Goal: Task Accomplishment & Management: Manage account settings

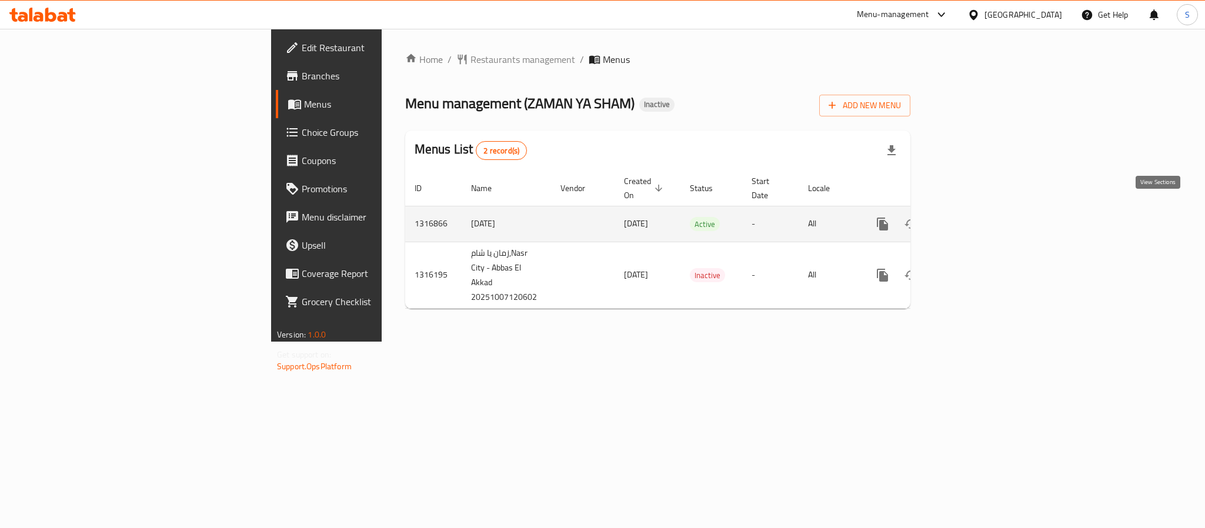
click at [981, 210] on link "enhanced table" at bounding box center [967, 224] width 28 height 28
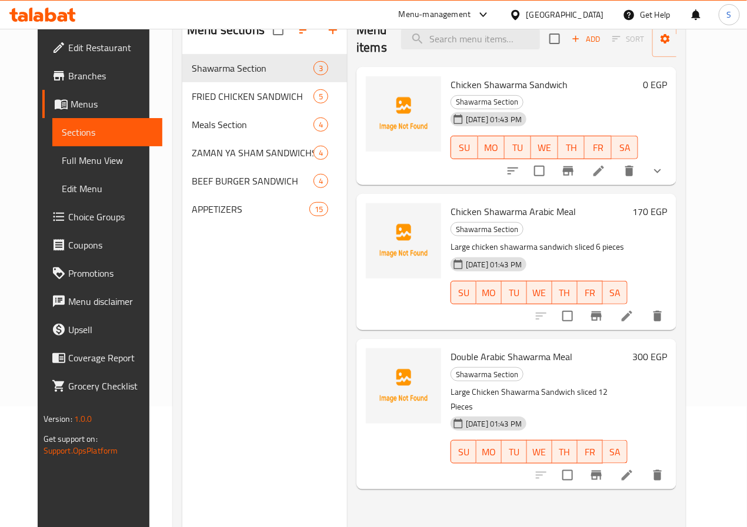
scroll to position [165, 0]
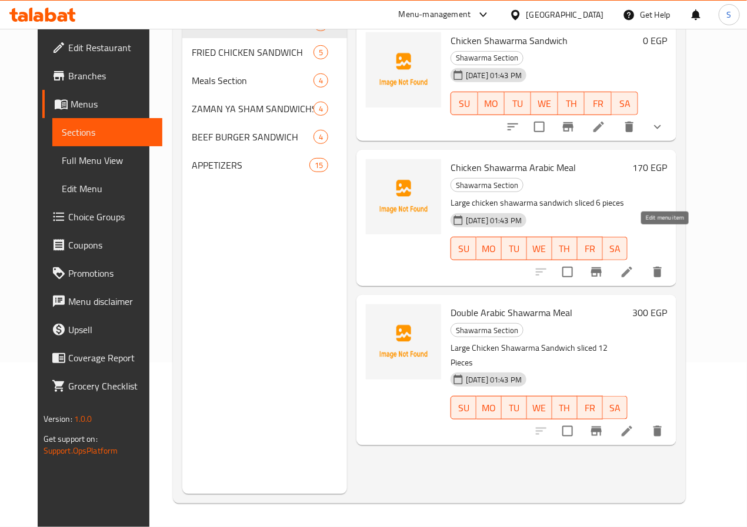
click at [634, 265] on icon at bounding box center [627, 272] width 14 height 14
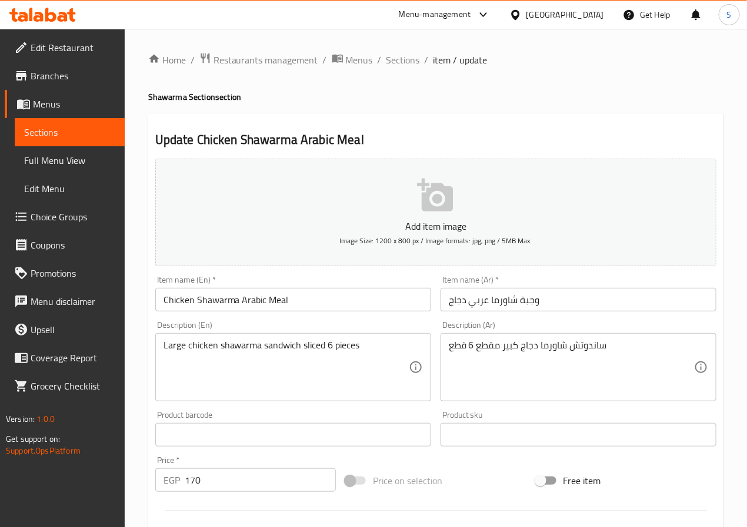
click at [251, 300] on input "Chicken Shawarma Arabic Meal" at bounding box center [293, 300] width 276 height 24
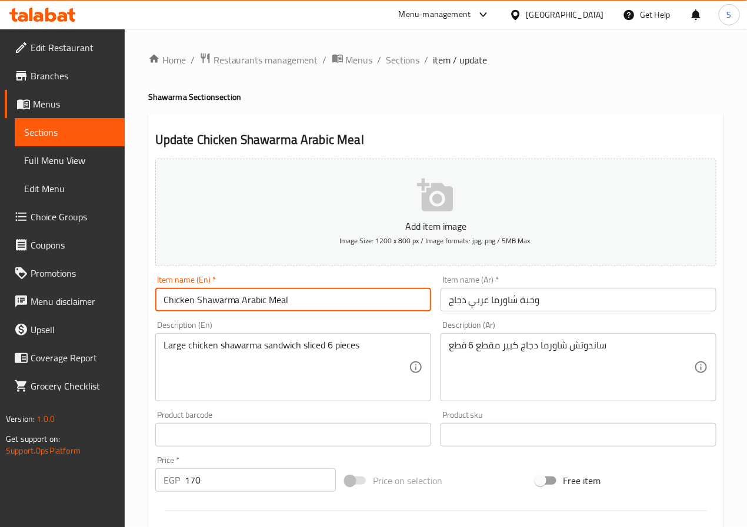
click at [251, 300] on input "Chicken Shawarma Arabic Meal" at bounding box center [293, 300] width 276 height 24
paste input "Arabic"
type input "Arabic Chicken Shawarma Meal"
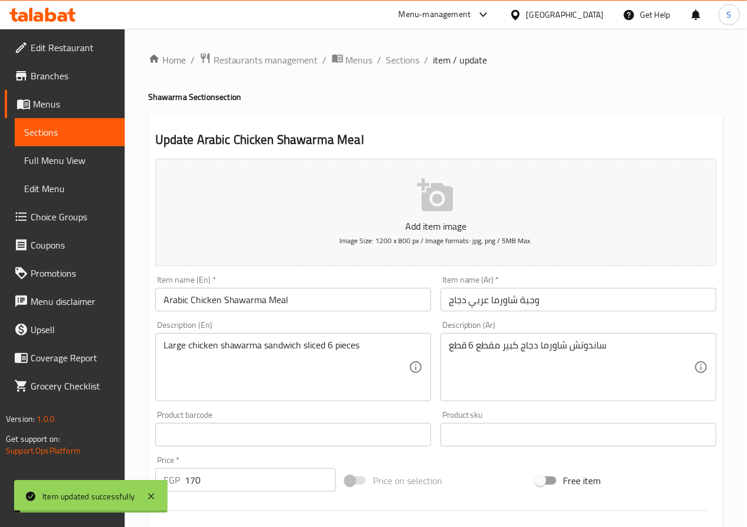
click at [404, 58] on span "Sections" at bounding box center [403, 60] width 34 height 14
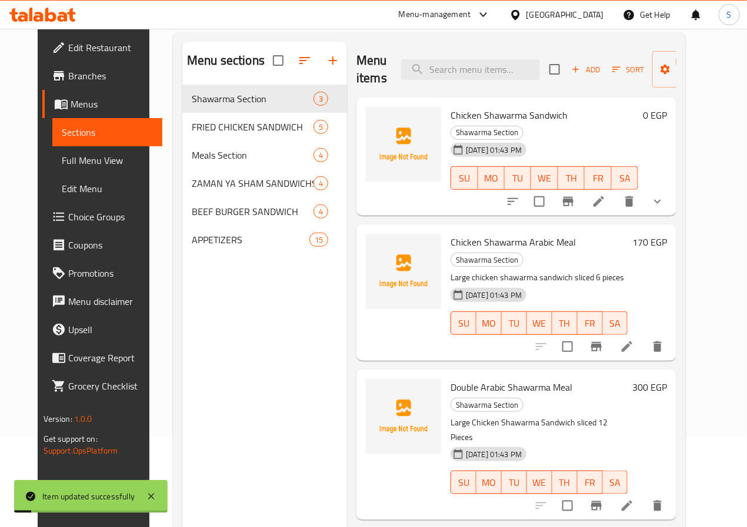
scroll to position [165, 0]
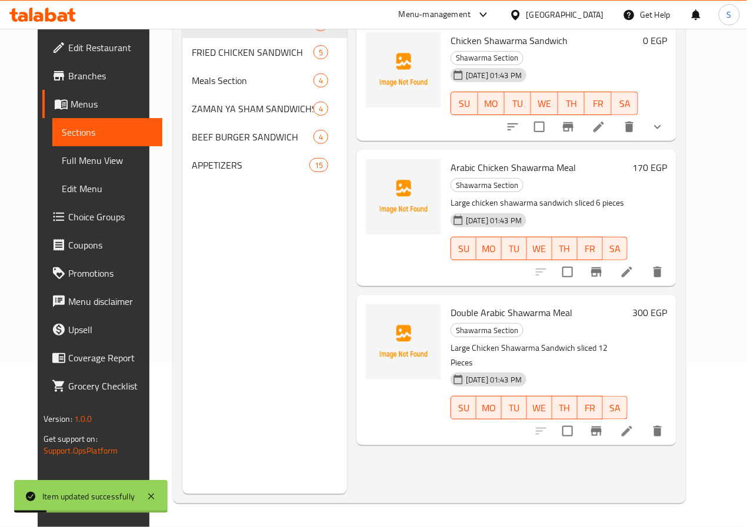
click at [634, 424] on icon at bounding box center [627, 431] width 14 height 14
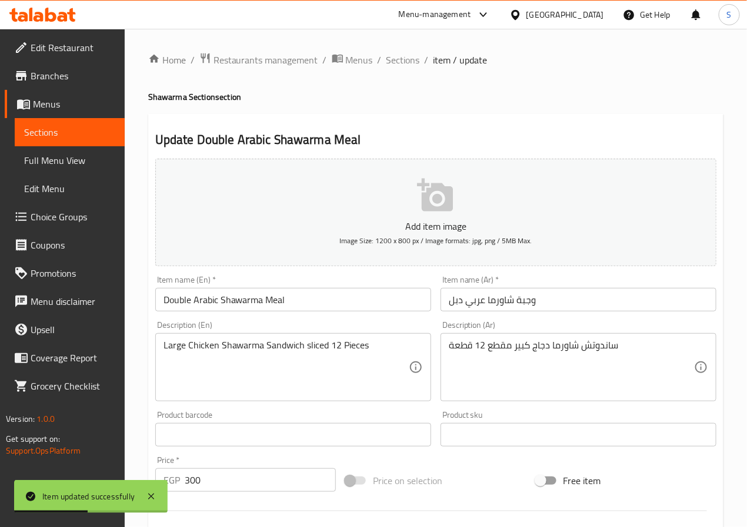
click at [207, 304] on input "Double Arabic Shawarma Meal" at bounding box center [293, 300] width 276 height 24
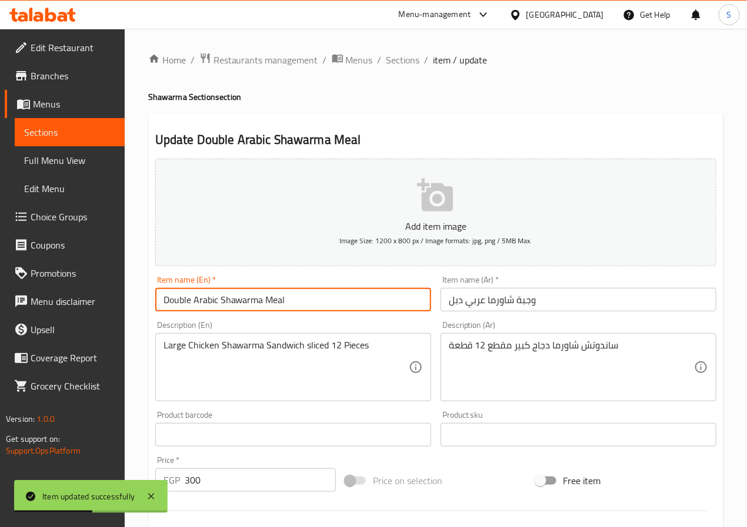
click at [207, 304] on input "Double Arabic Shawarma Meal" at bounding box center [293, 300] width 276 height 24
paste input "Arabic"
click at [221, 302] on input "Arabic Double Shawarma Meal" at bounding box center [293, 300] width 276 height 24
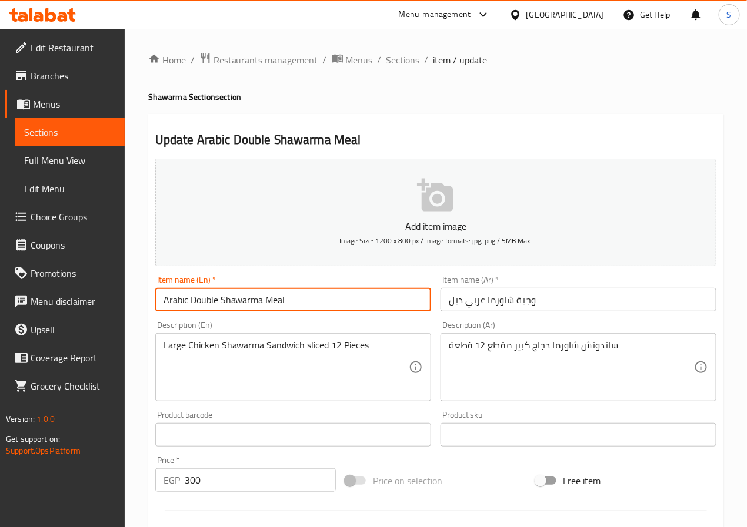
click at [298, 293] on input "Arabic Double Shawarma Meal" at bounding box center [293, 300] width 276 height 24
type input "Arabic Double Shawarma Meal"
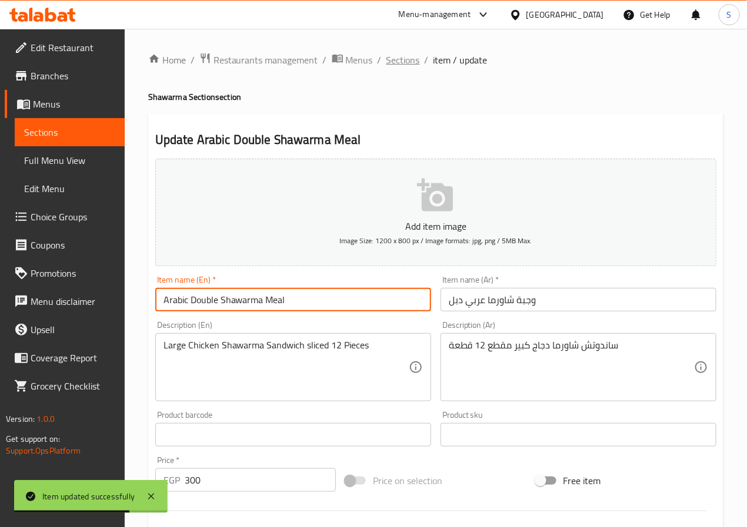
click at [397, 57] on span "Sections" at bounding box center [403, 60] width 34 height 14
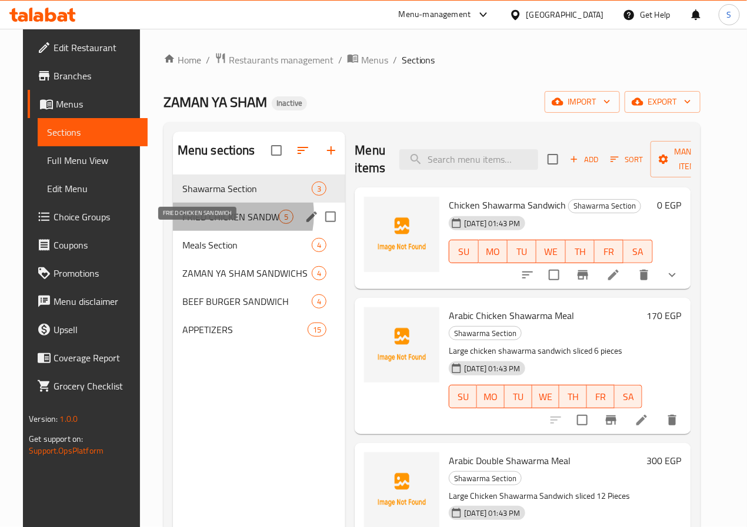
click at [205, 224] on span "FRIED CHICKEN SANDWICH" at bounding box center [230, 217] width 97 height 14
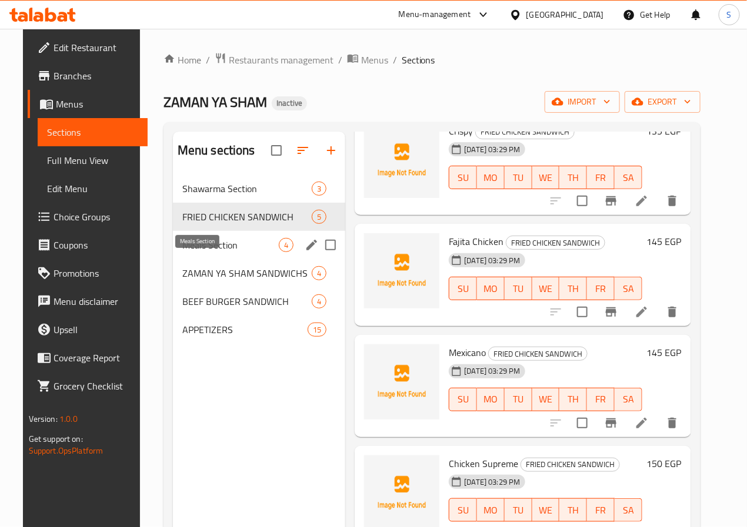
click at [205, 252] on span "Meals Section" at bounding box center [230, 245] width 97 height 14
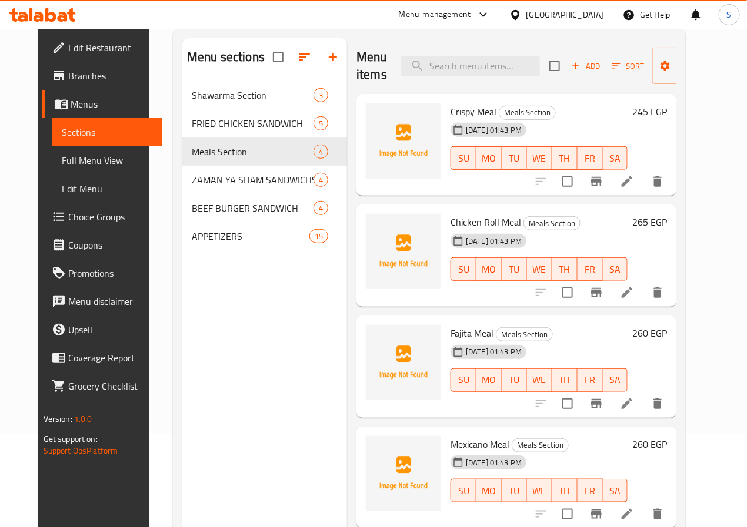
scroll to position [165, 0]
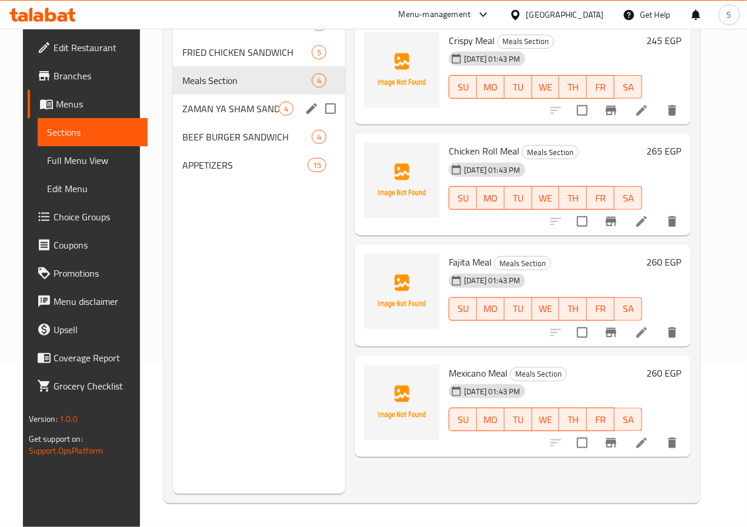
click at [187, 116] on span "ZAMAN YA SHAM SANDWICHS" at bounding box center [230, 109] width 97 height 14
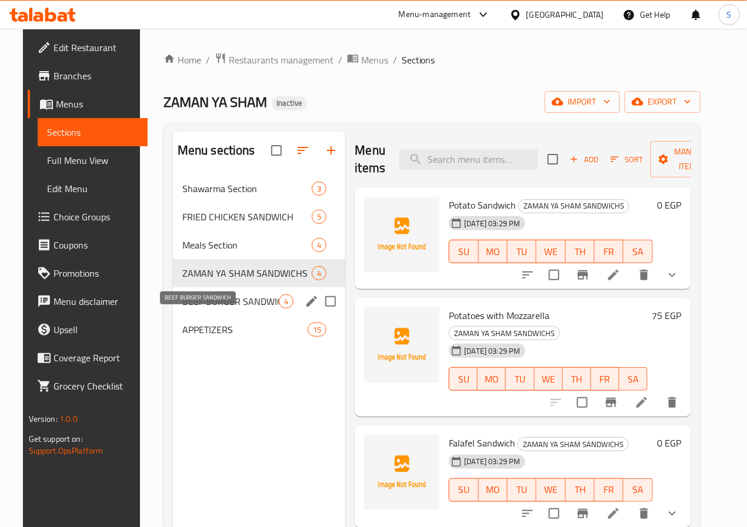
click at [203, 309] on span "BEEF BURGER SANDWICH" at bounding box center [230, 302] width 97 height 14
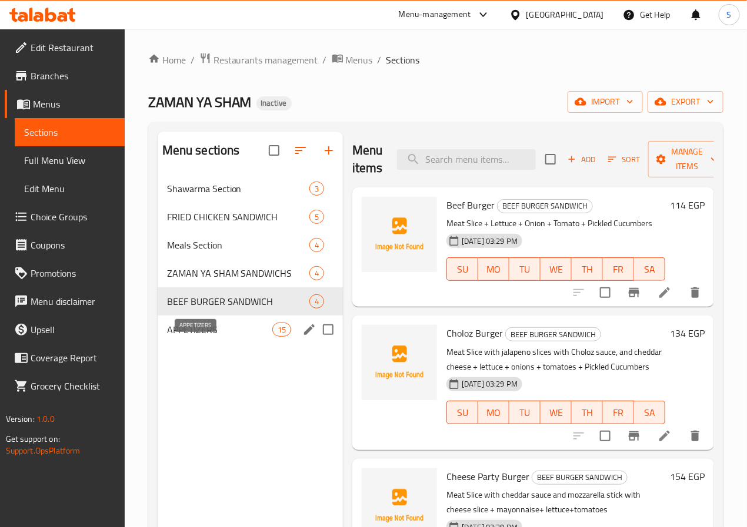
click at [203, 337] on span "APPETIZERS" at bounding box center [219, 330] width 105 height 14
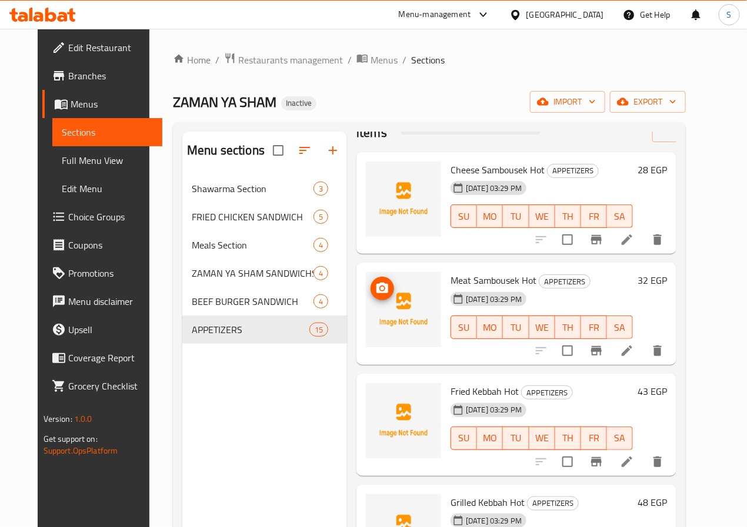
scroll to position [68, 0]
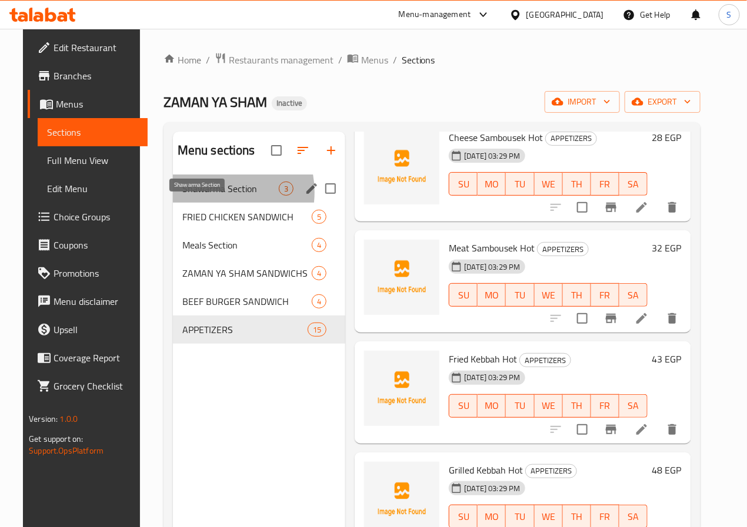
click at [200, 196] on span "Shawarma Section" at bounding box center [230, 189] width 97 height 14
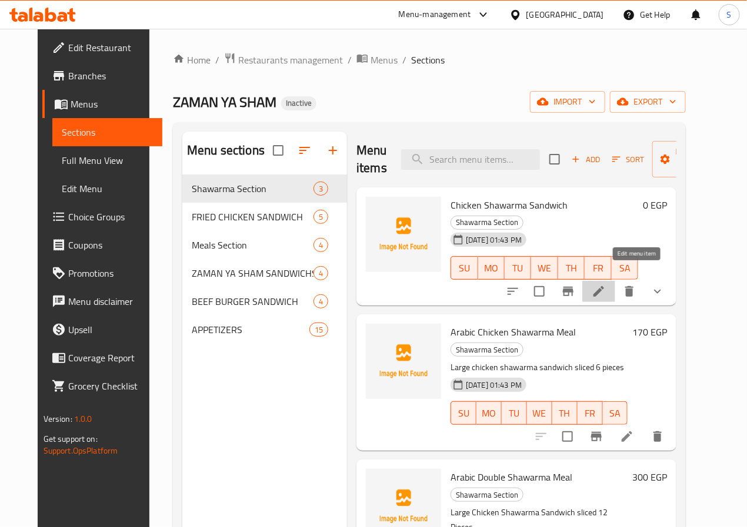
click at [606, 285] on icon at bounding box center [598, 292] width 14 height 14
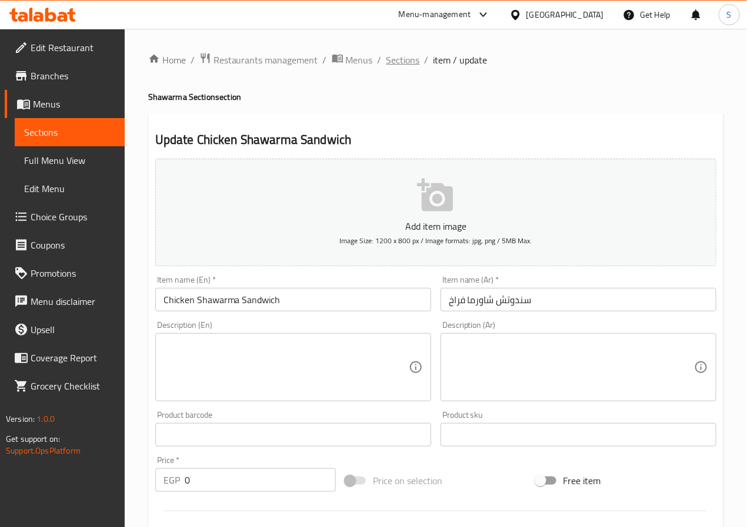
click at [397, 60] on span "Sections" at bounding box center [403, 60] width 34 height 14
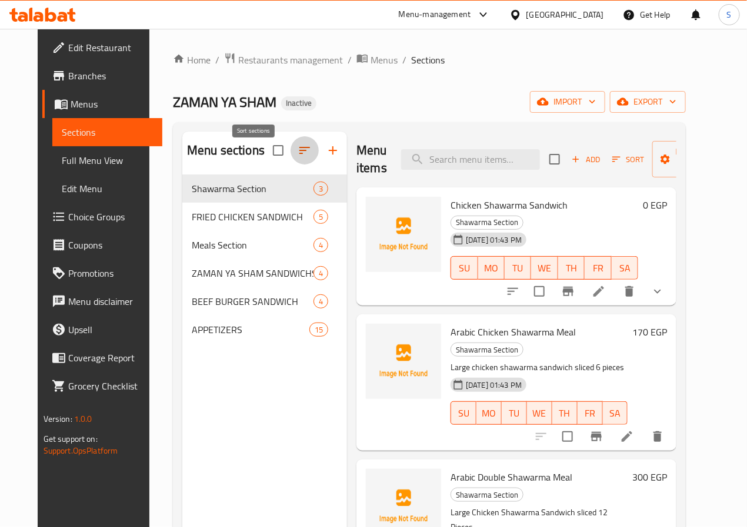
click at [290, 165] on button "button" at bounding box center [304, 150] width 28 height 28
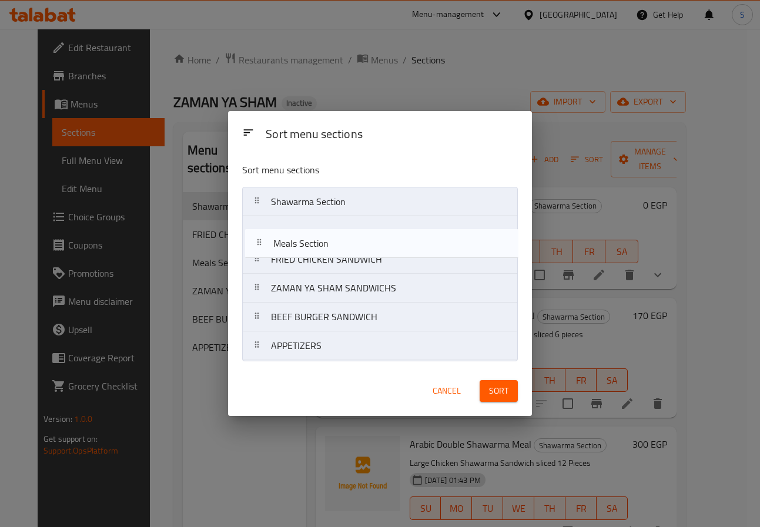
drag, startPoint x: 265, startPoint y: 260, endPoint x: 266, endPoint y: 232, distance: 28.3
click at [266, 232] on nav "Shawarma Section FRIED CHICKEN SANDWICH Meals Section ZAMAN YA SHAM SANDWICHS B…" at bounding box center [380, 274] width 276 height 174
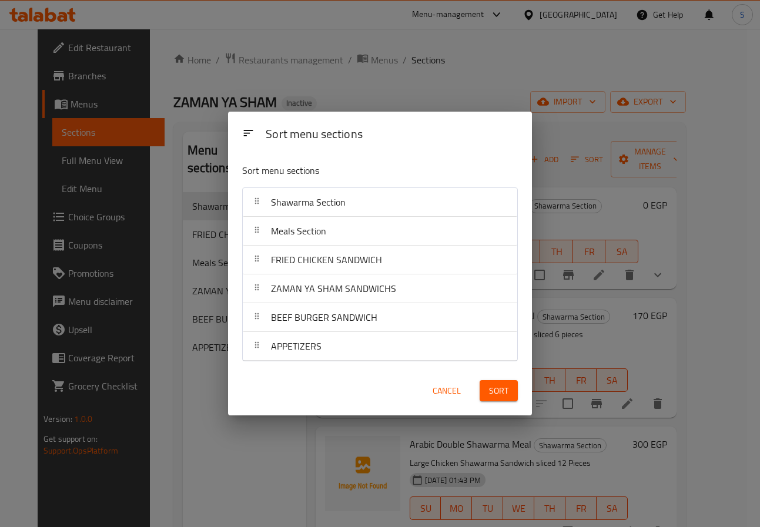
click at [507, 389] on span "Sort" at bounding box center [498, 391] width 19 height 15
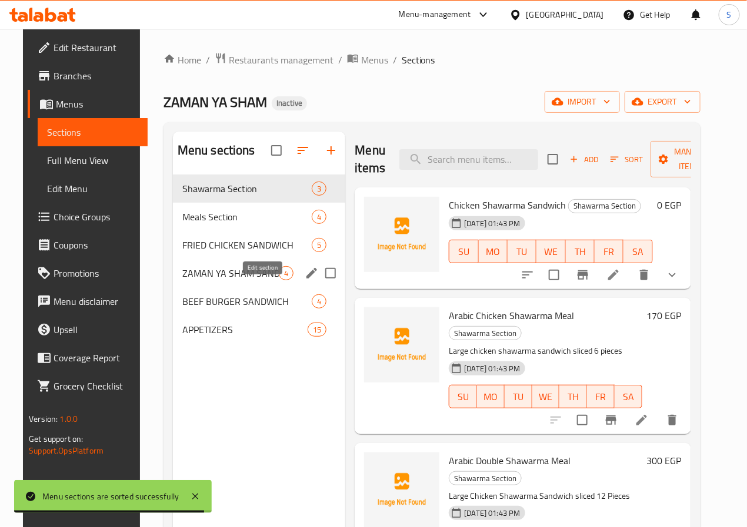
click at [305, 280] on icon "edit" at bounding box center [312, 273] width 14 height 14
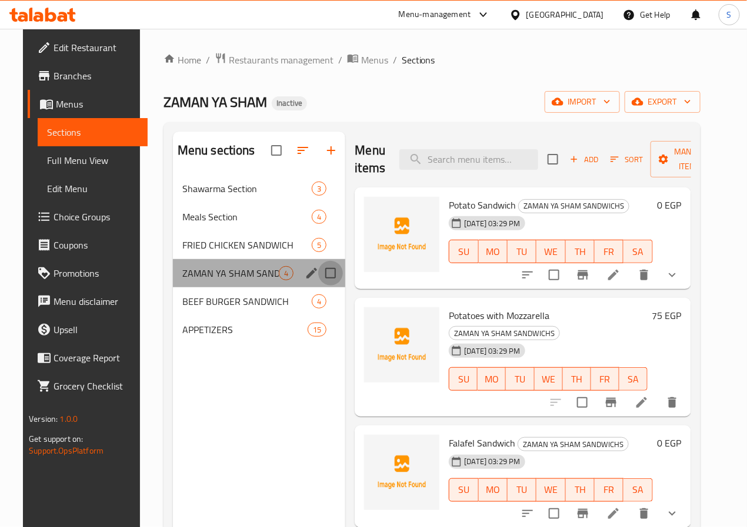
click at [318, 286] on input "Menu sections" at bounding box center [330, 273] width 25 height 25
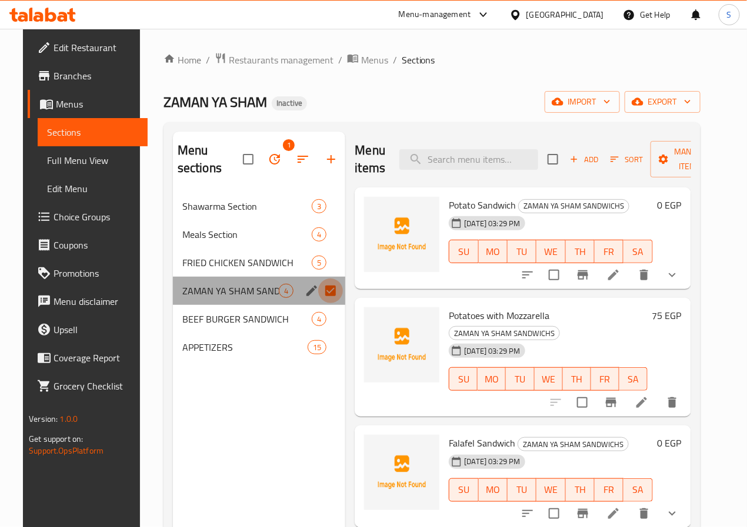
click at [318, 289] on input "Menu sections" at bounding box center [330, 291] width 25 height 25
checkbox input "false"
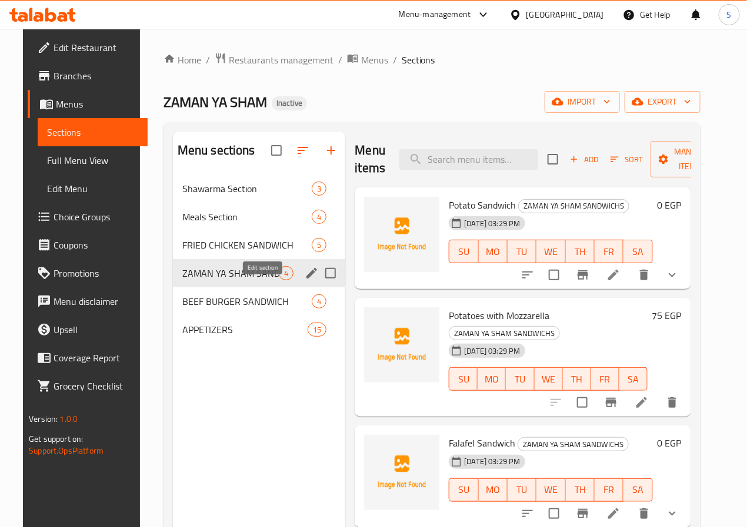
click at [305, 280] on icon "edit" at bounding box center [312, 273] width 14 height 14
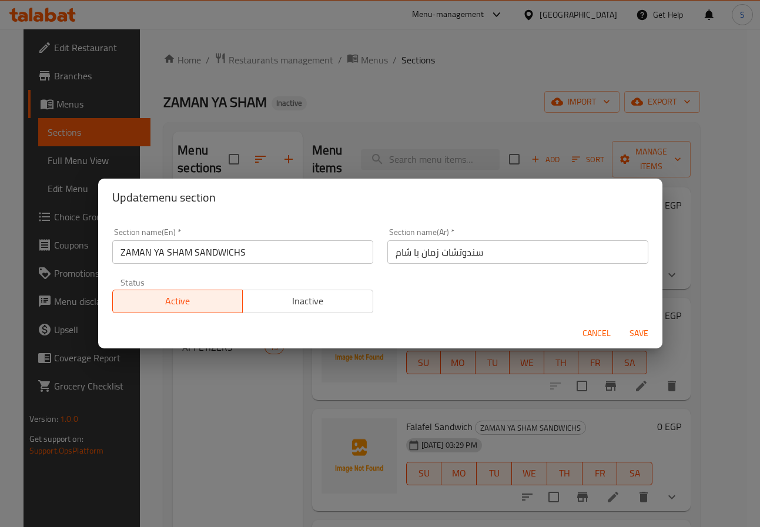
click at [261, 255] on input "ZAMAN YA SHAM SANDWICHS" at bounding box center [242, 252] width 261 height 24
type input "ZAMAN YA SHAM SANDWICHES"
click at [620, 323] on button "Save" at bounding box center [639, 334] width 38 height 22
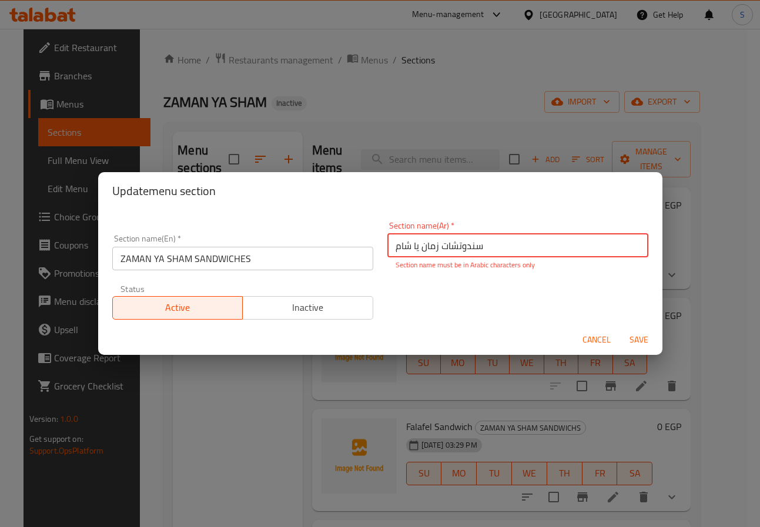
click at [443, 239] on input "سندوتشات زمان یا شام" at bounding box center [517, 246] width 261 height 24
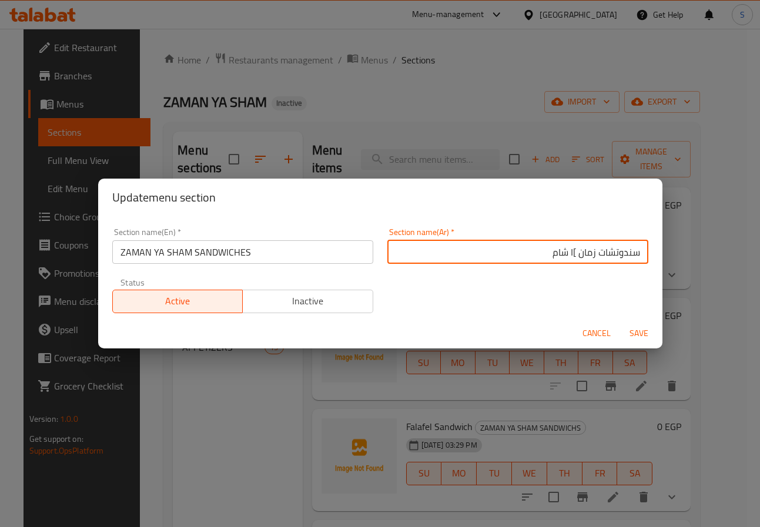
type input "سندوتشات زمان ]ا شام"
click at [620, 323] on button "Save" at bounding box center [639, 334] width 38 height 22
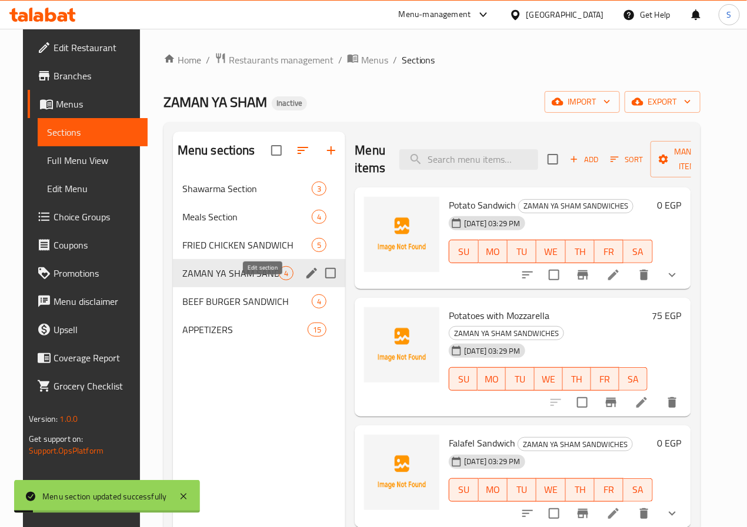
click at [305, 280] on icon "edit" at bounding box center [312, 273] width 14 height 14
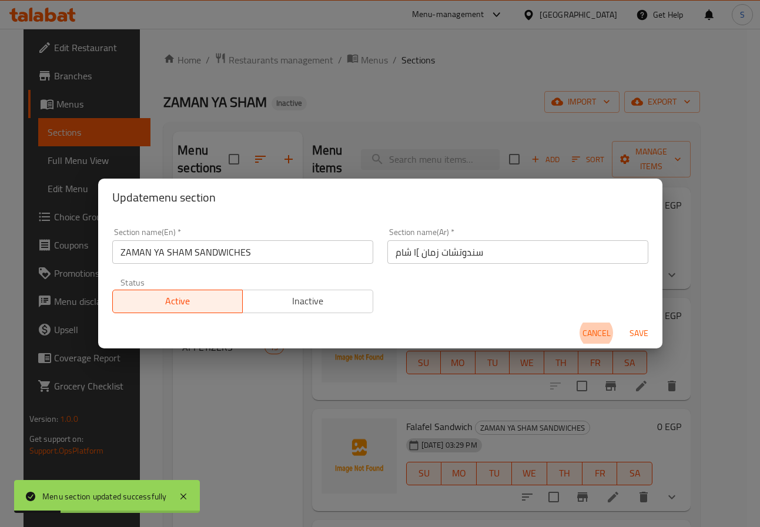
click at [406, 252] on input "سندوتشات زمان ]ا شام" at bounding box center [517, 252] width 261 height 24
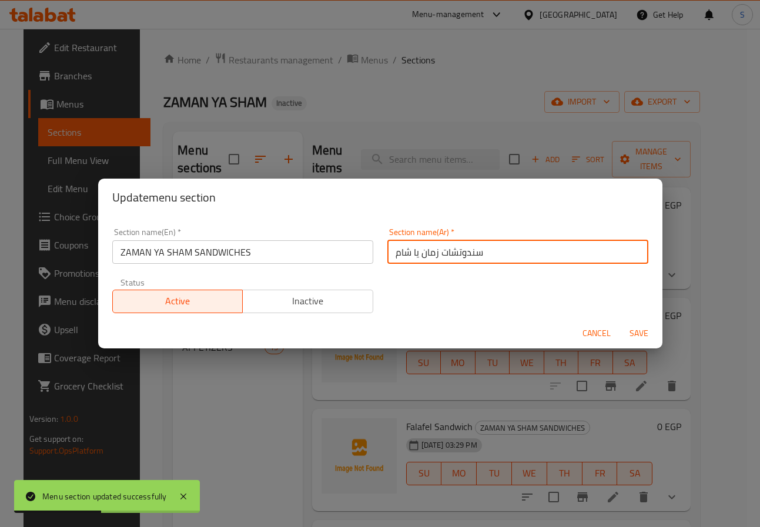
type input "سندوتشات زمان يا شام"
click at [620, 323] on button "Save" at bounding box center [639, 334] width 38 height 22
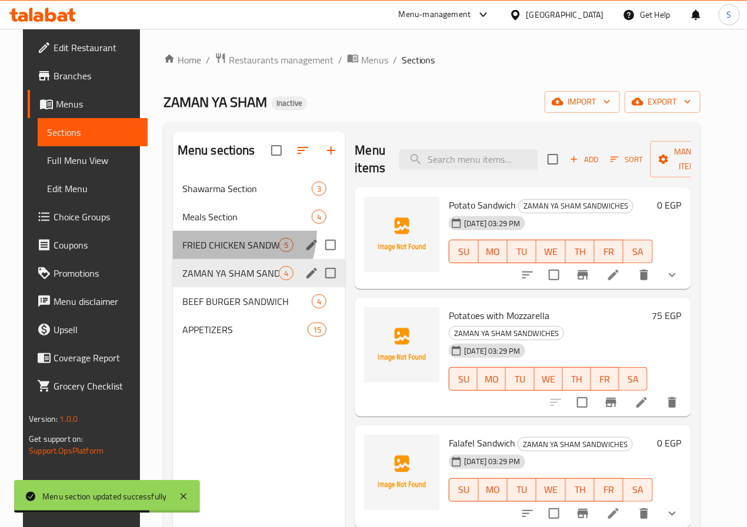
click at [203, 249] on div "FRIED CHICKEN SANDWICH 5" at bounding box center [259, 245] width 173 height 28
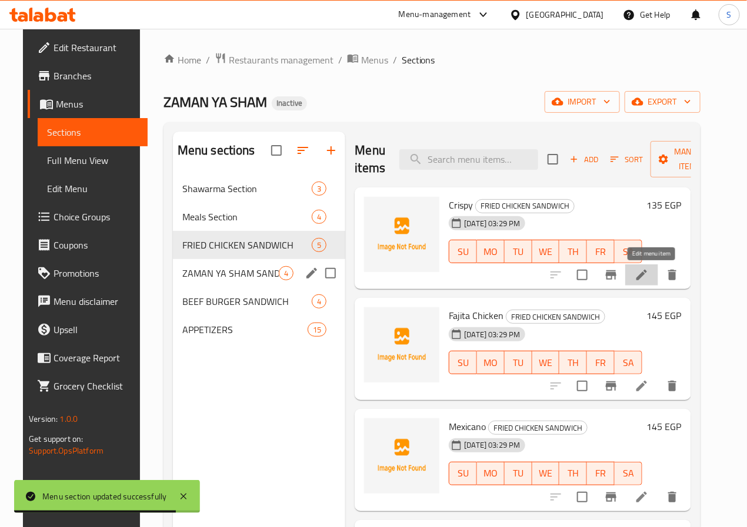
click at [648, 279] on icon at bounding box center [641, 275] width 14 height 14
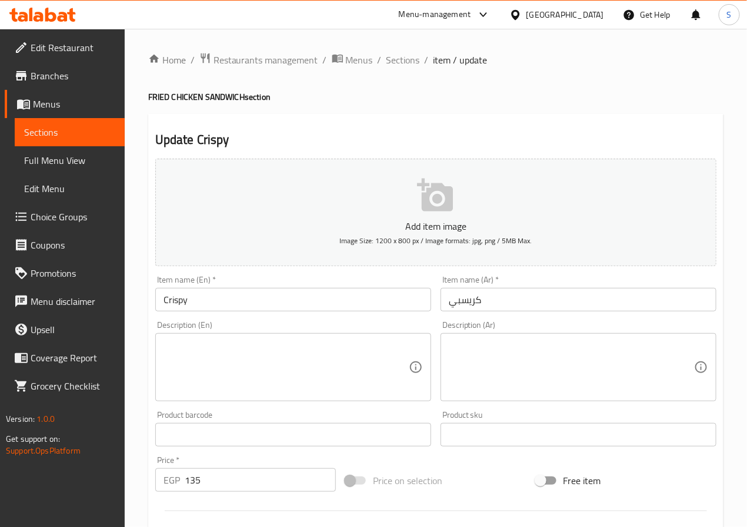
click at [178, 362] on textarea at bounding box center [285, 368] width 245 height 56
paste textarea "Fried chicken slices, bread, lettuce, tomato, pickle, mayonnaise, sauce."
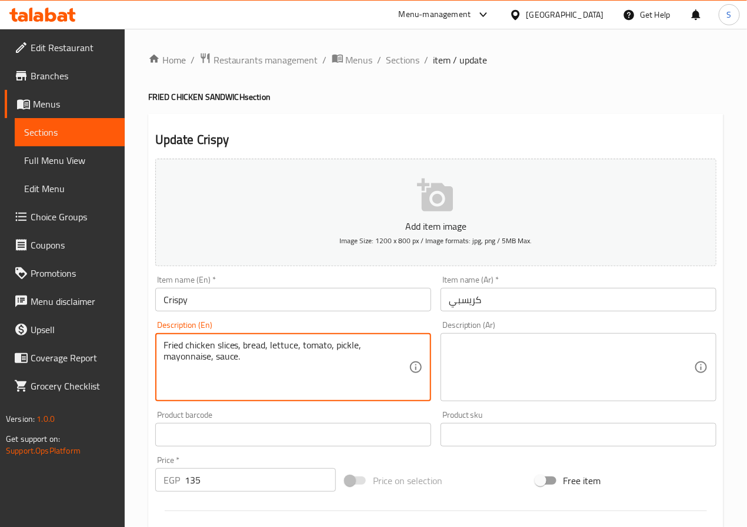
type textarea "Fried chicken slices, bread, lettuce, tomato, pickle, mayonnaise, sauce."
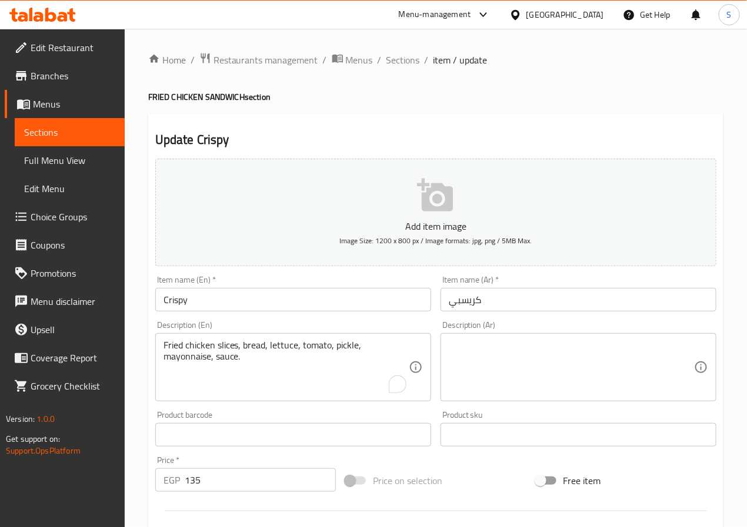
click at [484, 377] on textarea at bounding box center [571, 368] width 245 height 56
paste textarea "شرائح دجاج مقلية، خبز، خس، طماطم، مخلل، مايونيز، صوص."
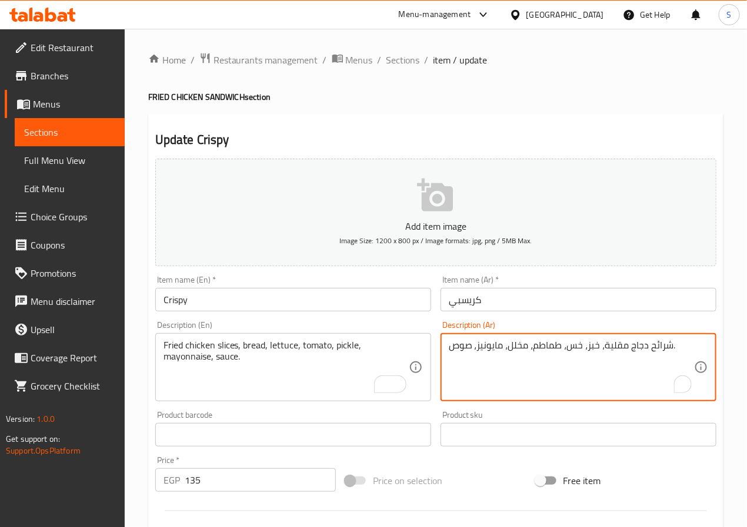
type textarea "شرائح دجاج مقلية، خبز، خس، طماطم، مخلل، مايونيز، صوص."
click at [369, 310] on input "Crispy" at bounding box center [293, 300] width 276 height 24
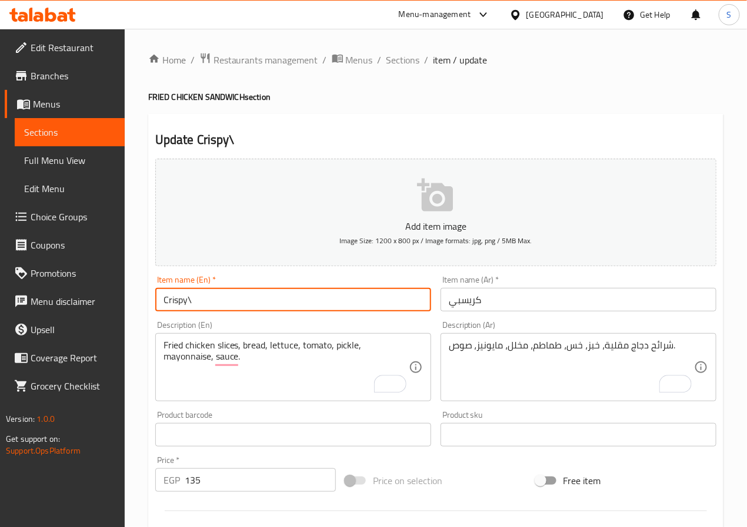
type input "Crispy"
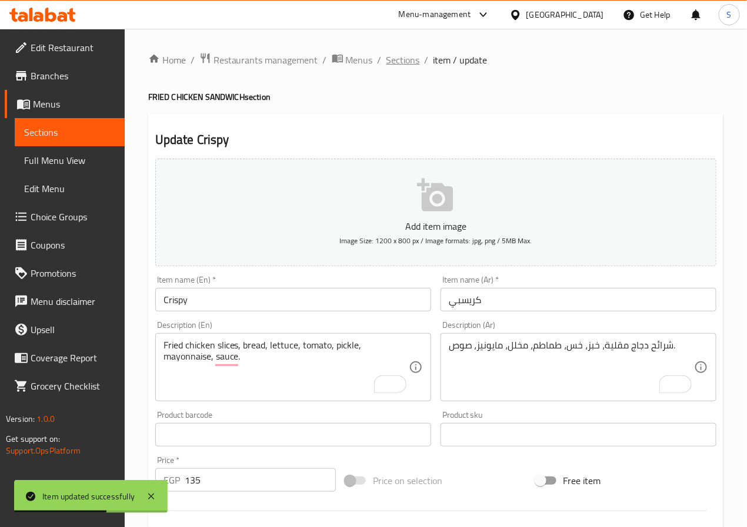
click at [393, 59] on span "Sections" at bounding box center [403, 60] width 34 height 14
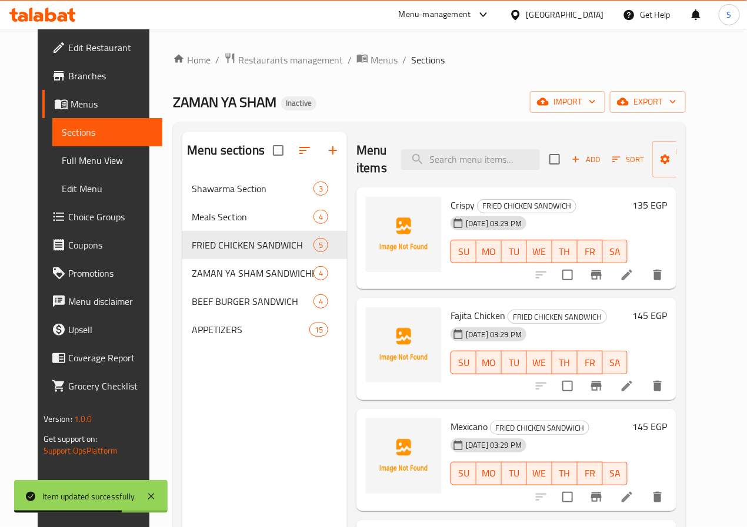
click at [639, 378] on li at bounding box center [626, 386] width 33 height 21
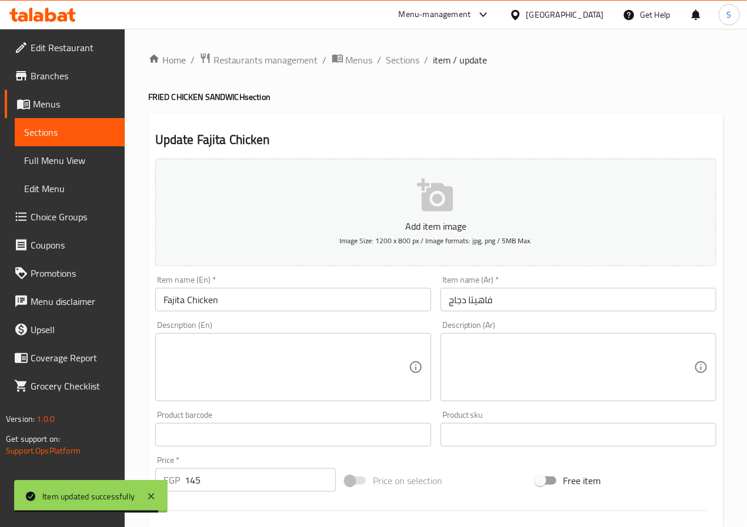
click at [250, 390] on textarea at bounding box center [285, 368] width 245 height 56
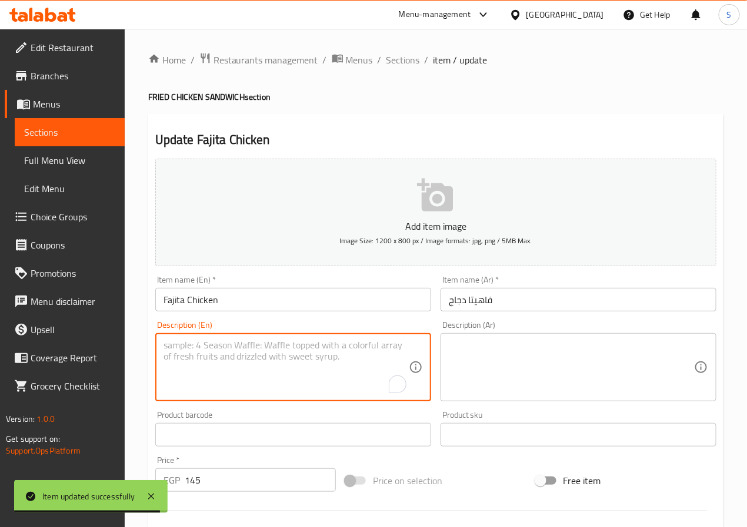
paste textarea "Chicken, tortilla bread, coloured peppers, onion, spices, sauce."
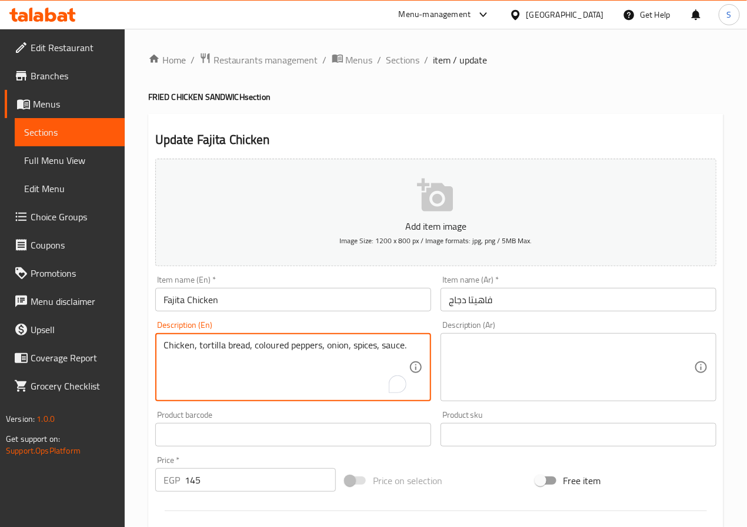
type textarea "Chicken, tortilla bread, coloured peppers, onion, spices, sauce."
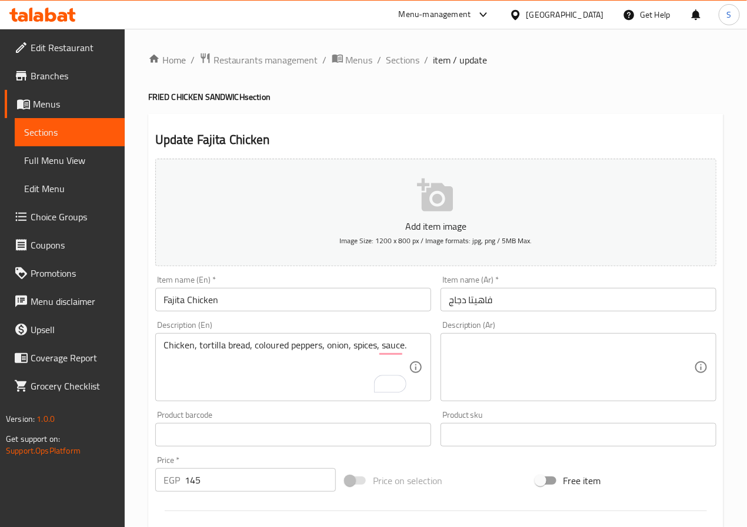
click at [516, 352] on textarea at bounding box center [571, 368] width 245 height 56
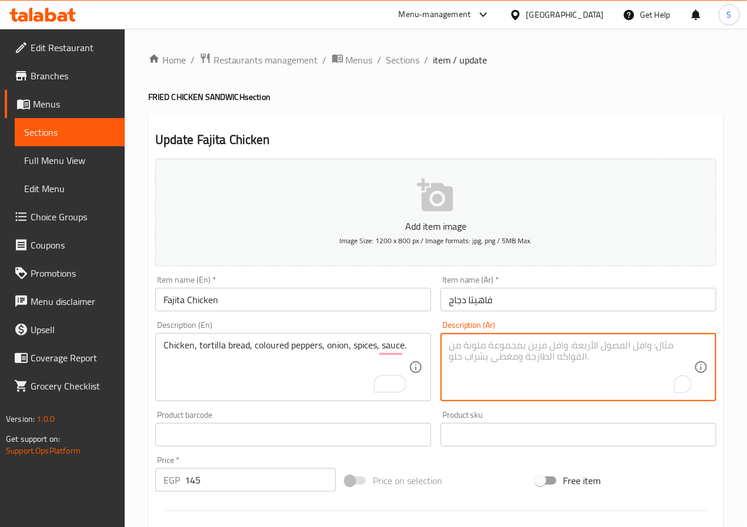
paste textarea "دجاج، خبز تورتيلا، فلفل ألوان، بصل، بهارات، صوص."
type textarea "دجاج، خبز تورتيلا، فلفل ألوان، بصل، بهارات، صوص."
click at [303, 307] on input "Fajita Chicken" at bounding box center [293, 300] width 276 height 24
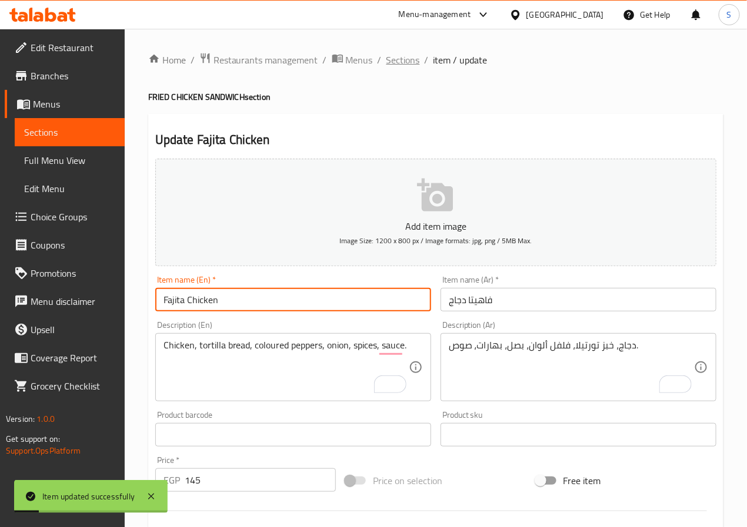
click at [403, 64] on span "Sections" at bounding box center [403, 60] width 34 height 14
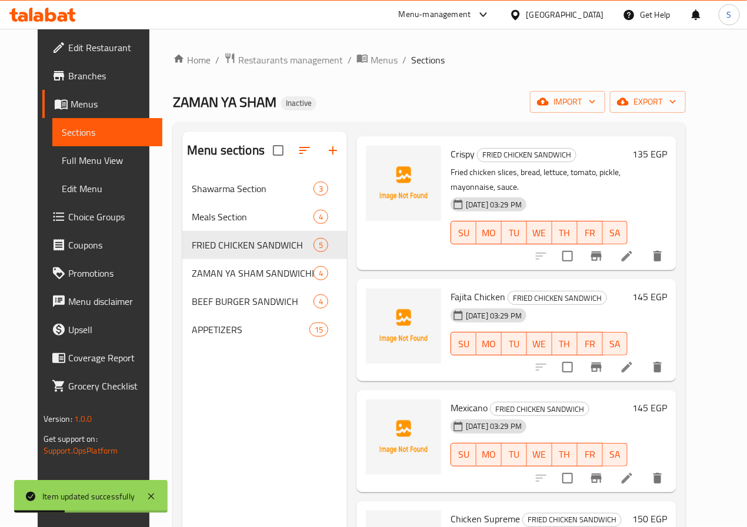
scroll to position [60, 0]
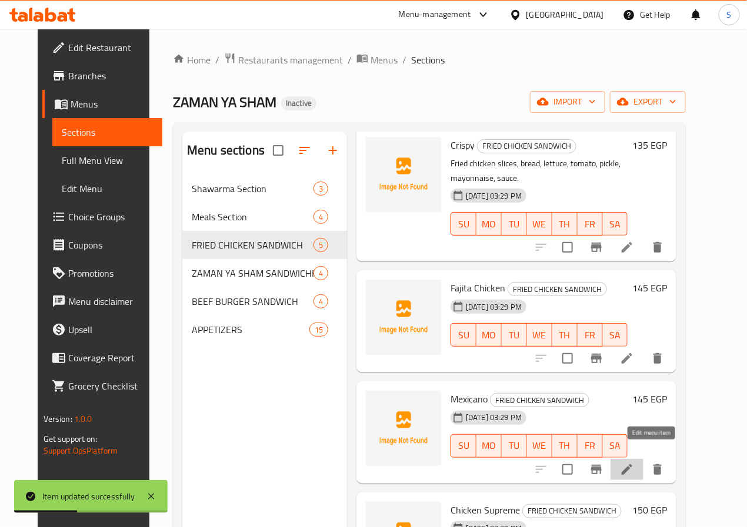
click at [634, 463] on icon at bounding box center [627, 470] width 14 height 14
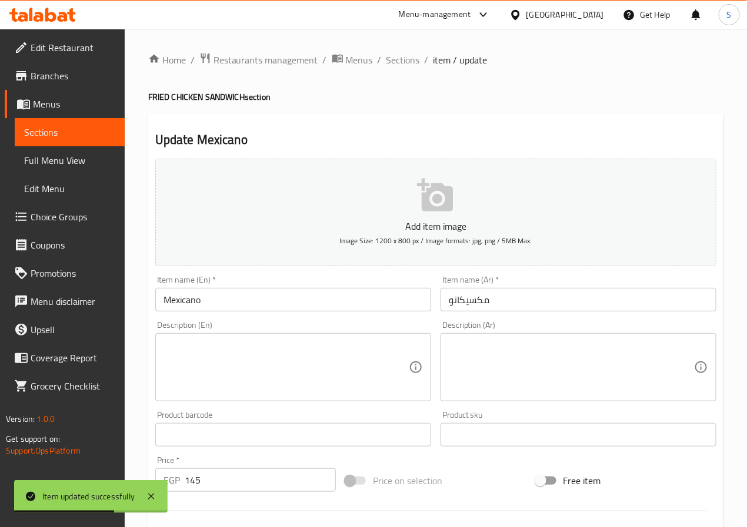
click at [250, 374] on textarea at bounding box center [285, 368] width 245 height 56
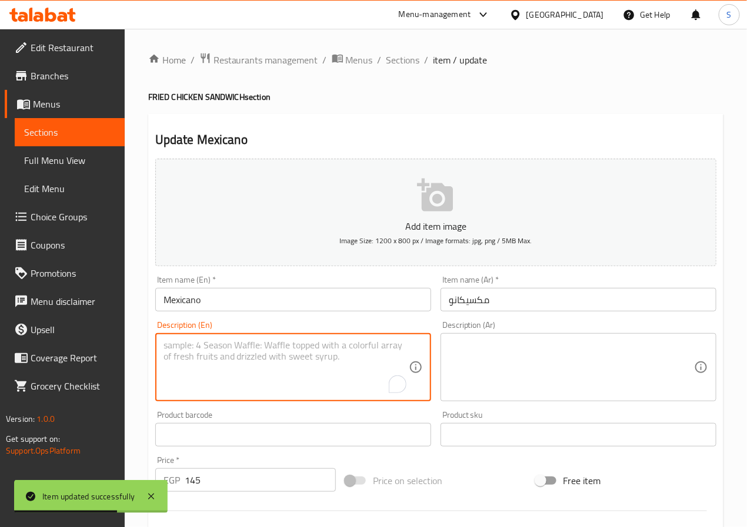
paste textarea "Chicken, hot pepper, onion, bell pepper, bread, spicy tomato sauce."
type textarea "Chicken, hot pepper, onion, bell pepper, bread, spicy tomato sauce."
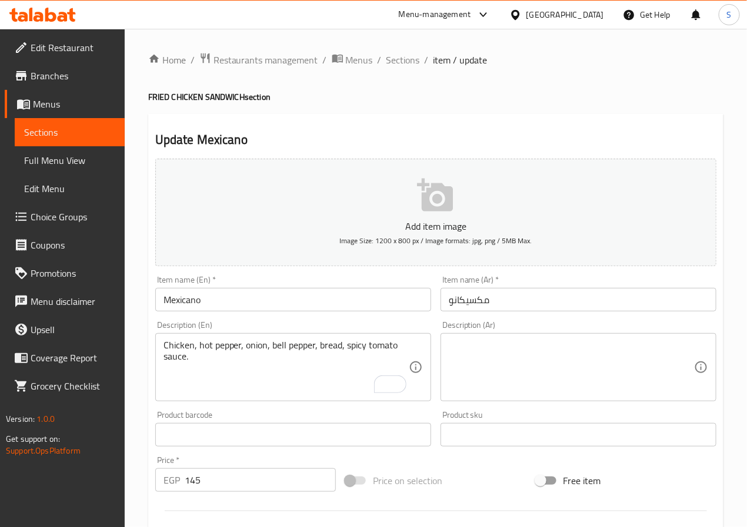
click at [533, 387] on textarea at bounding box center [571, 368] width 245 height 56
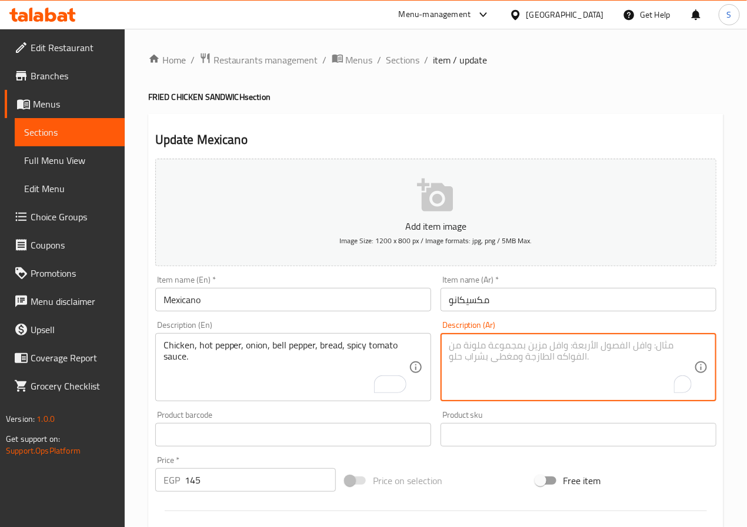
paste textarea "دجاج، فلفل حار، بصل، فلفل رومي، خبز، صوص طماطم حار."
click at [540, 349] on textarea "دجاج، فلفل حار، بصل، فلفل رومي، خبز، صوص طماطم حار." at bounding box center [571, 368] width 245 height 56
click at [553, 349] on textarea "دجاج، فلفل حار، بصل، فلفل رومي، خبز، صوص طماطم حار." at bounding box center [571, 368] width 245 height 56
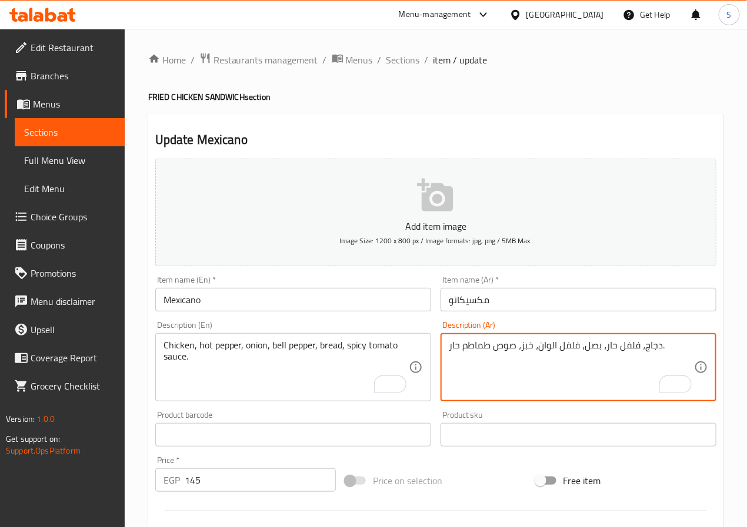
type textarea "دجاج، فلفل حار، بصل، فلفل الوان، خبز، صوص طماطم حار."
click at [404, 287] on div "Item name (En)   * Mexicano Item name (En) *" at bounding box center [293, 294] width 276 height 36
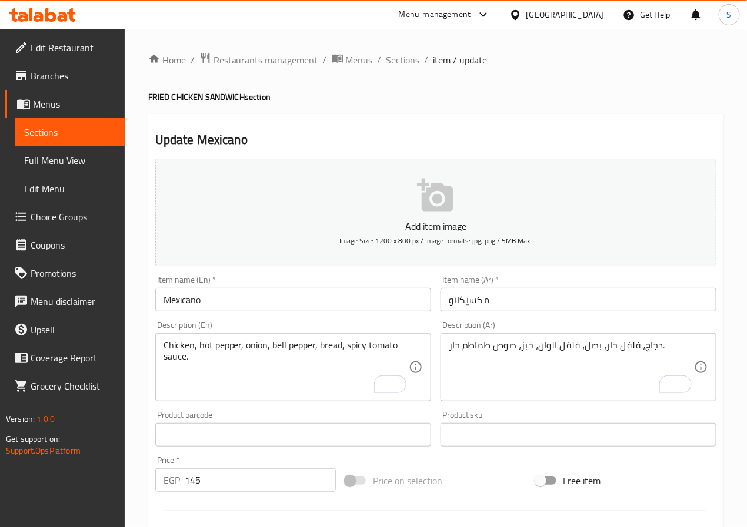
click at [390, 302] on input "Mexicano" at bounding box center [293, 300] width 276 height 24
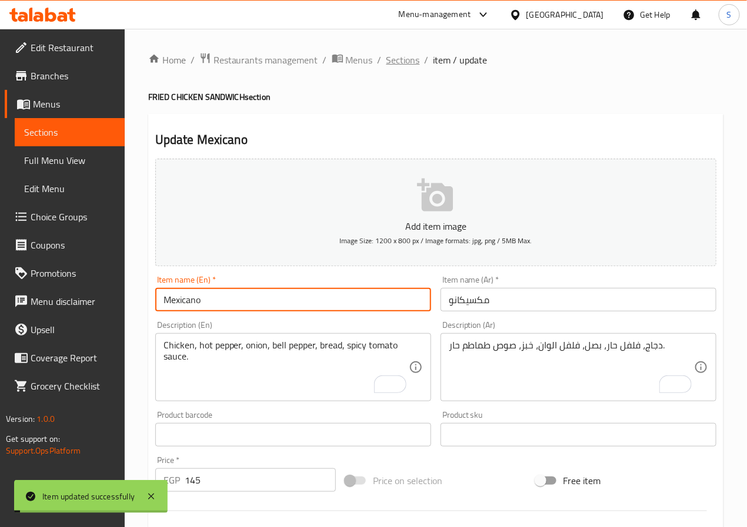
click at [394, 64] on span "Sections" at bounding box center [403, 60] width 34 height 14
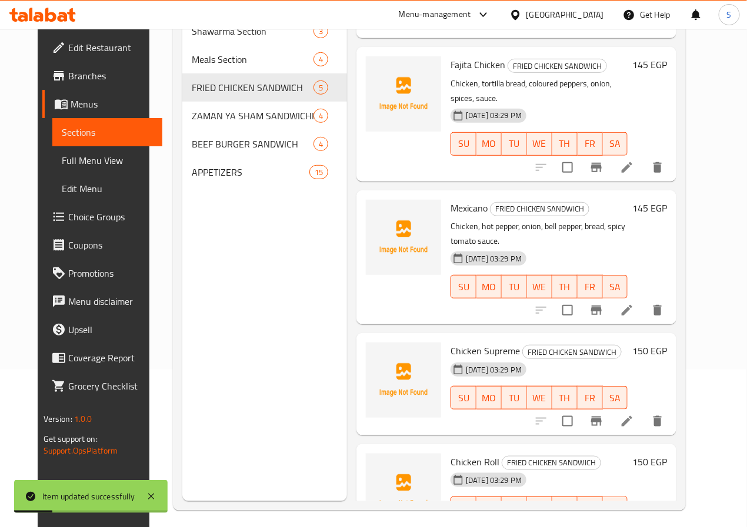
scroll to position [165, 0]
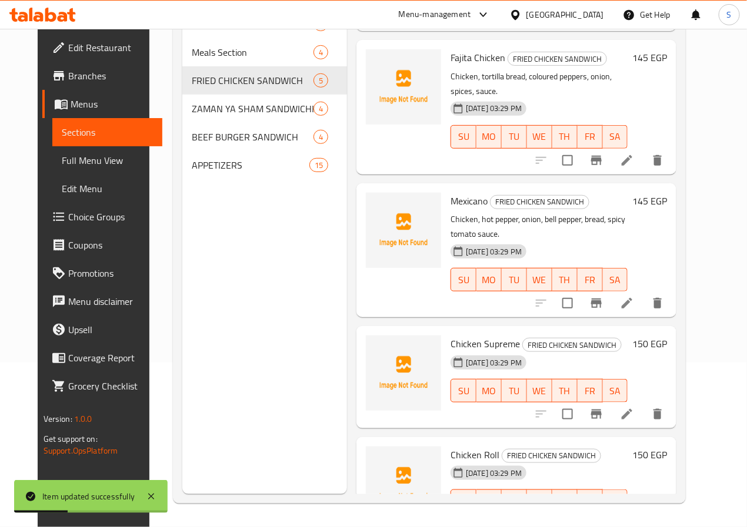
click at [643, 404] on li at bounding box center [626, 414] width 33 height 21
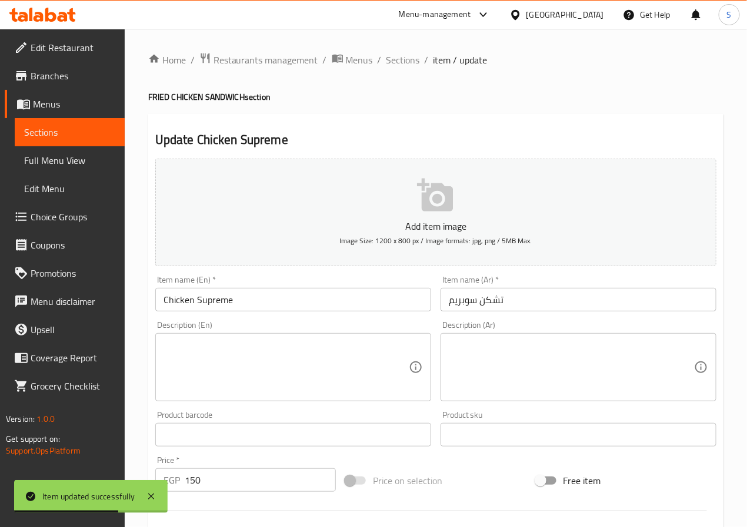
click at [222, 346] on textarea at bounding box center [285, 368] width 245 height 56
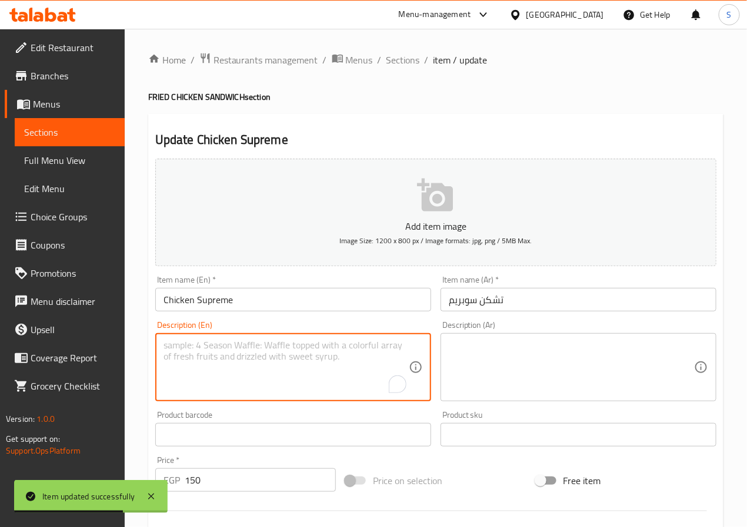
paste textarea "Chicken, bread, mozzarella cheese, mushroom, onion, cream sauce."
type textarea "Chicken, bread, mozzarella cheese, mushroom, onion, cream sauce."
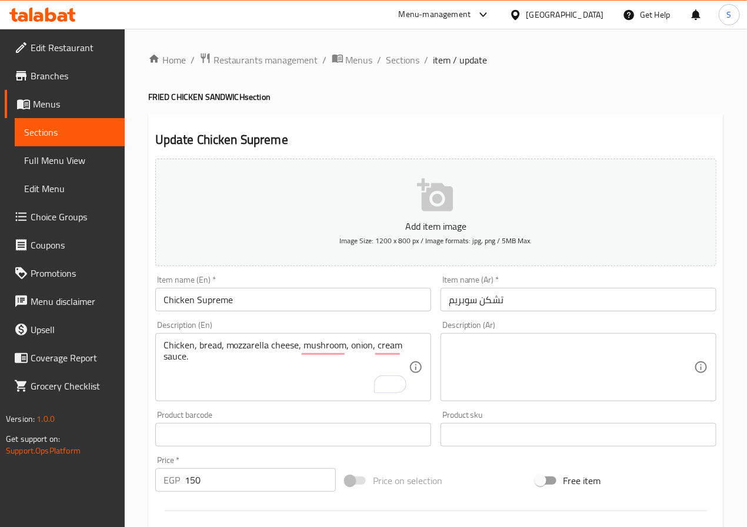
click at [557, 383] on textarea at bounding box center [571, 368] width 245 height 56
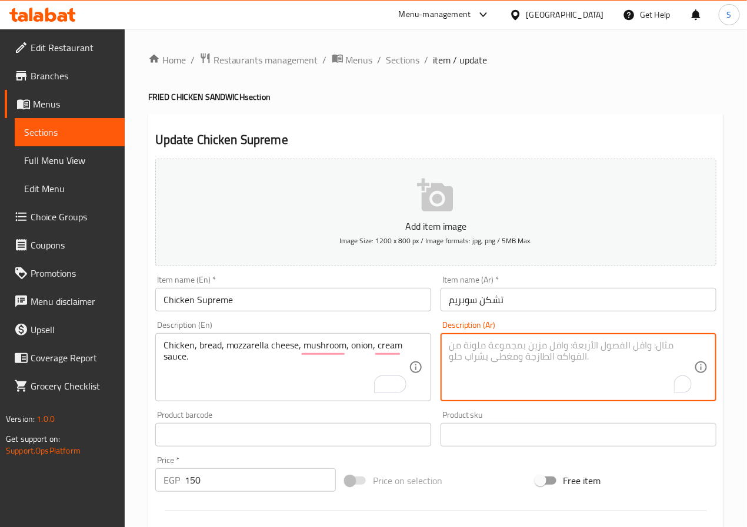
paste textarea "دجاج، خبز، جبنة موزاريلا، مشروم، بصل، صوص كريمة."
type textarea "دجاج، خبز، جبنة موزاريلا، مشروم، بصل، صوص كريمة."
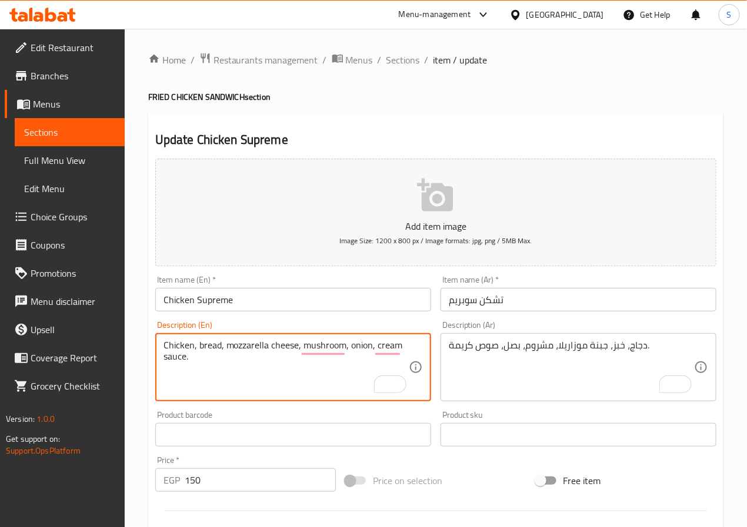
click at [291, 298] on input "Chicken Supreme" at bounding box center [293, 300] width 276 height 24
click at [286, 295] on input "Chicken Supreme" at bounding box center [293, 300] width 276 height 24
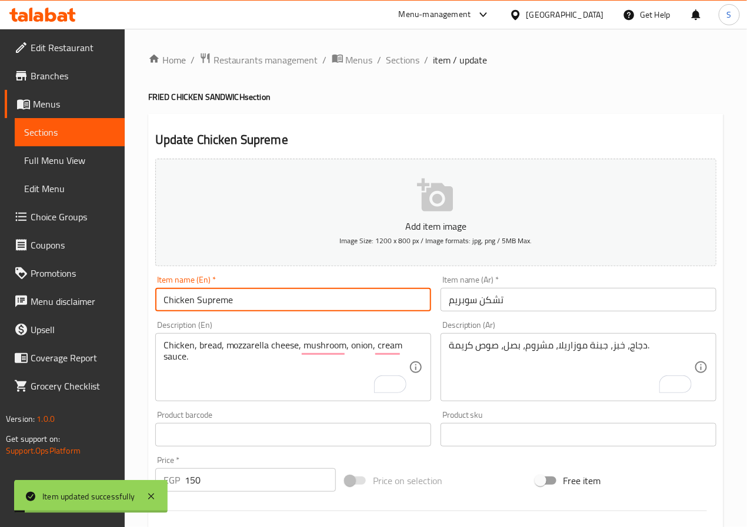
click at [417, 50] on div "Home / Restaurants management / Menus / Sections / item / update FRIED CHICKEN …" at bounding box center [436, 430] width 622 height 802
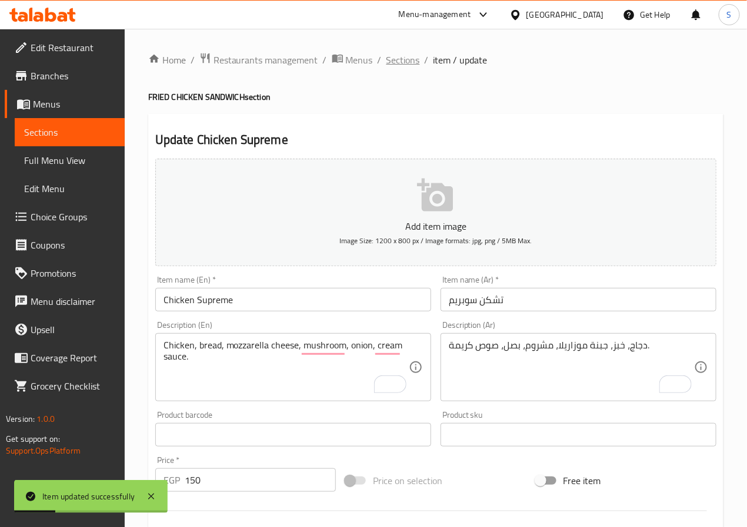
click at [399, 62] on span "Sections" at bounding box center [403, 60] width 34 height 14
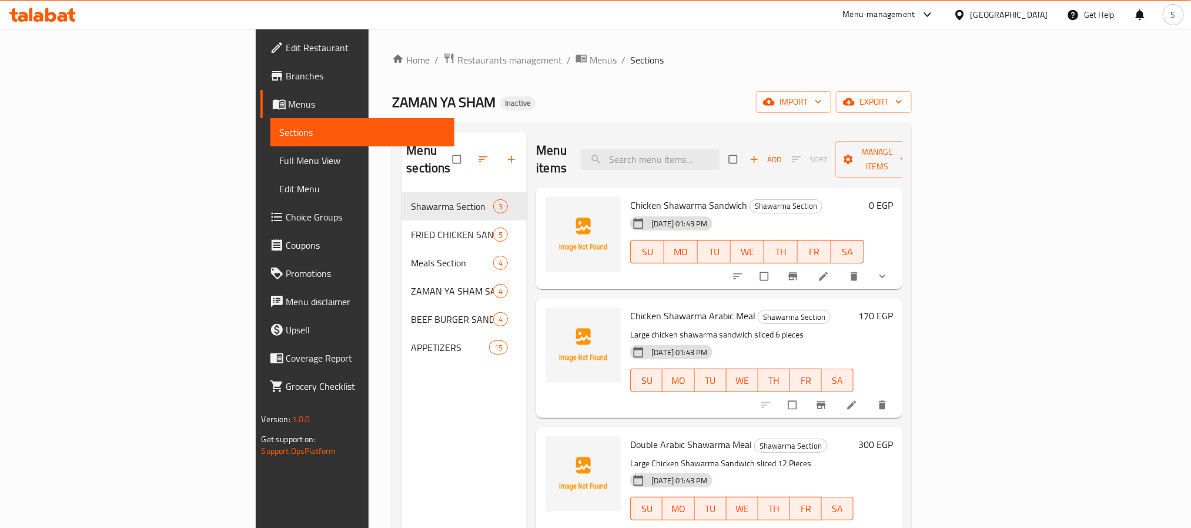
click at [280, 162] on span "Full Menu View" at bounding box center [362, 160] width 165 height 14
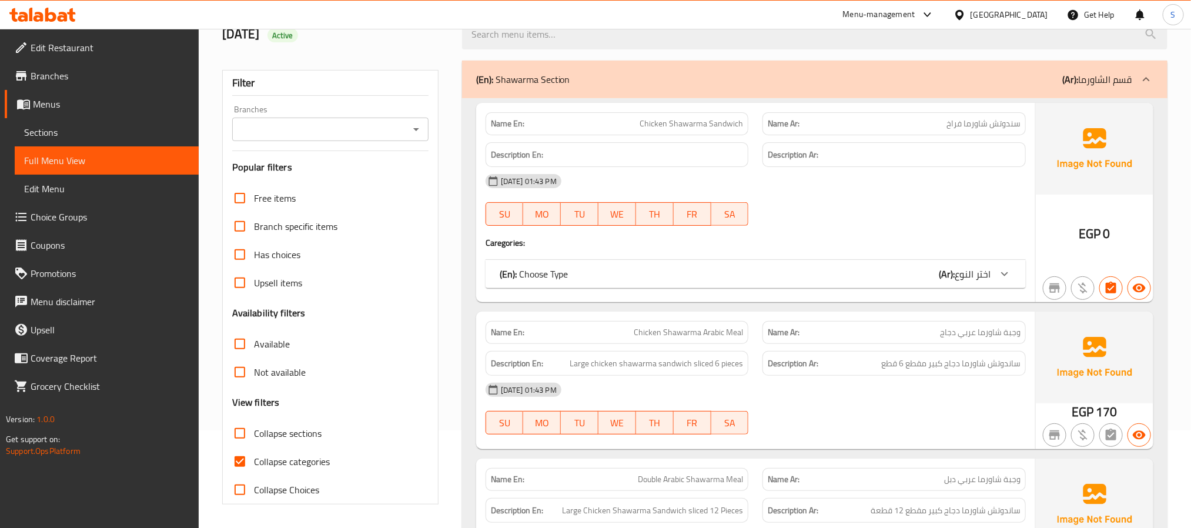
scroll to position [131, 0]
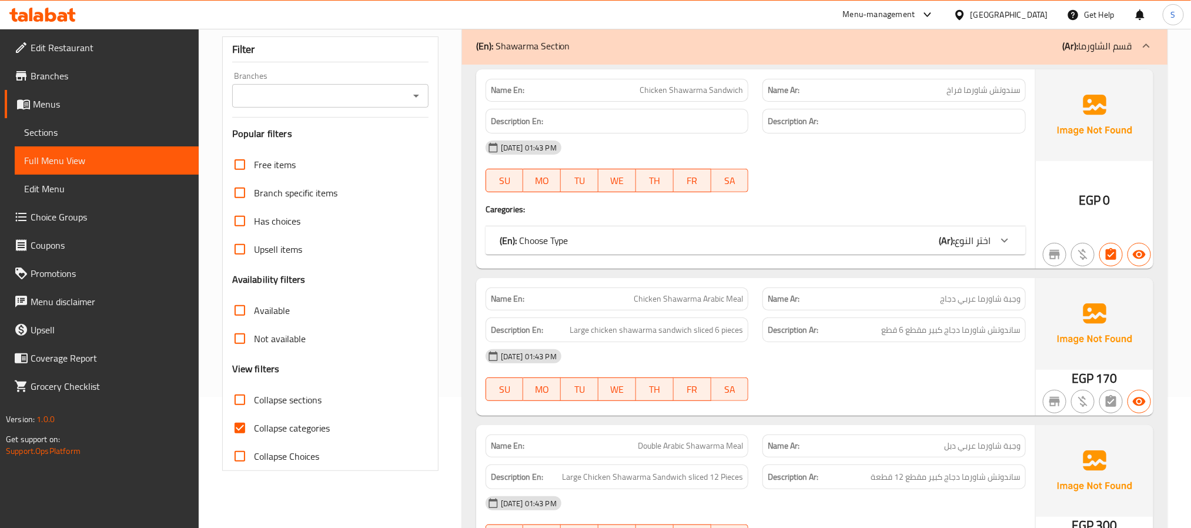
click at [247, 424] on input "Collapse categories" at bounding box center [240, 428] width 28 height 28
checkbox input "false"
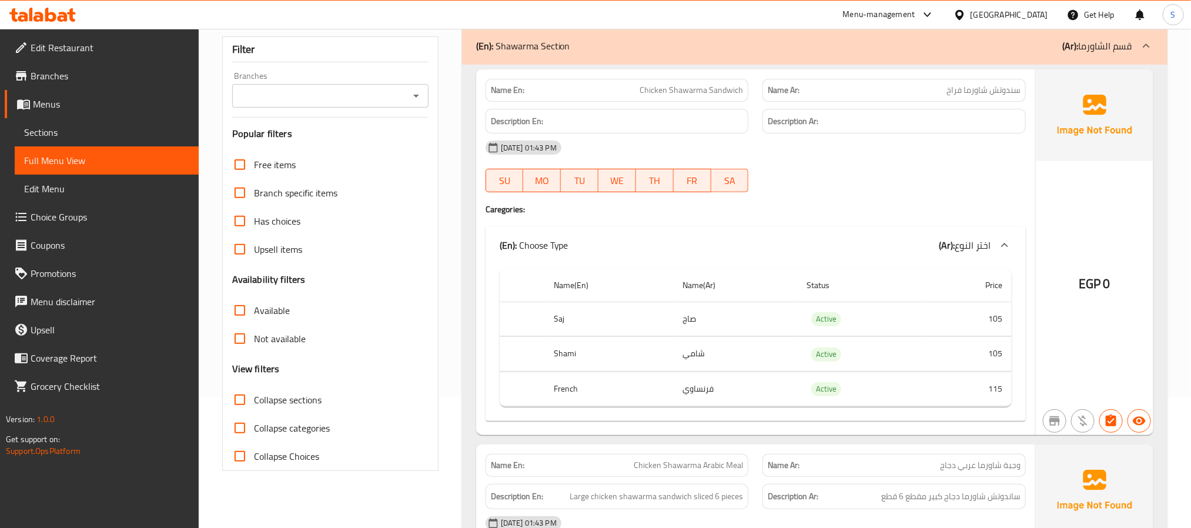
scroll to position [0, 0]
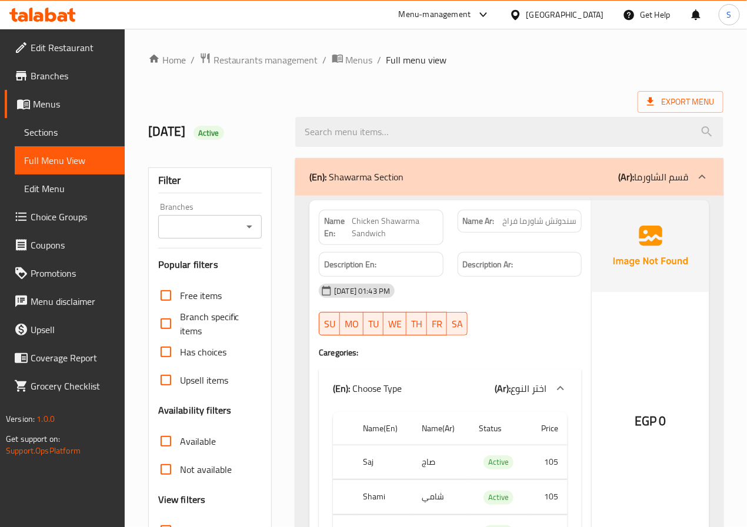
click at [283, 129] on div "12/10/2025 Active" at bounding box center [215, 132] width 148 height 52
click at [270, 93] on div "Export Menu" at bounding box center [435, 102] width 575 height 22
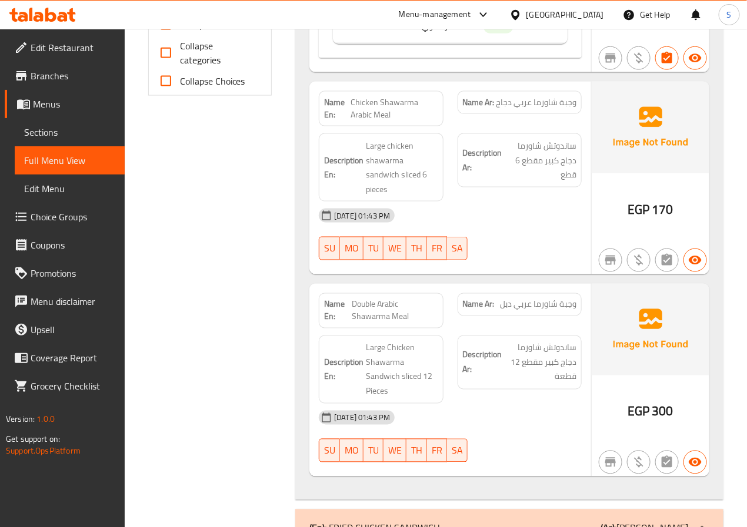
scroll to position [524, 0]
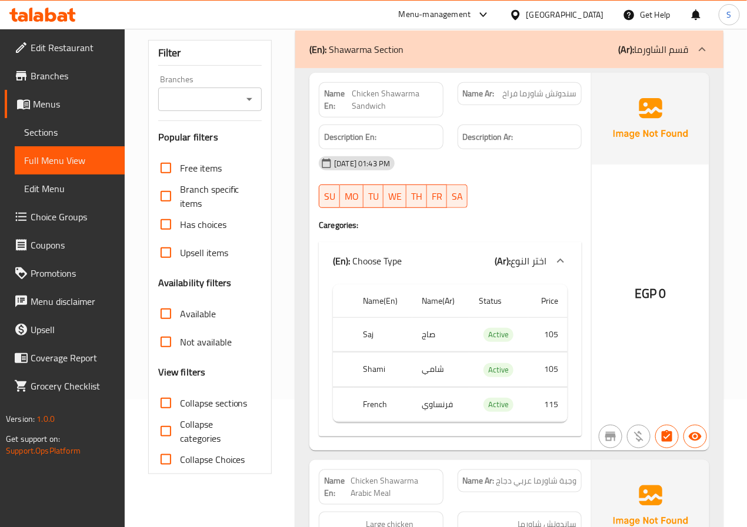
scroll to position [0, 0]
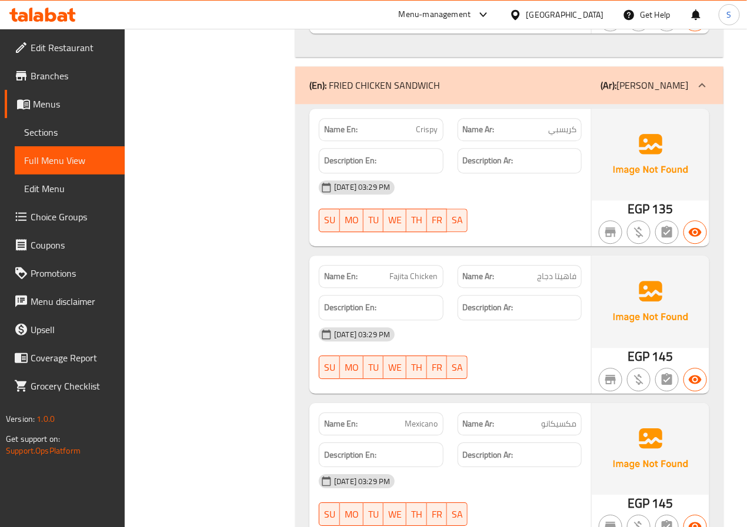
scroll to position [951, 0]
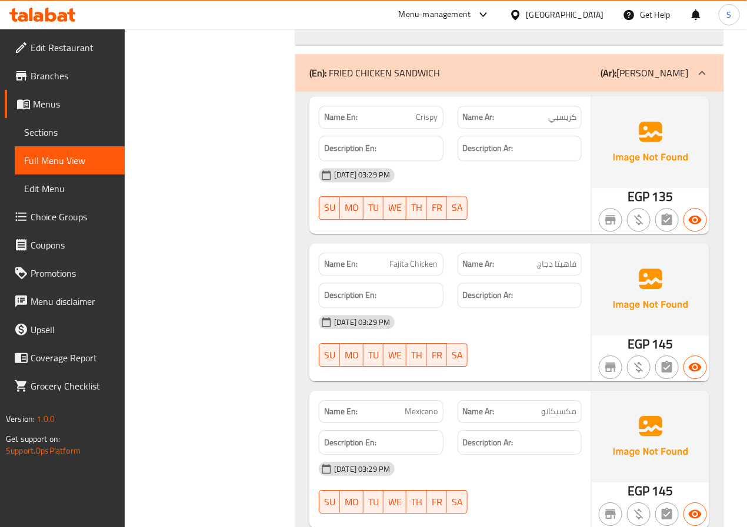
scroll to position [963, 0]
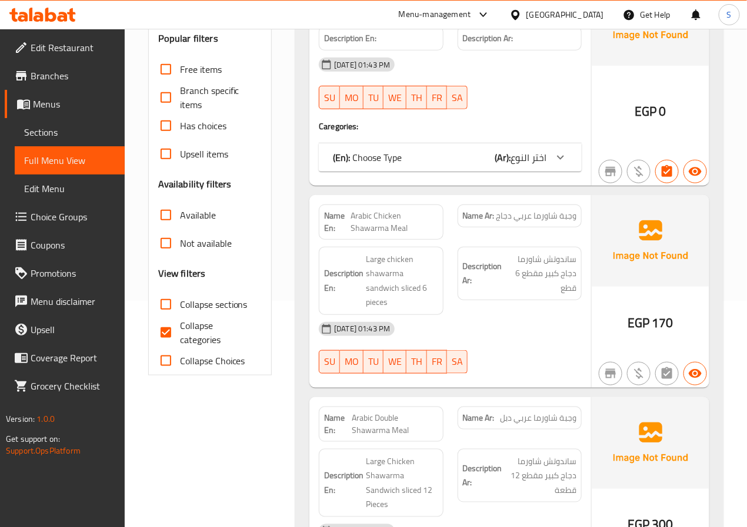
scroll to position [228, 0]
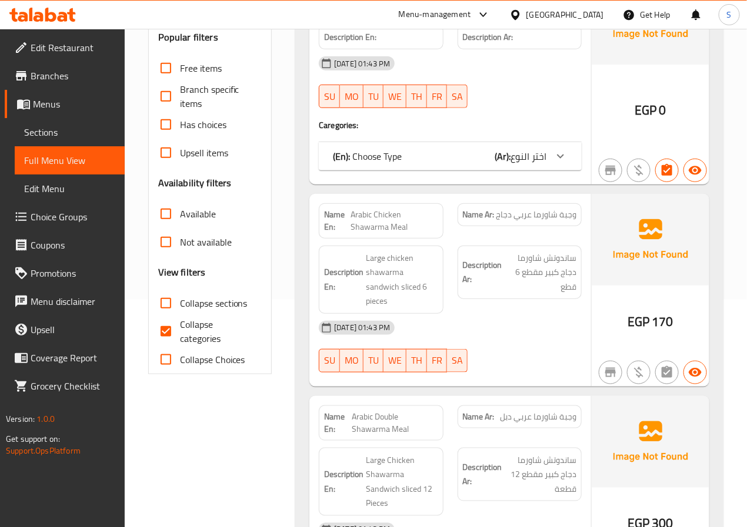
click at [163, 332] on input "Collapse categories" at bounding box center [166, 331] width 28 height 28
checkbox input "false"
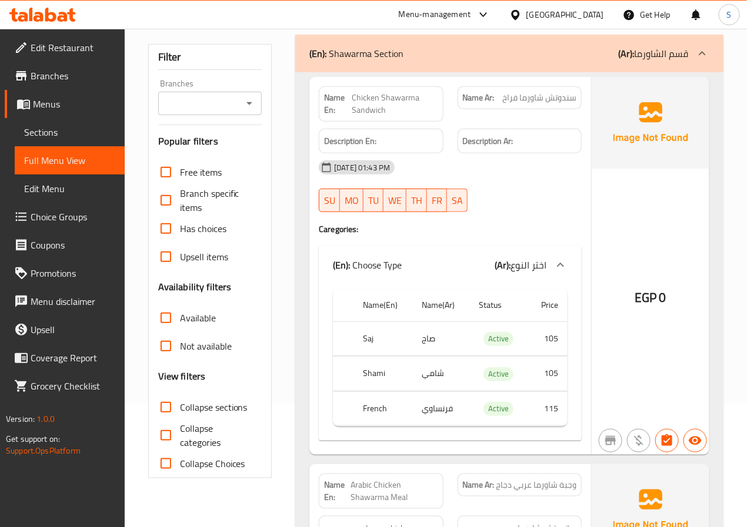
scroll to position [0, 0]
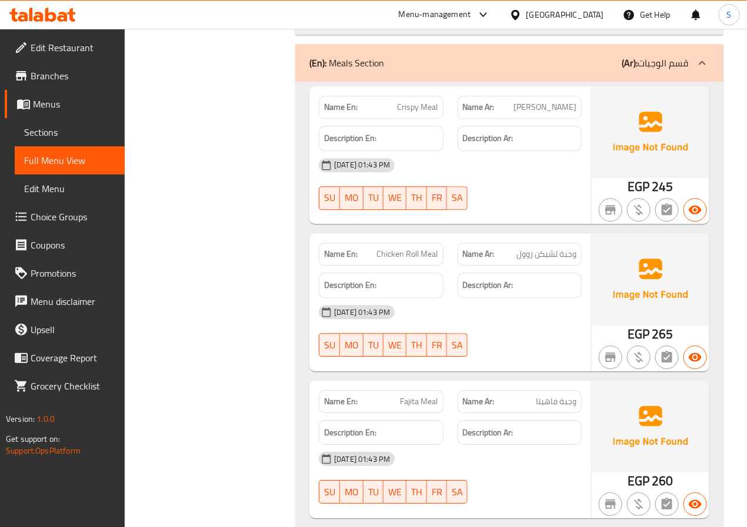
scroll to position [972, 0]
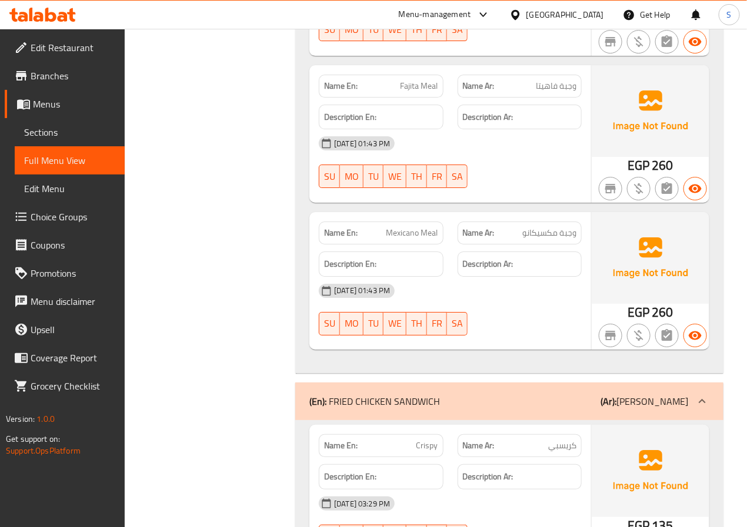
scroll to position [1342, 0]
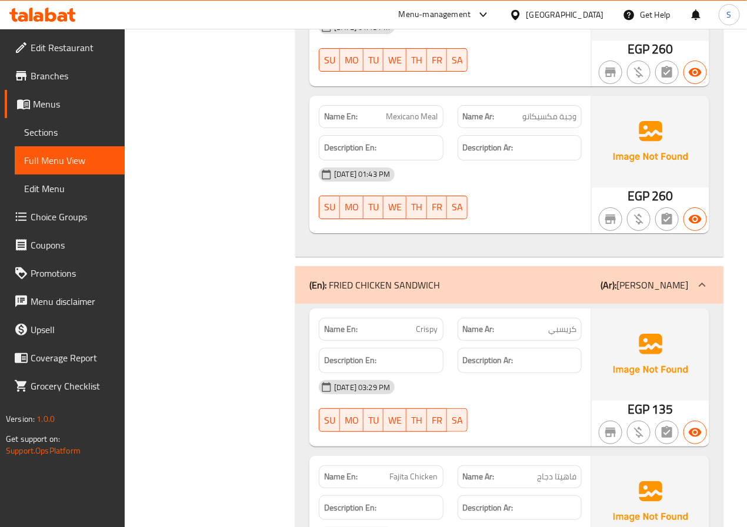
scroll to position [1413, 0]
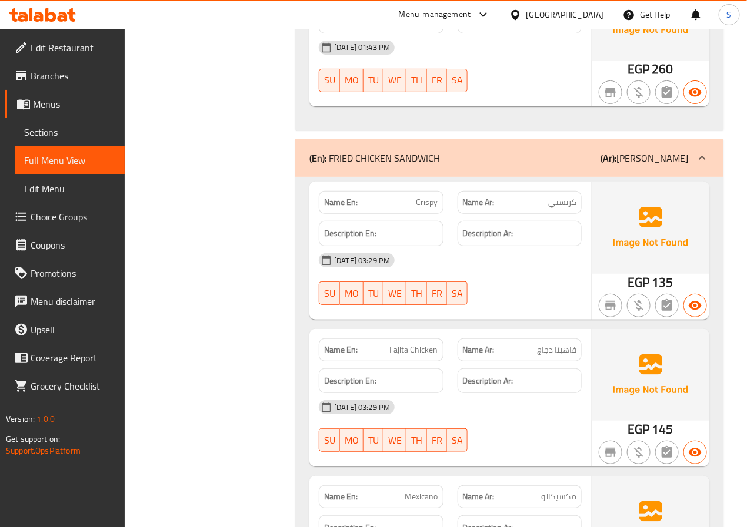
scroll to position [1533, 0]
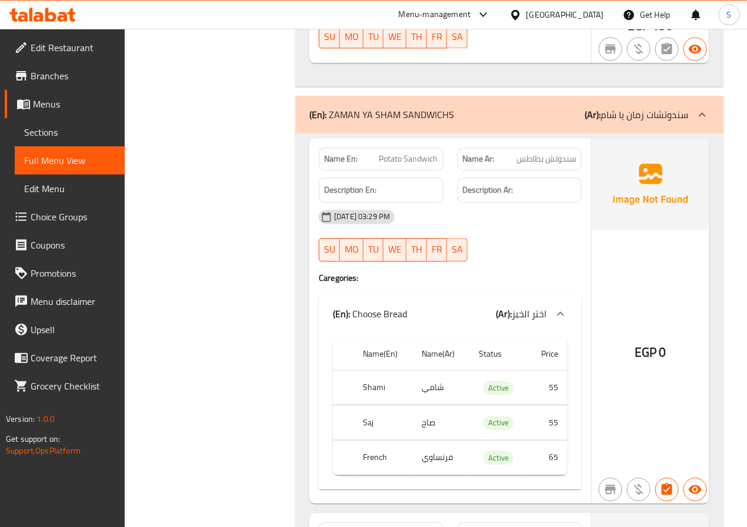
scroll to position [2383, 0]
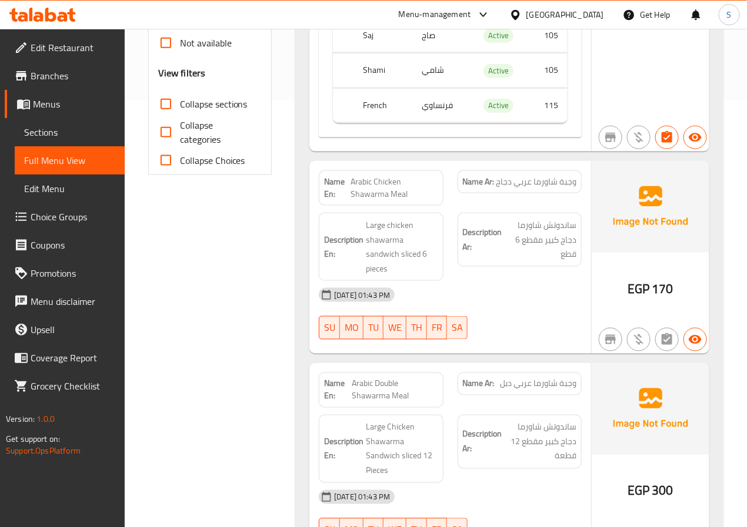
scroll to position [384, 0]
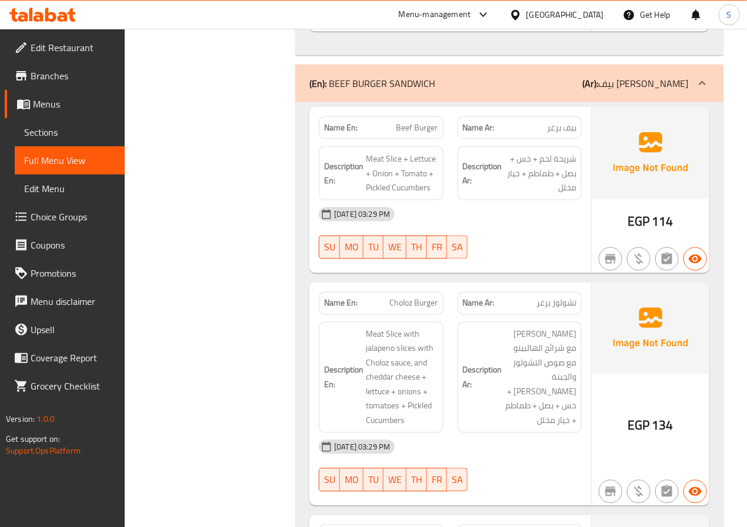
scroll to position [3535, 0]
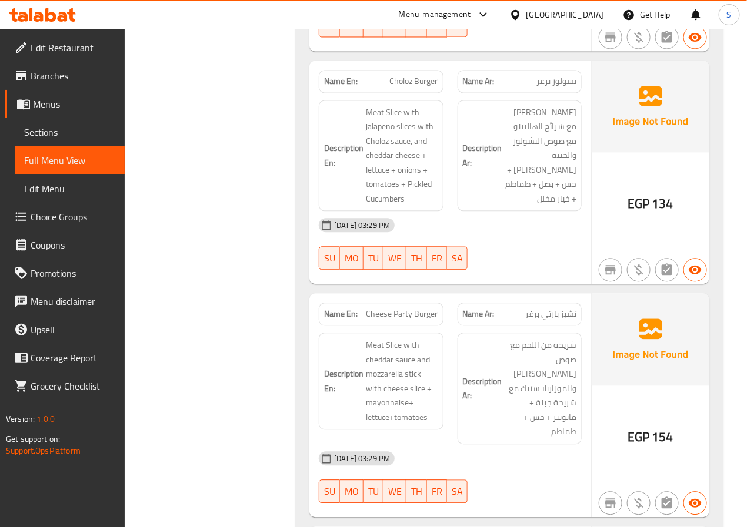
scroll to position [3754, 0]
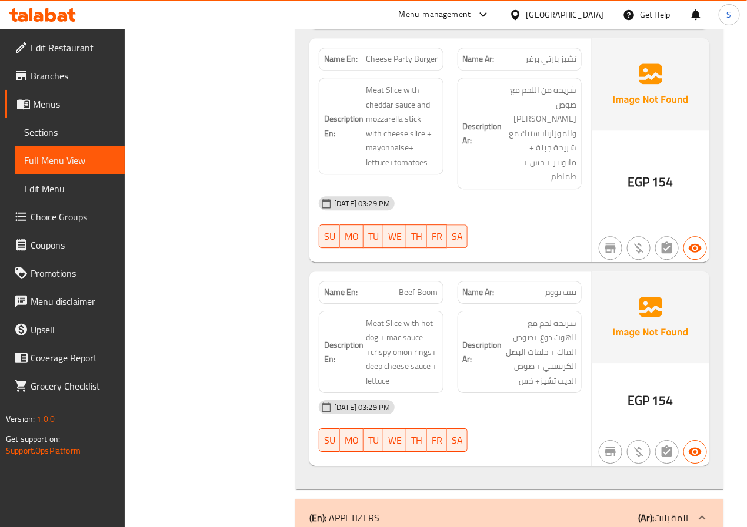
scroll to position [4006, 0]
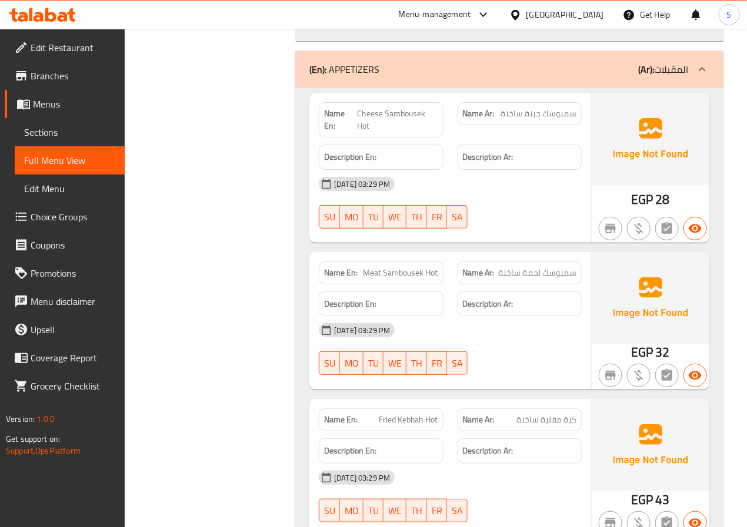
scroll to position [4457, 0]
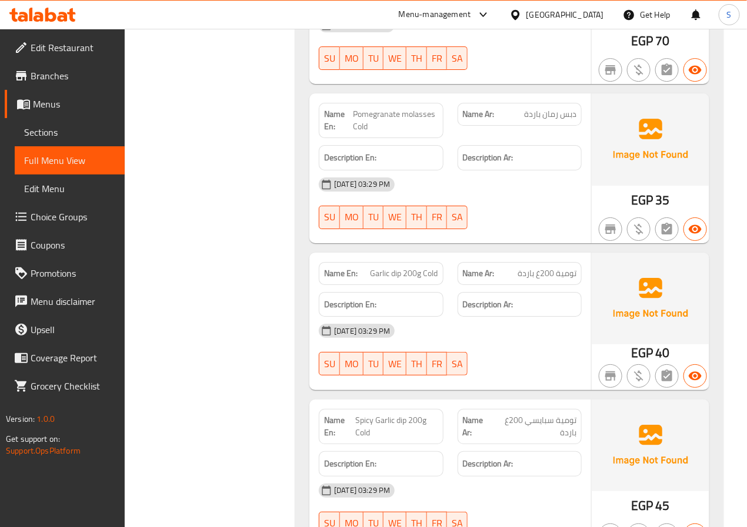
scroll to position [6341, 0]
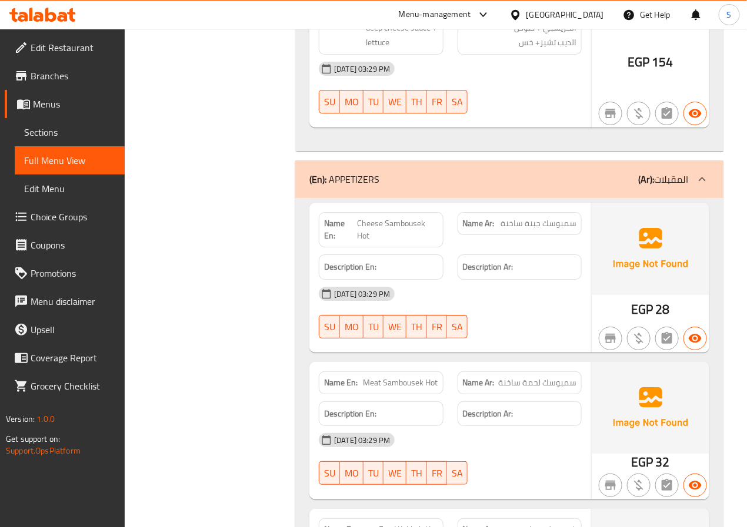
scroll to position [4345, 0]
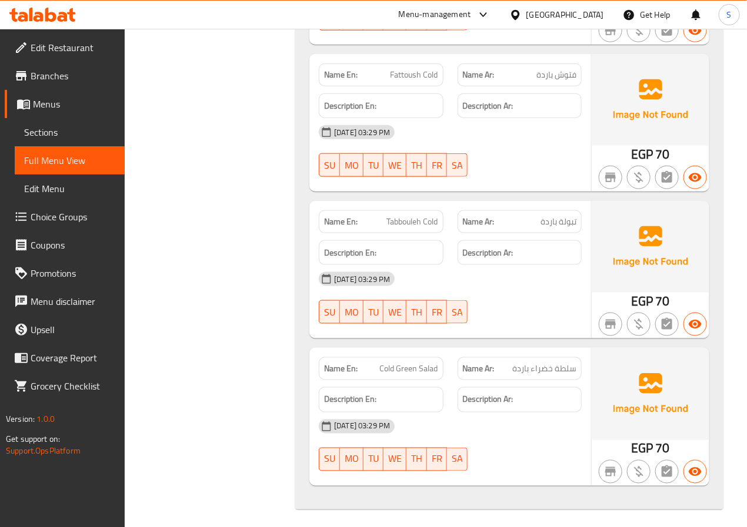
scroll to position [6341, 0]
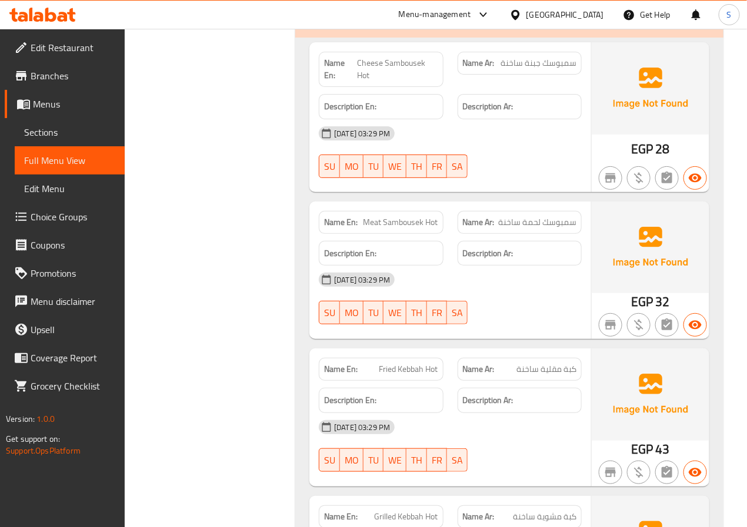
scroll to position [4487, 0]
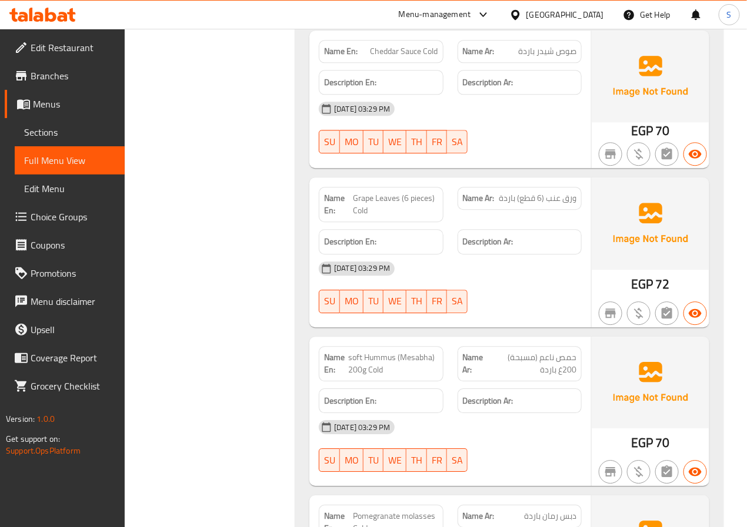
scroll to position [5431, 0]
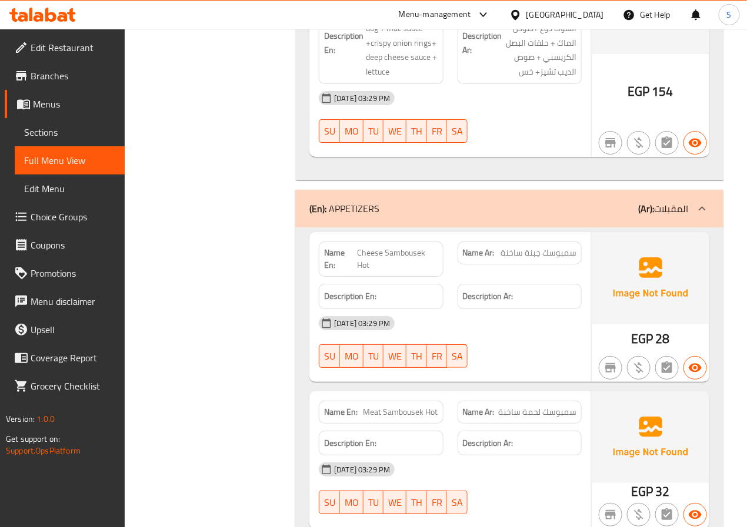
scroll to position [4429, 0]
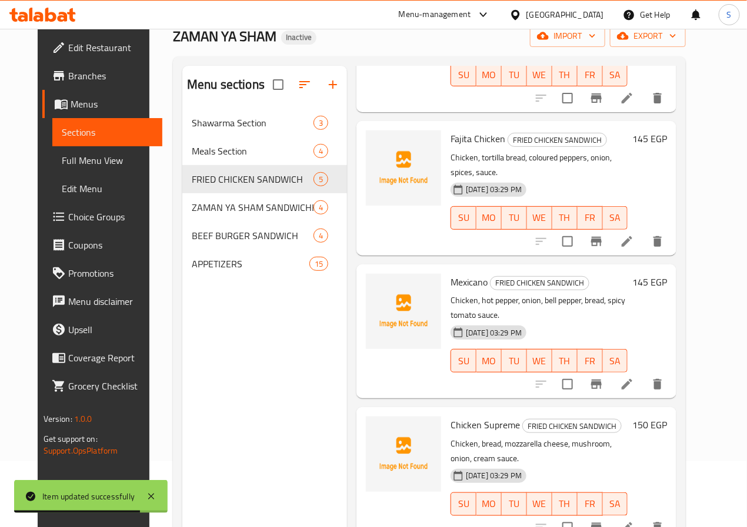
scroll to position [165, 0]
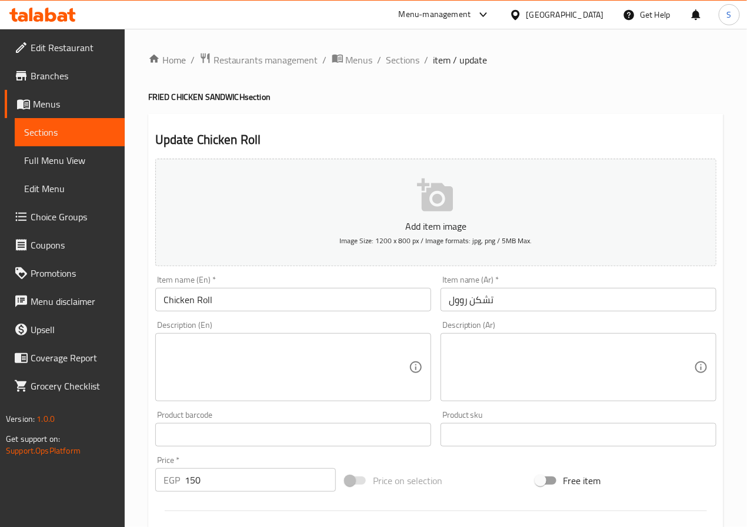
click at [206, 378] on textarea at bounding box center [285, 368] width 245 height 56
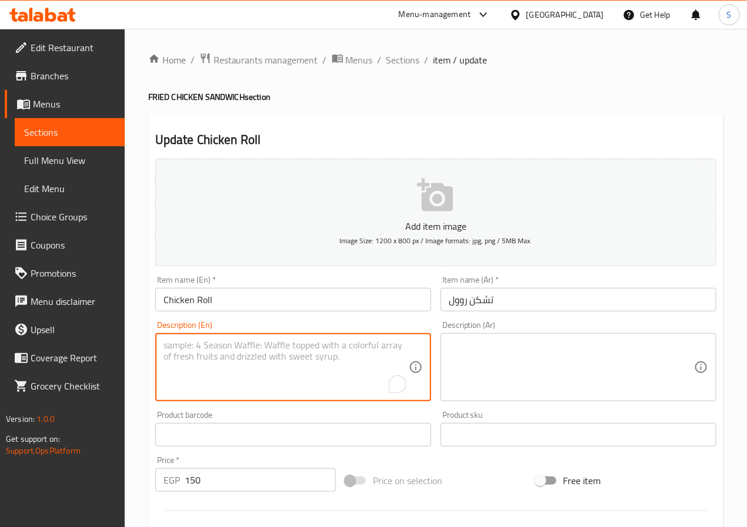
paste textarea "Chicken, tortilla bread, cheese, lettuce, tomato, garlic sauce."
type textarea "Chicken, tortilla bread, cheese, lettuce, tomato, garlic sauce."
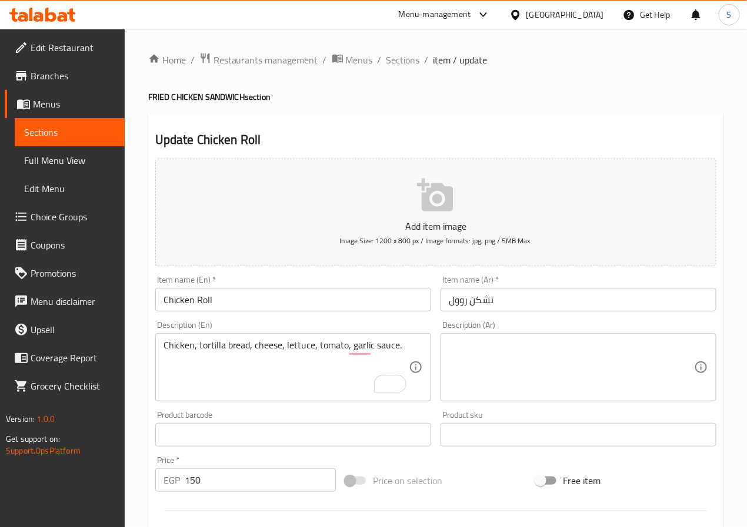
click at [547, 355] on textarea at bounding box center [571, 368] width 245 height 56
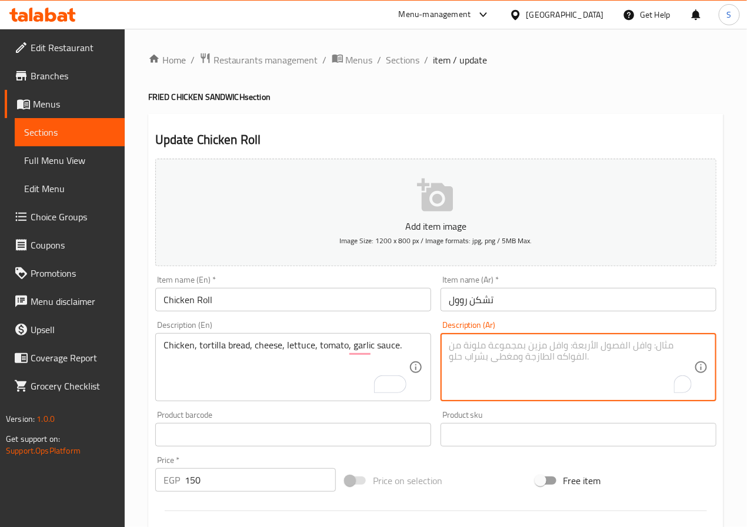
paste textarea "دجاج، خبز تورتيلا، جبنة، خس، طماطم، صوص ثوم."
type textarea "دجاج، خبز تورتيلا، جبنة، خس، طماطم، صوص ثوم."
click at [243, 303] on input "Chicken Roll" at bounding box center [293, 300] width 276 height 24
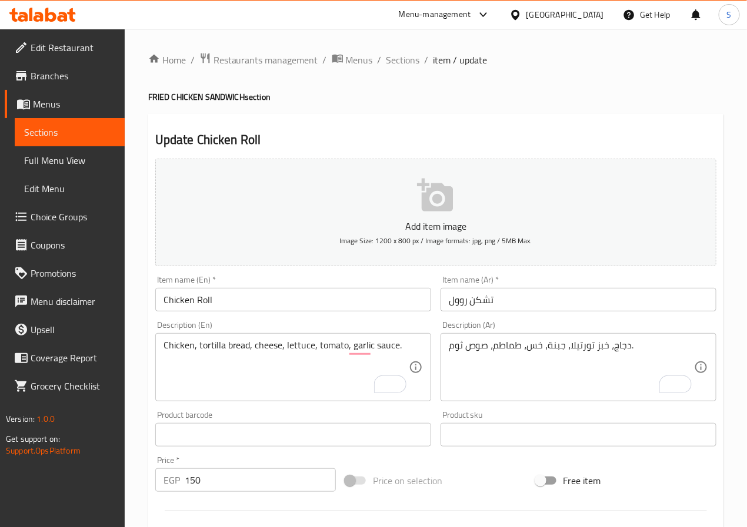
click at [392, 124] on div "Update Chicken Roll Add item image Image Size: 1200 x 800 px / Image formats: j…" at bounding box center [435, 456] width 575 height 684
click at [342, 300] on input "Chicken Roll" at bounding box center [293, 300] width 276 height 24
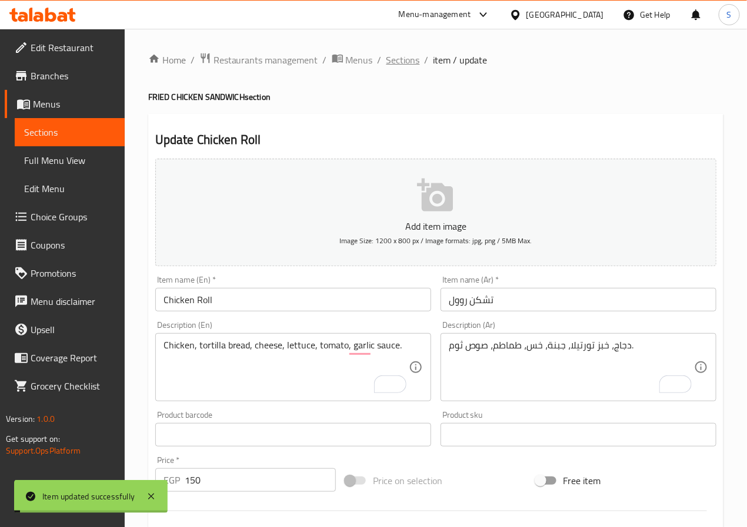
click at [401, 62] on span "Sections" at bounding box center [403, 60] width 34 height 14
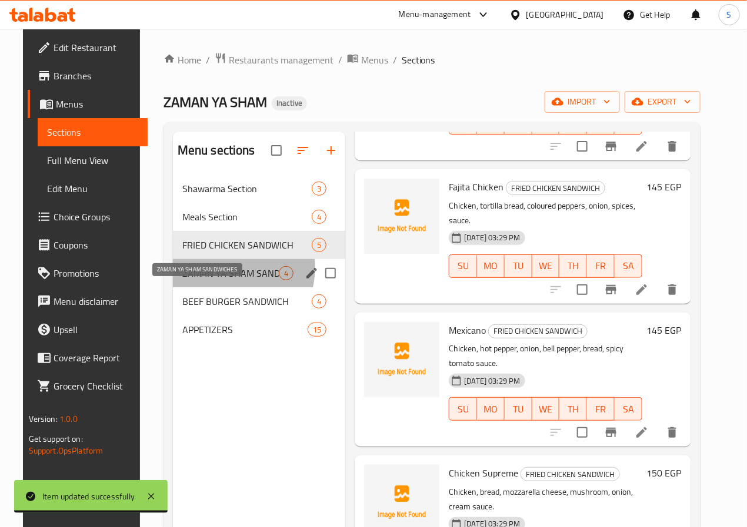
click at [213, 280] on span "ZAMAN YA SHAM SANDWICHES" at bounding box center [230, 273] width 97 height 14
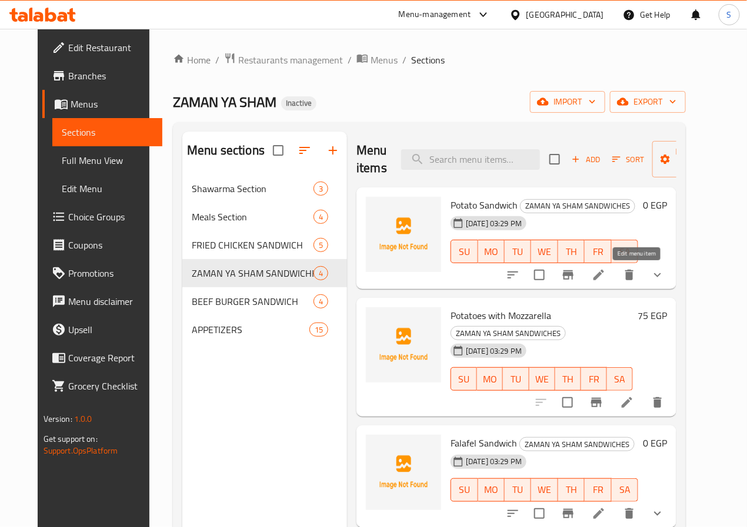
click at [604, 279] on icon at bounding box center [598, 275] width 11 height 11
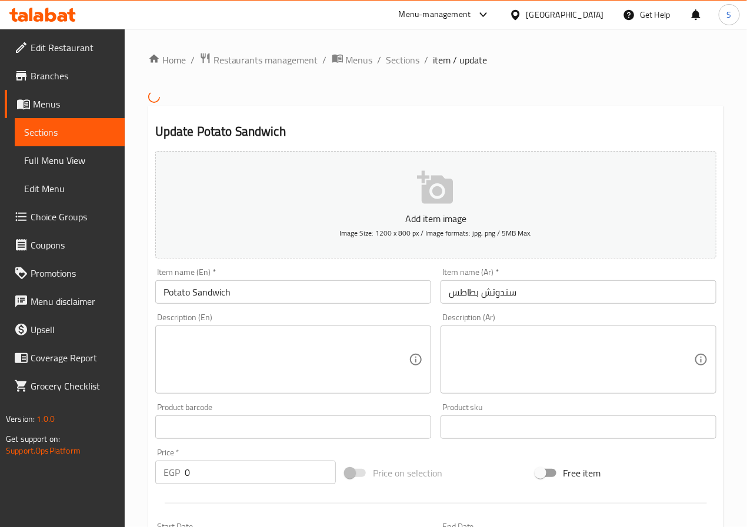
click at [353, 376] on textarea at bounding box center [285, 360] width 245 height 56
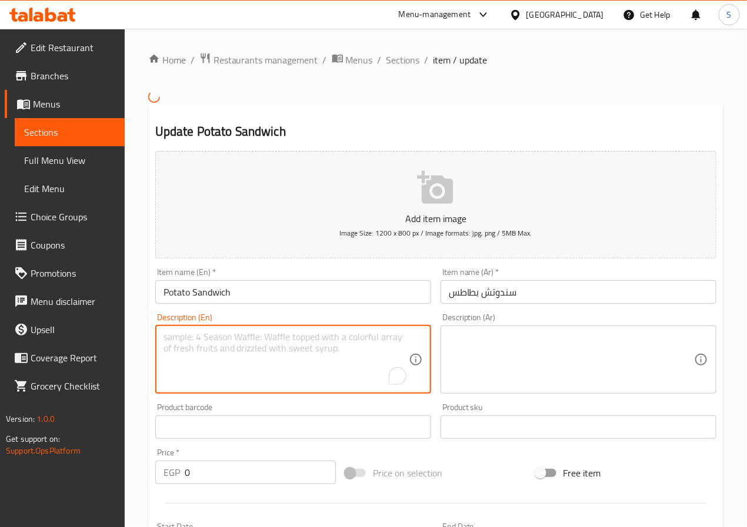
paste textarea "Fried potato, bread, garlic, pickle, lettuce."
type textarea "Fried potato, bread, garlic, pickle, lettuce."
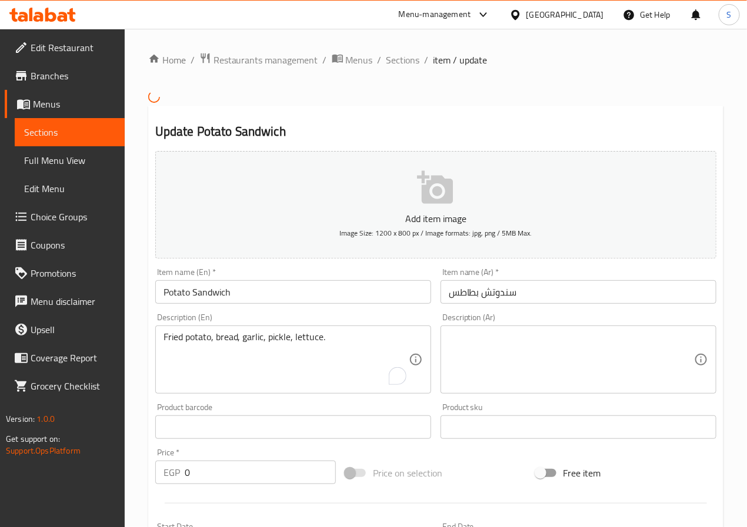
click at [581, 325] on div "Description (Ar) Description (Ar)" at bounding box center [578, 353] width 276 height 81
click at [556, 379] on textarea at bounding box center [571, 360] width 245 height 56
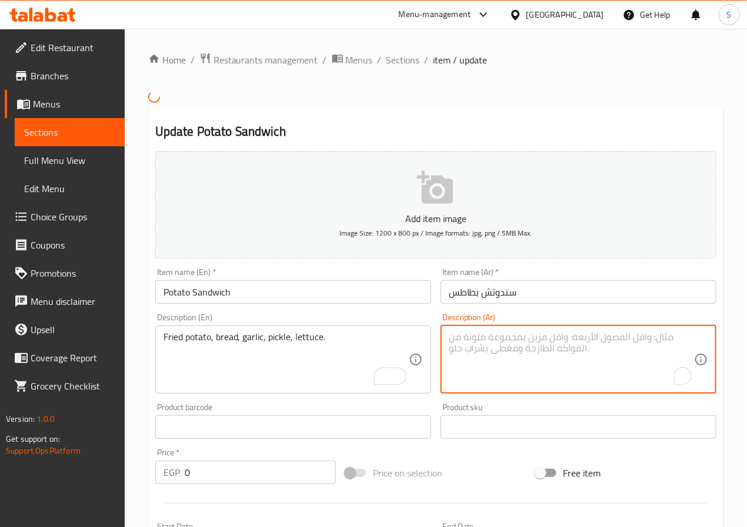
paste textarea "بطاطا مقلية، خبز، ثوم، مخلل، خس."
type textarea "بطاطا مقلية، خبز، ثوم، مخلل، خس."
click at [268, 296] on input "Potato Sandwich" at bounding box center [293, 292] width 276 height 24
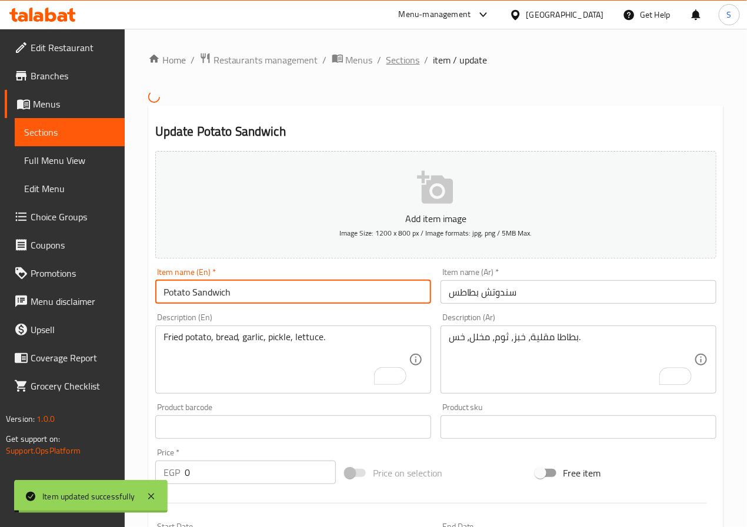
click at [396, 58] on span "Sections" at bounding box center [403, 60] width 34 height 14
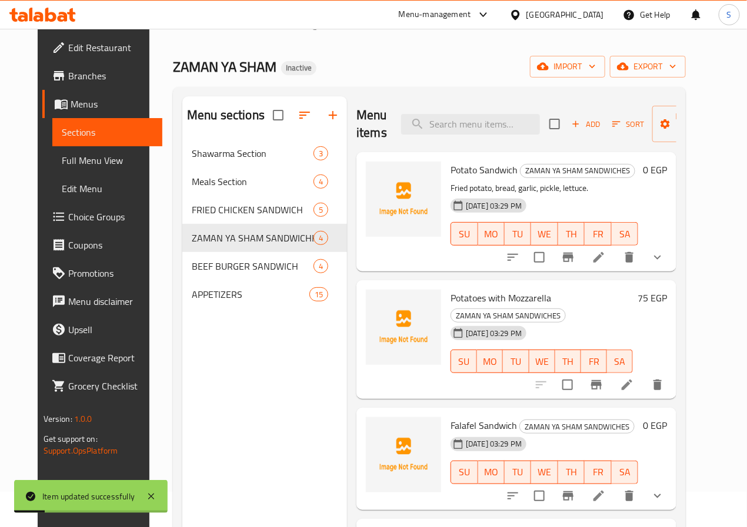
scroll to position [37, 0]
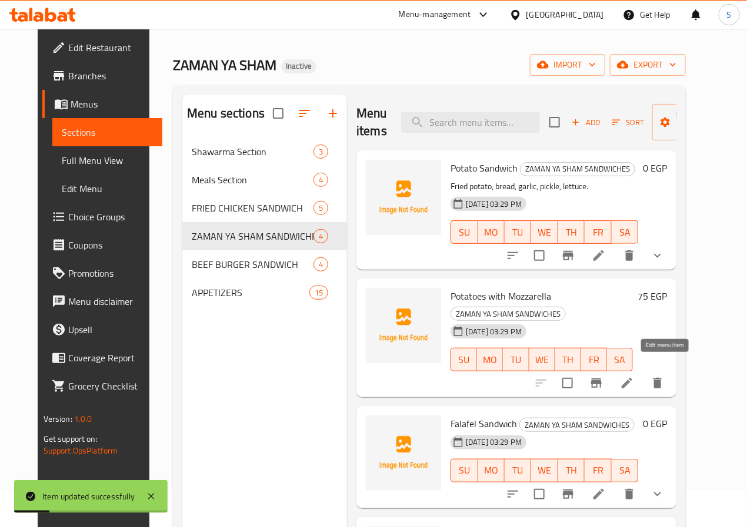
click at [634, 376] on icon at bounding box center [627, 383] width 14 height 14
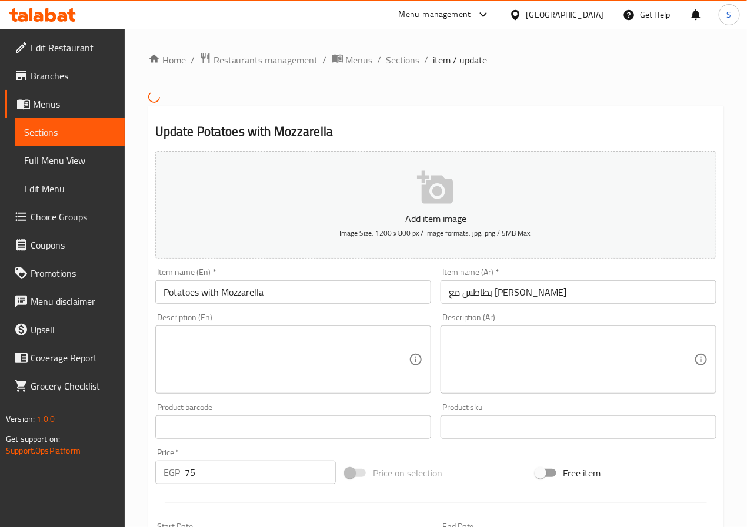
click at [275, 372] on textarea at bounding box center [285, 360] width 245 height 56
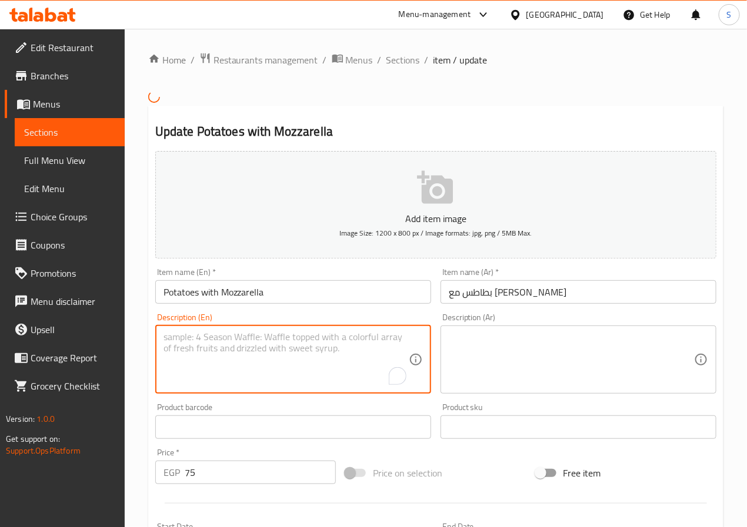
paste textarea "Fried potato, melted mozzarella cheese, sauce."
type textarea "Fried potato, melted mozzarella cheese, sauce."
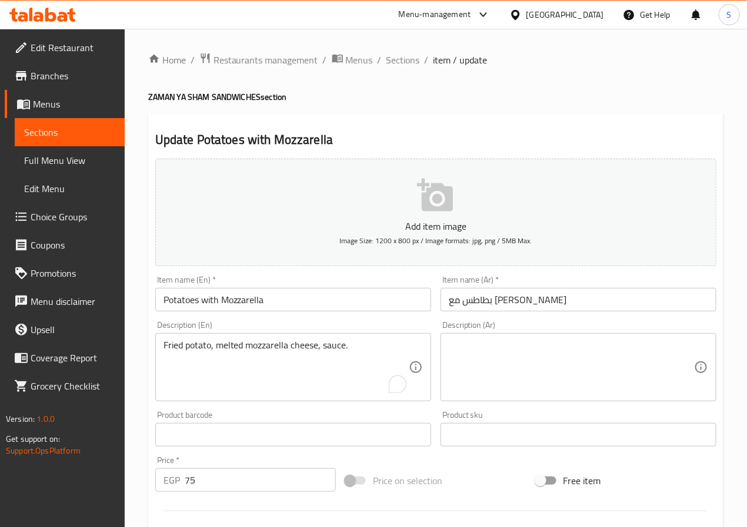
click at [491, 360] on textarea at bounding box center [571, 368] width 245 height 56
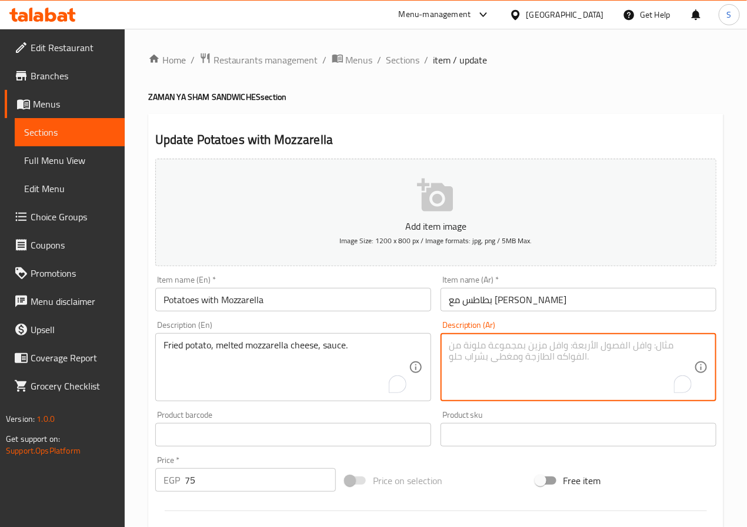
paste textarea "بطاطا مقلية، جبنة موزاريلا مذابة، صوص."
type textarea "بطاطا مقلية، جبنة موزاريلا مذابة، صوص."
click at [315, 302] on input "Potatoes with Mozzarella" at bounding box center [293, 300] width 276 height 24
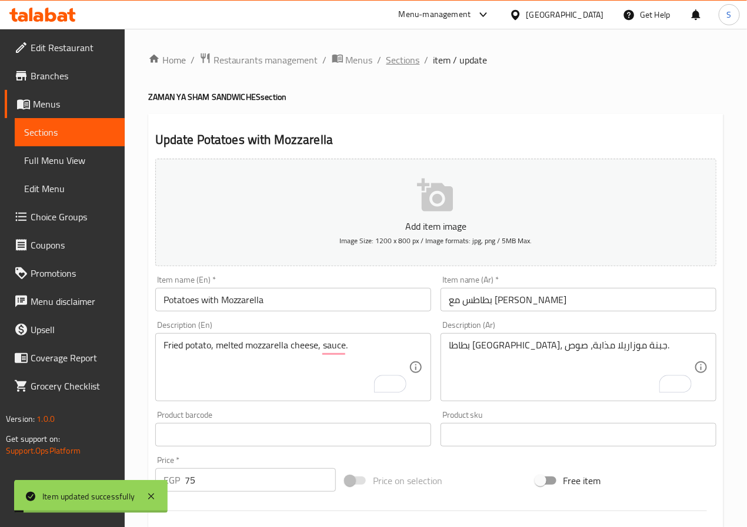
click at [393, 56] on span "Sections" at bounding box center [403, 60] width 34 height 14
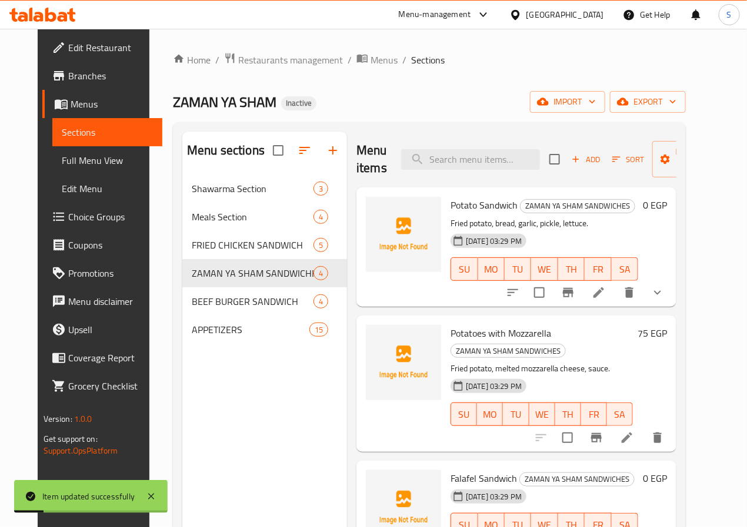
scroll to position [165, 0]
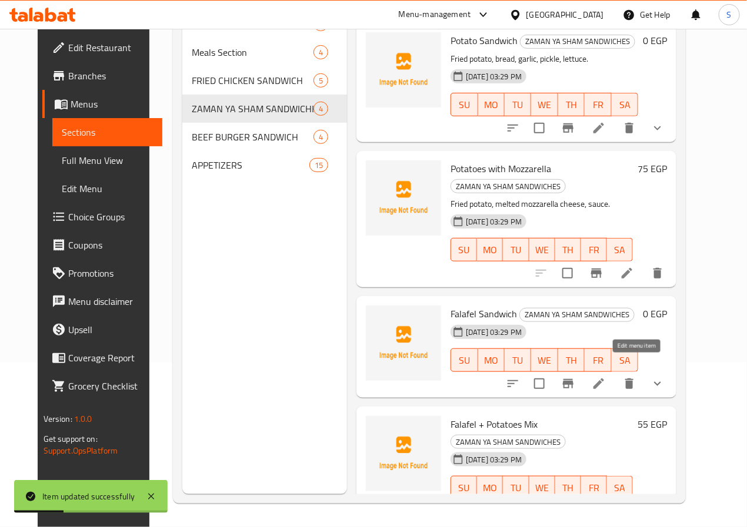
click at [606, 377] on icon at bounding box center [598, 384] width 14 height 14
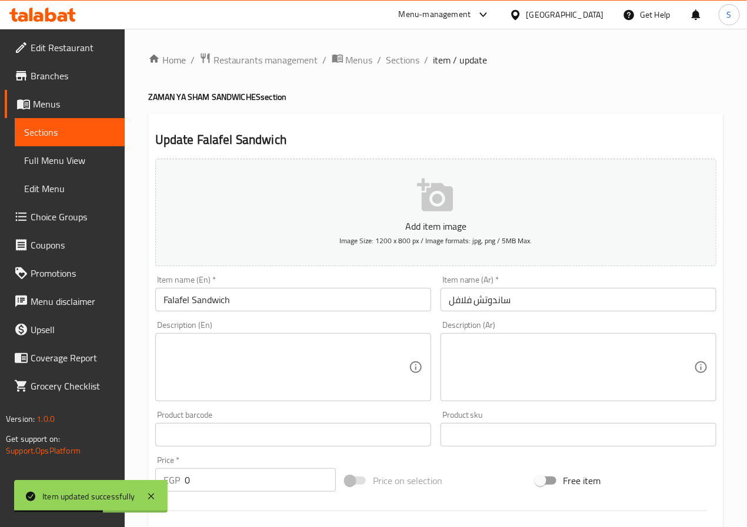
click at [185, 352] on textarea at bounding box center [285, 368] width 245 height 56
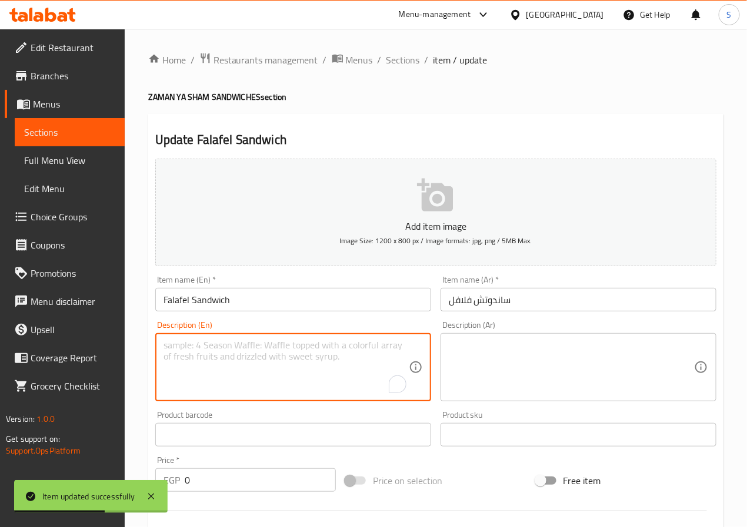
paste textarea "Fried chickpea patties, bread, tomato, pickle, tahini."
type textarea "Fried chickpea patties, bread, tomato, pickle, tahini."
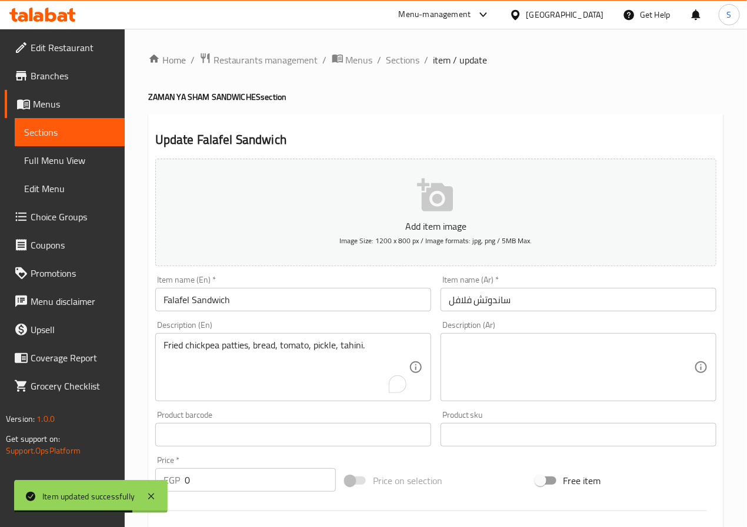
click at [480, 346] on textarea at bounding box center [571, 368] width 245 height 56
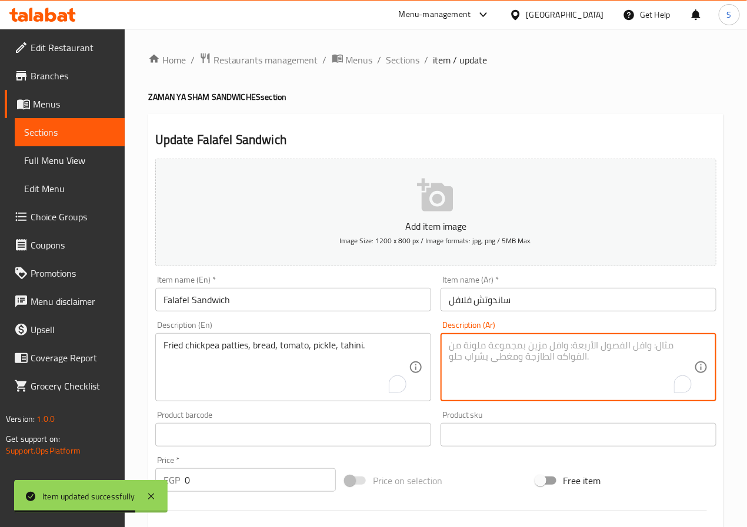
paste textarea "أقراص حمص مقلية، خبز، طماطم، مخلل، طحينة."
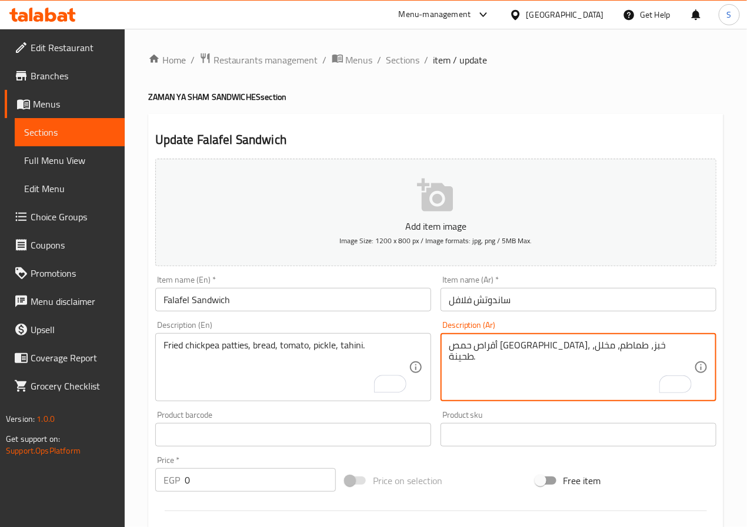
type textarea "أقراص حمص مقلية، خبز، طماطم، مخلل، طحينة."
click at [277, 300] on input "Falafel Sandwich" at bounding box center [293, 300] width 276 height 24
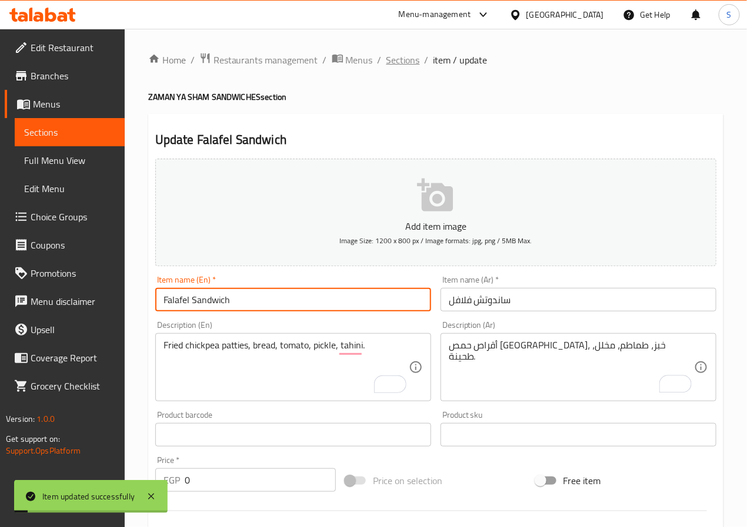
click at [397, 53] on span "Sections" at bounding box center [403, 60] width 34 height 14
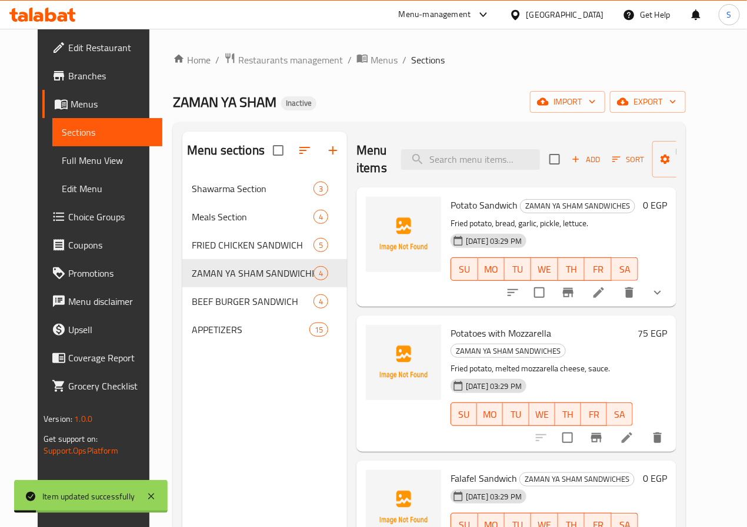
scroll to position [165, 0]
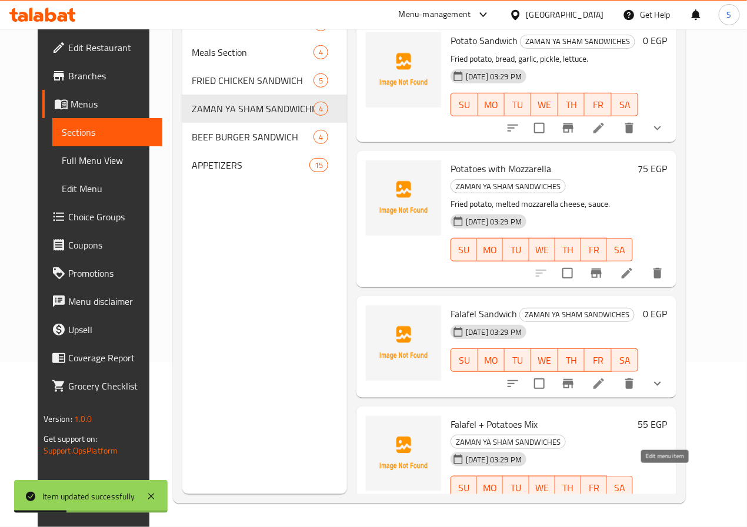
click at [634, 504] on icon at bounding box center [627, 511] width 14 height 14
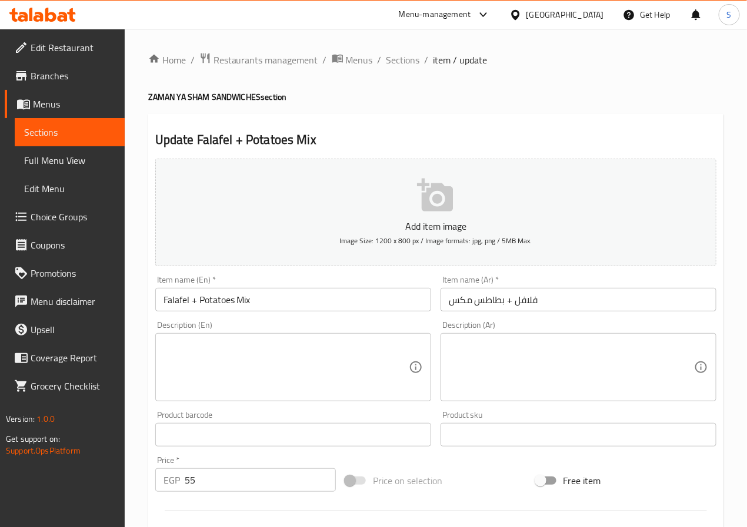
click at [187, 376] on textarea at bounding box center [285, 368] width 245 height 56
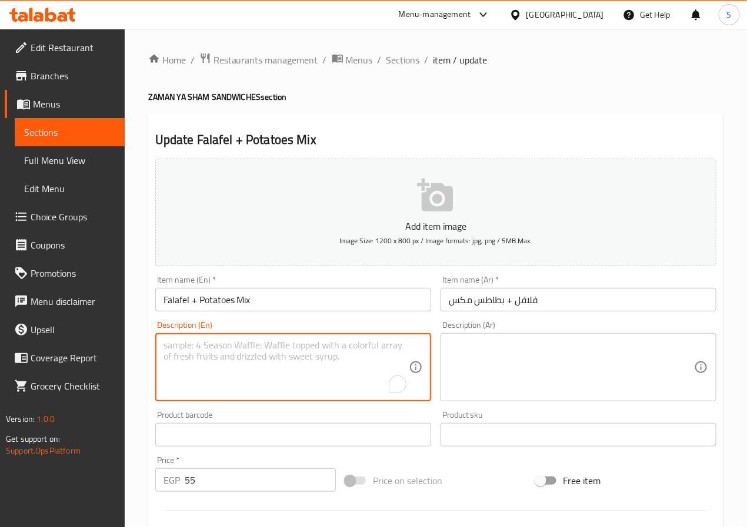
paste textarea "Fried chickpea patties, fried potato, bread, vegetables, tahini."
type textarea "Fried chickpea patties, fried potato, bread, vegetables, tahini."
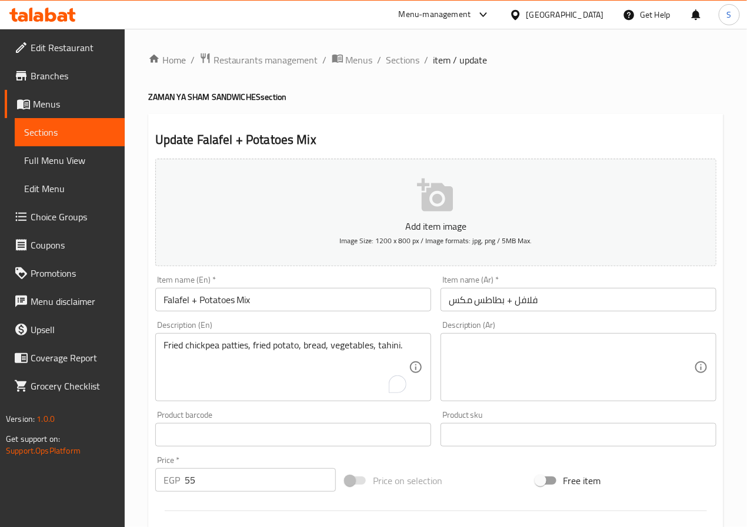
click at [524, 383] on textarea at bounding box center [571, 368] width 245 height 56
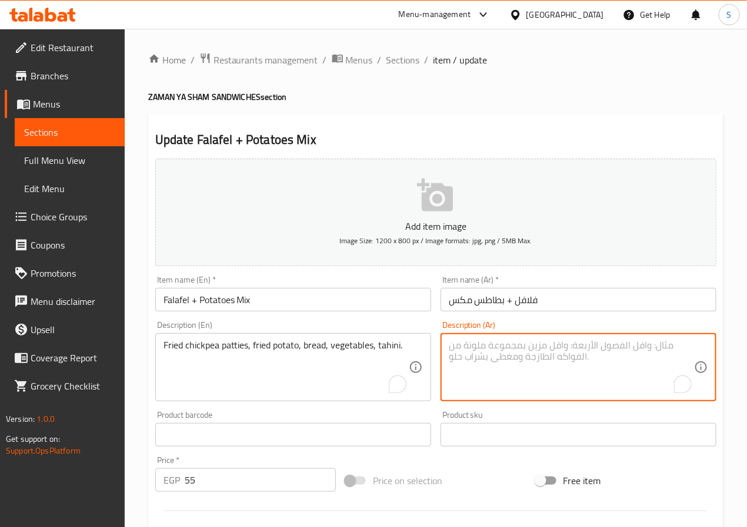
paste textarea "أقراص حمص مقلية، بطاطا مقلية، خبز، خضروات، طحينة."
type textarea "أقراص حمص مقلية، بطاطا مقلية، خبز، خضروات، طحينة."
click at [316, 302] on input "Falafel + Potatoes Mix" at bounding box center [293, 300] width 276 height 24
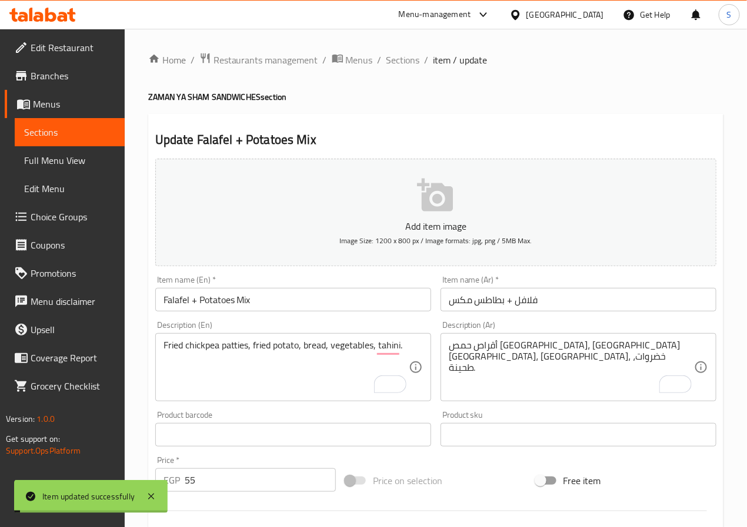
click at [403, 57] on span "Sections" at bounding box center [403, 60] width 34 height 14
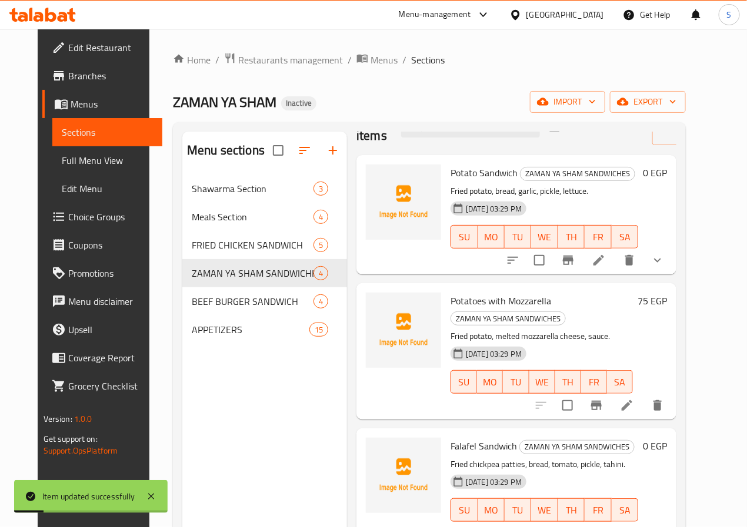
scroll to position [165, 0]
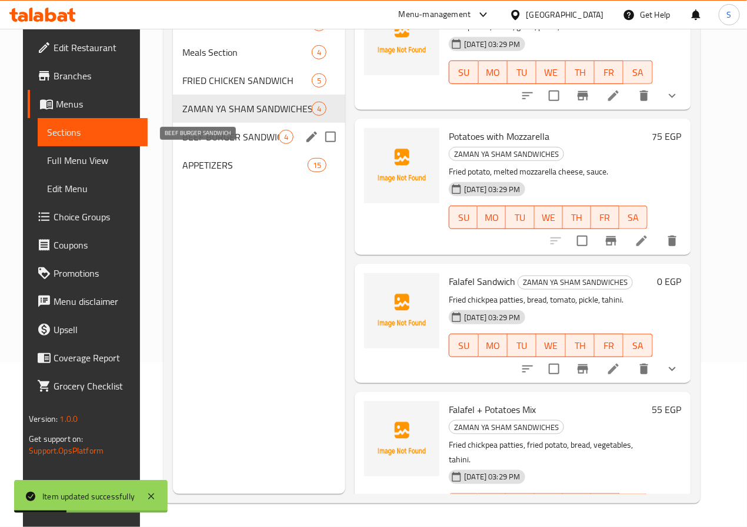
click at [220, 144] on span "BEEF BURGER SANDWICH" at bounding box center [230, 137] width 97 height 14
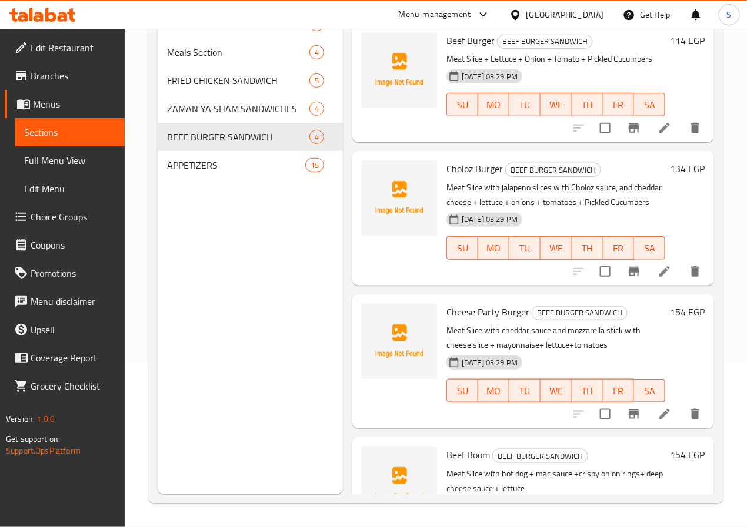
scroll to position [32, 0]
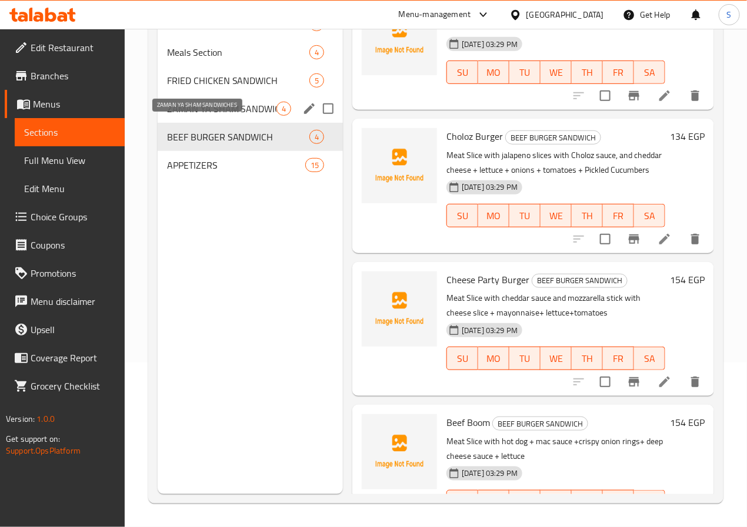
click at [219, 116] on span "ZAMAN YA SHAM SANDWICHES" at bounding box center [221, 109] width 109 height 14
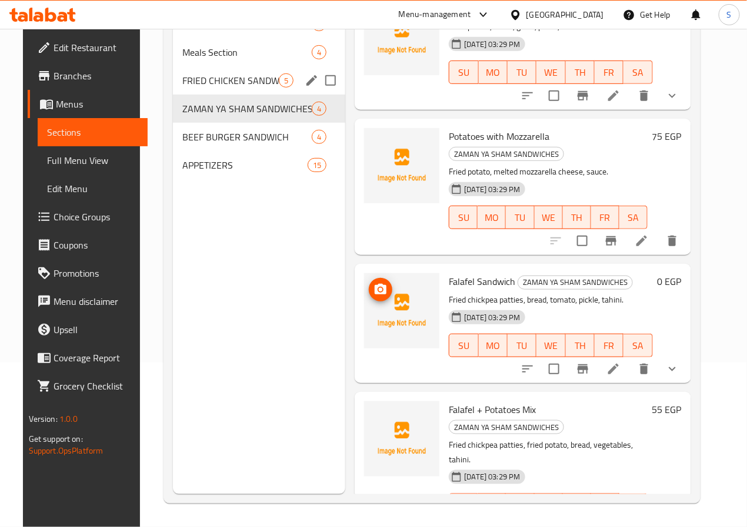
click at [224, 88] on span "FRIED CHICKEN SANDWICH" at bounding box center [230, 80] width 97 height 14
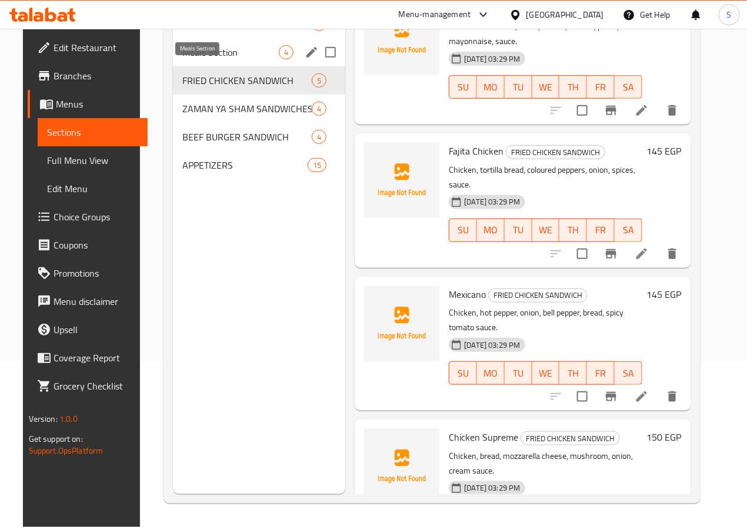
click at [205, 59] on span "Meals Section" at bounding box center [230, 52] width 97 height 14
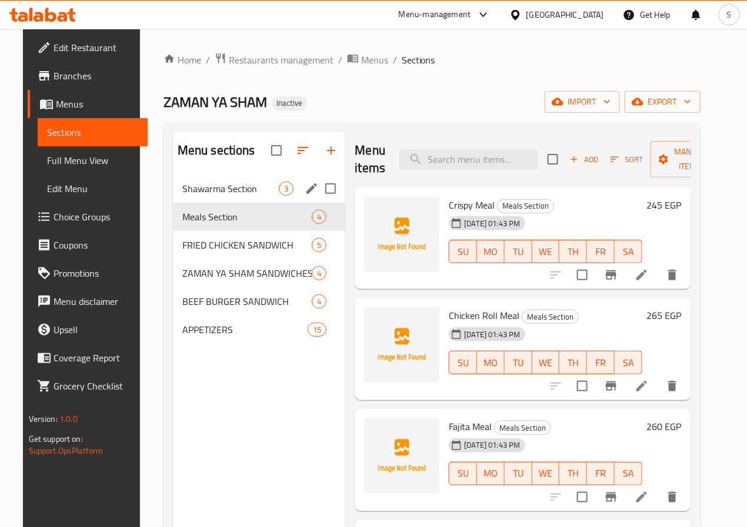
click at [198, 198] on div "Shawarma Section 3" at bounding box center [259, 189] width 173 height 28
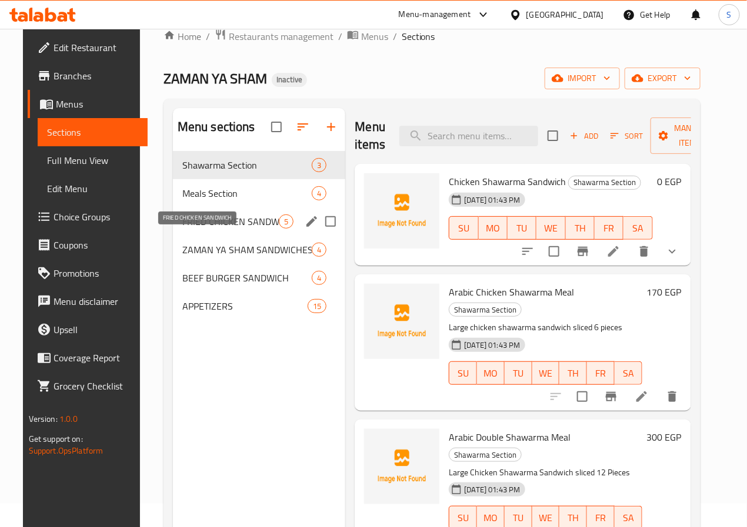
scroll to position [27, 0]
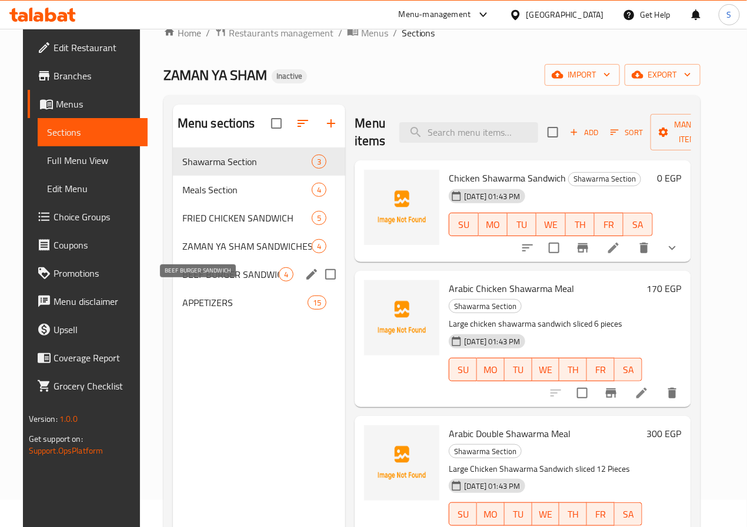
click at [203, 282] on span "BEEF BURGER SANDWICH" at bounding box center [230, 274] width 97 height 14
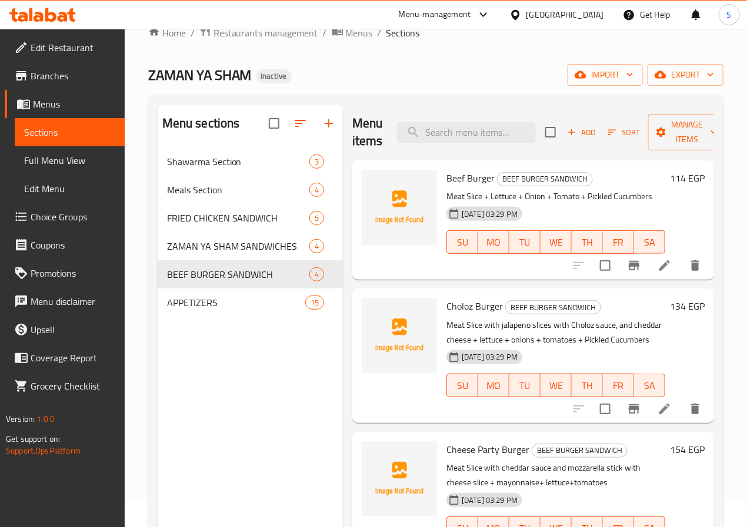
click at [648, 265] on li at bounding box center [664, 265] width 33 height 21
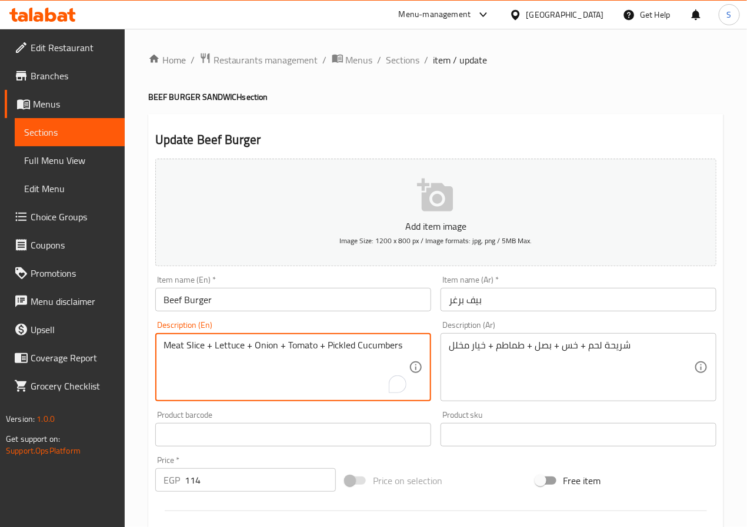
click at [196, 347] on textarea "Meat Slice + Lettuce + Onion + Tomato + Pickled Cucumbers" at bounding box center [285, 368] width 245 height 56
type textarea "Meat Patty+ Lettuce + Onion + Tomato + Pickled Cucumbers"
click at [319, 302] on input "Beef Burger" at bounding box center [293, 300] width 276 height 24
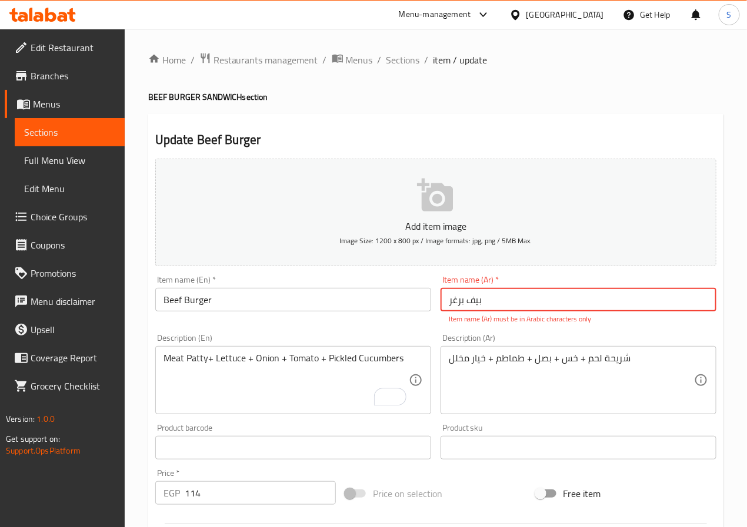
drag, startPoint x: 473, startPoint y: 302, endPoint x: 504, endPoint y: 374, distance: 78.7
click at [473, 302] on input "بیف برغر" at bounding box center [578, 300] width 276 height 24
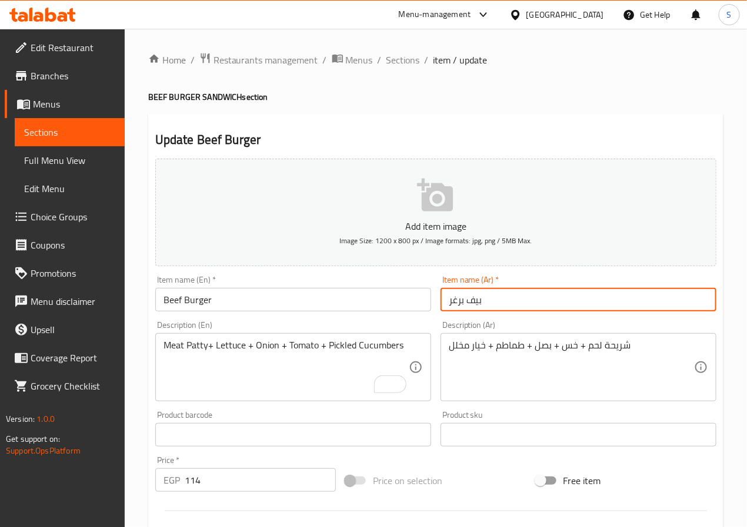
type input "بيف برغر"
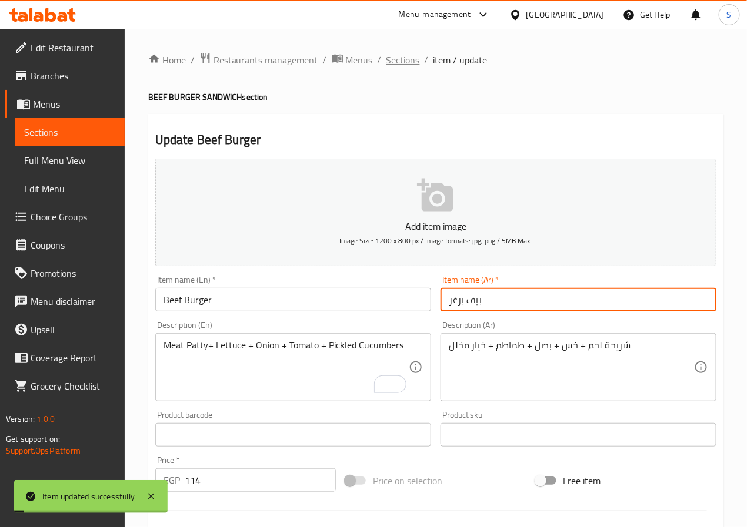
click at [397, 59] on span "Sections" at bounding box center [403, 60] width 34 height 14
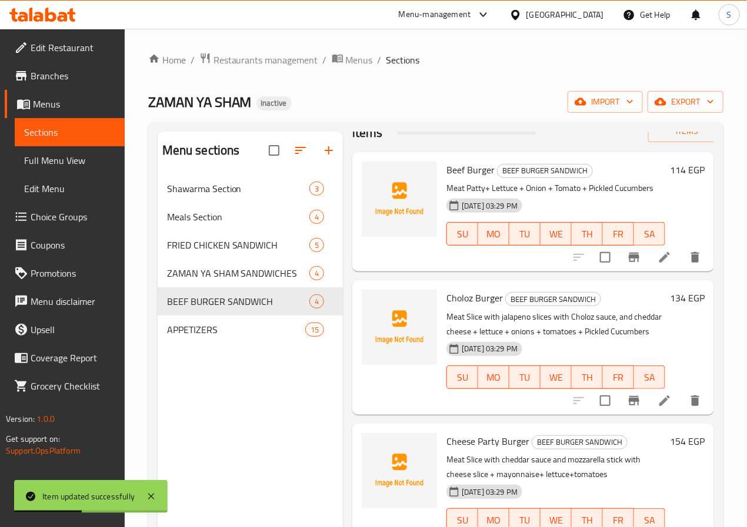
scroll to position [76, 0]
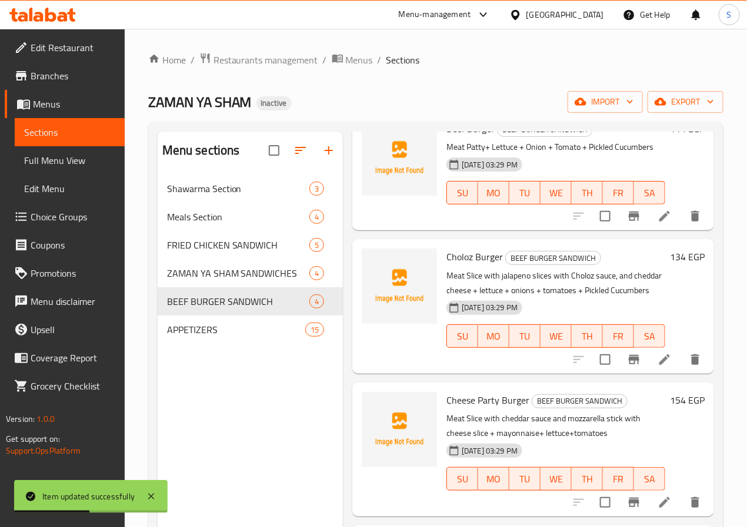
click at [648, 362] on li at bounding box center [664, 359] width 33 height 21
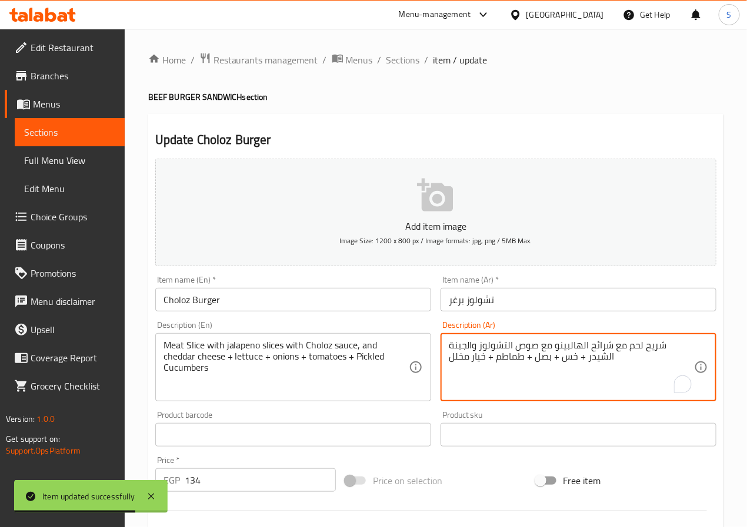
click at [673, 349] on textarea "شريح لحم مع شرائح الهالبينو مع صوص التشولوز والجبنة الشيدر + خس + بصل + طماطم +…" at bounding box center [571, 368] width 245 height 56
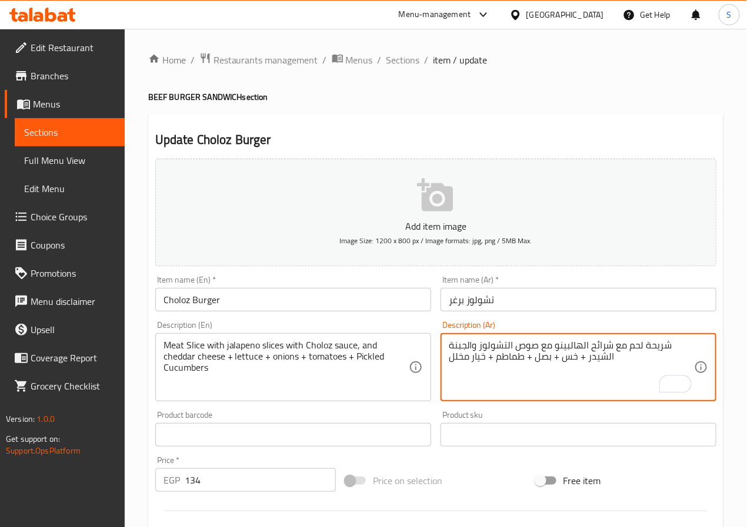
type textarea "شريحة لحم مع شرائح الهالبينو مع صوص التشولوز والجبنة الشيدر + خس + بصل + طماطم …"
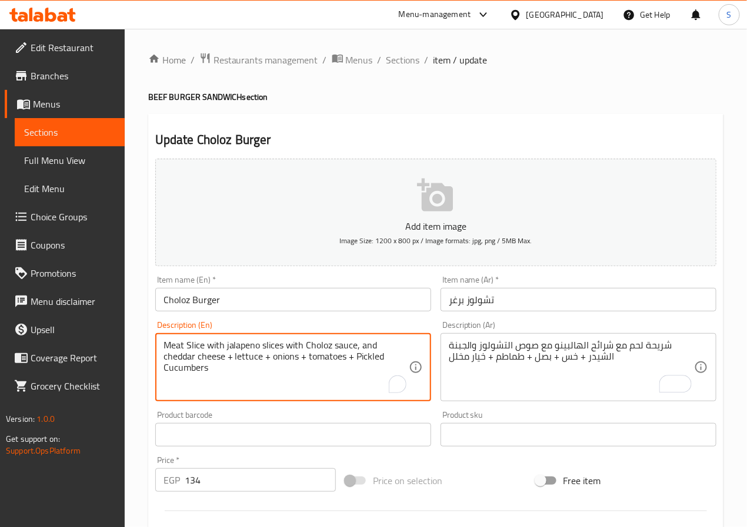
click at [195, 350] on textarea "Meat Slice with jalapeno slices with Choloz sauce, and cheddar cheese + lettuce…" at bounding box center [285, 368] width 245 height 56
type textarea "Meat patty with jalapeno slices with Choloz sauce, and cheddar cheese + lettuce…"
click at [293, 298] on input "Choloz Burger" at bounding box center [293, 300] width 276 height 24
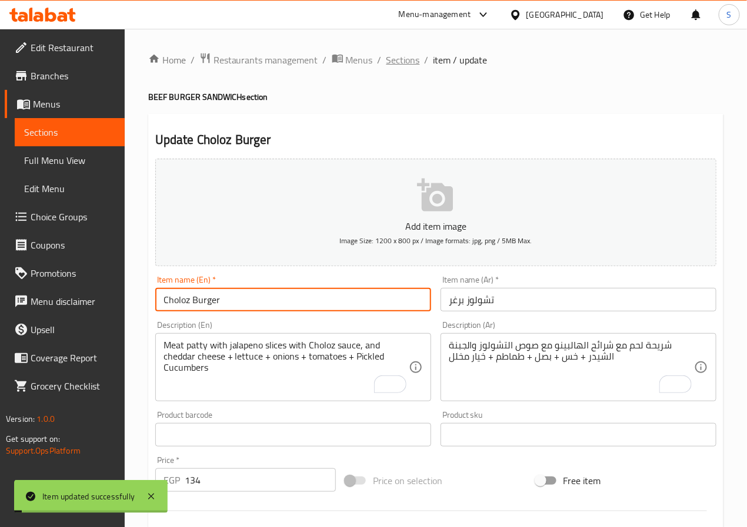
click at [397, 55] on span "Sections" at bounding box center [403, 60] width 34 height 14
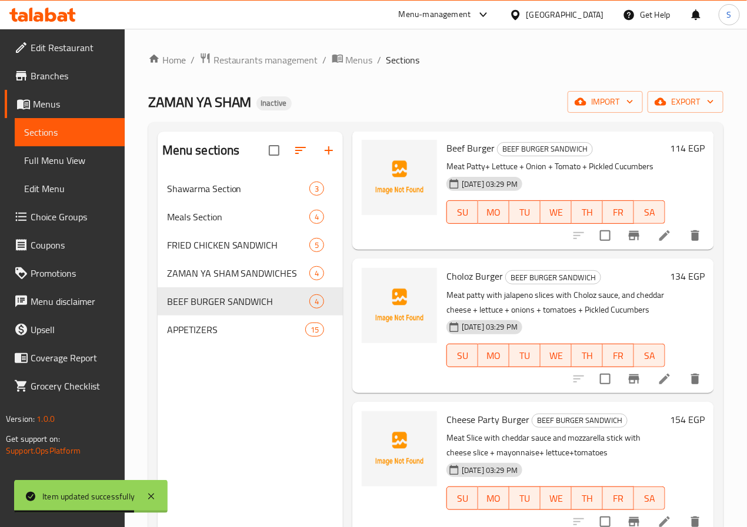
scroll to position [76, 0]
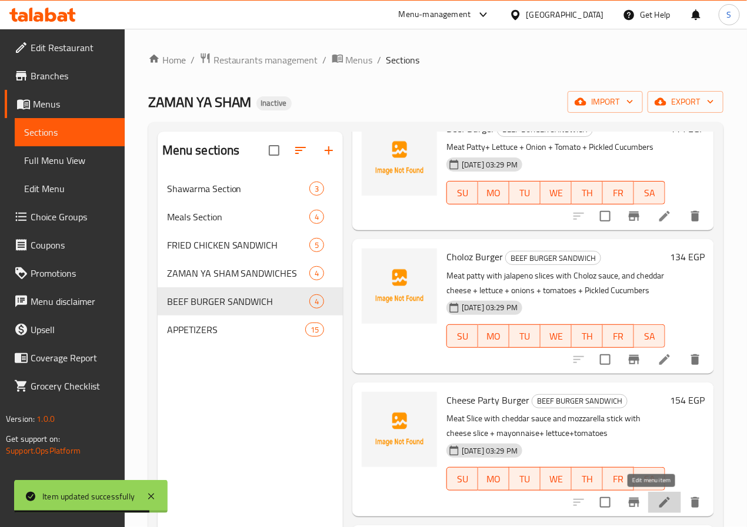
click at [657, 507] on icon at bounding box center [664, 503] width 14 height 14
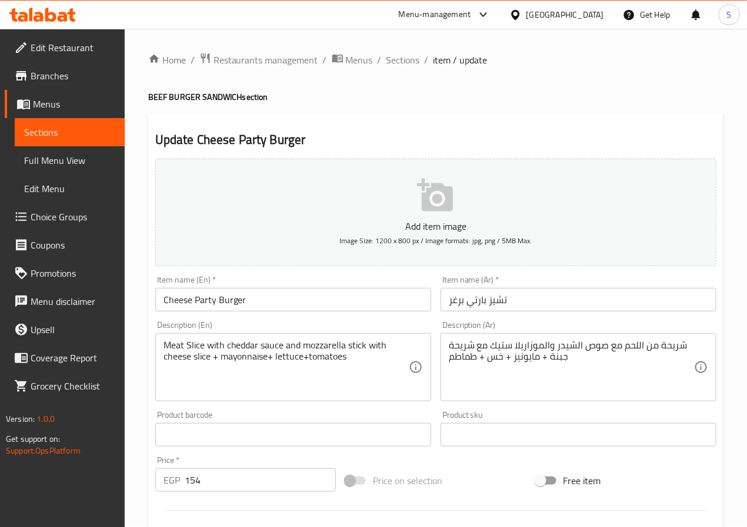
click at [198, 348] on textarea "Meat Slice with cheddar sauce and mozzarella stick with cheese slice + mayonnai…" at bounding box center [285, 368] width 245 height 56
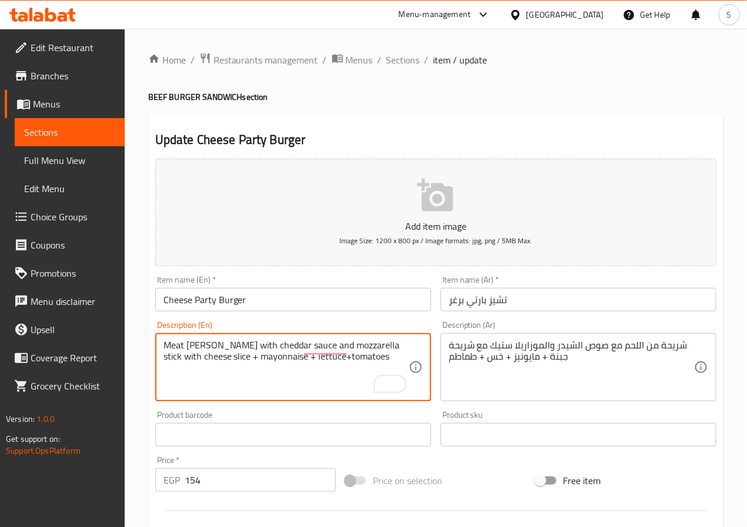
click at [300, 360] on textarea "Meat [PERSON_NAME] with cheddar sauce and mozzarella stick with cheese slice + …" at bounding box center [285, 368] width 245 height 56
type textarea "Meat patty with cheddar sauce and mozzarella stick with cheese slice + mayonnai…"
click at [309, 306] on input "Cheese Party Burger" at bounding box center [293, 300] width 276 height 24
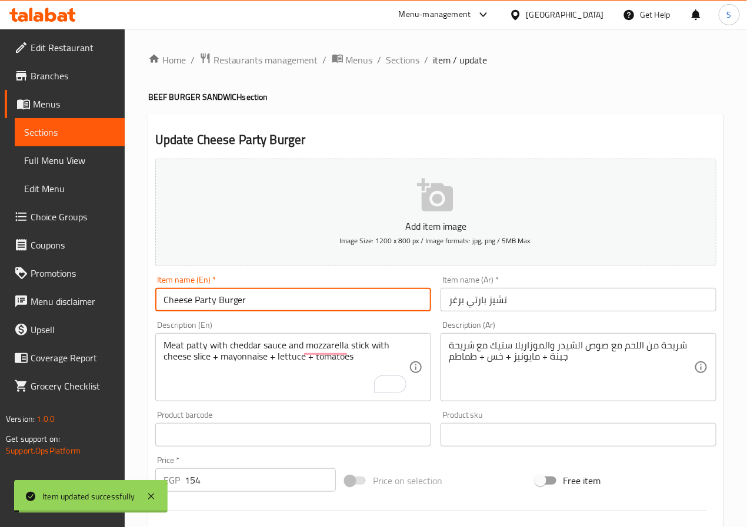
click at [407, 48] on div "Home / Restaurants management / Menus / Sections / item / update BEEF BURGER SA…" at bounding box center [436, 430] width 622 height 802
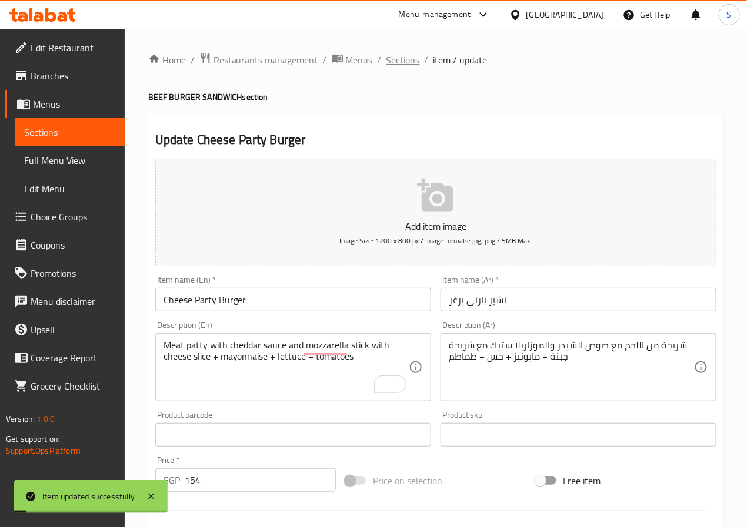
click at [407, 62] on span "Sections" at bounding box center [403, 60] width 34 height 14
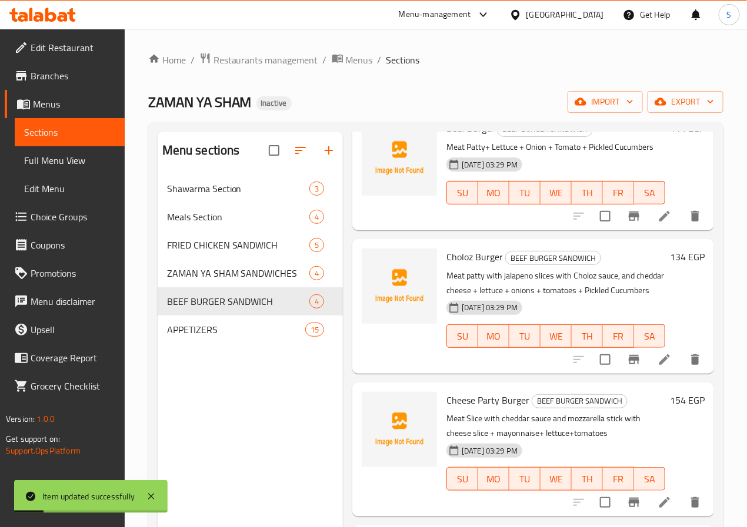
scroll to position [165, 0]
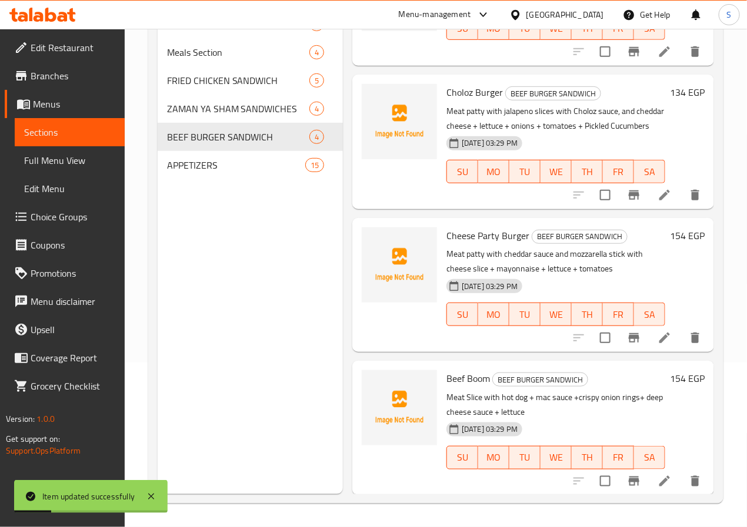
click at [659, 481] on icon at bounding box center [664, 481] width 11 height 11
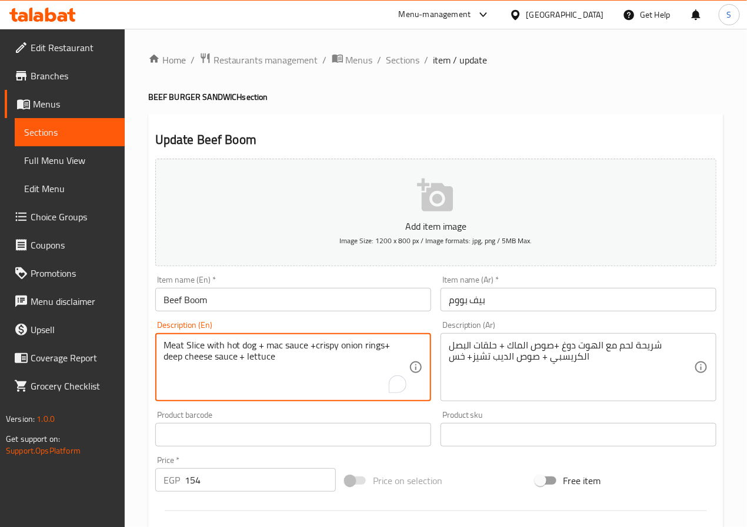
click at [195, 350] on textarea "Meat Slice with hot dog + mac sauce +crispy onion rings+ deep cheese sauce + le…" at bounding box center [285, 368] width 245 height 56
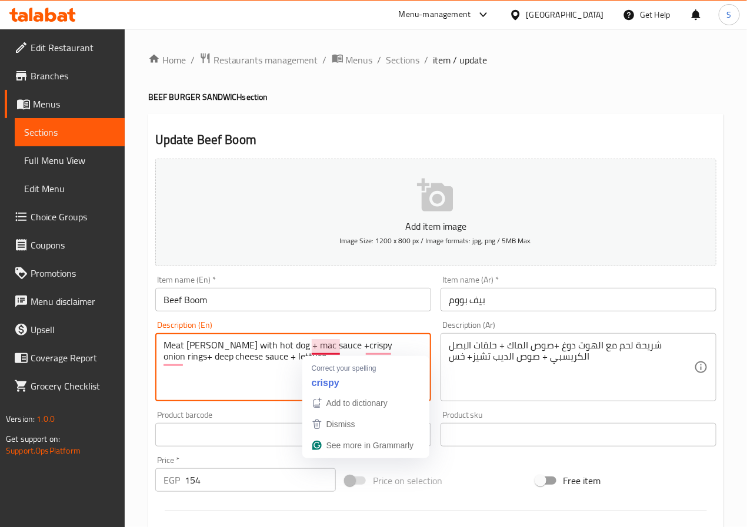
click at [273, 385] on textarea "Meat [PERSON_NAME] with hot dog + mac sauce +crispy onion rings+ deep cheese sa…" at bounding box center [285, 368] width 245 height 56
click at [316, 347] on textarea "Meat patty with hot dog + mac sauce +crispy onion rings+ deep cheese sauce + le…" at bounding box center [285, 368] width 245 height 56
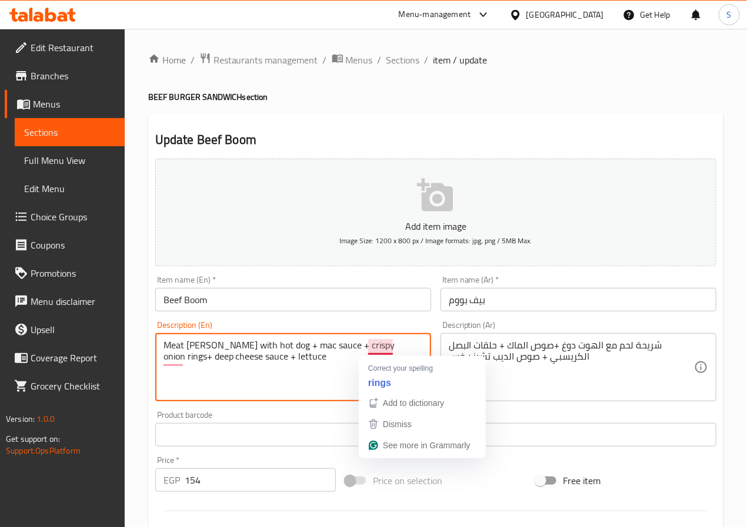
click at [385, 346] on textarea "Meat patty with hot dog + mac sauce + crispy onion rings+ deep cheese sauce + l…" at bounding box center [285, 368] width 245 height 56
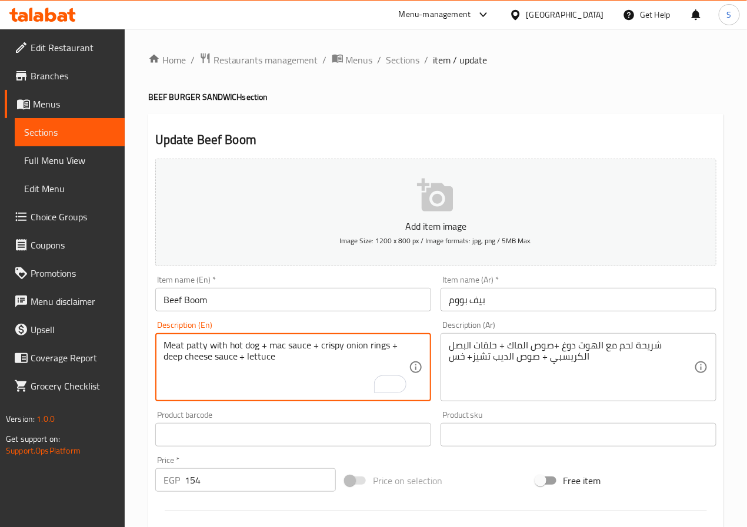
type textarea "Meat patty with hot dog + mac sauce + crispy onion rings + deep cheese sauce + …"
click at [302, 302] on input "Beef Boom" at bounding box center [293, 300] width 276 height 24
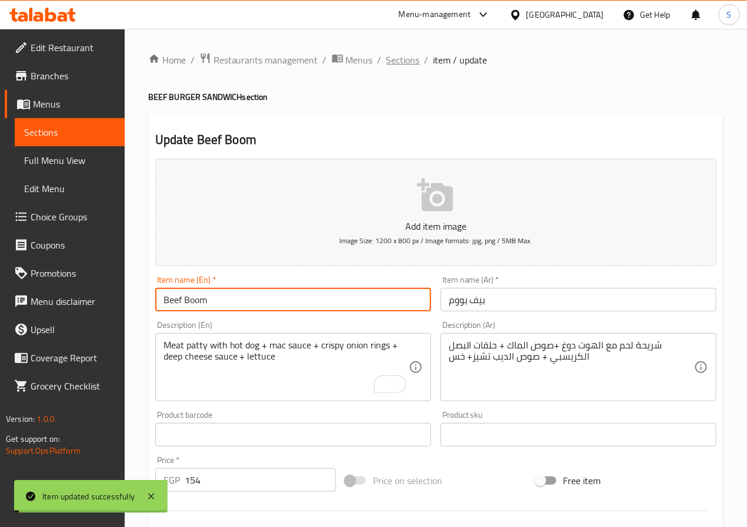
click at [400, 57] on span "Sections" at bounding box center [403, 60] width 34 height 14
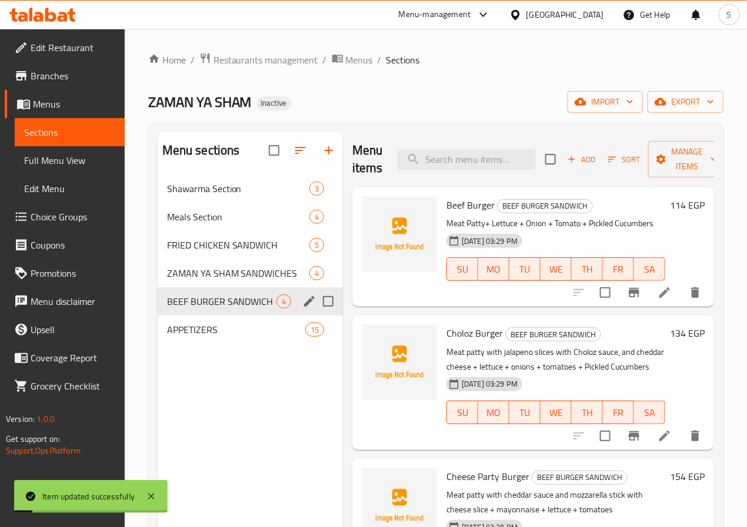
click at [180, 337] on span "APPETIZERS" at bounding box center [236, 330] width 138 height 14
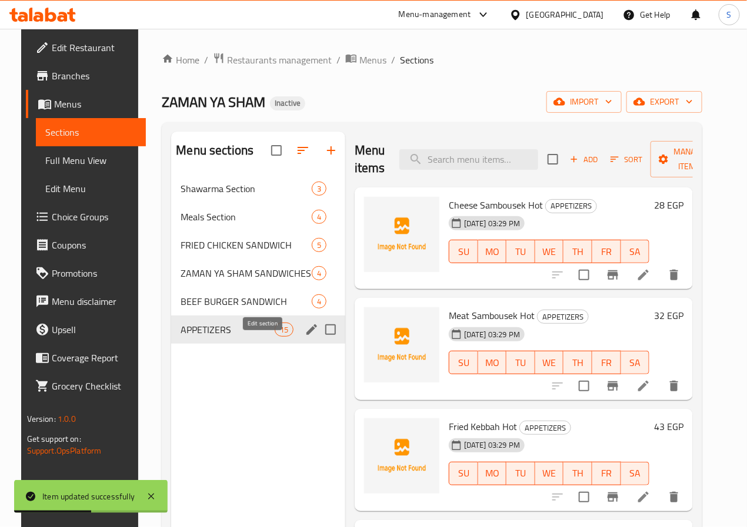
click at [305, 337] on icon "edit" at bounding box center [312, 330] width 14 height 14
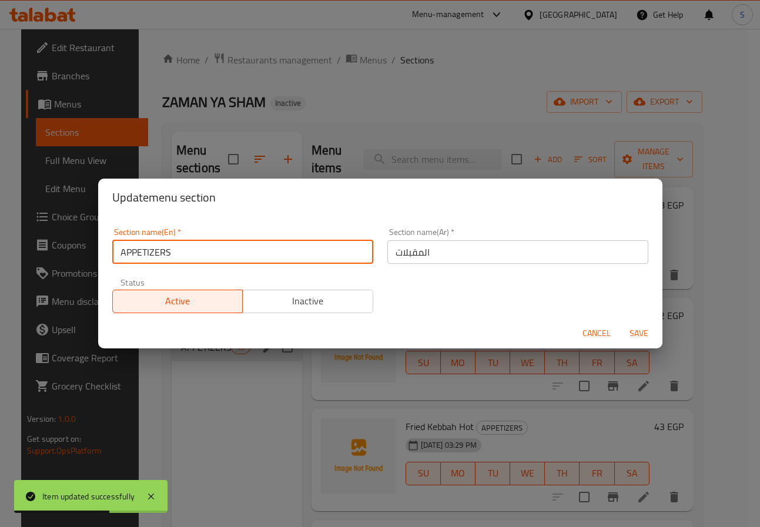
click at [268, 258] on input "APPETIZERS" at bounding box center [242, 252] width 261 height 24
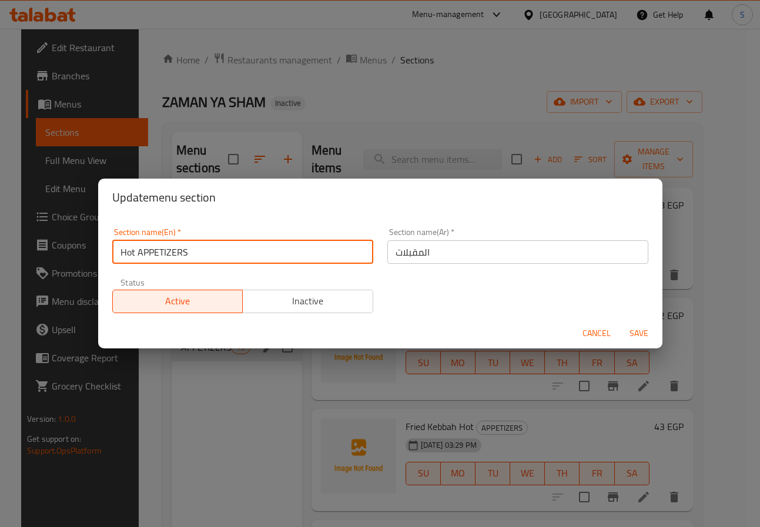
type input "Hot APPETIZERS"
click at [388, 250] on input "المقبلات" at bounding box center [517, 252] width 261 height 24
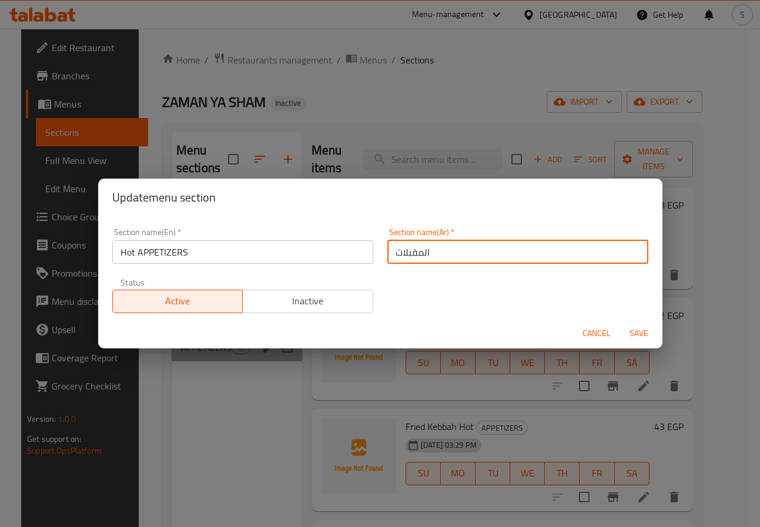
click at [388, 250] on input "المقبلات" at bounding box center [517, 252] width 261 height 24
type input "المقبلات الساخنة"
click at [644, 334] on span "Save" at bounding box center [639, 333] width 28 height 15
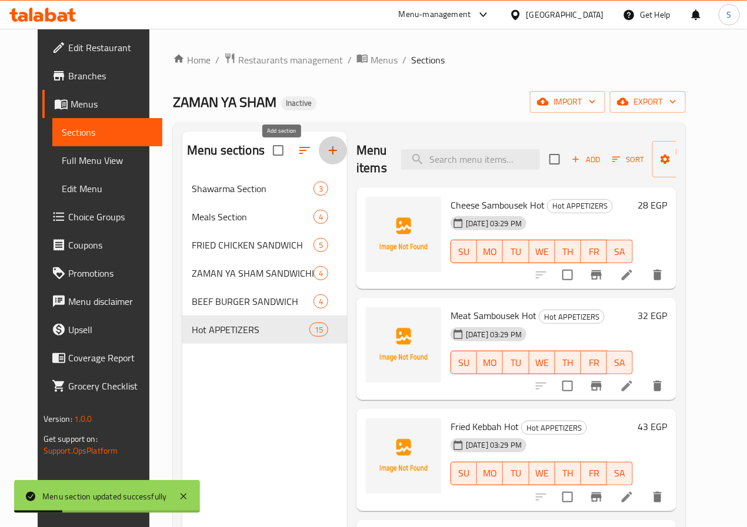
click at [329, 155] on icon "button" at bounding box center [333, 150] width 8 height 8
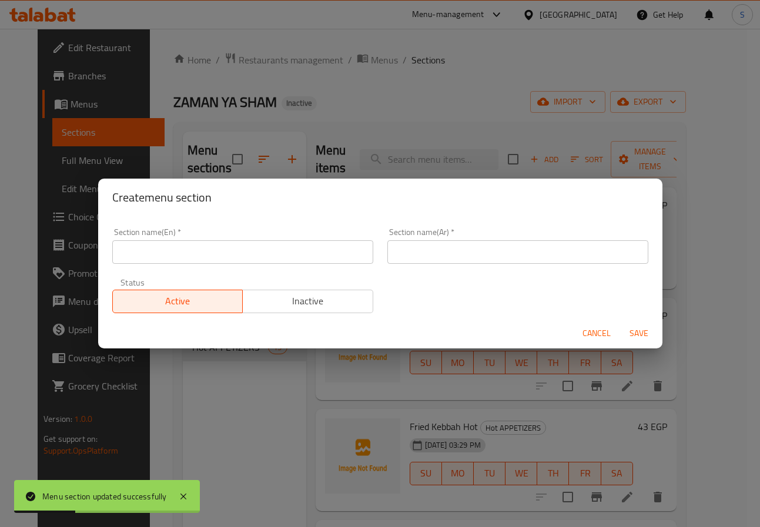
click at [242, 249] on input "text" at bounding box center [242, 252] width 261 height 24
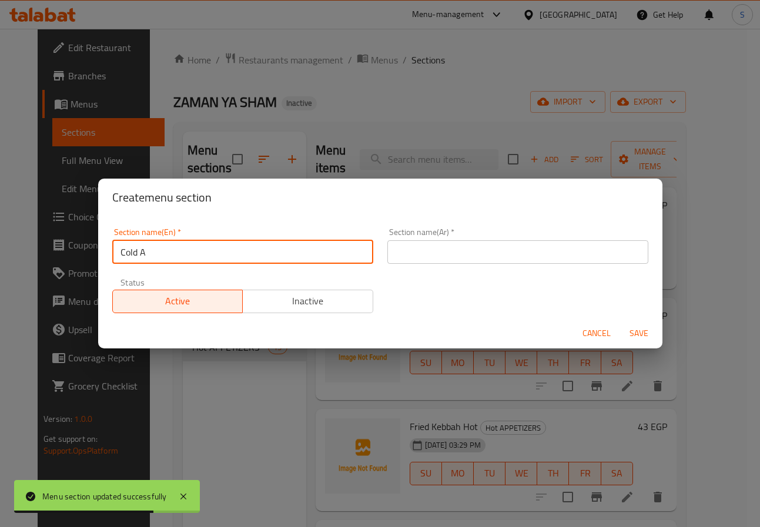
type input "Cold Appetizers"
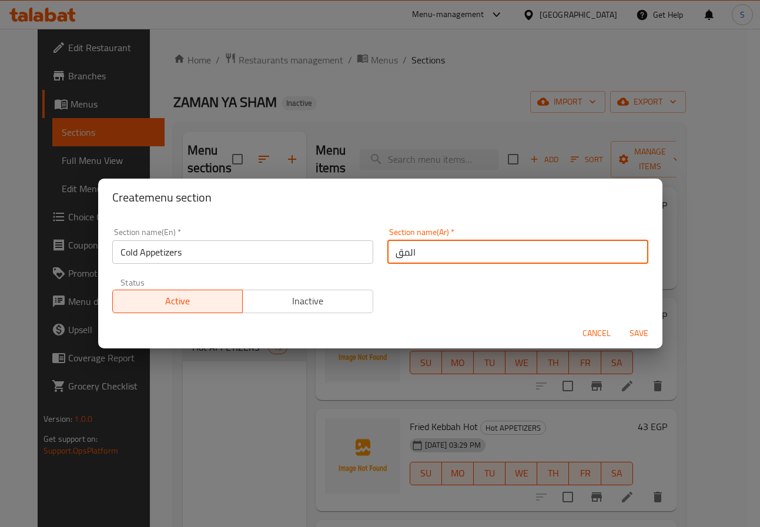
type input "المقبلات الباردة"
click at [620, 323] on button "Save" at bounding box center [639, 334] width 38 height 22
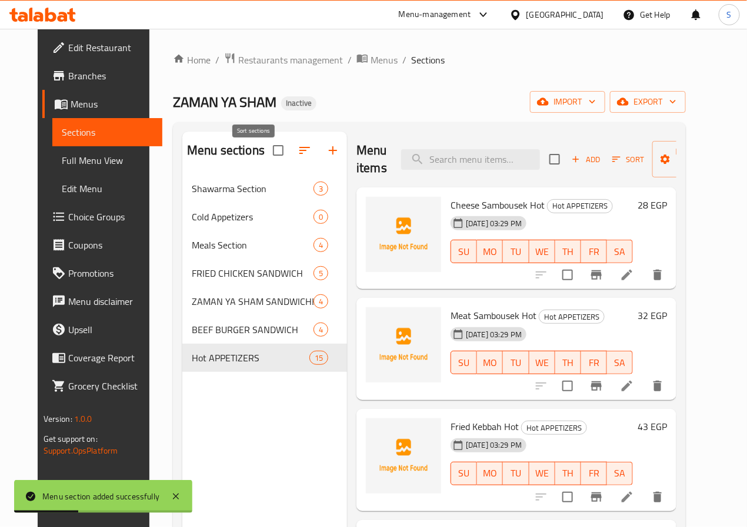
click at [297, 158] on icon "button" at bounding box center [304, 150] width 14 height 14
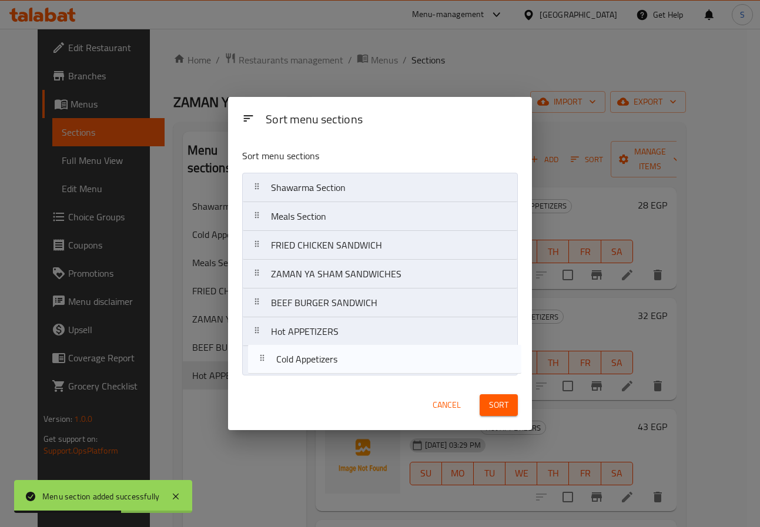
drag, startPoint x: 248, startPoint y: 214, endPoint x: 252, endPoint y: 378, distance: 164.1
click at [252, 378] on div "Sort menu sections Shawarma Section Cold Appetizers Meals Section FRIED CHICKEN…" at bounding box center [380, 259] width 304 height 241
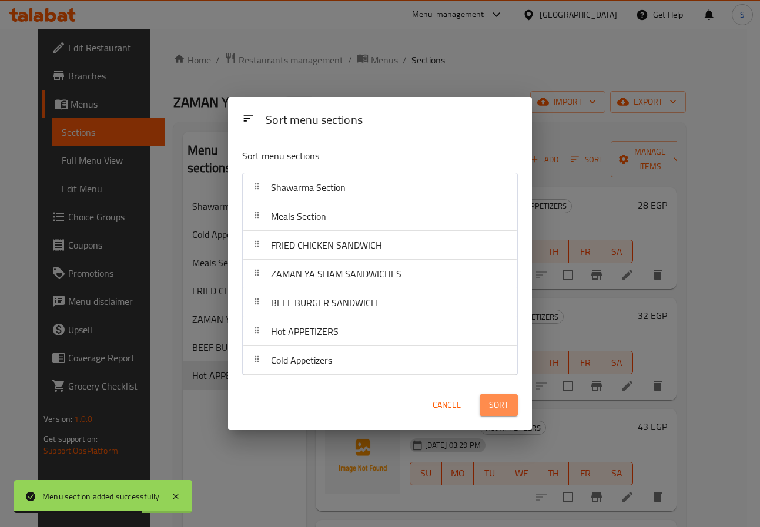
click at [496, 395] on button "Sort" at bounding box center [499, 405] width 38 height 22
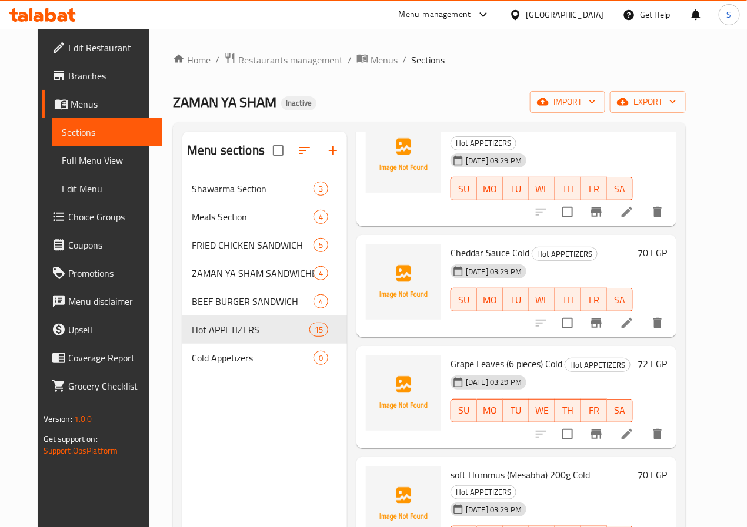
scroll to position [636, 0]
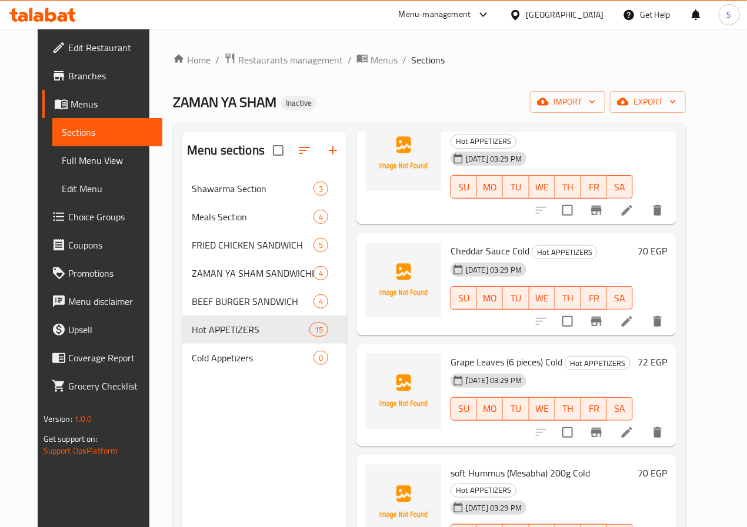
drag, startPoint x: 595, startPoint y: 306, endPoint x: 593, endPoint y: 328, distance: 22.4
click at [580, 309] on input "checkbox" at bounding box center [567, 321] width 25 height 25
checkbox input "true"
click at [580, 420] on input "checkbox" at bounding box center [567, 432] width 25 height 25
checkbox input "true"
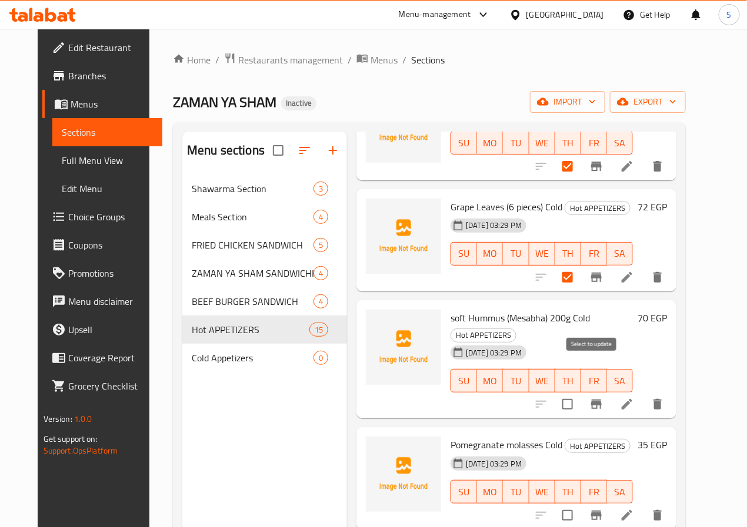
click at [580, 392] on input "checkbox" at bounding box center [567, 404] width 25 height 25
checkbox input "true"
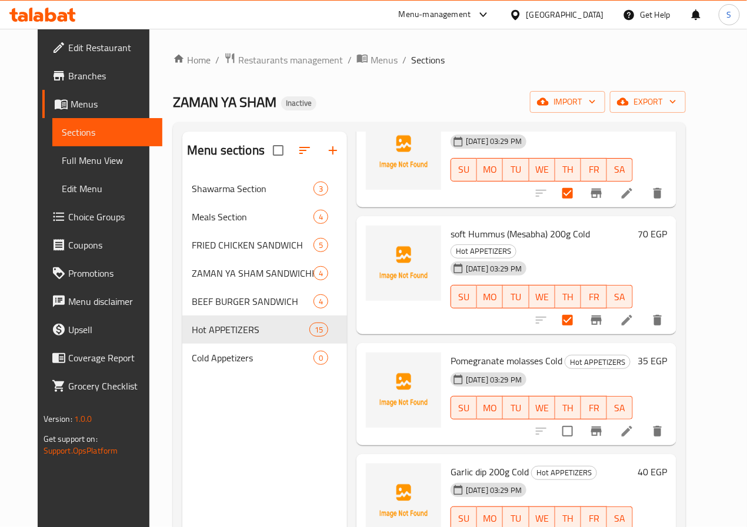
scroll to position [875, 0]
click at [580, 419] on input "checkbox" at bounding box center [567, 431] width 25 height 25
checkbox input "true"
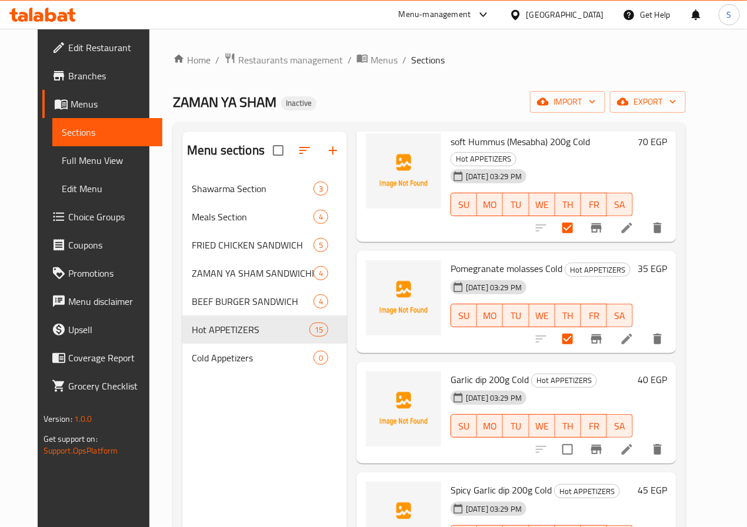
scroll to position [968, 0]
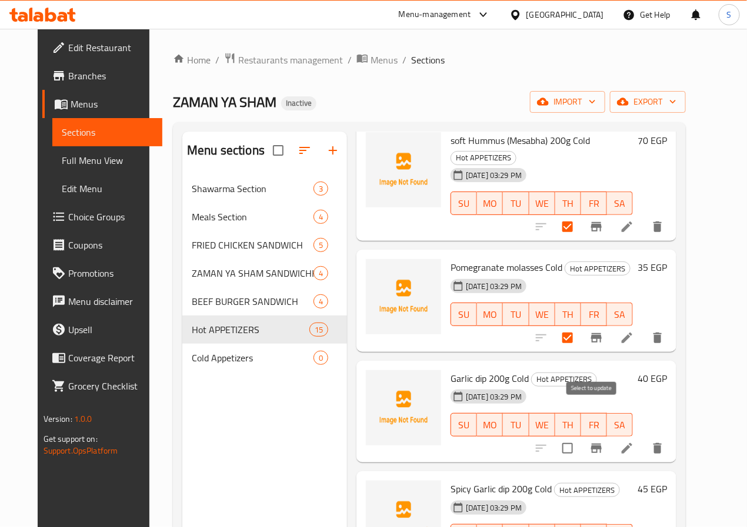
click at [580, 436] on input "checkbox" at bounding box center [567, 448] width 25 height 25
checkbox input "true"
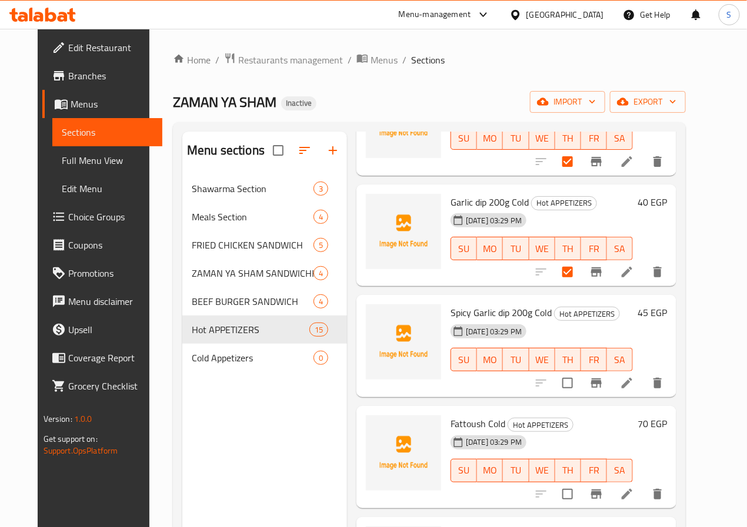
scroll to position [1168, 0]
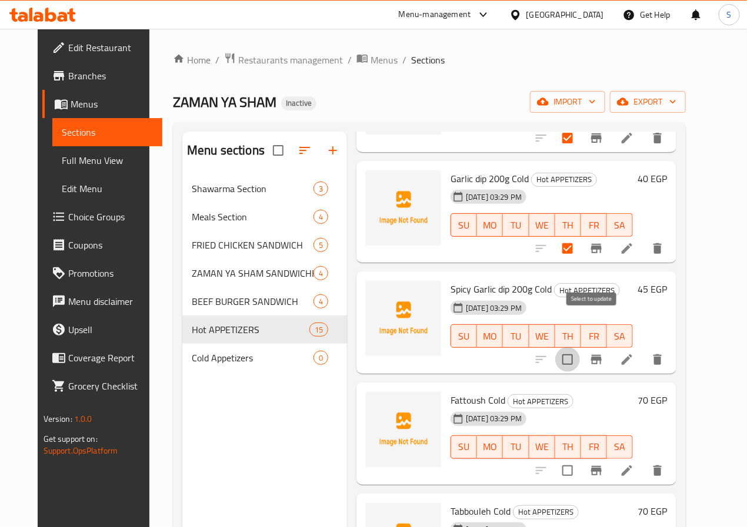
click at [580, 347] on input "checkbox" at bounding box center [567, 359] width 25 height 25
checkbox input "true"
click at [580, 459] on input "checkbox" at bounding box center [567, 471] width 25 height 25
checkbox input "true"
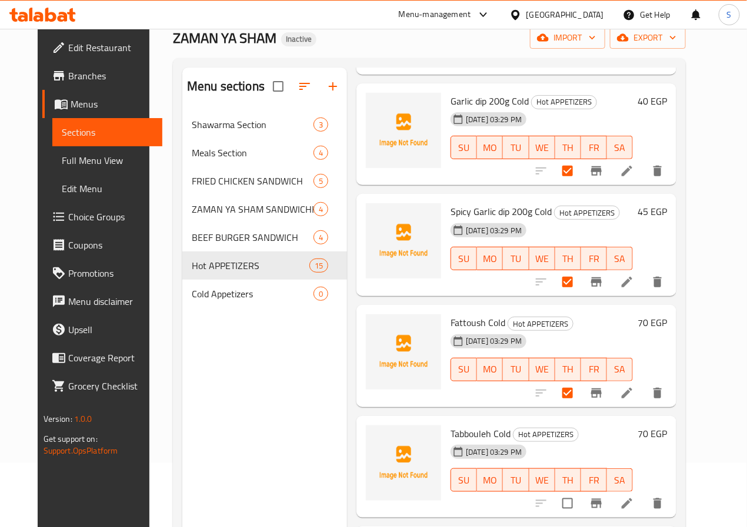
scroll to position [165, 0]
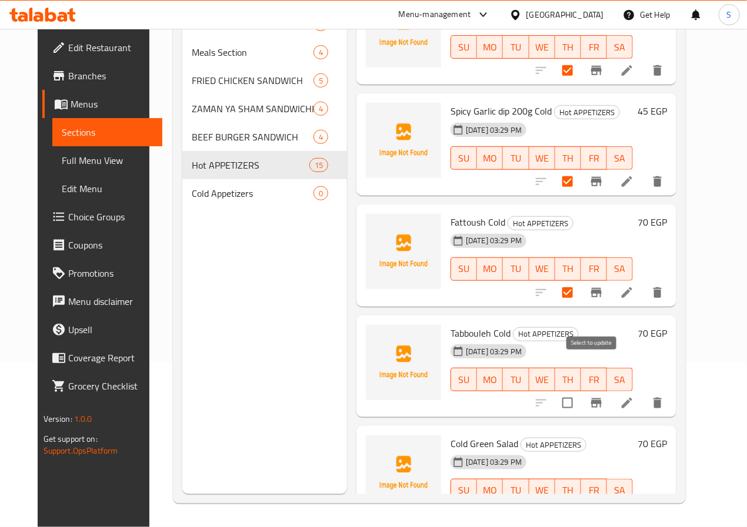
click at [580, 391] on input "checkbox" at bounding box center [567, 403] width 25 height 25
checkbox input "true"
click at [580, 502] on input "checkbox" at bounding box center [567, 514] width 25 height 25
checkbox input "true"
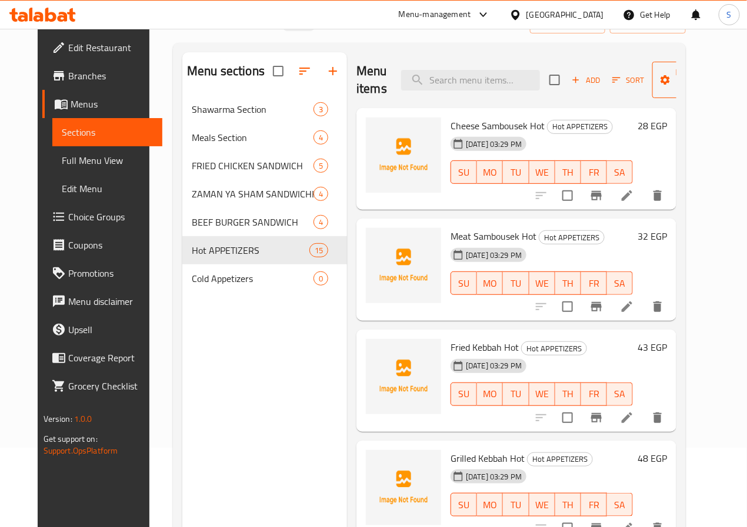
scroll to position [0, 0]
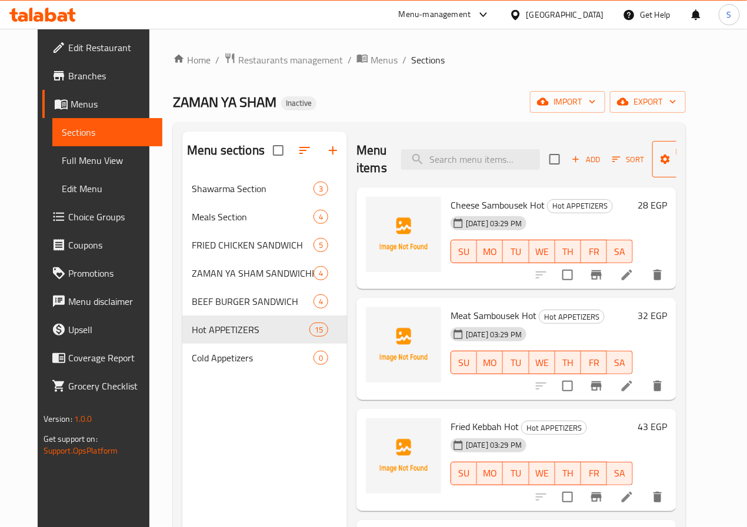
click at [676, 157] on span "Manage items" at bounding box center [691, 159] width 60 height 29
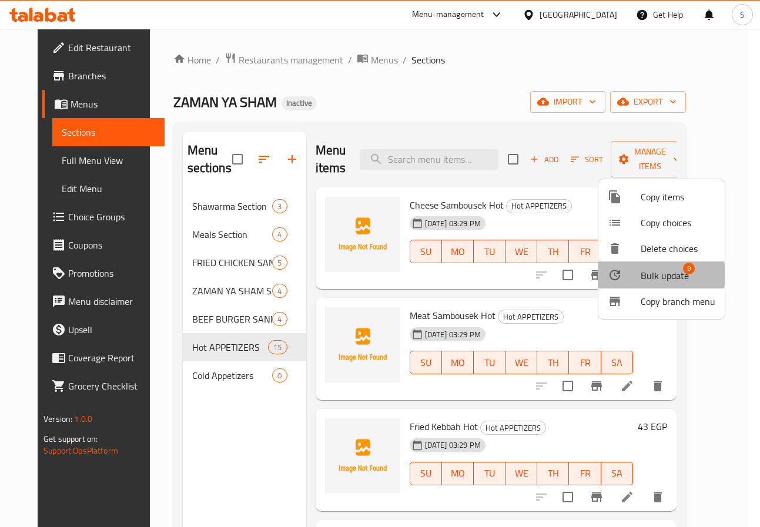
click at [641, 275] on span "Bulk update" at bounding box center [665, 276] width 48 height 14
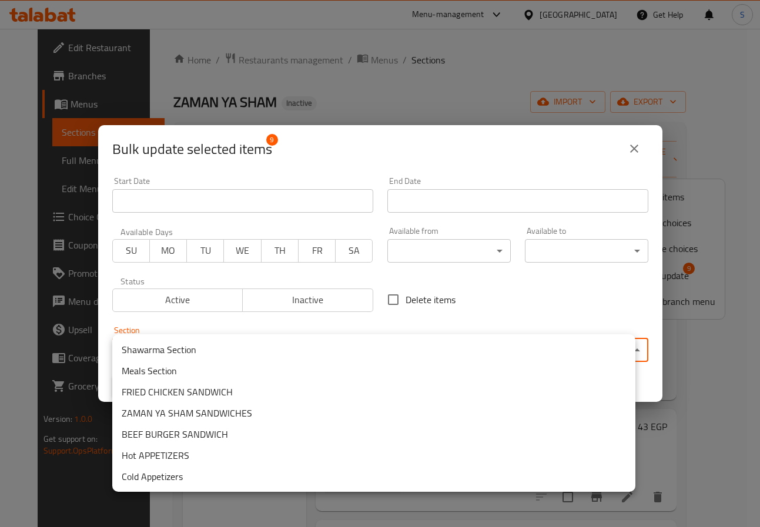
click at [449, 360] on body "​ Menu-management Egypt Get Help S Edit Restaurant Branches Menus Sections Full…" at bounding box center [380, 278] width 760 height 499
click at [259, 481] on li "Cold Appetizers" at bounding box center [373, 476] width 523 height 21
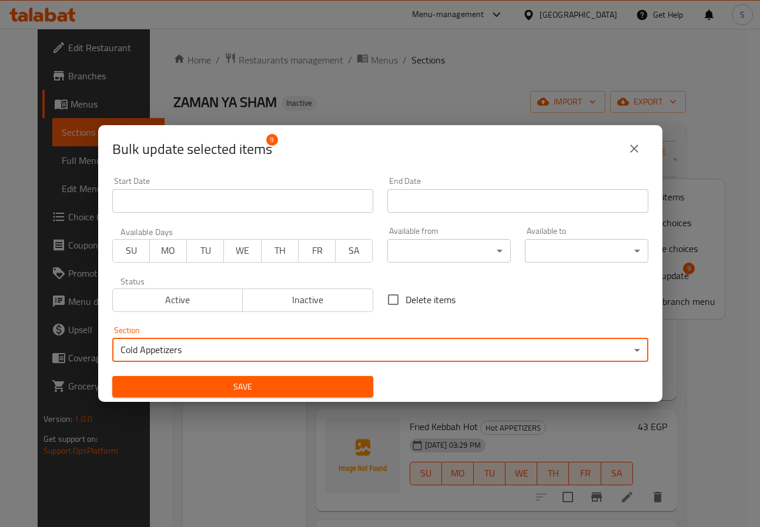
click at [180, 385] on span "Save" at bounding box center [243, 387] width 242 height 15
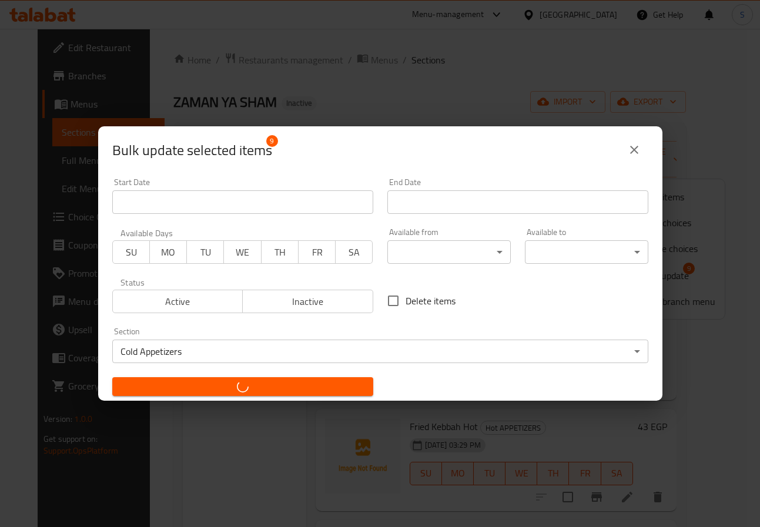
checkbox input "false"
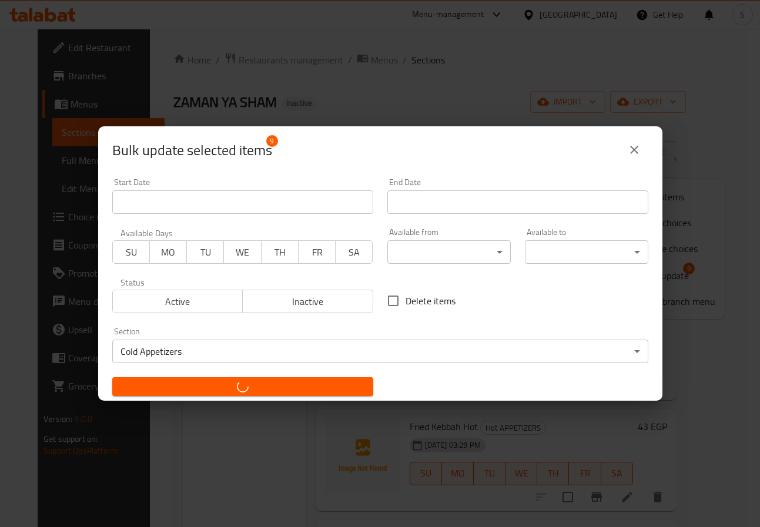
checkbox input "false"
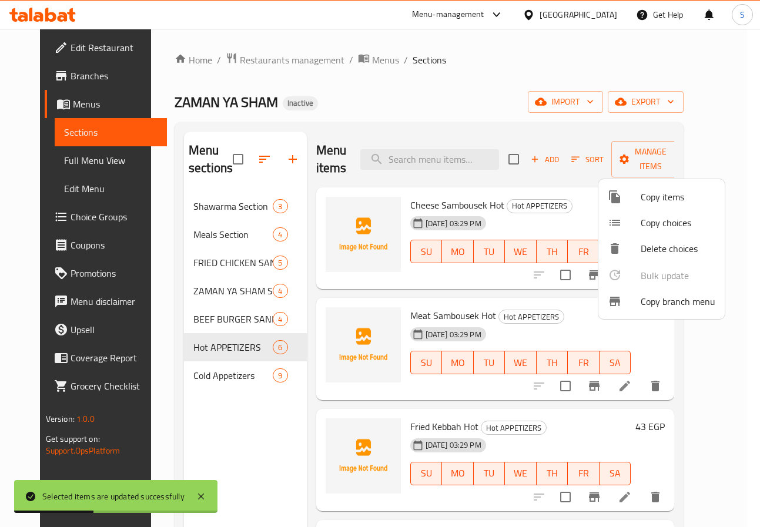
click at [208, 380] on div at bounding box center [380, 263] width 760 height 527
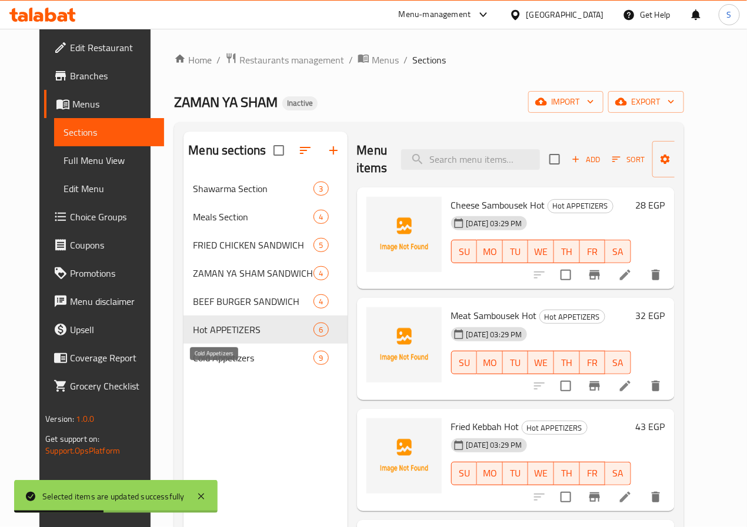
click at [208, 365] on span "Cold Appetizers" at bounding box center [253, 358] width 121 height 14
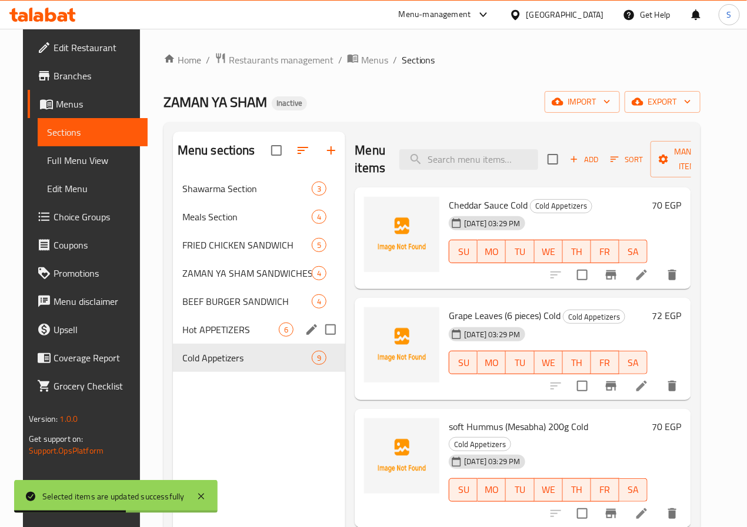
click at [173, 344] on div "Hot APPETIZERS 6" at bounding box center [259, 330] width 173 height 28
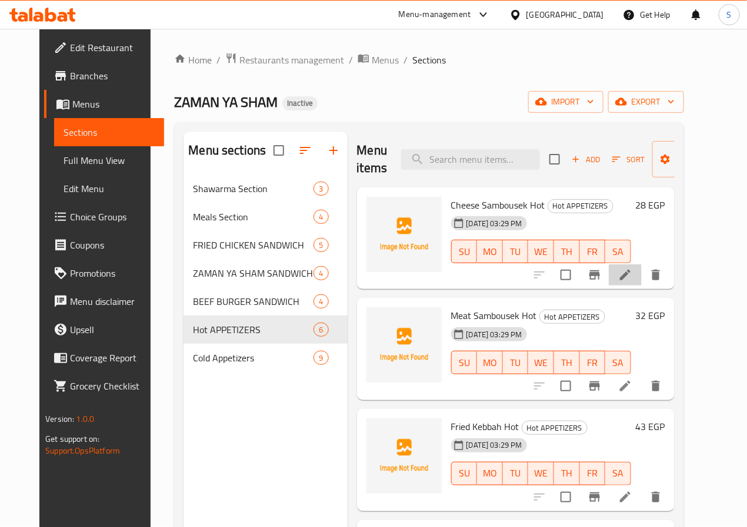
click at [641, 285] on li at bounding box center [624, 275] width 33 height 21
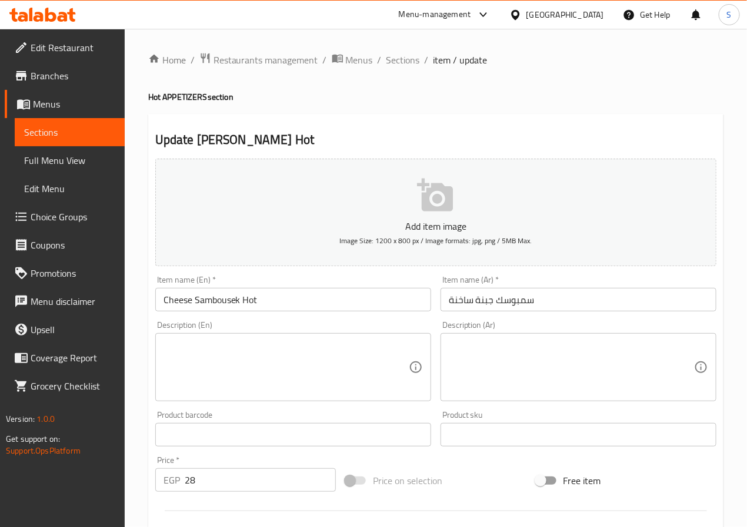
click at [253, 300] on input "Cheese Sambousek Hot" at bounding box center [293, 300] width 276 height 24
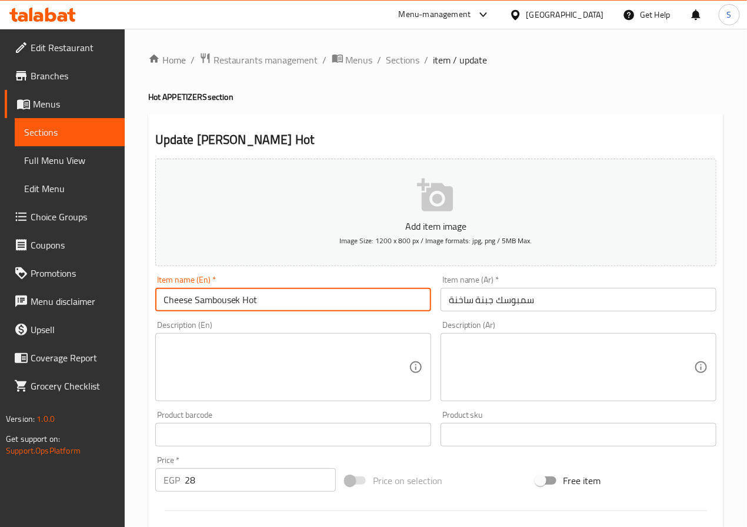
click at [253, 300] on input "Cheese Sambousek Hot" at bounding box center [293, 300] width 276 height 24
type input "Cheese Sambousek"
click at [466, 305] on input "سمبوسك جبنة ساخنة" at bounding box center [578, 300] width 276 height 24
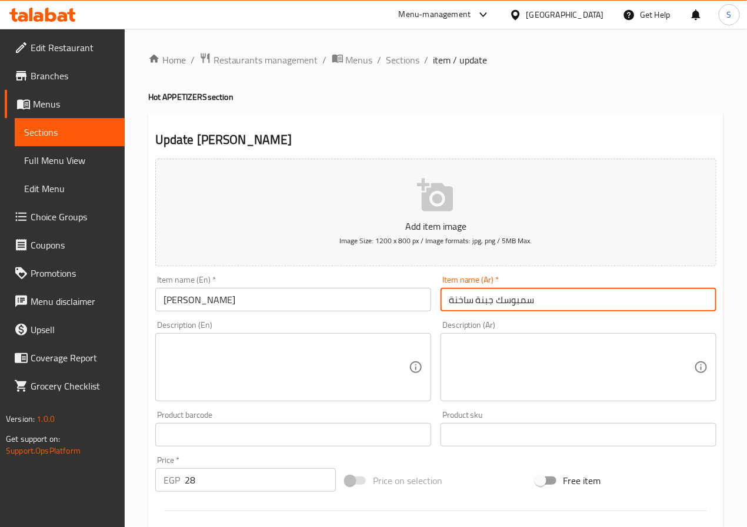
click at [466, 305] on input "سمبوسك جبنة ساخنة" at bounding box center [578, 300] width 276 height 24
type input "سمبوسك جبنة"
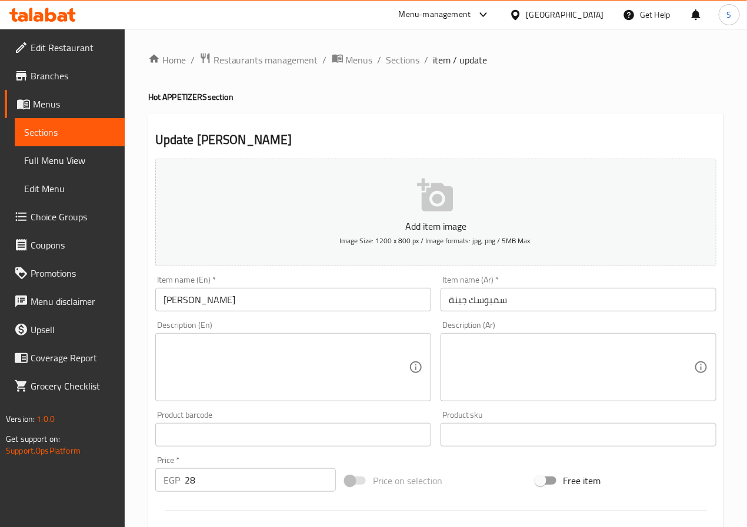
click at [222, 356] on textarea at bounding box center [285, 368] width 245 height 56
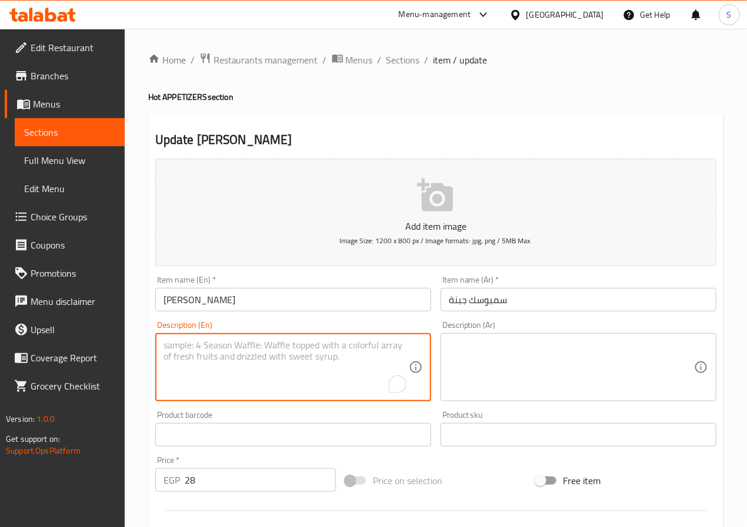
paste textarea "Thin dough, white cheese, parsley, oil for frying."
type textarea "Thin dough, white cheese, parsley, oil for frying."
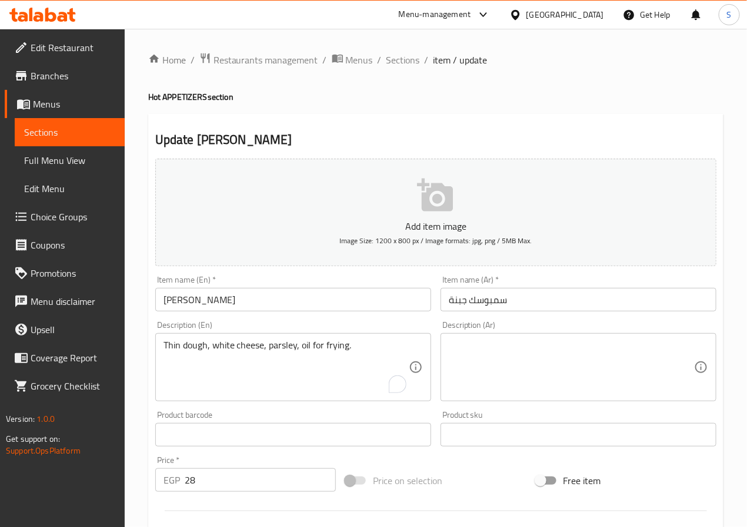
click at [534, 370] on textarea at bounding box center [571, 368] width 245 height 56
click at [302, 317] on div "Description (En) Thin dough, white cheese, parsley, oil for frying. Description…" at bounding box center [293, 361] width 285 height 90
click at [302, 302] on input "[PERSON_NAME]" at bounding box center [293, 300] width 276 height 24
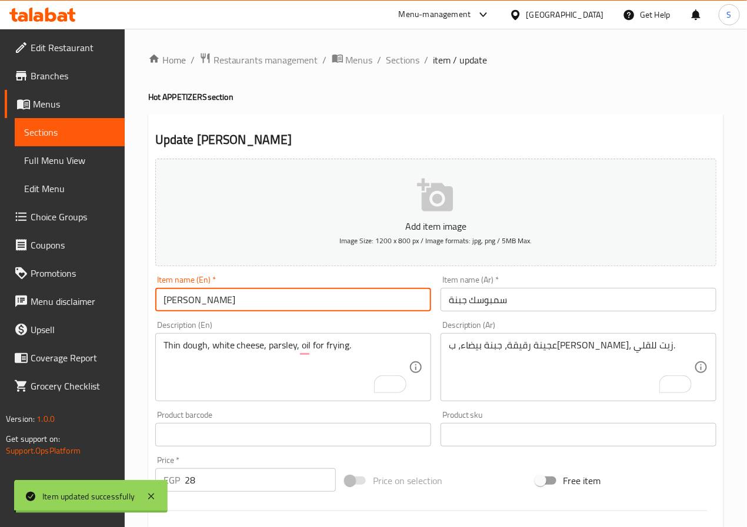
click at [392, 57] on span "Sections" at bounding box center [403, 60] width 34 height 14
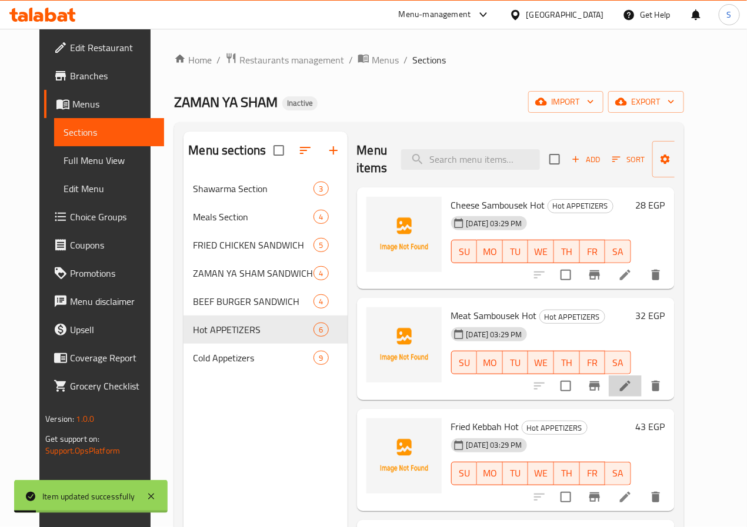
click at [641, 390] on li at bounding box center [624, 386] width 33 height 21
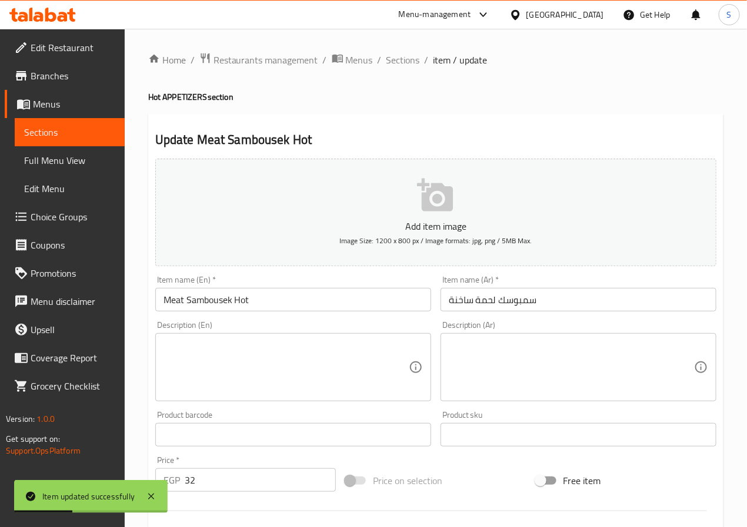
click at [231, 367] on textarea at bounding box center [285, 368] width 245 height 56
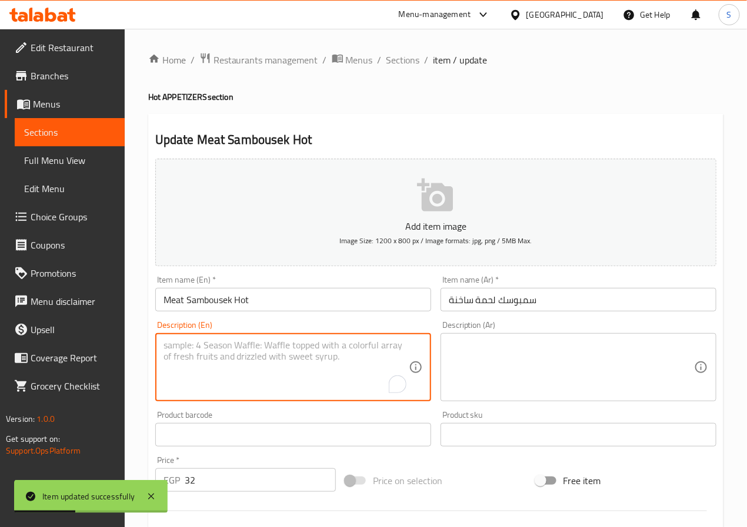
paste textarea "Thin dough, minced beef, onion, spices, oil for frying."
type textarea "Thin dough, minced beef, onion, spices, oil for frying."
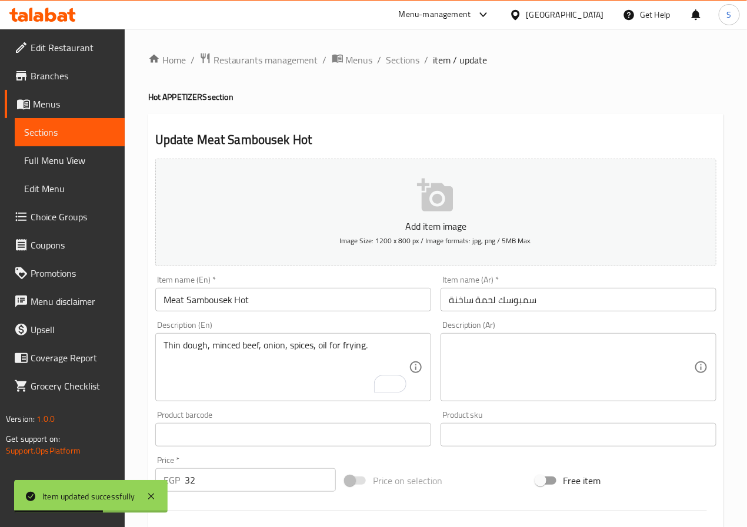
click at [496, 346] on textarea at bounding box center [571, 368] width 245 height 56
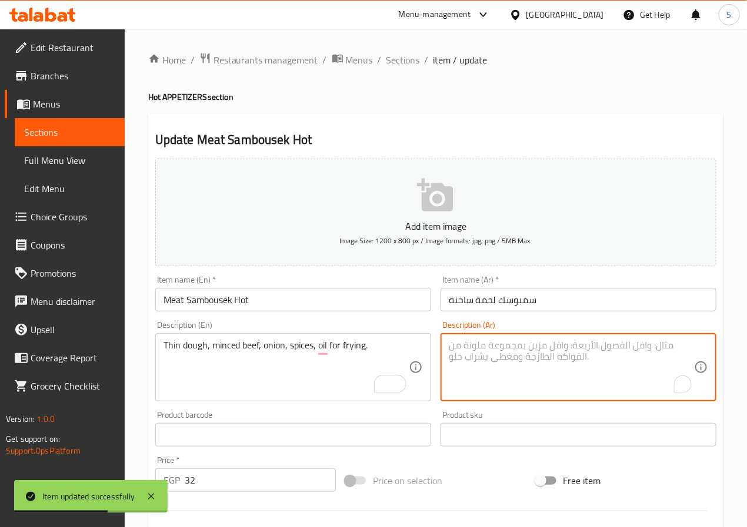
paste textarea "عجينة رقيقة، لحم بقر مفروم، بصل، بهارات، زيت للقلي."
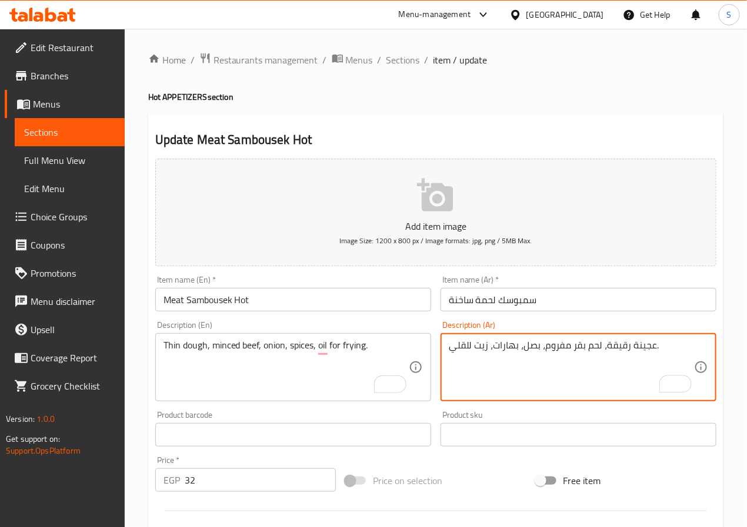
type textarea "عجينة رقيقة، لحم بقر مفروم، بصل، بهارات، زيت للقلي."
click at [454, 300] on input "سمبوسك لحمة ساخنة" at bounding box center [578, 300] width 276 height 24
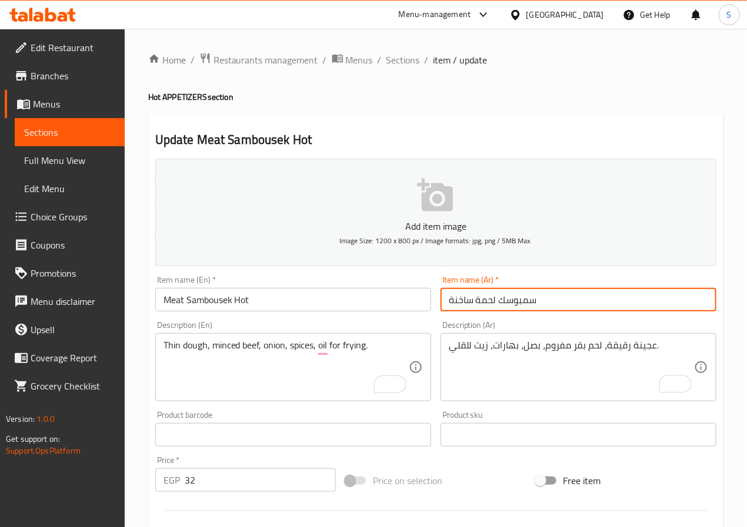
click at [454, 300] on input "سمبوسك لحمة ساخنة" at bounding box center [578, 300] width 276 height 24
type input "سمبوسك لحمة"
click at [252, 302] on input "Meat Sambousek Hot" at bounding box center [293, 300] width 276 height 24
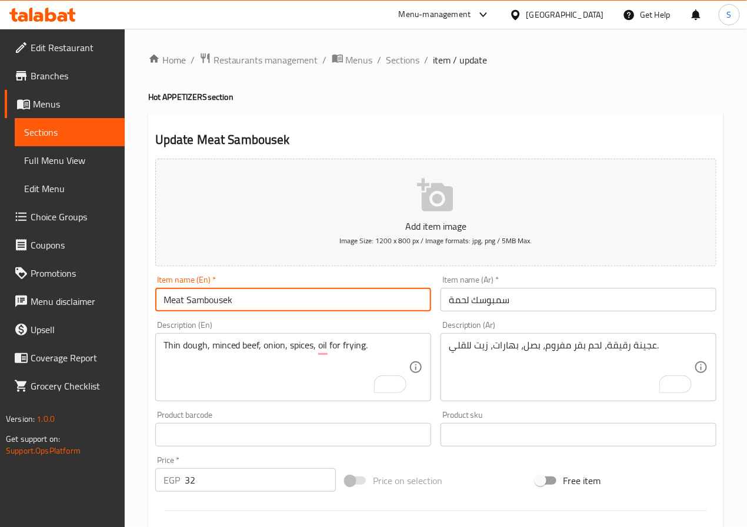
type input "Meat Sambousek"
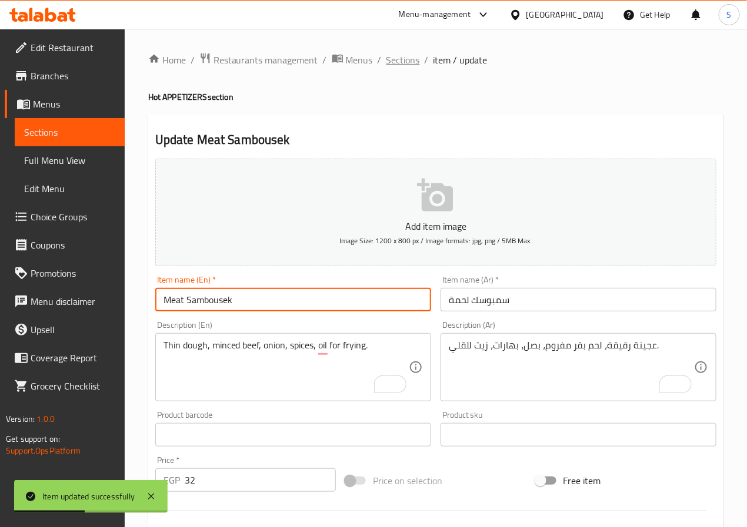
click at [399, 59] on span "Sections" at bounding box center [403, 60] width 34 height 14
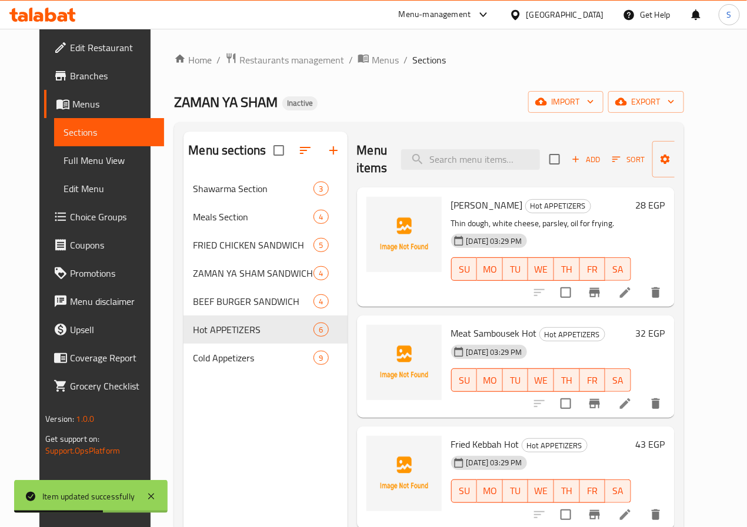
scroll to position [166, 0]
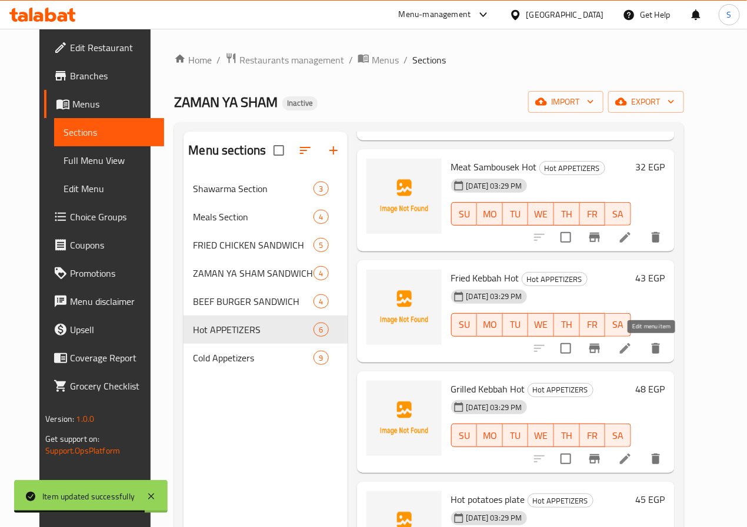
click at [632, 350] on icon at bounding box center [625, 349] width 14 height 14
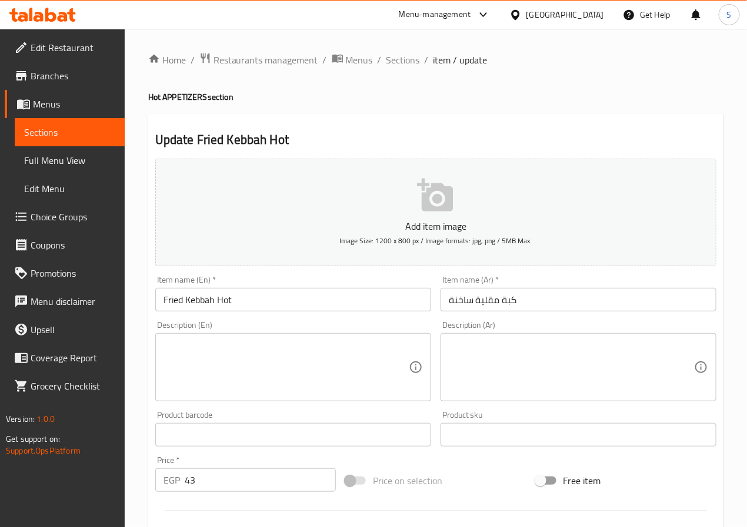
click at [221, 304] on input "Fried Kebbah Hot" at bounding box center [293, 300] width 276 height 24
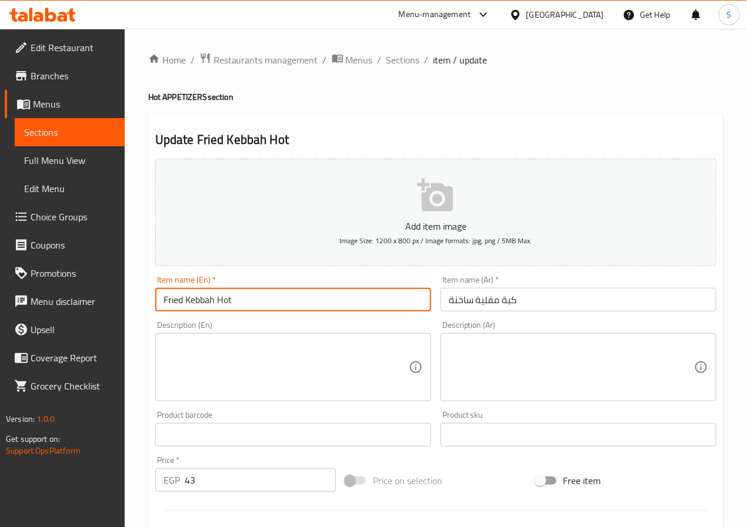
click at [221, 304] on input "Fried Kebbah Hot" at bounding box center [293, 300] width 276 height 24
type input "Fried Kebbah"
click at [456, 302] on input "كبة مقلية ساخنة" at bounding box center [578, 300] width 276 height 24
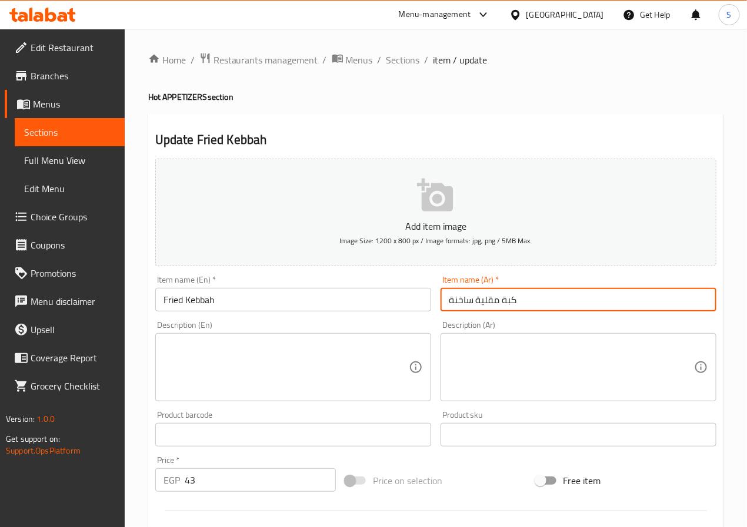
click at [456, 302] on input "كبة مقلية ساخنة" at bounding box center [578, 300] width 276 height 24
type input "كبة مقلية"
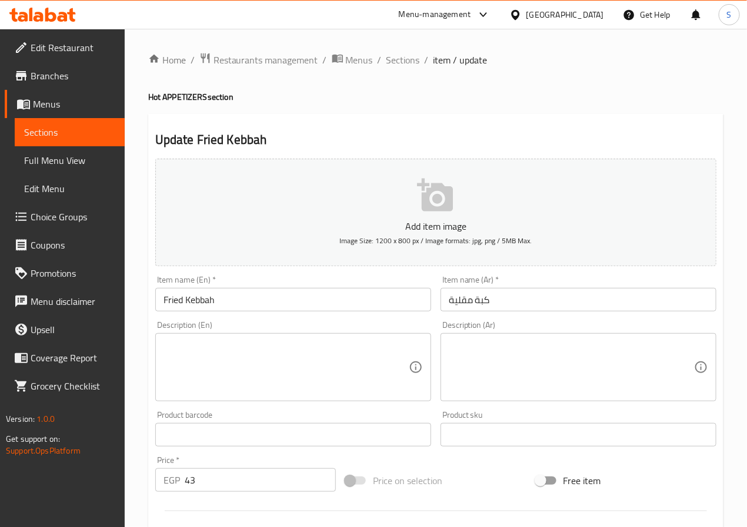
click at [183, 373] on textarea at bounding box center [285, 368] width 245 height 56
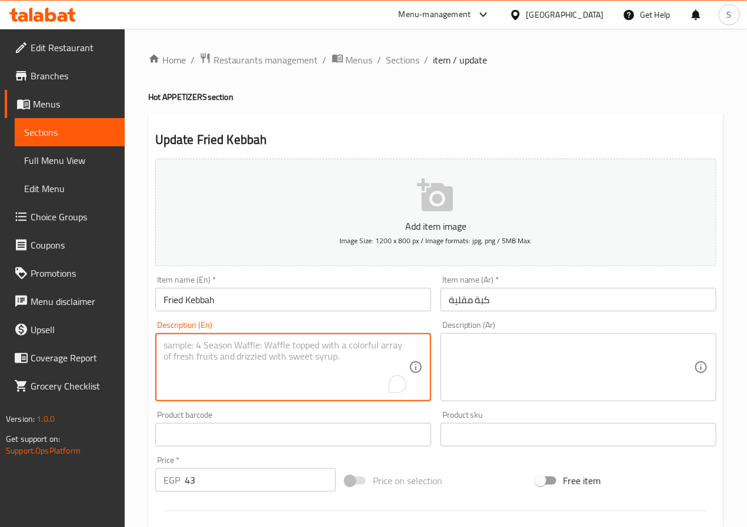
paste textarea "Bulgur, minced beef, onion, spices, pine nuts, oil for frying."
type textarea "Bulgur, minced beef, onion, spices, pine nuts, oil for frying."
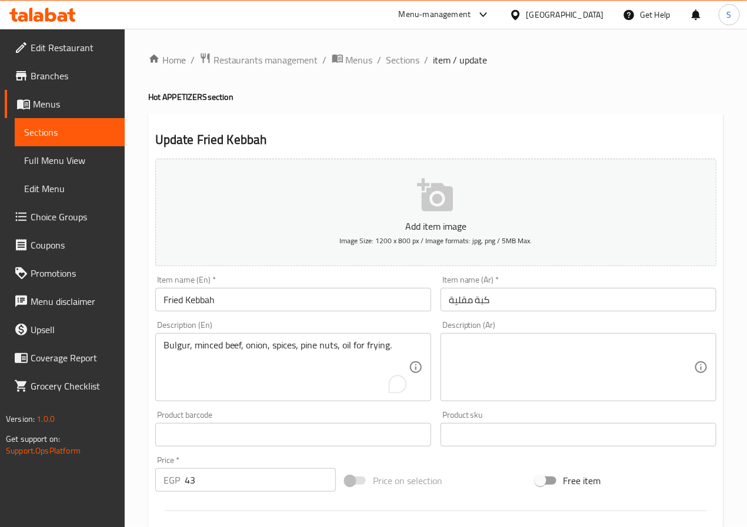
click at [519, 362] on textarea at bounding box center [571, 368] width 245 height 56
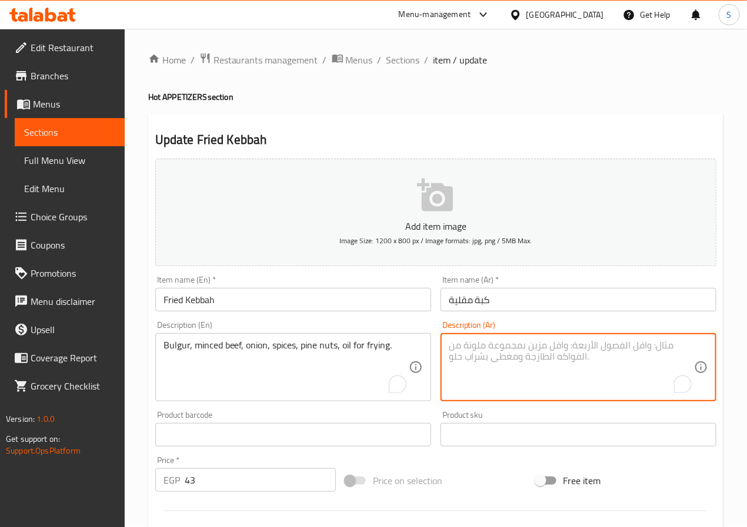
paste textarea "برغل، لحم بقر مفروم، بصل، بهارات، صنوبر، زيت للقلي."
type textarea "برغل، لحم بقر مفروم، بصل، بهارات، صنوبر، زيت للقلي."
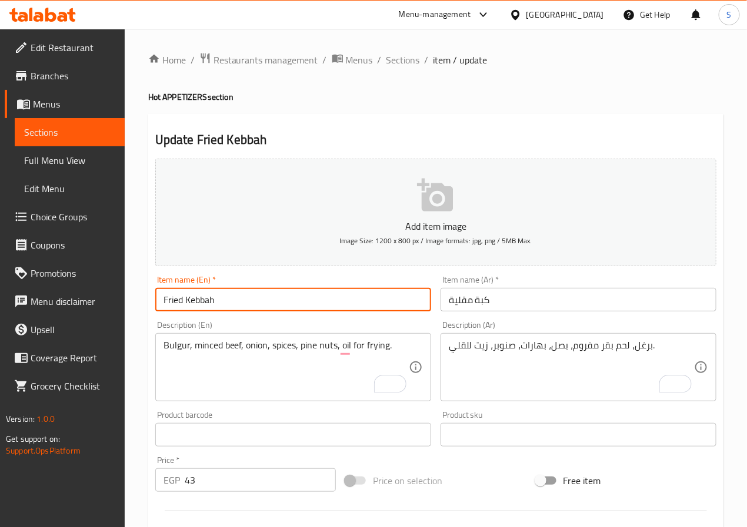
click at [319, 299] on input "Fried Kebbah" at bounding box center [293, 300] width 276 height 24
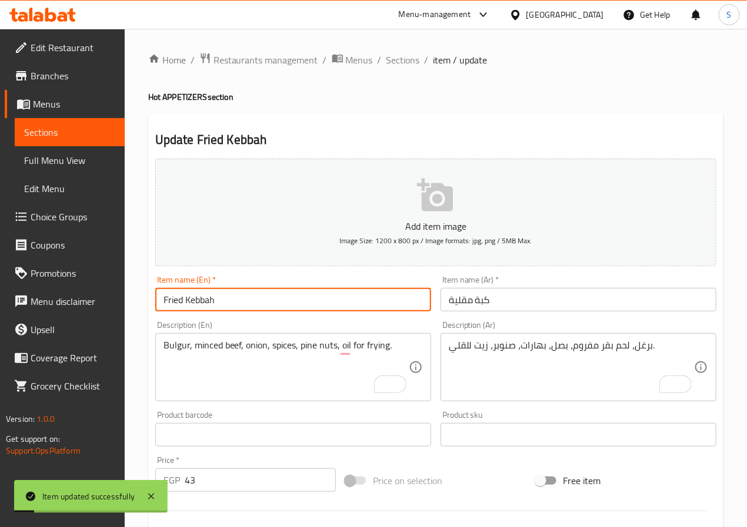
click at [401, 44] on div "Home / Restaurants management / Menus / Sections / item / update Hot APPETIZERS…" at bounding box center [436, 430] width 622 height 802
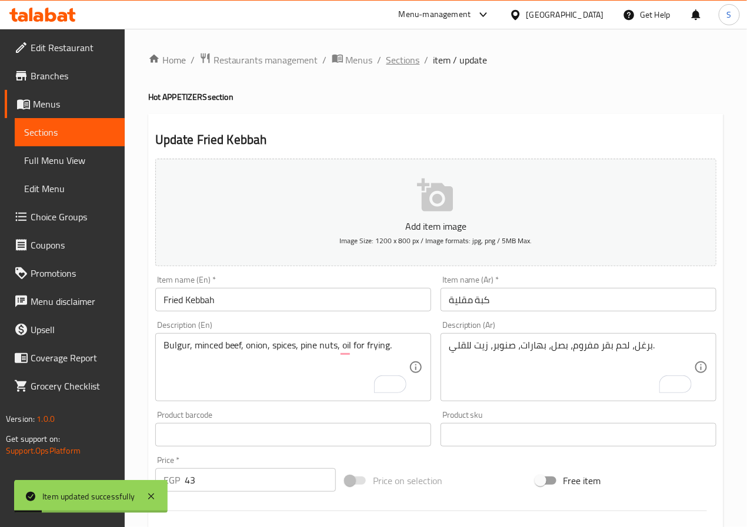
click at [401, 58] on span "Sections" at bounding box center [403, 60] width 34 height 14
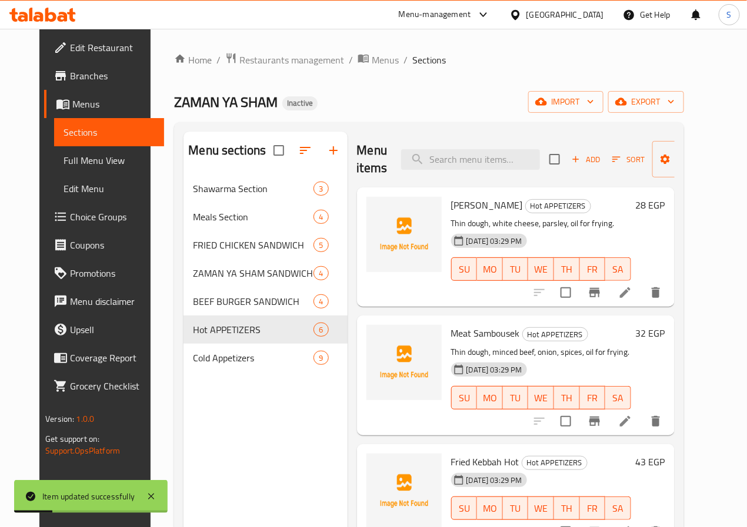
scroll to position [219, 0]
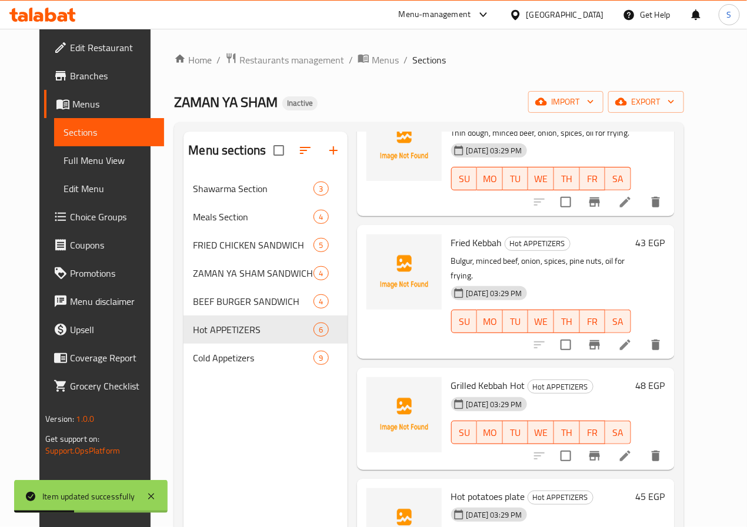
click at [626, 424] on span "SA" at bounding box center [618, 432] width 16 height 17
click at [632, 449] on icon at bounding box center [625, 456] width 14 height 14
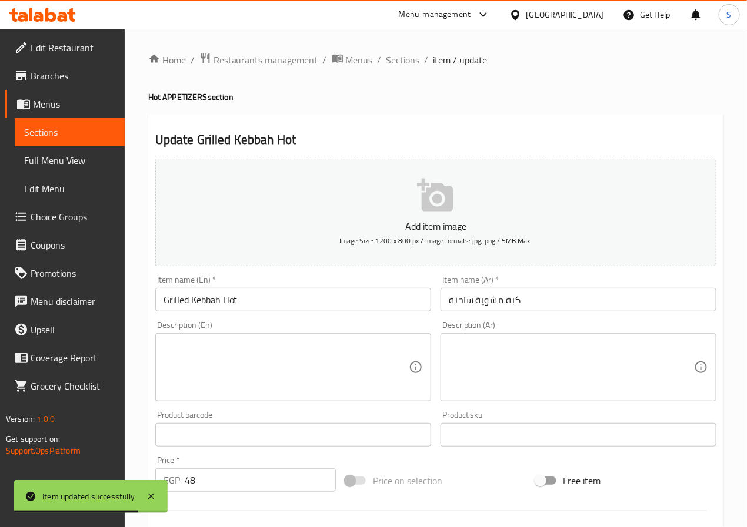
click at [229, 306] on input "Grilled Kebbah Hot" at bounding box center [293, 300] width 276 height 24
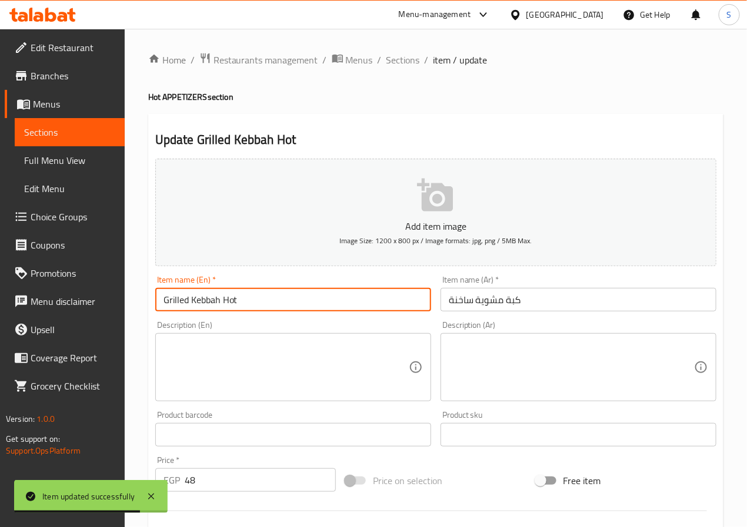
click at [229, 306] on input "Grilled Kebbah Hot" at bounding box center [293, 300] width 276 height 24
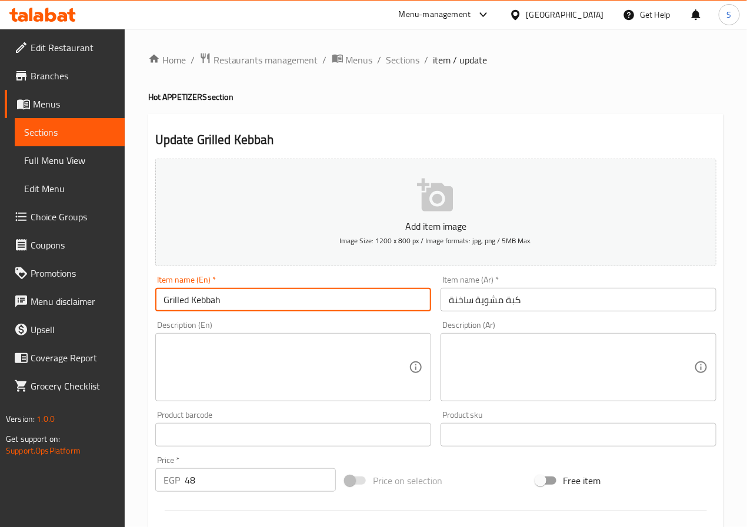
type input "Grilled Kebbah"
click at [461, 306] on input "كبة مشوية ساخنة" at bounding box center [578, 300] width 276 height 24
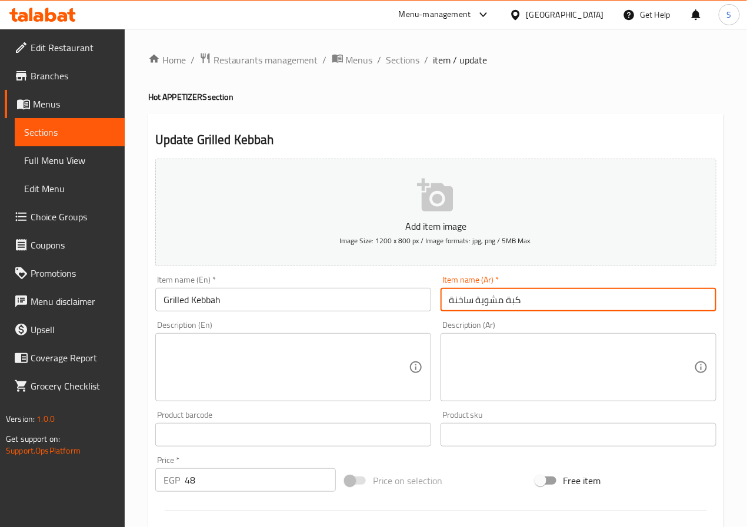
click at [461, 306] on input "كبة مشوية ساخنة" at bounding box center [578, 300] width 276 height 24
type input "كبة مشوية"
click at [205, 384] on textarea at bounding box center [285, 368] width 245 height 56
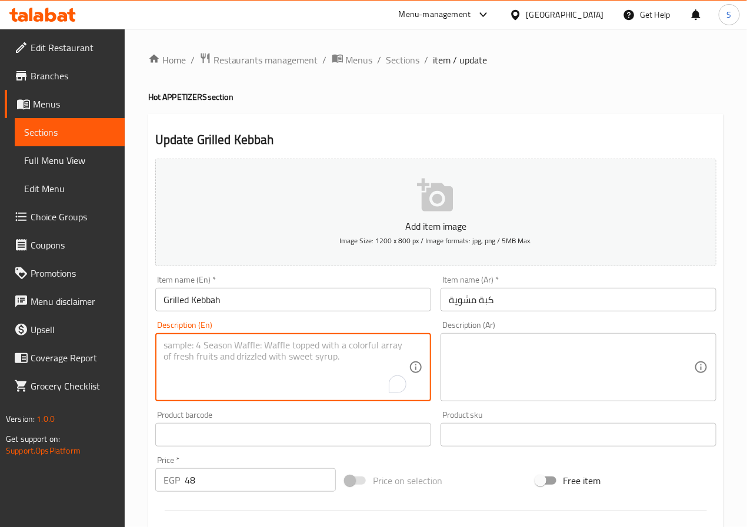
paste textarea "Bulgur, minced beef, onion, spices, fat, pine nuts, grilled."
type textarea "Bulgur, minced beef, onion, spices, fat, pine nuts, grilled."
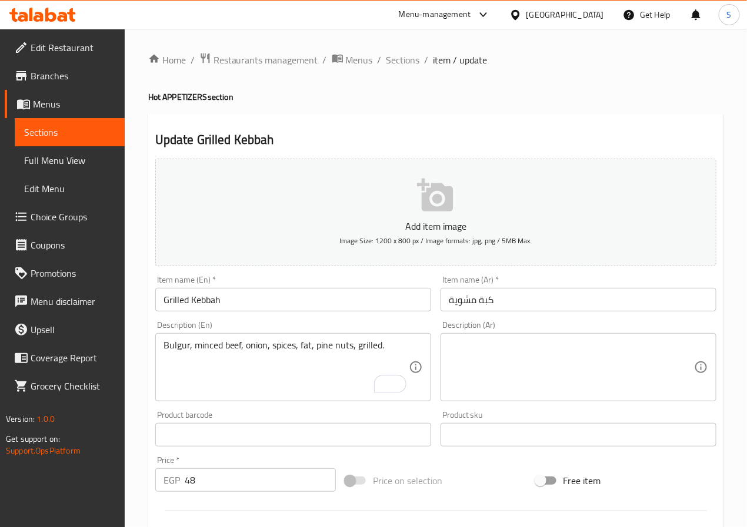
click at [521, 356] on textarea at bounding box center [571, 368] width 245 height 56
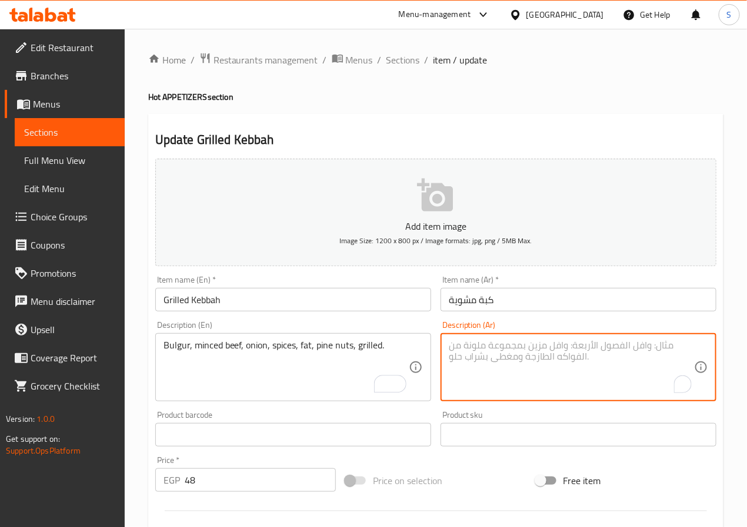
paste textarea "برغل، لحم بقر مفروم، بصل، بهارات، شحم، صنوبر، مشوية."
click at [328, 300] on input "Grilled Kebbah" at bounding box center [293, 300] width 276 height 24
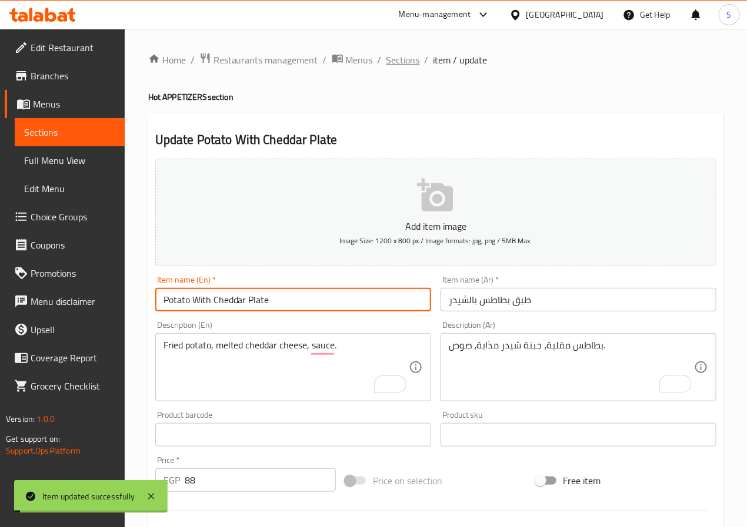
click at [403, 59] on span "Sections" at bounding box center [403, 60] width 34 height 14
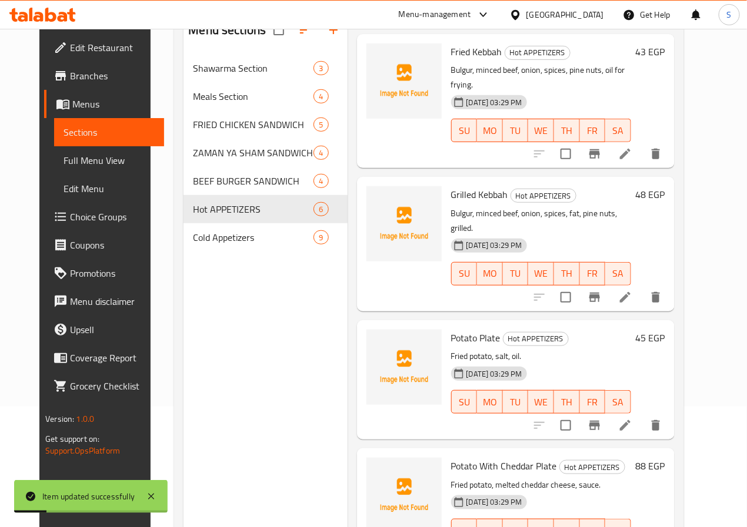
scroll to position [165, 0]
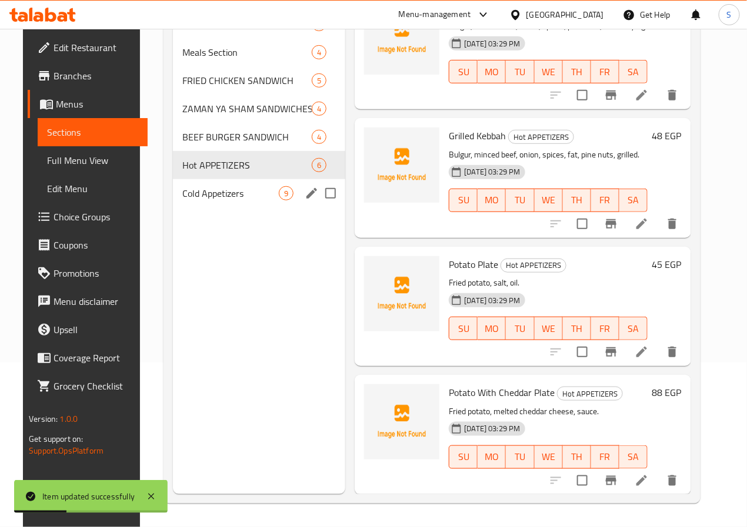
click at [187, 200] on span "Cold Appetizers" at bounding box center [230, 193] width 97 height 14
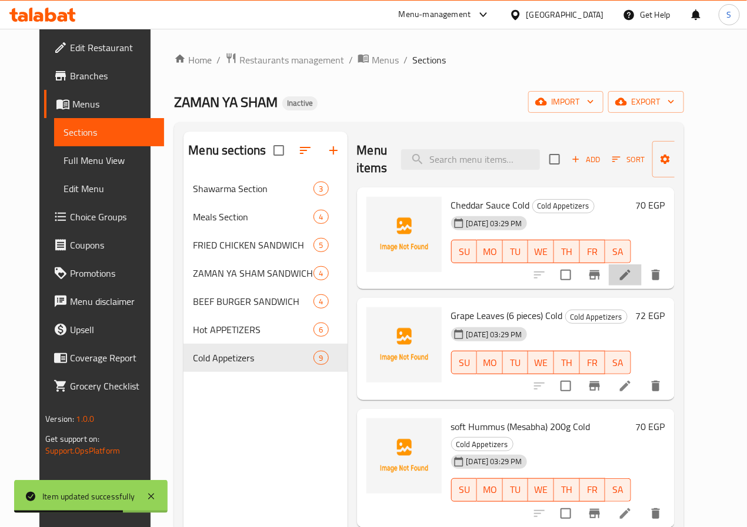
click at [641, 272] on li at bounding box center [624, 275] width 33 height 21
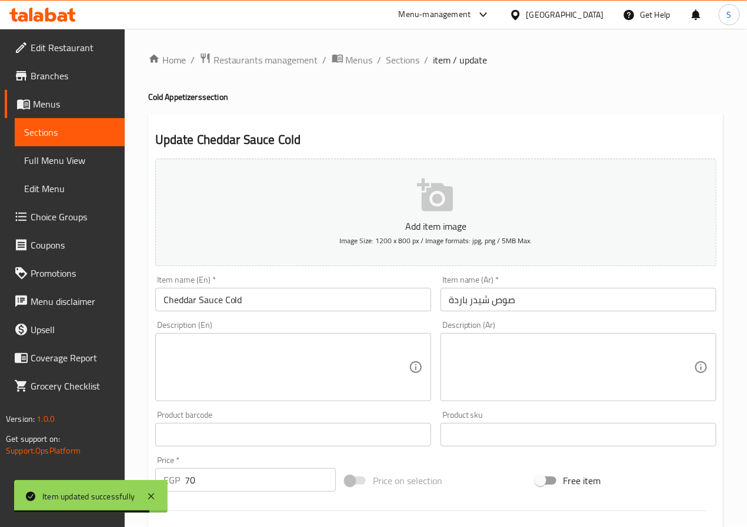
click at [235, 302] on input "Cheddar Sauce Cold" at bounding box center [293, 300] width 276 height 24
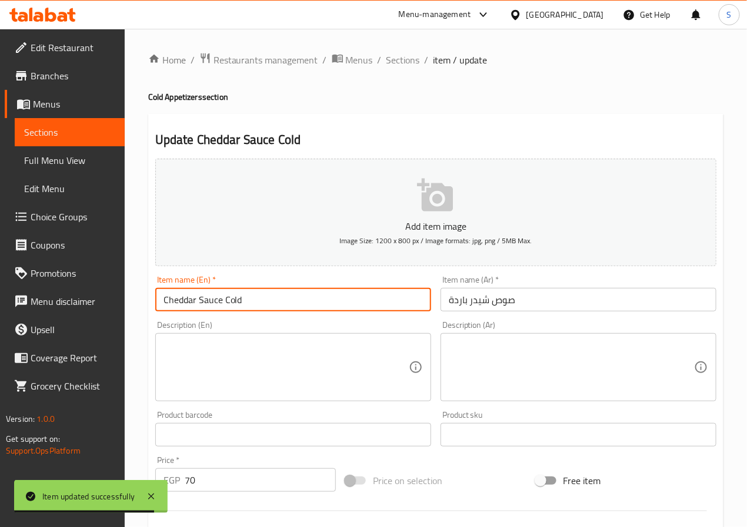
click at [235, 302] on input "Cheddar Sauce Cold" at bounding box center [293, 300] width 276 height 24
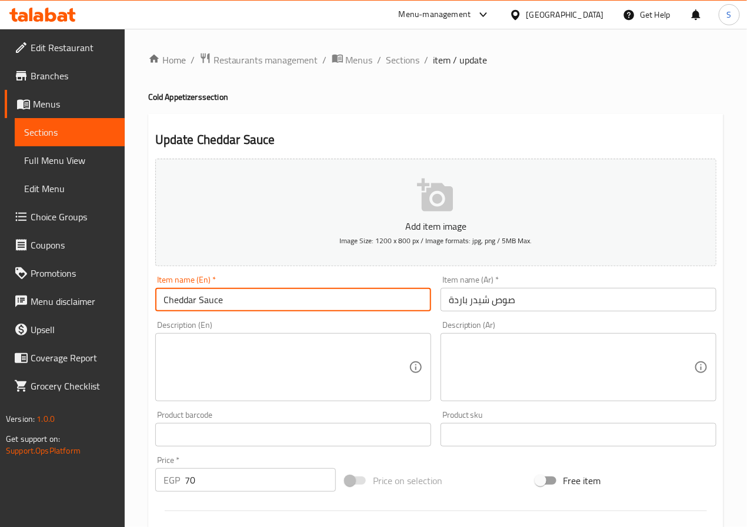
type input "Cheddar Sauce"
click at [459, 306] on input "صوص شيدر باردة" at bounding box center [578, 300] width 276 height 24
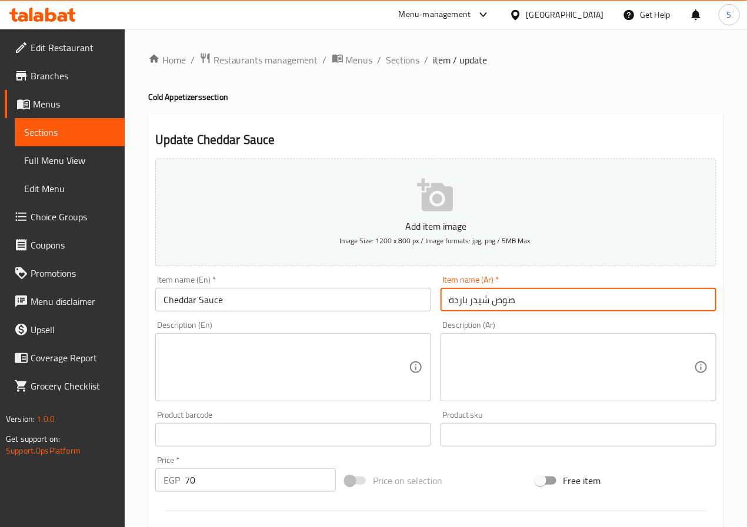
click at [459, 306] on input "صوص شيدر باردة" at bounding box center [578, 300] width 276 height 24
type input "صوص شيدر"
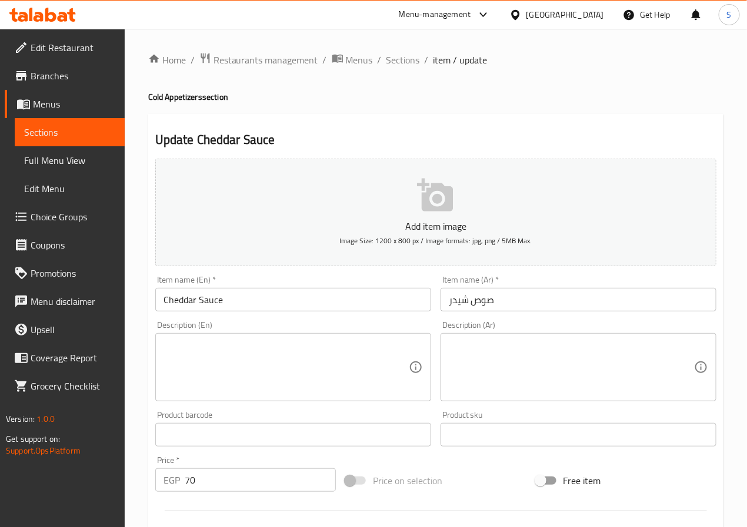
click at [238, 343] on textarea at bounding box center [285, 368] width 245 height 56
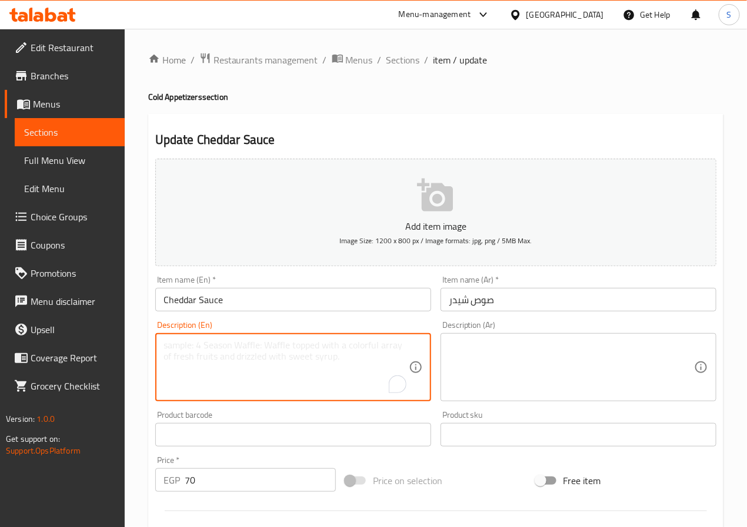
paste textarea "Cheddar cheese, milk, butter, flour."
type textarea "Cheddar cheese, milk, butter, flour."
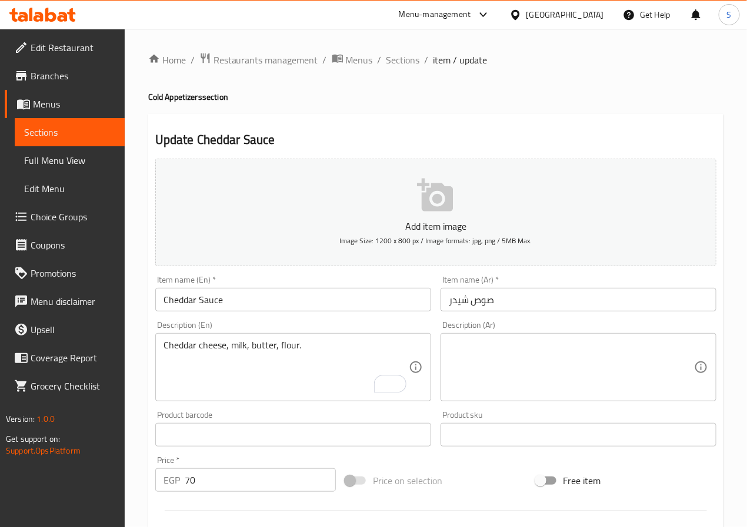
click at [506, 369] on textarea at bounding box center [571, 368] width 245 height 56
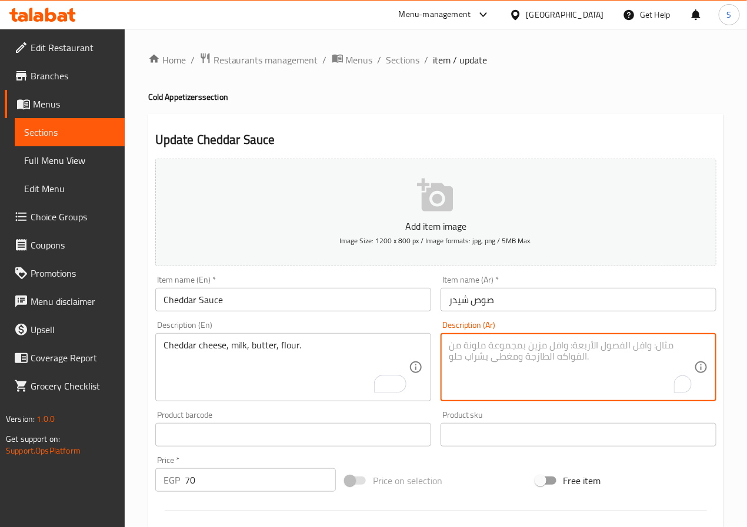
paste textarea "جبنة شيدر، حليب، زبدة، طحين."
click at [335, 306] on input "Cheddar Sauce" at bounding box center [293, 300] width 276 height 24
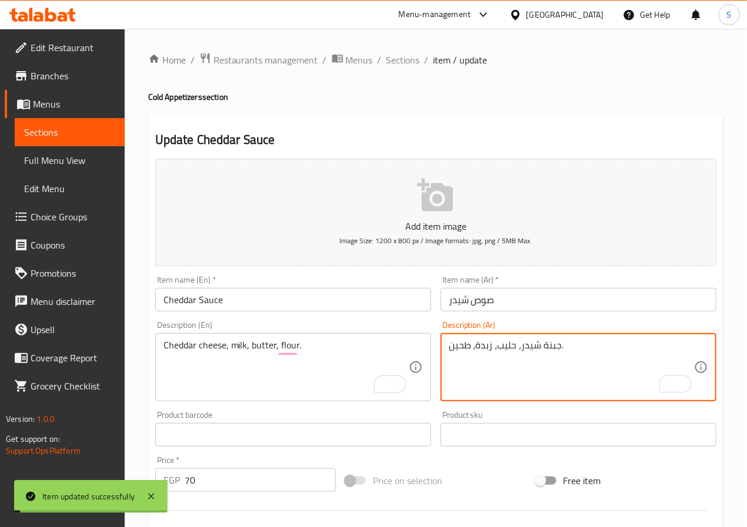
click at [454, 346] on textarea "جبنة شيدر، حليب، زبدة، طحين." at bounding box center [571, 368] width 245 height 56
type textarea "جبنة شيدر، [PERSON_NAME]، [PERSON_NAME]، دقيق."
click at [339, 297] on input "Cheddar Sauce" at bounding box center [293, 300] width 276 height 24
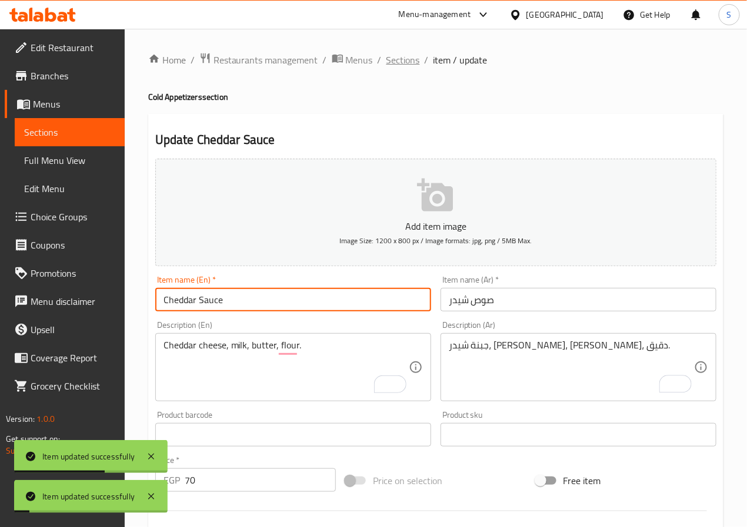
click at [399, 57] on span "Sections" at bounding box center [403, 60] width 34 height 14
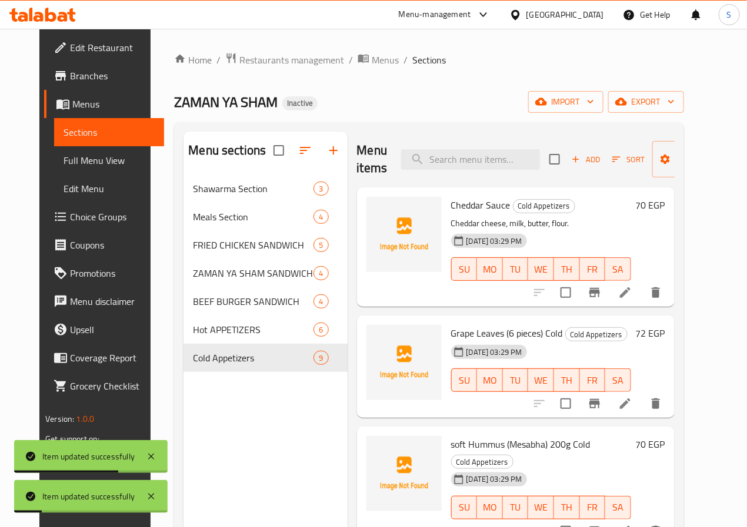
scroll to position [41, 0]
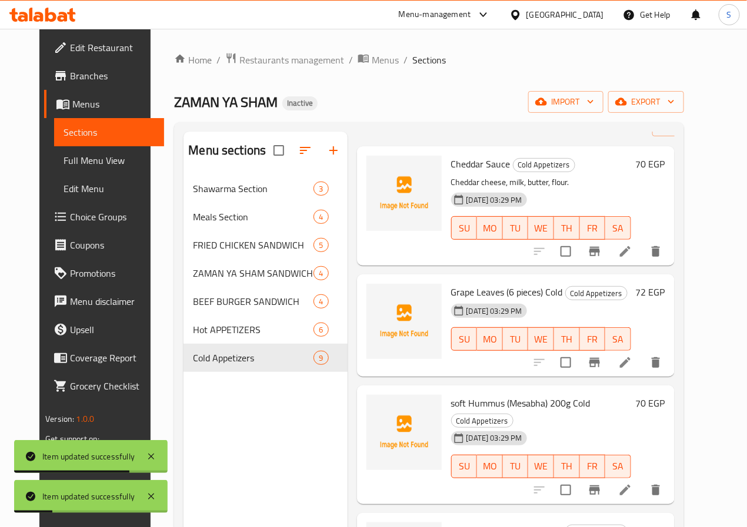
click at [641, 355] on li at bounding box center [624, 362] width 33 height 21
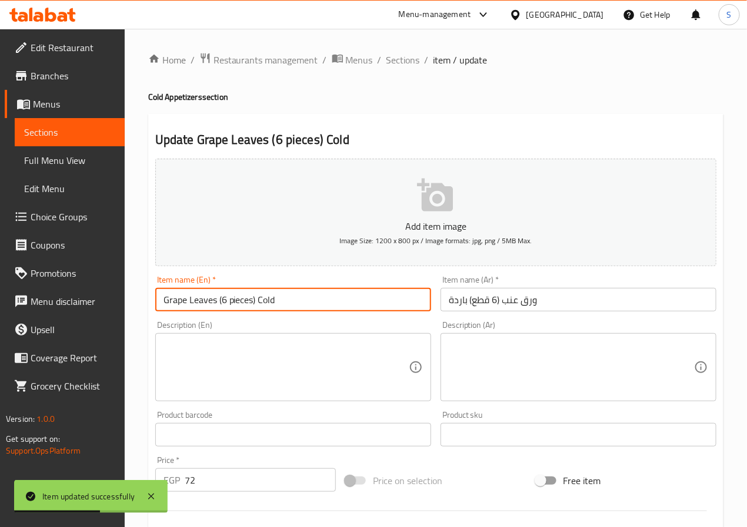
click at [268, 303] on input "Grape Leaves (6 pieces) Cold" at bounding box center [293, 300] width 276 height 24
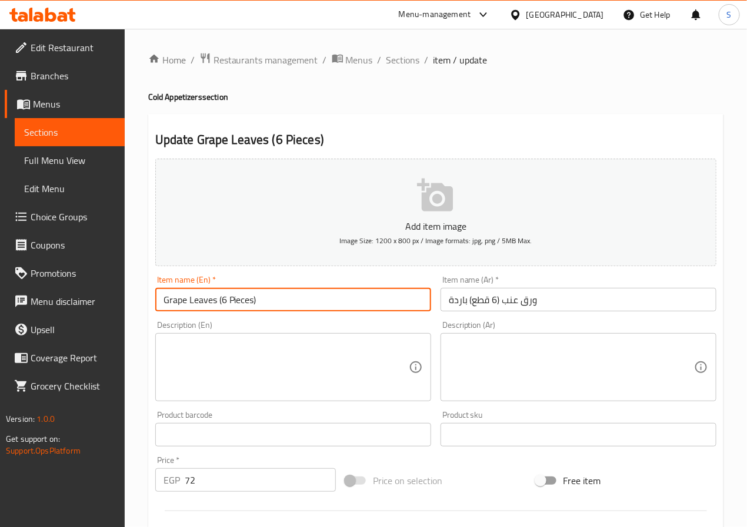
type input "Grape Leaves (6 Pieces)"
click at [459, 307] on input "ورق عنب (6 قطع) باردة" at bounding box center [578, 300] width 276 height 24
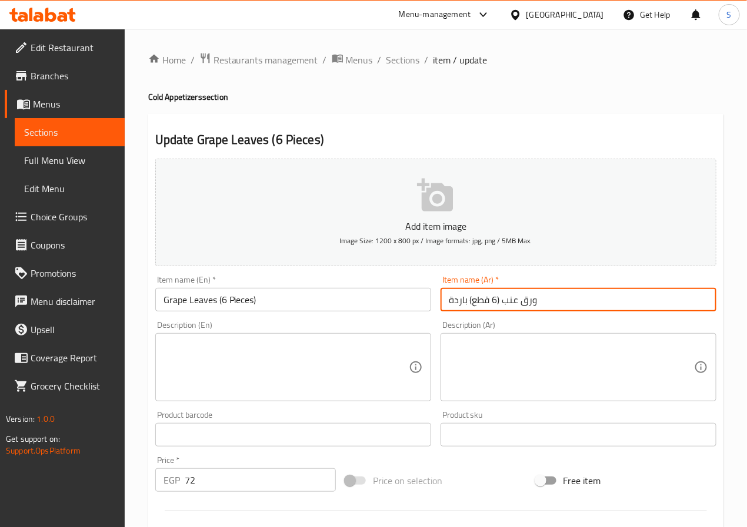
click at [459, 307] on input "ورق عنب (6 قطع) باردة" at bounding box center [578, 300] width 276 height 24
type input "ورق عنب (6 قطع)"
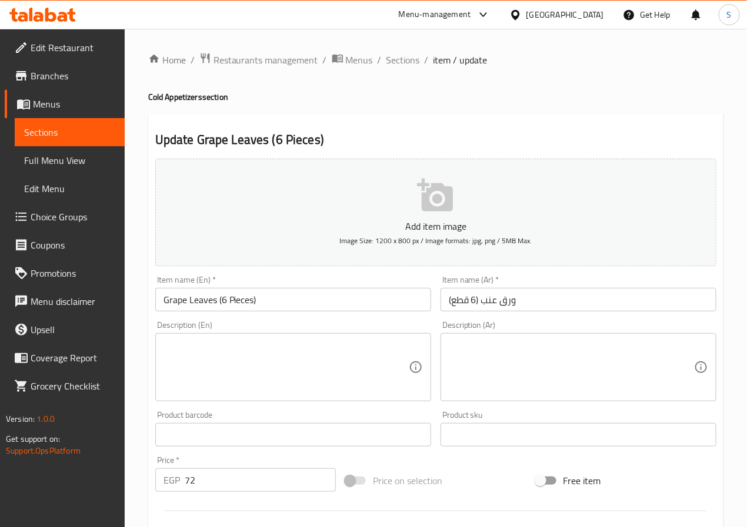
click at [205, 382] on textarea at bounding box center [285, 368] width 245 height 56
paste textarea "Grape leaves stuffed with rice, tomato, parsley, olive oil, lemon."
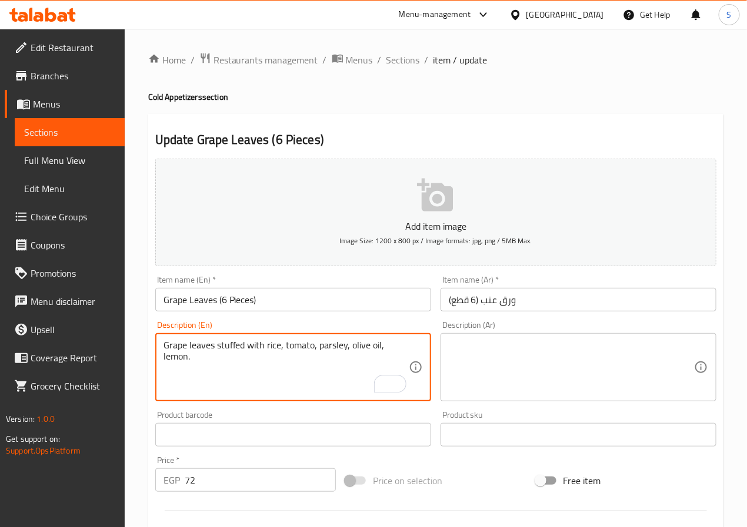
type textarea "Grape leaves stuffed with rice, tomato, parsley, olive oil, lemon."
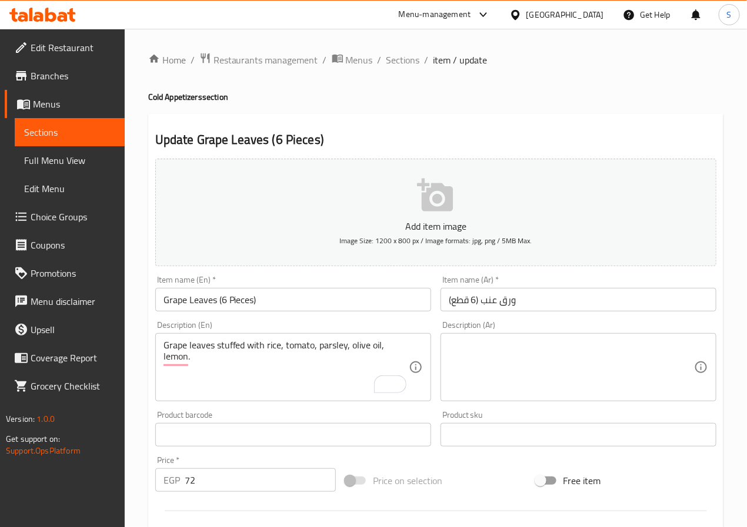
click at [558, 345] on textarea at bounding box center [571, 368] width 245 height 56
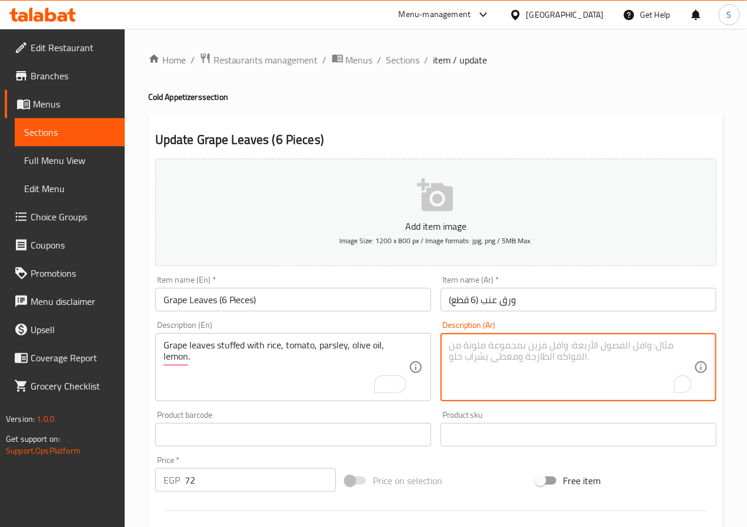
paste textarea "أوراق عنب محشوة أرز، طماطم، [PERSON_NAME]، [PERSON_NAME]، ليمون."
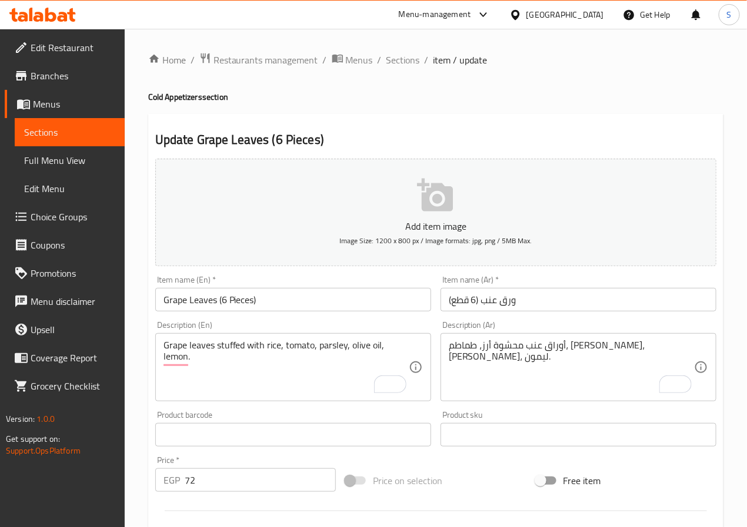
click at [660, 347] on textarea "أوراق عنب محشوة أرز، طماطم، [PERSON_NAME]، [PERSON_NAME]، ليمون." at bounding box center [571, 368] width 245 height 56
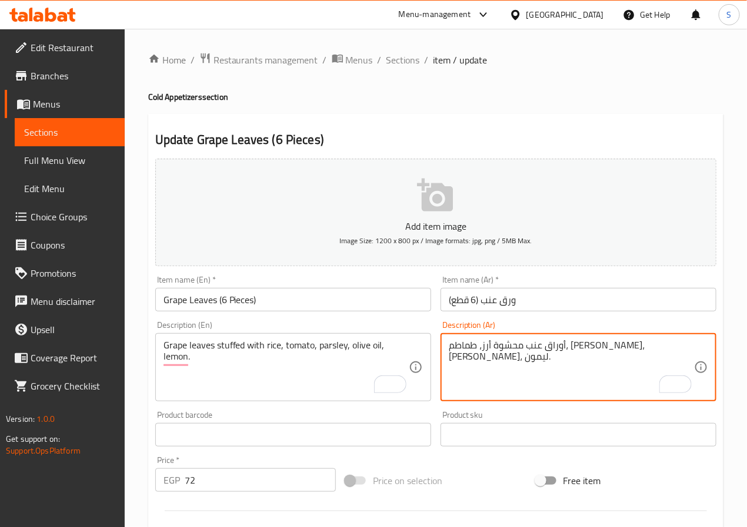
click at [660, 347] on textarea "أوراق عنب محشوة أرز، طماطم، [PERSON_NAME]، [PERSON_NAME]، ليمون." at bounding box center [571, 368] width 245 height 56
click at [595, 346] on textarea "ورق عنب محشوة أرز، طماطم، [PERSON_NAME]، [PERSON_NAME]، [PERSON_NAME]." at bounding box center [571, 368] width 245 height 56
type textarea "ورق عنب محشو أرز، طماطم، [PERSON_NAME]، [PERSON_NAME]، [PERSON_NAME]."
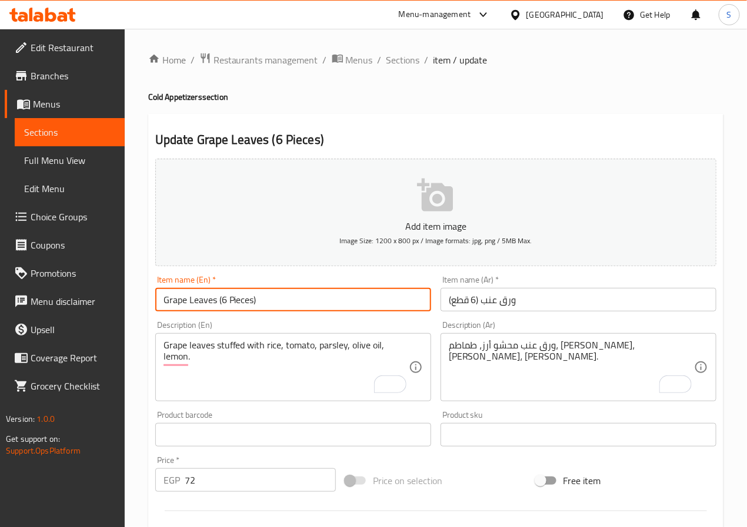
click at [288, 300] on input "Grape Leaves (6 Pieces)" at bounding box center [293, 300] width 276 height 24
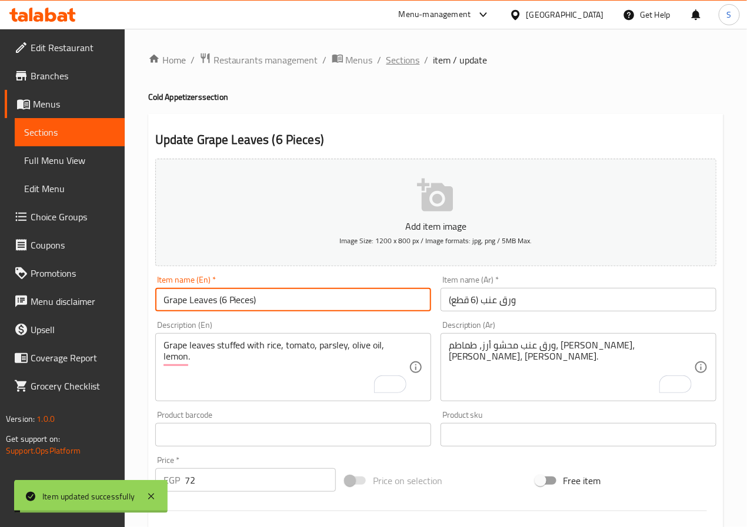
click at [408, 59] on span "Sections" at bounding box center [403, 60] width 34 height 14
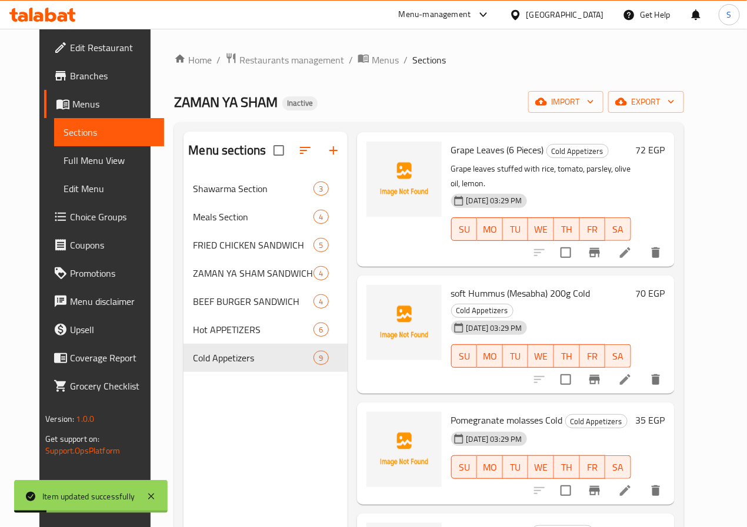
scroll to position [212, 0]
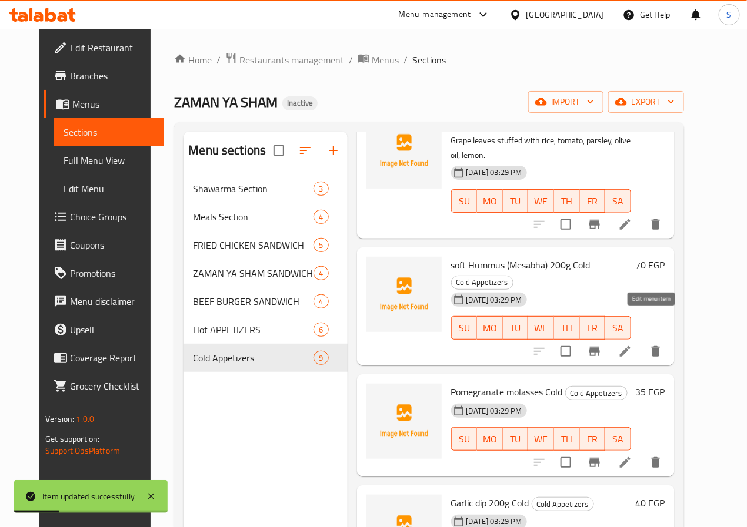
click at [630, 346] on icon at bounding box center [625, 351] width 11 height 11
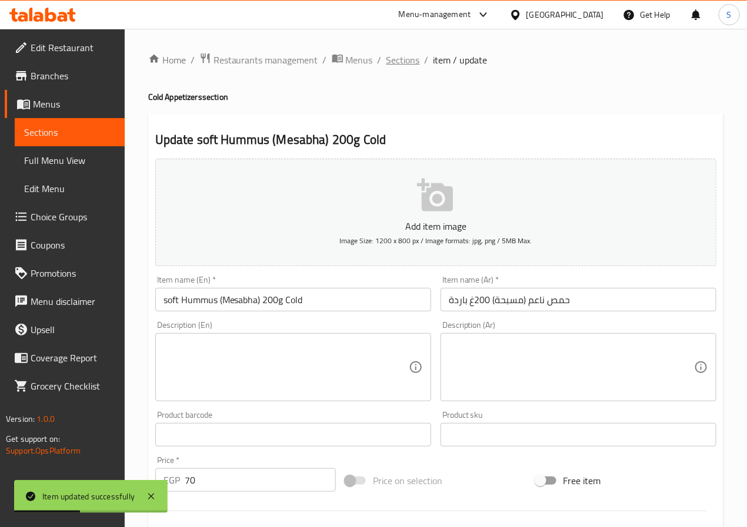
click at [402, 61] on span "Sections" at bounding box center [403, 60] width 34 height 14
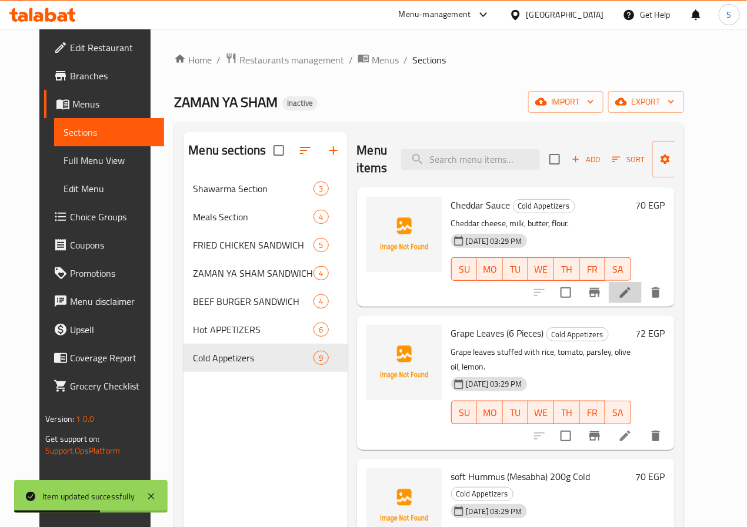
click at [641, 292] on li at bounding box center [624, 292] width 33 height 21
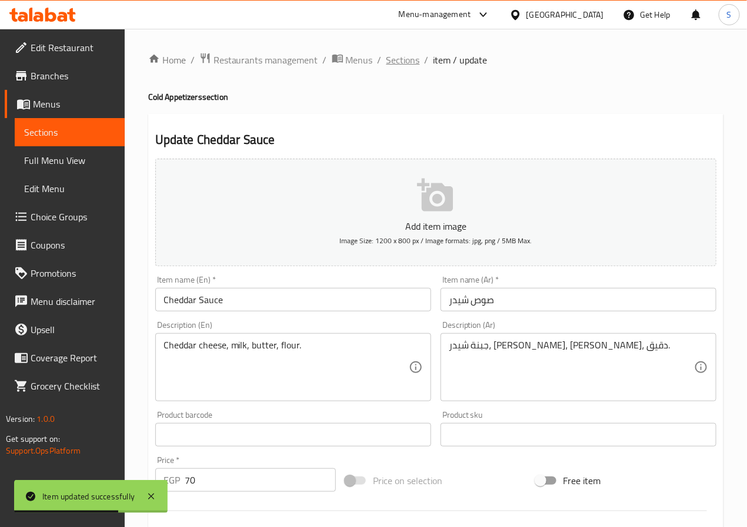
click at [394, 60] on span "Sections" at bounding box center [403, 60] width 34 height 14
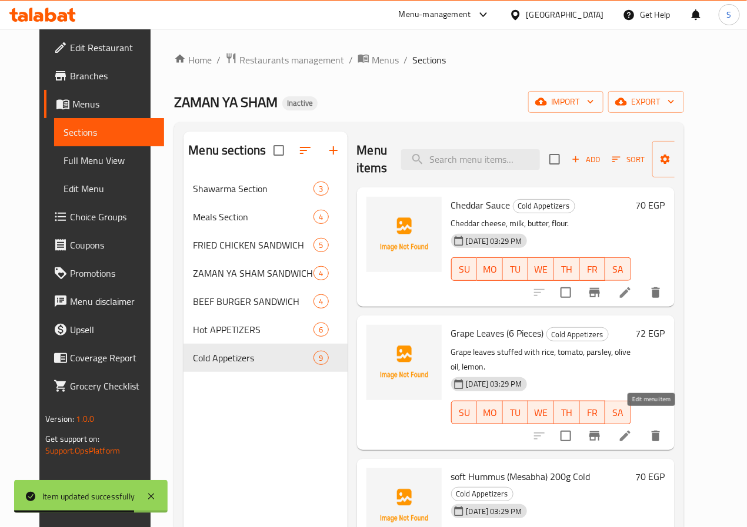
click at [632, 429] on icon at bounding box center [625, 436] width 14 height 14
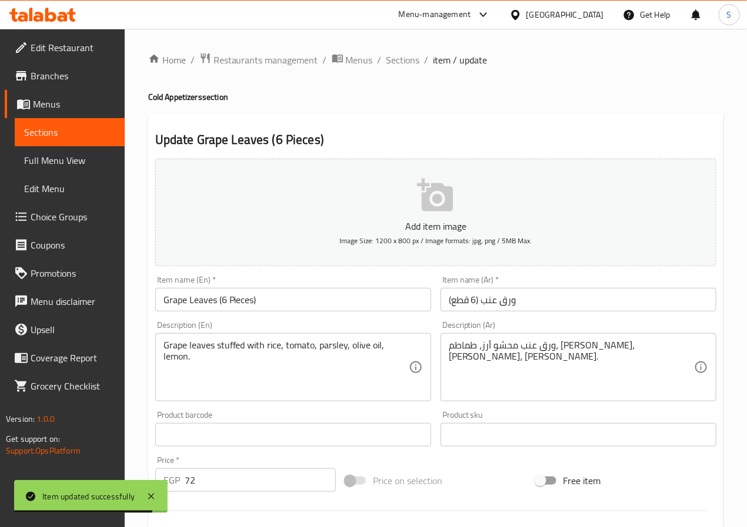
click at [392, 69] on div "Home / Restaurants management / Menus / Sections / item / update Cold Appetizer…" at bounding box center [435, 429] width 575 height 755
click at [393, 62] on span "Sections" at bounding box center [403, 60] width 34 height 14
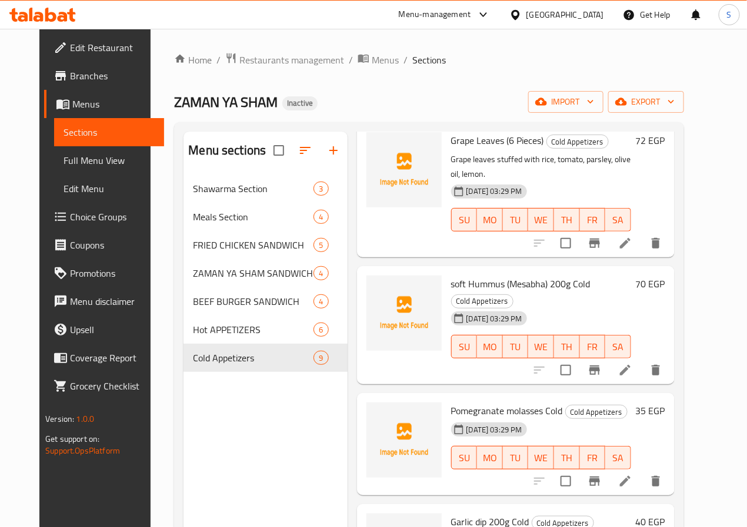
scroll to position [236, 0]
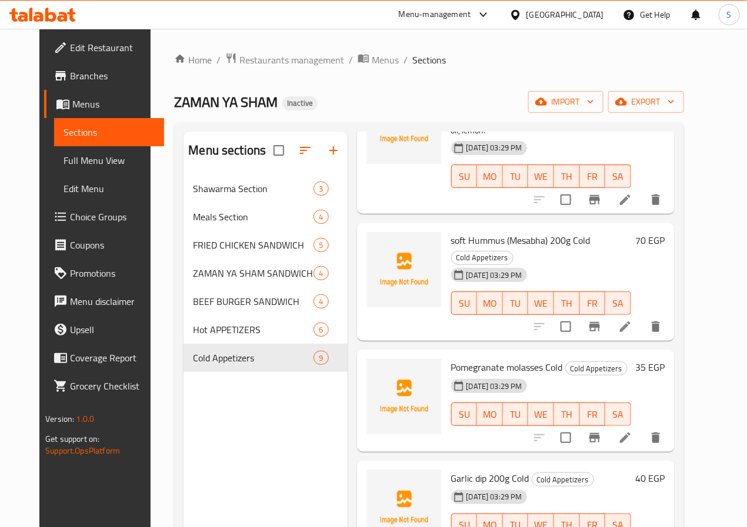
click at [641, 316] on li at bounding box center [624, 326] width 33 height 21
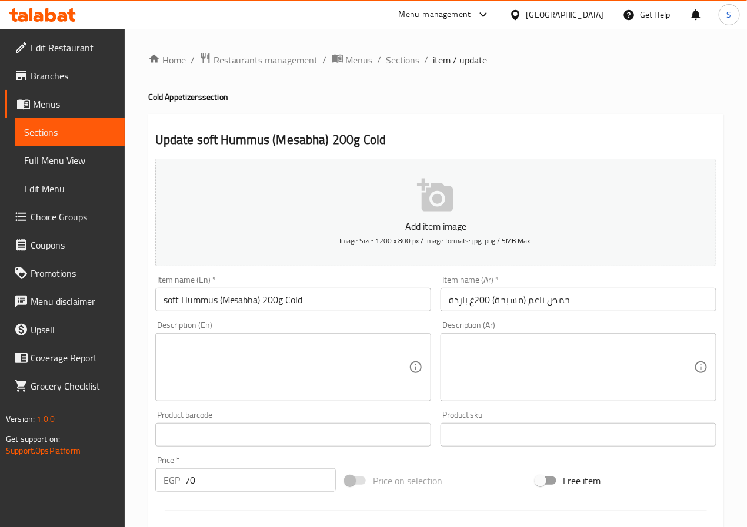
click at [168, 302] on input "soft Hummus (Mesabha) 200g Cold" at bounding box center [293, 300] width 276 height 24
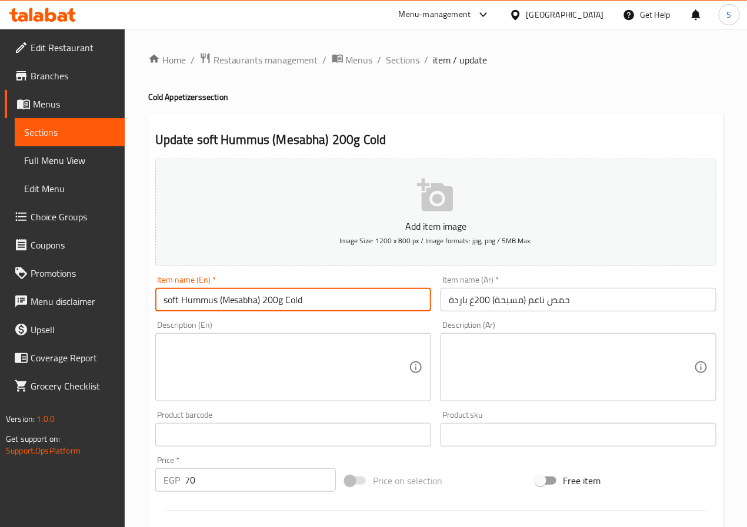
click at [168, 302] on input "soft Hummus (Mesabha) 200g Cold" at bounding box center [293, 300] width 276 height 24
type input "Fine Hummus (Mesabha) 200g Cold"
click at [461, 306] on input "حمص ناعم (مسبحة) 200غ باردة" at bounding box center [578, 300] width 276 height 24
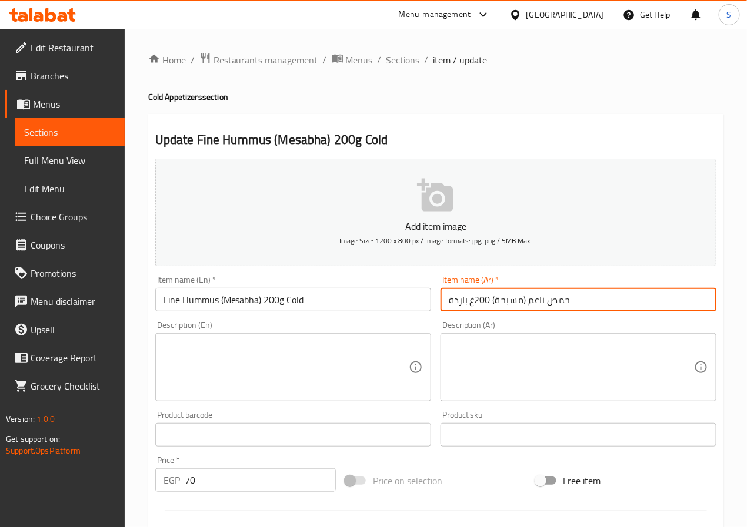
click at [461, 306] on input "حمص ناعم (مسبحة) 200غ باردة" at bounding box center [578, 300] width 276 height 24
type input "حمص ناعم (مسبحة) 200غ"
click at [295, 305] on input "Fine Hummus (Mesabha) 200g Cold" at bounding box center [293, 300] width 276 height 24
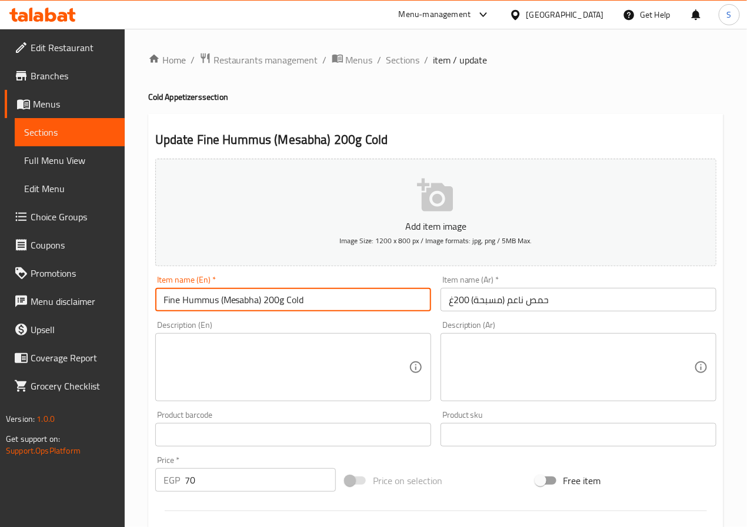
click at [295, 305] on input "Fine Hummus (Mesabha) 200g Cold" at bounding box center [293, 300] width 276 height 24
type input "Fine Hummus (Mesabha) 200g"
click at [489, 302] on input "حمص ناعم (مسبحة) 200غ" at bounding box center [578, 300] width 276 height 24
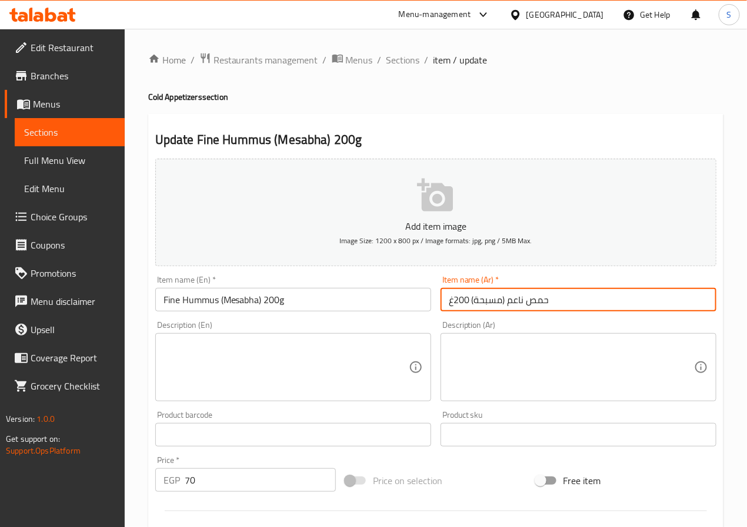
click at [489, 302] on input "حمص ناعم (مسبحة) 200غ" at bounding box center [578, 300] width 276 height 24
drag, startPoint x: 263, startPoint y: 363, endPoint x: 249, endPoint y: 355, distance: 16.6
click at [263, 363] on textarea at bounding box center [285, 368] width 245 height 56
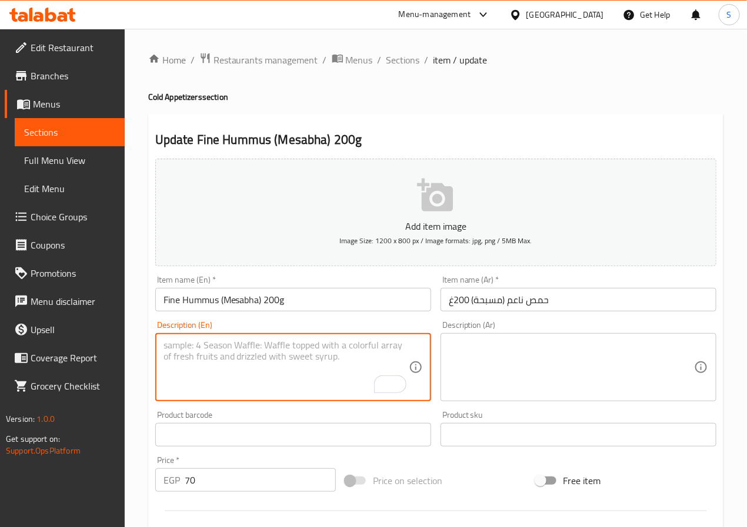
click at [201, 351] on textarea "To enrich screen reader interactions, please activate Accessibility in Grammarl…" at bounding box center [285, 368] width 245 height 56
paste textarea "Chickpeas, tahini, lemon, garlic, olive oil."
type textarea "Chickpeas, tahini, lemon, garlic, olive oil."
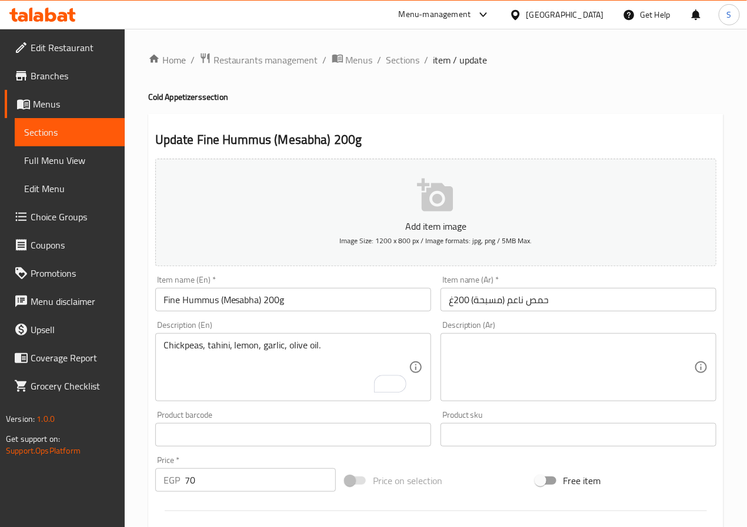
click at [493, 367] on textarea at bounding box center [571, 368] width 245 height 56
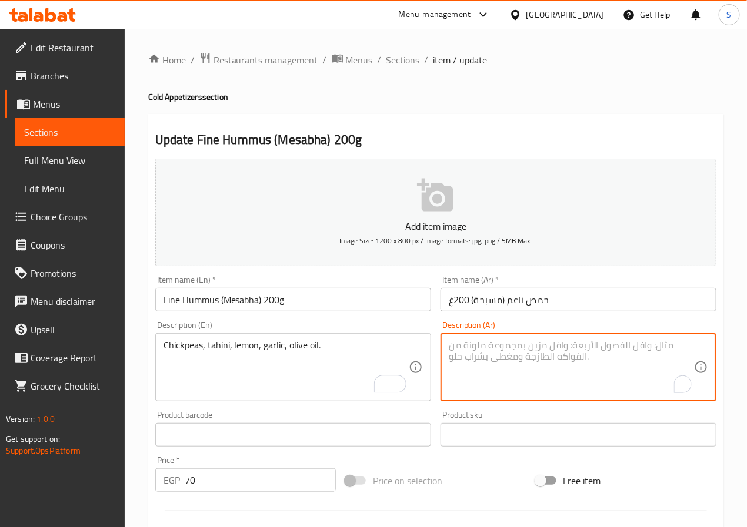
paste textarea "حبوب حمص، طحينة، ليمون، ثوم، زيت زيتون."
click at [606, 352] on textarea "حبوب حمص، طحينة، ليمون، ثوم، زيت زيتون." at bounding box center [571, 368] width 245 height 56
type textarea "حبوب حمص، طحينة، ليمون، ثوم، زيت زيتون."
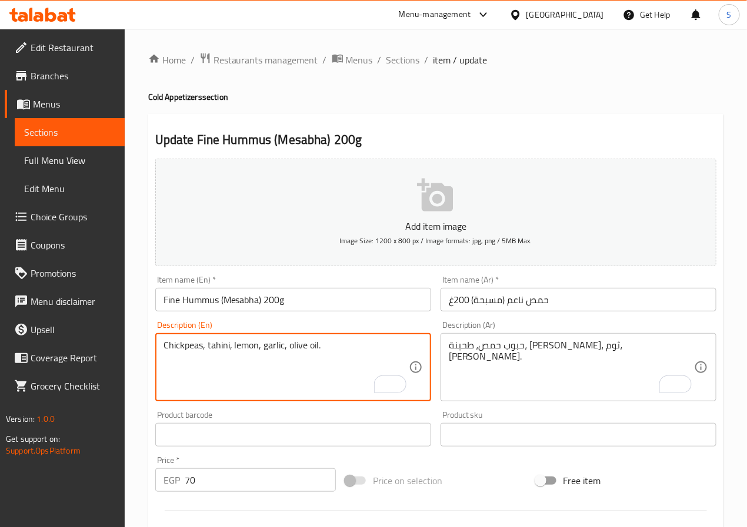
click at [203, 348] on textarea "Chickpeas, tahini, lemon, garlic, olive oil." at bounding box center [285, 368] width 245 height 56
type textarea "Chickpeas grains, tahini, lemon, garlic, olive oil."
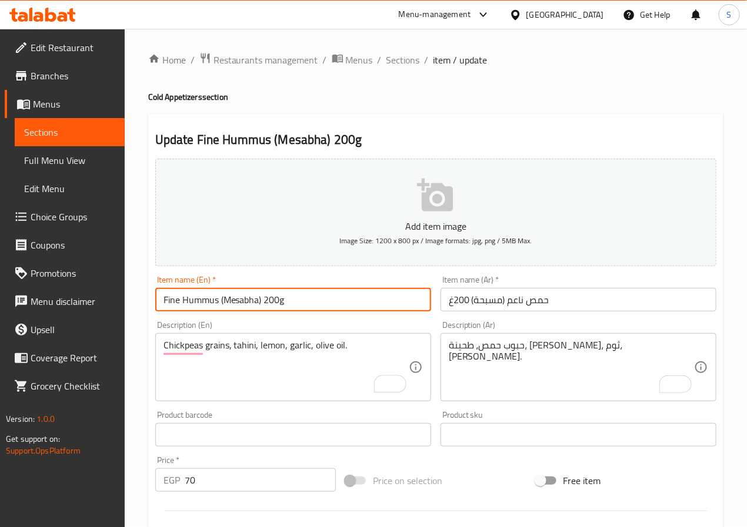
click at [312, 302] on input "Fine Hummus (Mesabha) 200g" at bounding box center [293, 300] width 276 height 24
click at [295, 300] on input "Fine Hummus (Mesabha) 200g" at bounding box center [293, 300] width 276 height 24
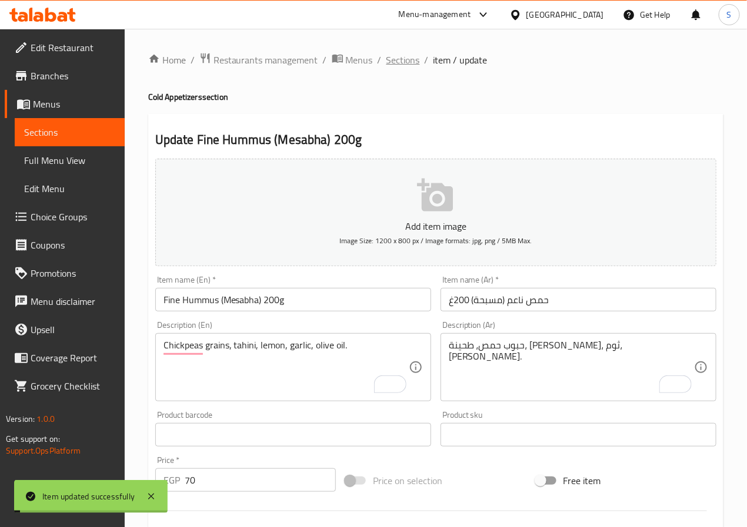
click at [403, 55] on span "Sections" at bounding box center [403, 60] width 34 height 14
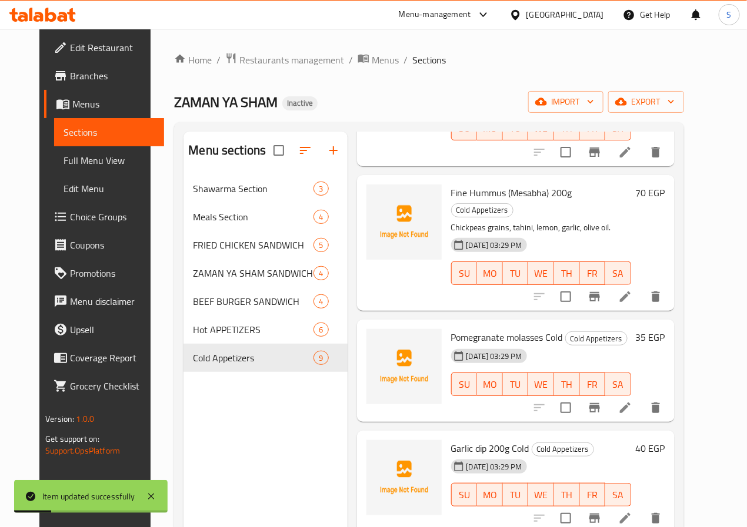
scroll to position [293, 0]
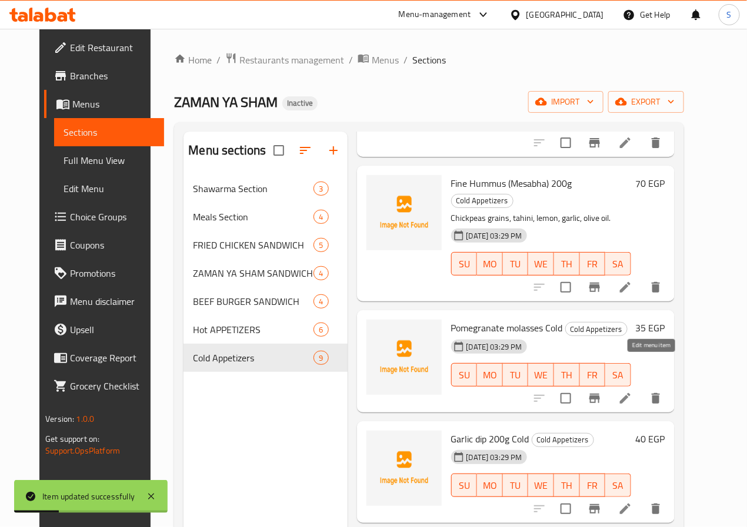
click at [630, 393] on icon at bounding box center [625, 398] width 11 height 11
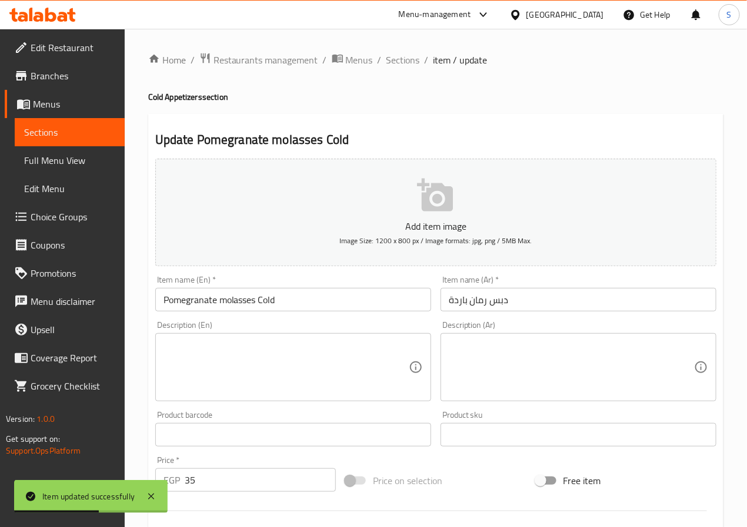
click at [263, 295] on input "Pomegranate molasses Cold" at bounding box center [293, 300] width 276 height 24
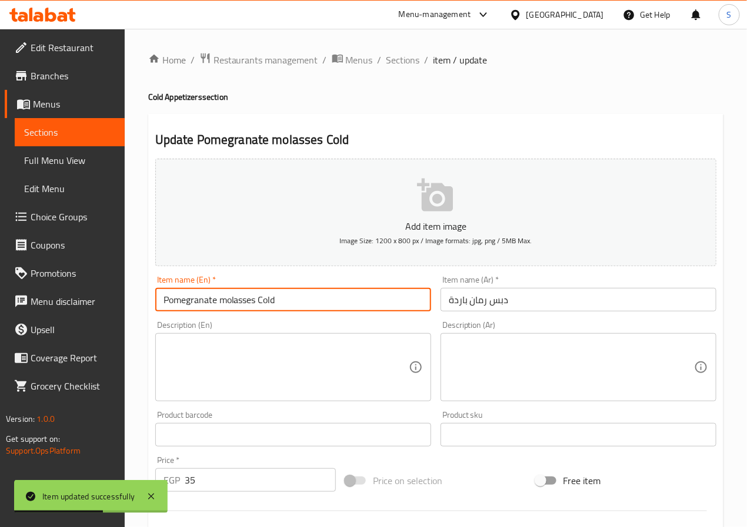
click at [263, 295] on input "Pomegranate molasses Cold" at bounding box center [293, 300] width 276 height 24
type input "Pomegranate Molasses"
click at [459, 302] on input "دبس رمان باردة" at bounding box center [578, 300] width 276 height 24
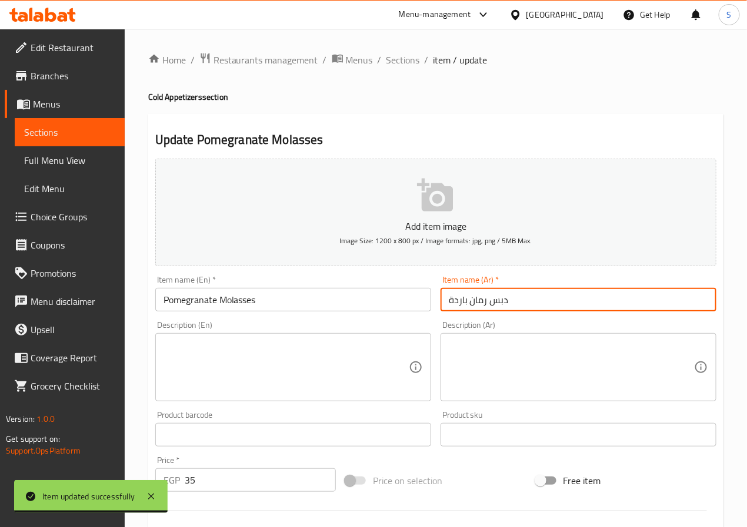
click at [459, 302] on input "دبس رمان باردة" at bounding box center [578, 300] width 276 height 24
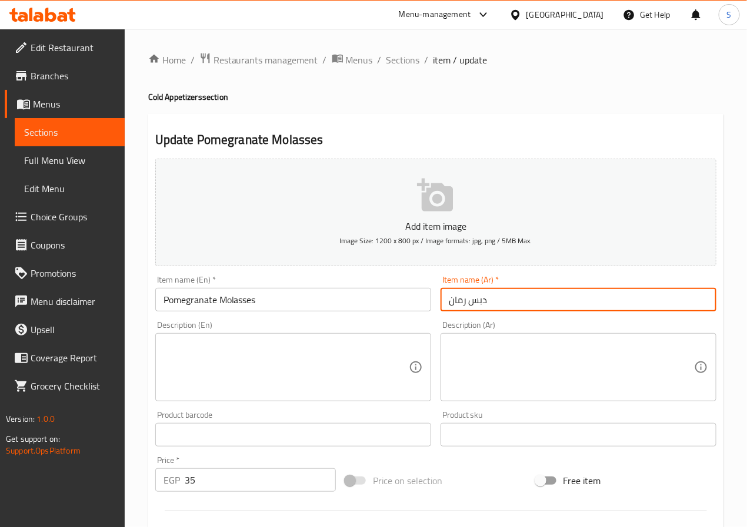
type input "دبس رمان"
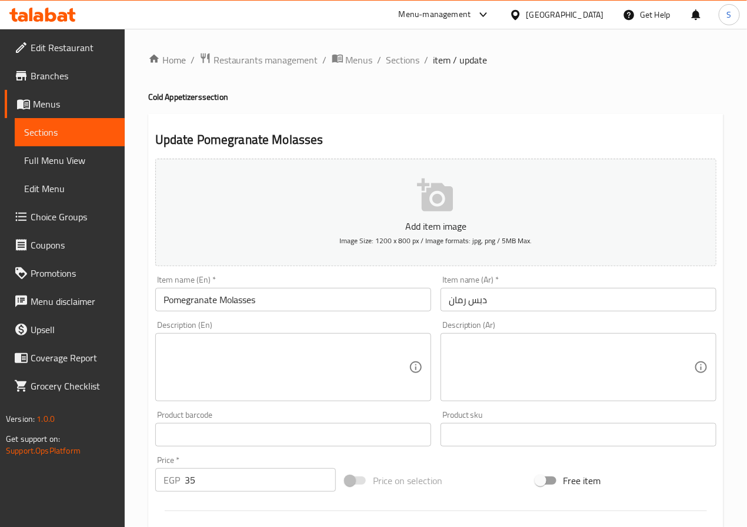
click at [250, 366] on textarea at bounding box center [285, 368] width 245 height 56
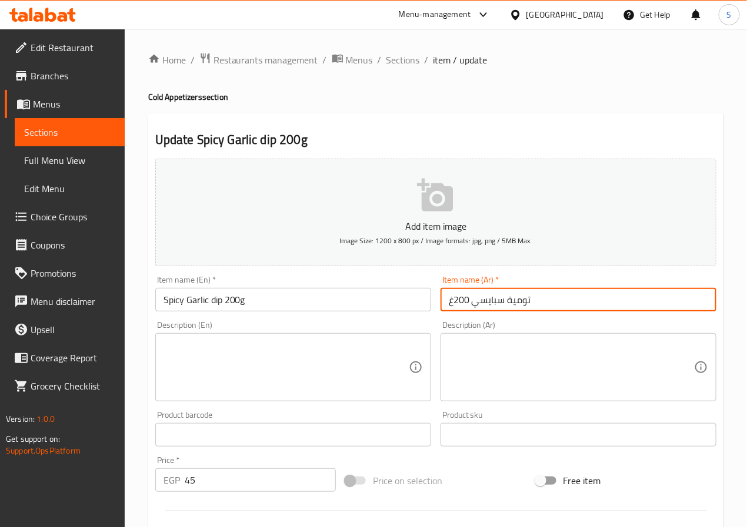
type input "تومية سبايسي 200غ"
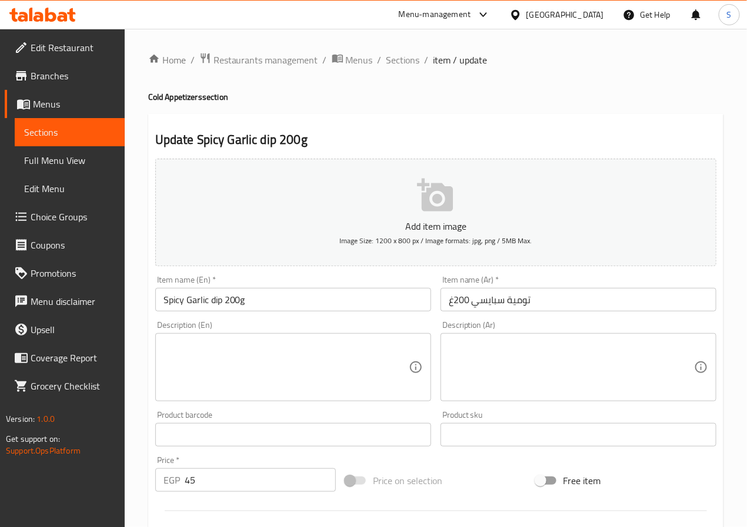
click at [261, 362] on textarea at bounding box center [285, 368] width 245 height 56
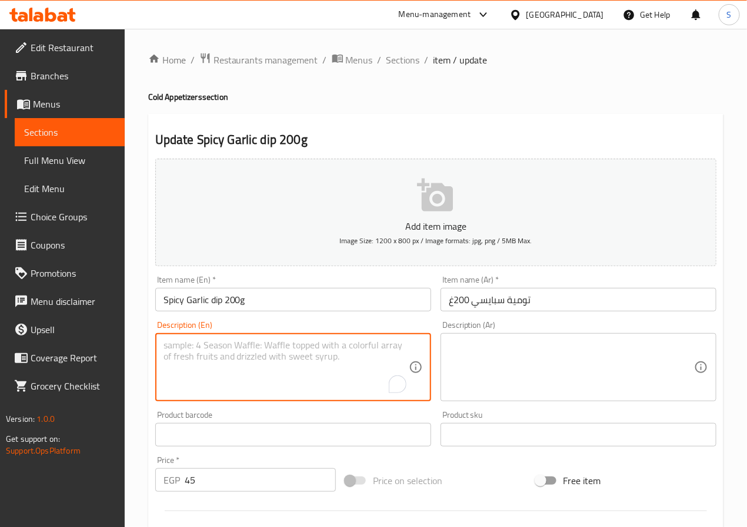
paste textarea "Garlic, oil, egg, starch, lemon, salt, hot pepper."
type textarea "Garlic, oil, egg, starch, lemon, salt, hot pepper."
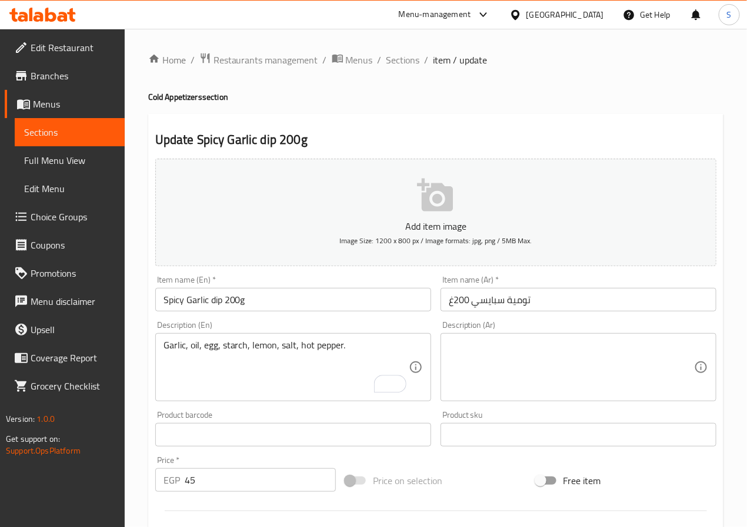
click at [513, 365] on textarea at bounding box center [571, 368] width 245 height 56
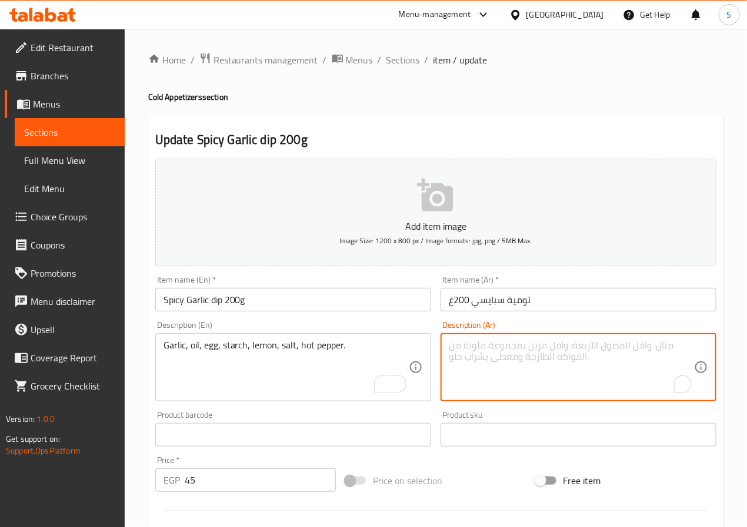
paste textarea "ثوم، [PERSON_NAME]، [PERSON_NAME]، [PERSON_NAME]، ليمون، [PERSON_NAME]، فلفل حا…"
type textarea "ثوم، [PERSON_NAME]، [PERSON_NAME]، [PERSON_NAME]، ليمون، [PERSON_NAME]، فلفل حا…"
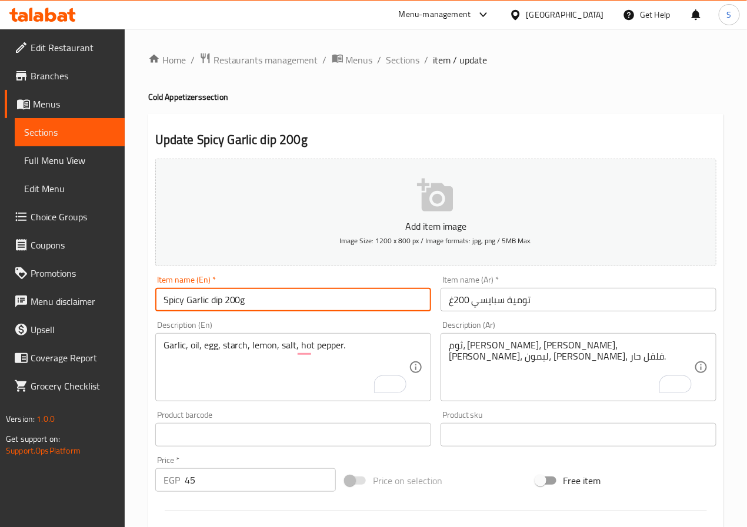
click at [289, 310] on input "Spicy Garlic dip 200g" at bounding box center [293, 300] width 276 height 24
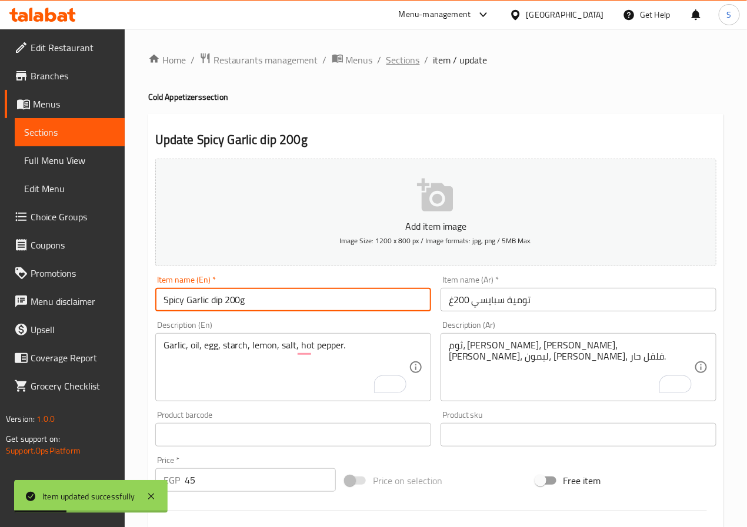
click at [400, 64] on span "Sections" at bounding box center [403, 60] width 34 height 14
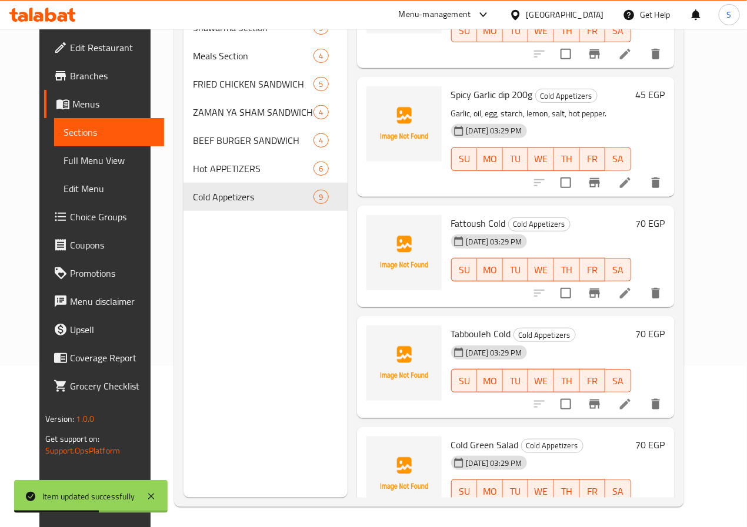
scroll to position [165, 0]
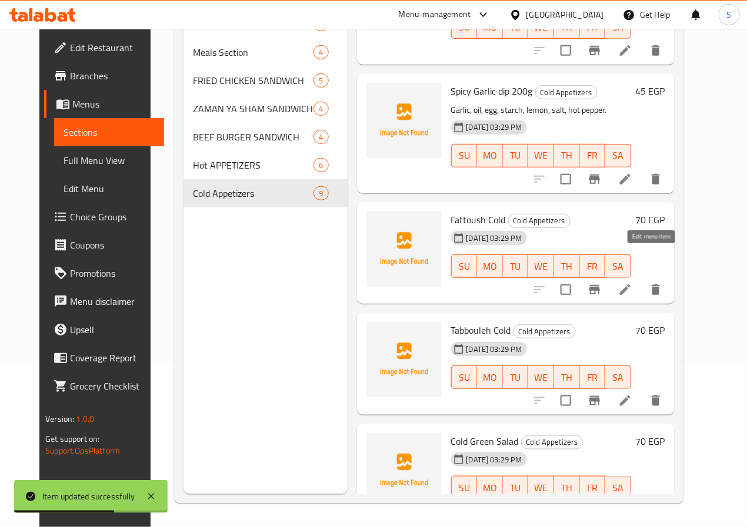
click at [632, 283] on icon at bounding box center [625, 290] width 14 height 14
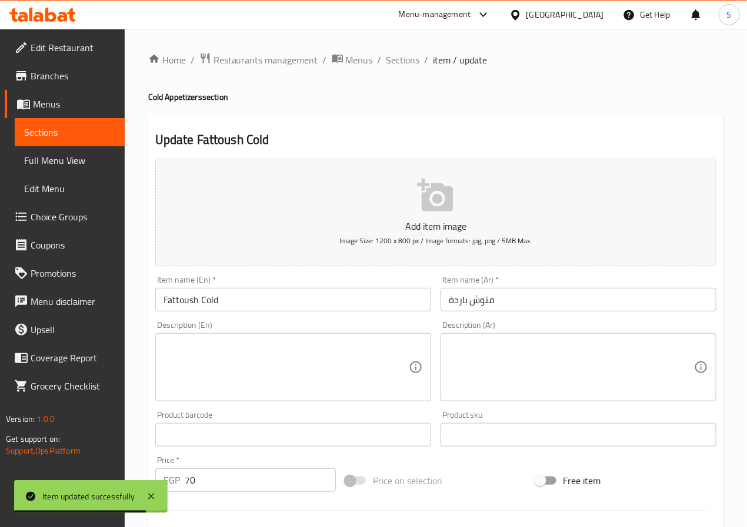
click at [219, 378] on textarea at bounding box center [285, 368] width 245 height 56
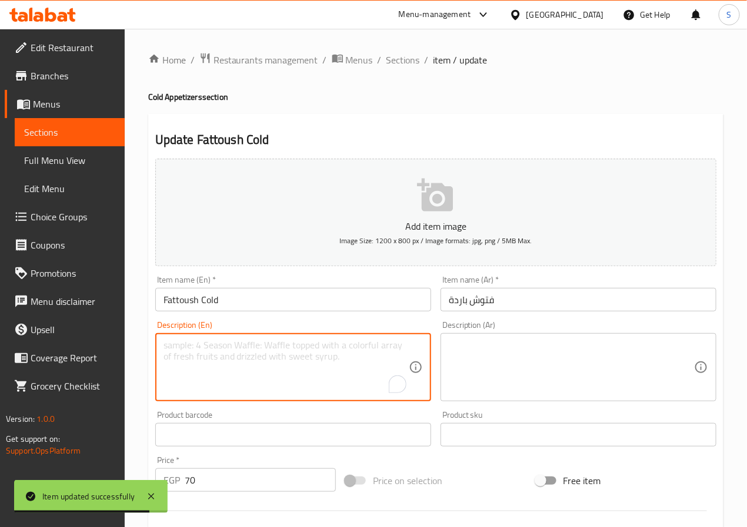
paste textarea "Lettuce, tomato, cucumber, radish, fried bread, olive oil, lemon."
type textarea "Lettuce, tomato, cucumber, radish, fried bread, olive oil, lemon."
click at [208, 307] on input "Fattoush Cold" at bounding box center [293, 300] width 276 height 24
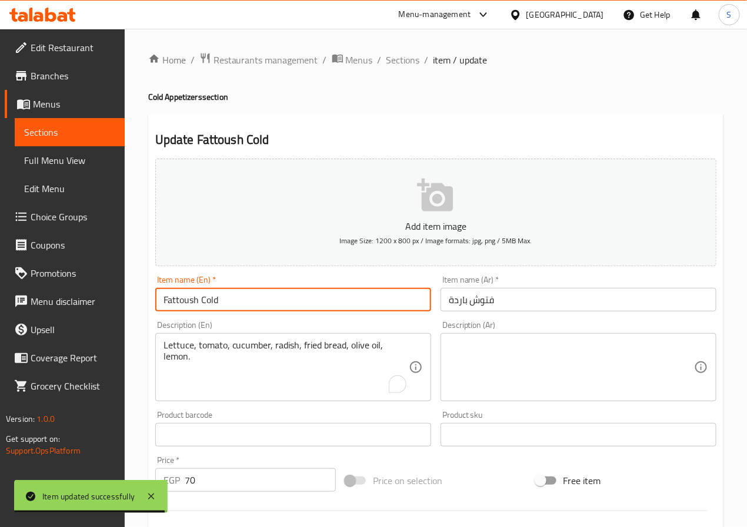
click at [208, 307] on input "Fattoush Cold" at bounding box center [293, 300] width 276 height 24
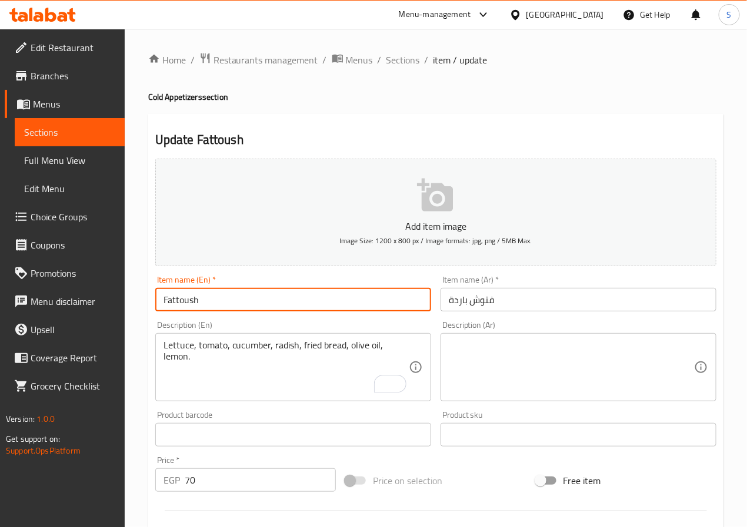
type input "Fattoush"
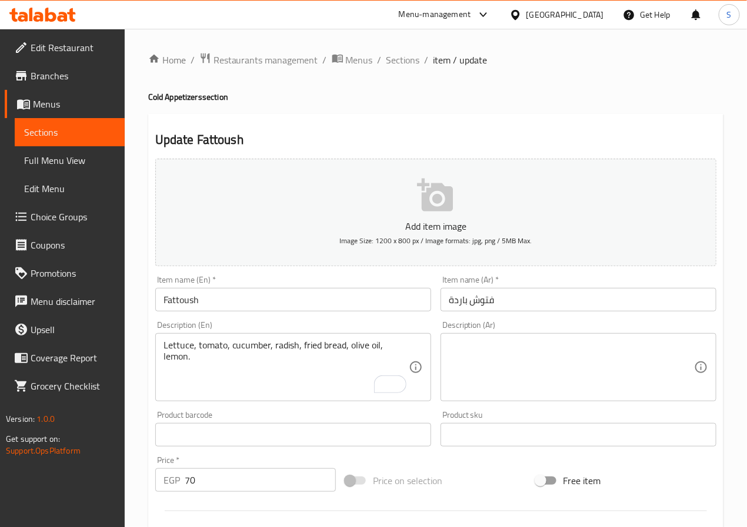
click at [494, 367] on textarea at bounding box center [571, 368] width 245 height 56
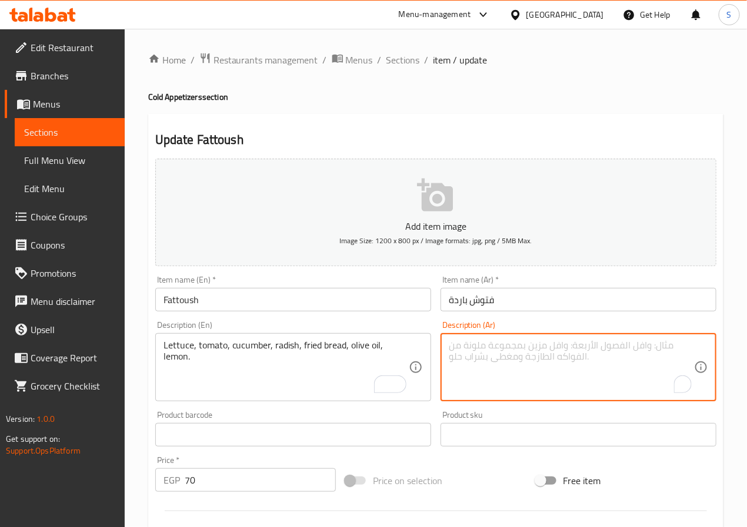
paste textarea "خس، طماطم، خيار، فجل، خبز مقلي، زيت زيتون، ليمون."
type textarea "خس، طماطم، خيار، فجل، خبز مقلي، زيت زيتون، ليمون."
click at [328, 298] on input "Fattoush" at bounding box center [293, 300] width 276 height 24
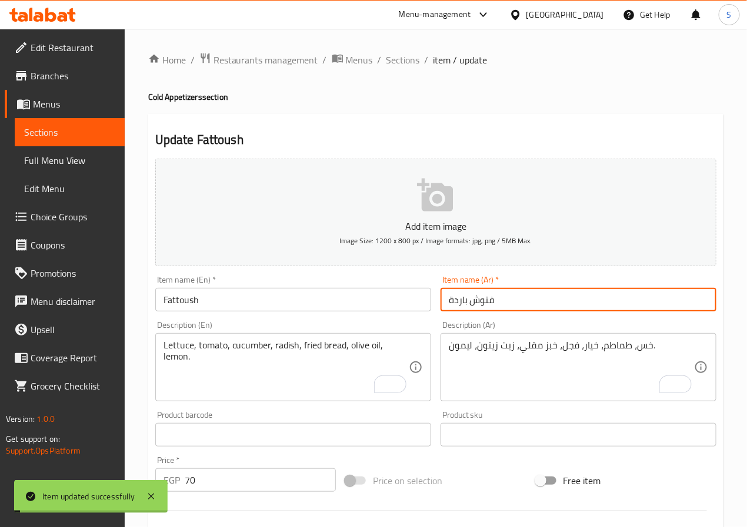
click at [463, 305] on input "فتوش باردة" at bounding box center [578, 300] width 276 height 24
click at [457, 305] on input "فتوش باردة" at bounding box center [578, 300] width 276 height 24
type input "فتوش"
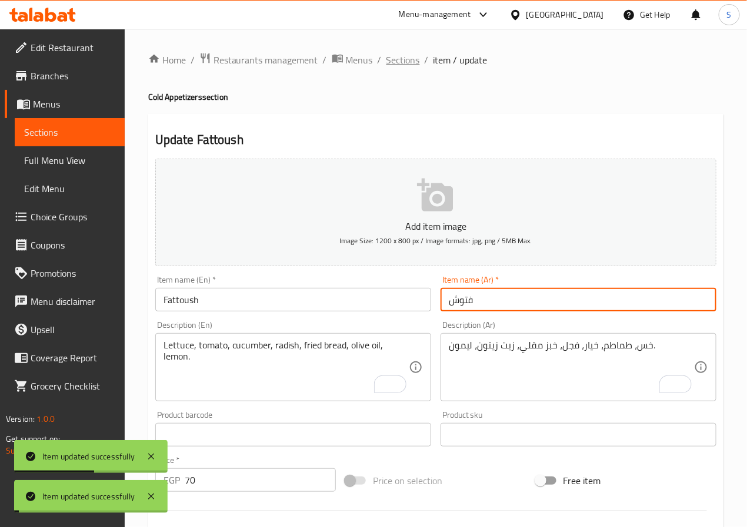
click at [392, 58] on span "Sections" at bounding box center [403, 60] width 34 height 14
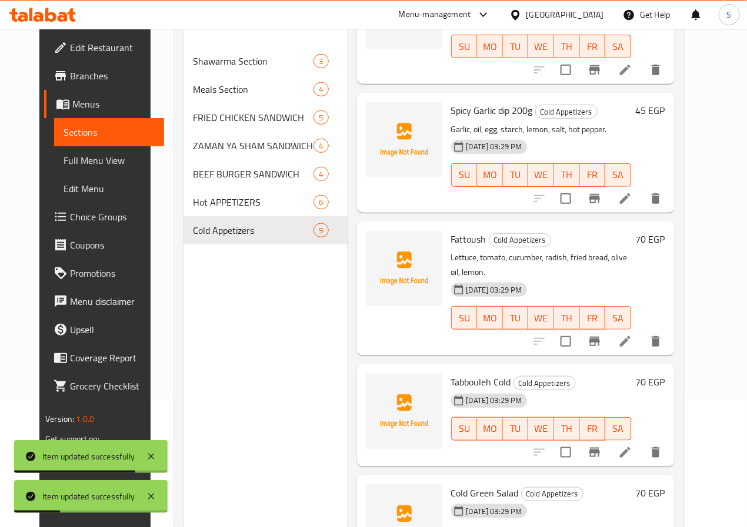
scroll to position [165, 0]
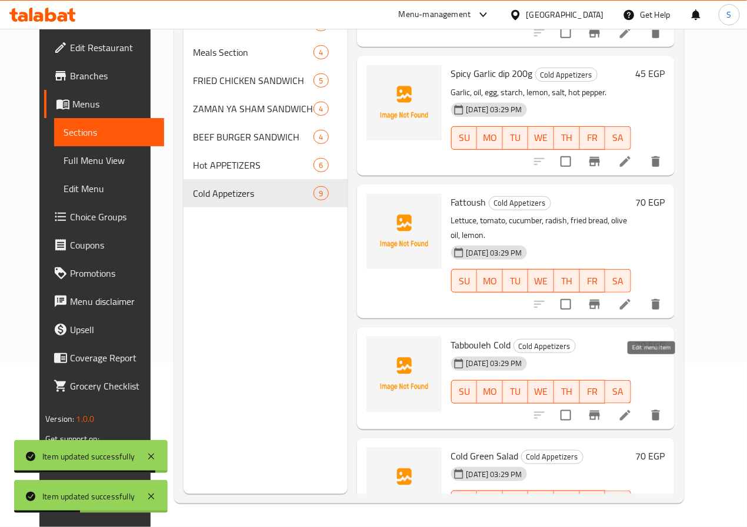
click at [632, 409] on icon at bounding box center [625, 416] width 14 height 14
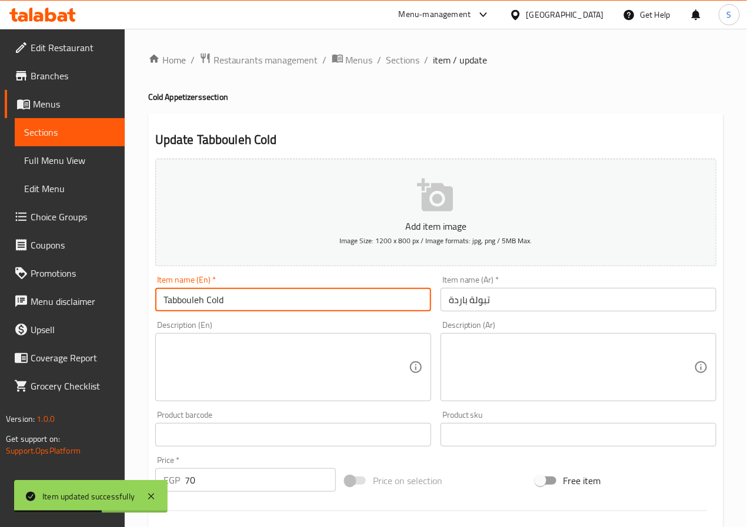
click at [212, 304] on input "Tabbouleh Cold" at bounding box center [293, 300] width 276 height 24
type input "Tabbouleh"
click at [460, 307] on input "تبولة باردة" at bounding box center [578, 300] width 276 height 24
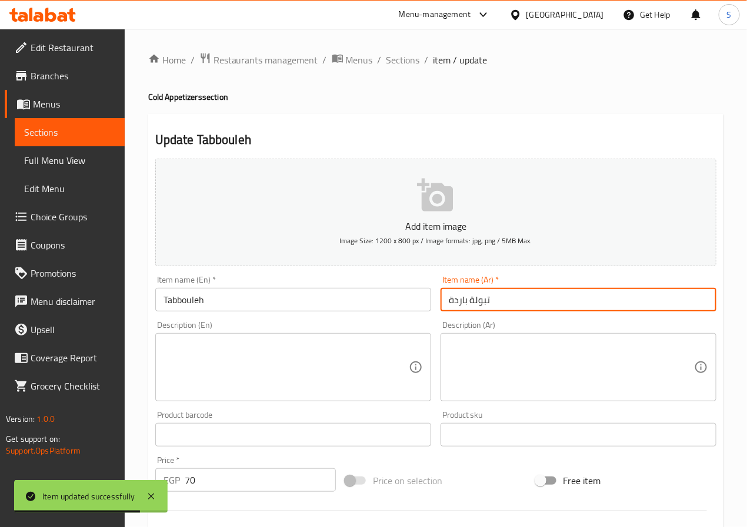
click at [460, 307] on input "تبولة باردة" at bounding box center [578, 300] width 276 height 24
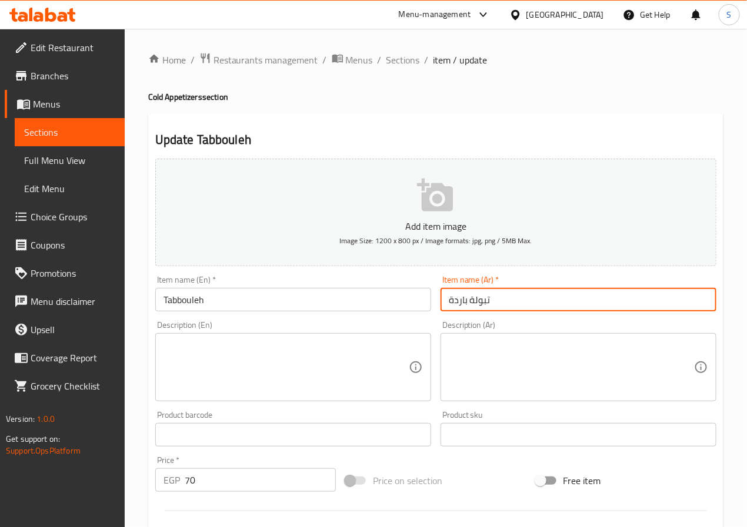
click at [450, 306] on input "تبولة باردة" at bounding box center [578, 300] width 276 height 24
click at [457, 306] on input "تبولة باردة" at bounding box center [578, 300] width 276 height 24
type input "تبولة"
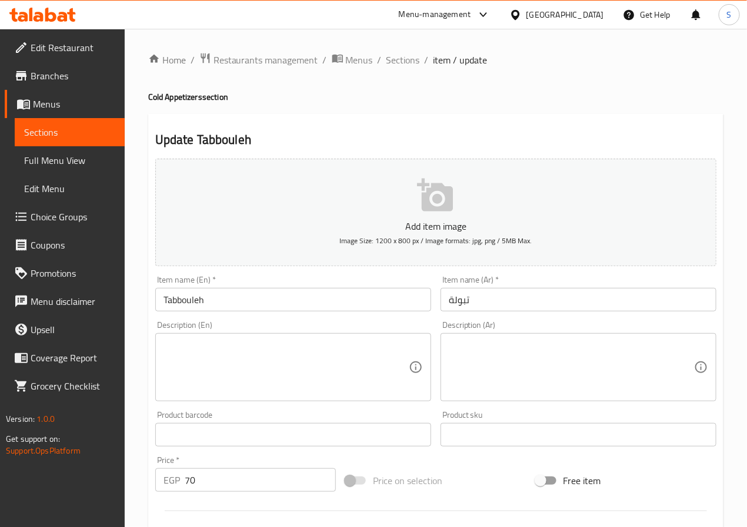
click at [203, 376] on textarea at bounding box center [285, 368] width 245 height 56
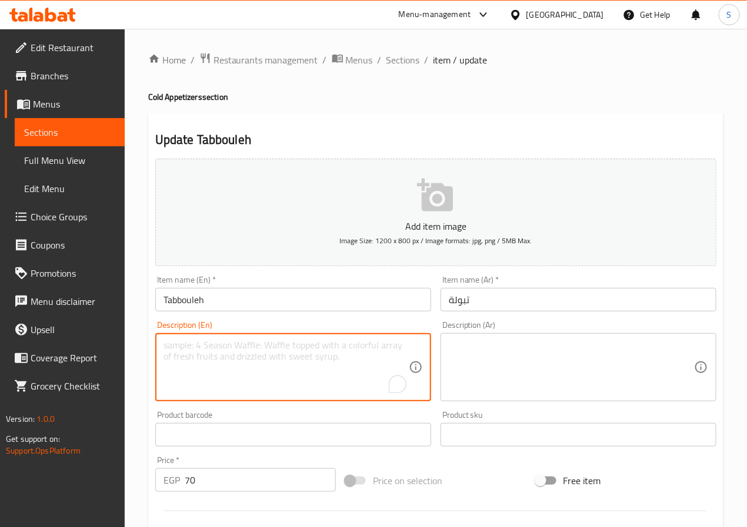
paste textarea "[PERSON_NAME], tomato, bulgur, onion, mint, olive oil, lemon."
type textarea "[PERSON_NAME], tomato, bulgur, onion, mint, olive oil, lemon."
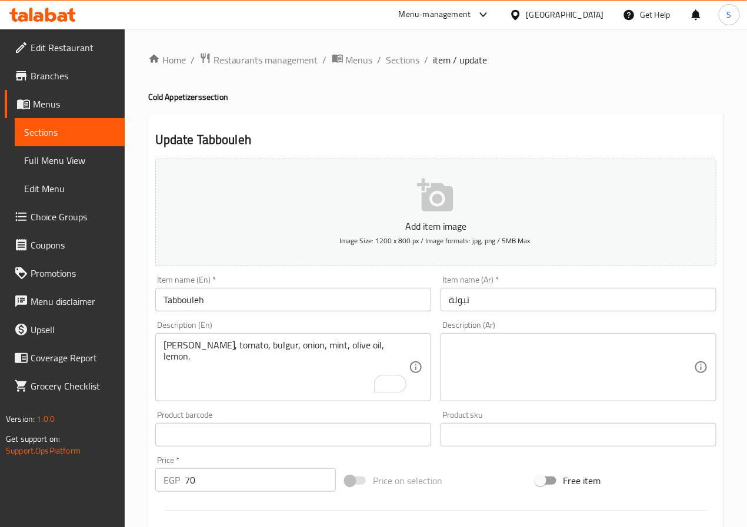
click at [504, 349] on textarea at bounding box center [571, 368] width 245 height 56
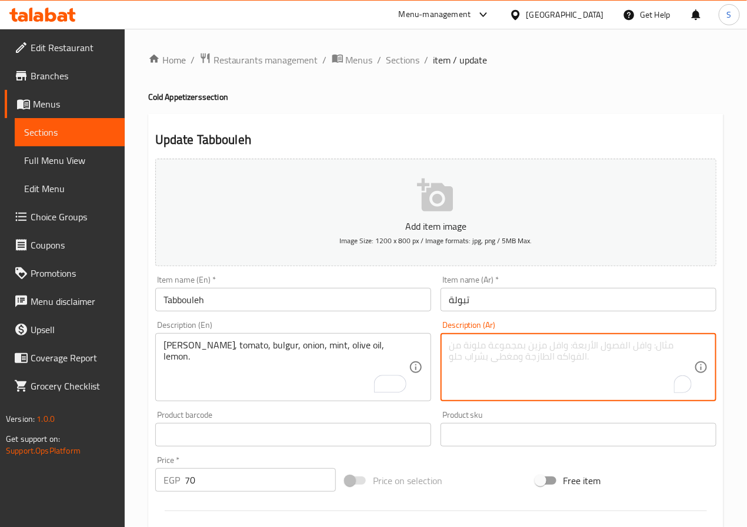
paste textarea "ب[PERSON_NAME]، [PERSON_NAME]، برغل، بصل، نعناع، زيت زيتون، ليمون."
type textarea "ب[PERSON_NAME]، [PERSON_NAME]، برغل، بصل، نعناع، زيت زيتون، ليمون."
click at [299, 303] on input "Tabbouleh" at bounding box center [293, 300] width 276 height 24
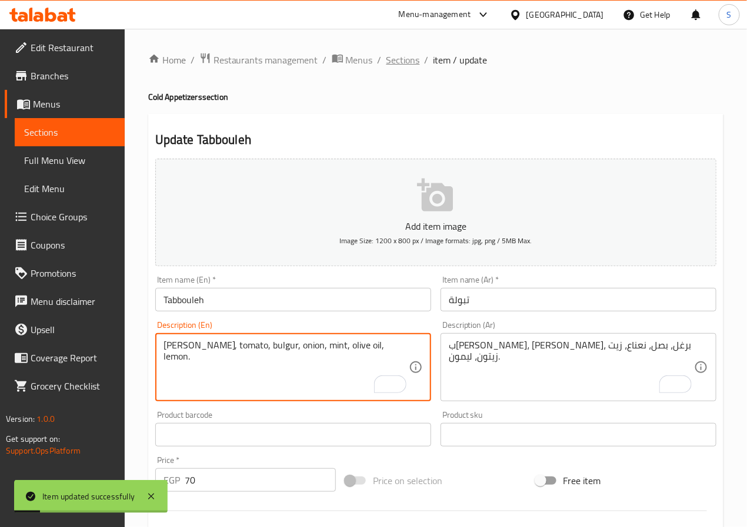
click at [399, 59] on span "Sections" at bounding box center [403, 60] width 34 height 14
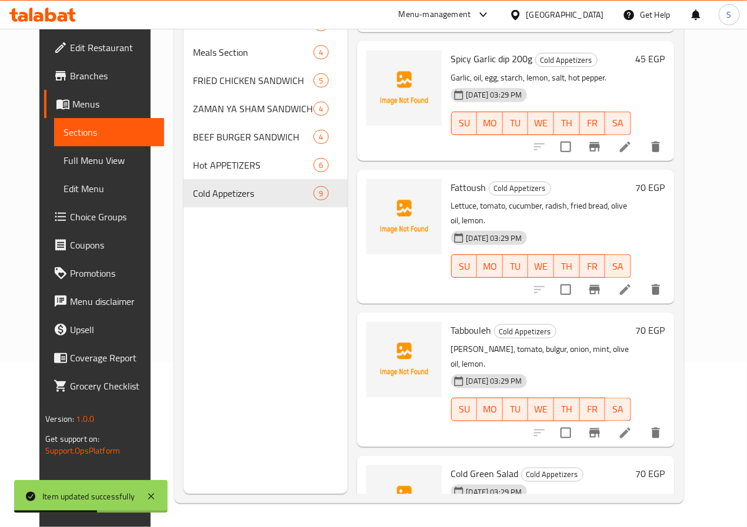
scroll to position [657, 0]
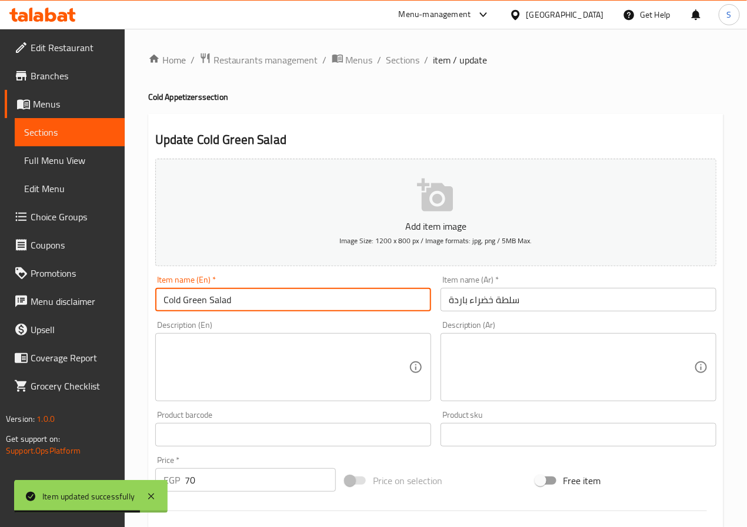
click at [168, 302] on input "Cold Green Salad" at bounding box center [293, 300] width 276 height 24
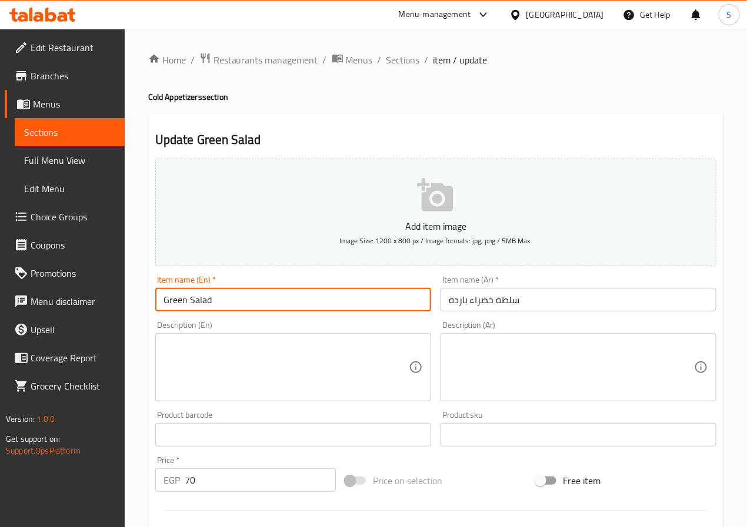
type input "Green Salad"
click at [462, 305] on input "سلطة خضراء باردة" at bounding box center [578, 300] width 276 height 24
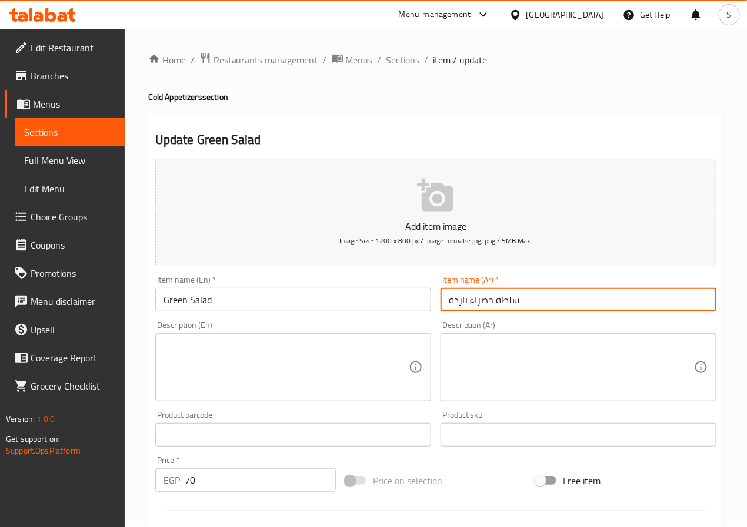
click at [462, 305] on input "سلطة خضراء باردة" at bounding box center [578, 300] width 276 height 24
type input "سلطة خضراء"
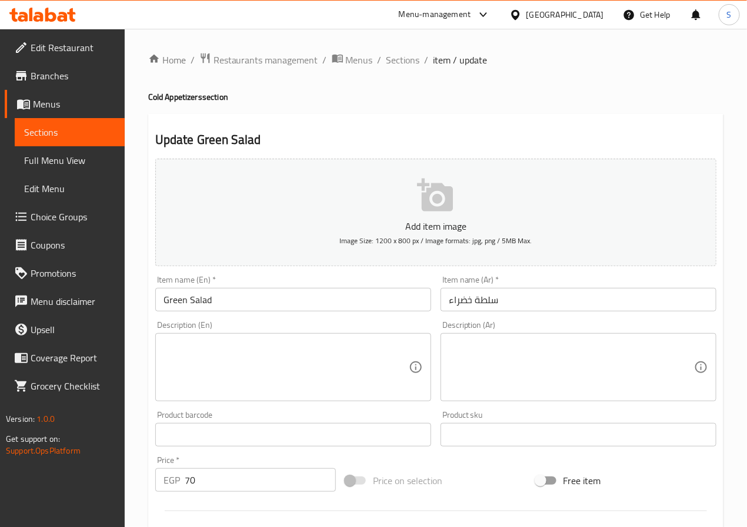
click at [209, 347] on textarea at bounding box center [285, 368] width 245 height 56
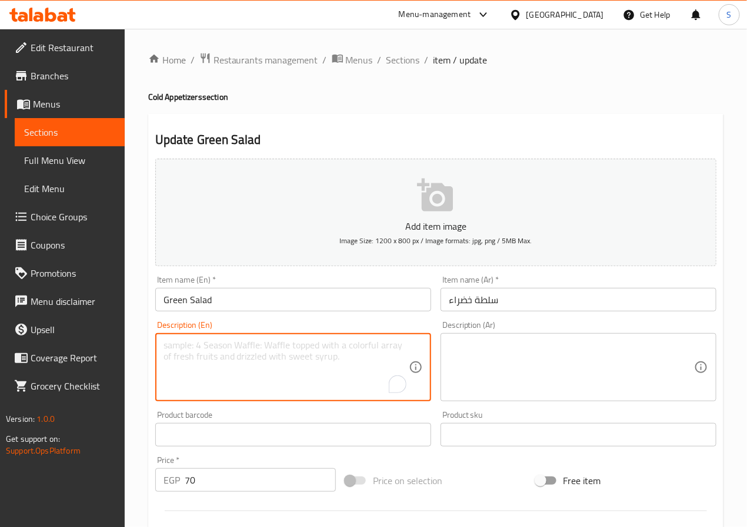
paste textarea "Lettuce, tomato, cucumber, onion, lemon, olive oil, salt."
type textarea "Lettuce, tomato, cucumber, onion, lemon, olive oil, salt."
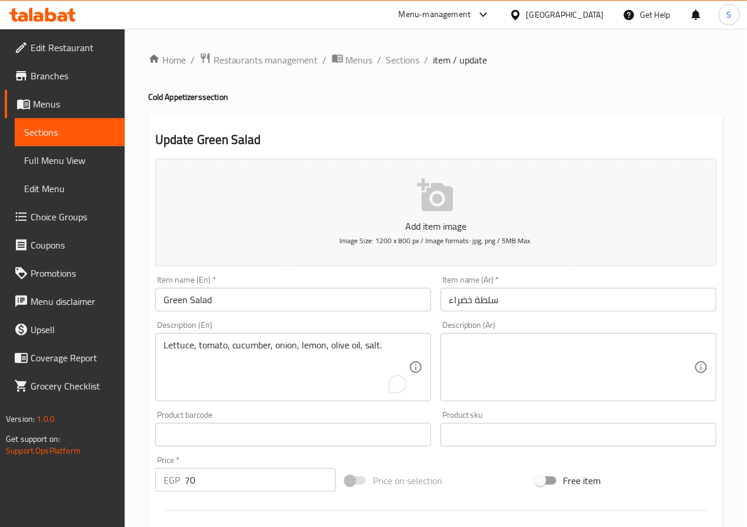
click at [544, 358] on textarea at bounding box center [571, 368] width 245 height 56
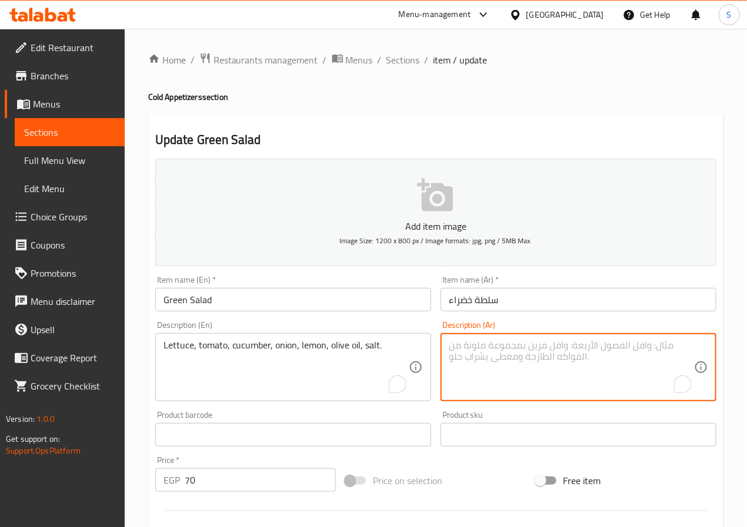
paste textarea "خس، طماطم، خيار، بصل، ليمون، زيت زيتون، ملح."
type textarea "خس، طماطم، خيار، بصل، ليمون، زيت زيتون، ملح."
click at [296, 306] on input "Green Salad" at bounding box center [293, 300] width 276 height 24
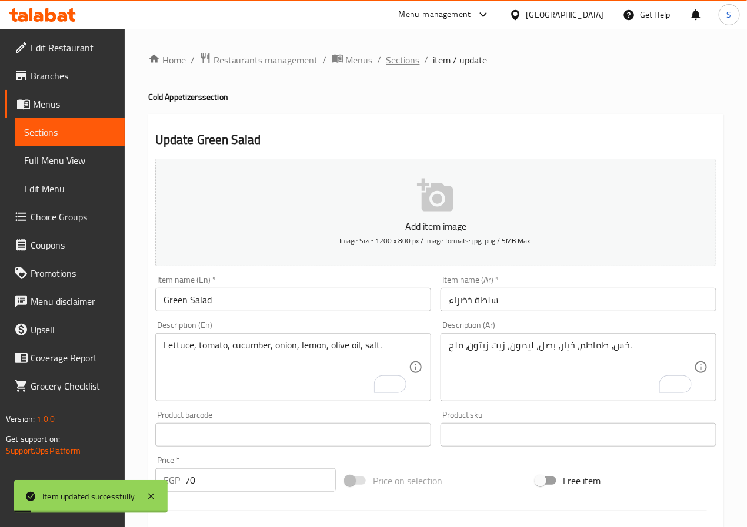
click at [404, 62] on span "Sections" at bounding box center [403, 60] width 34 height 14
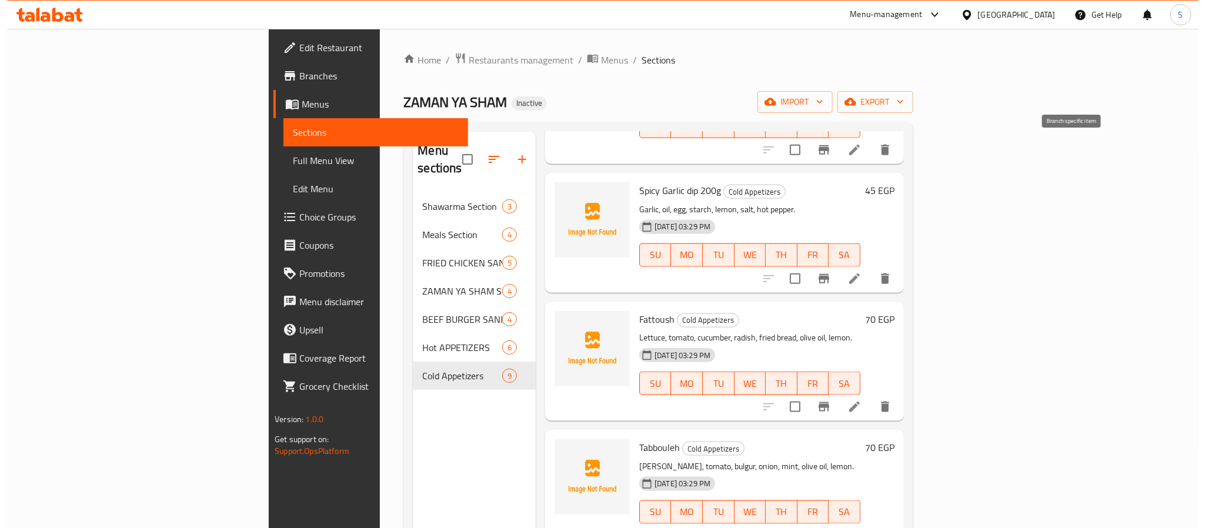
scroll to position [639, 0]
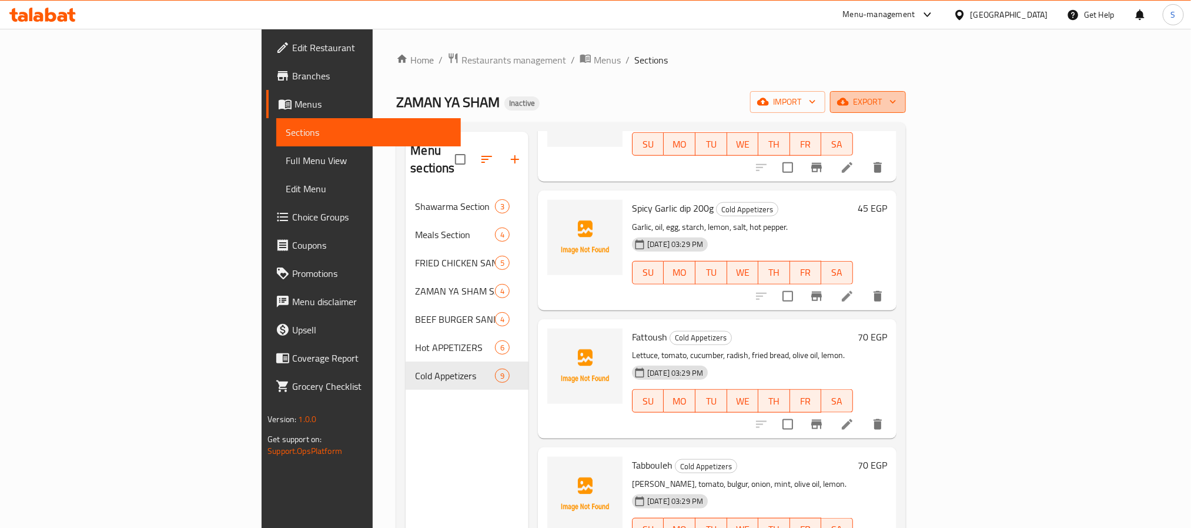
click at [746, 106] on icon "button" at bounding box center [893, 102] width 12 height 12
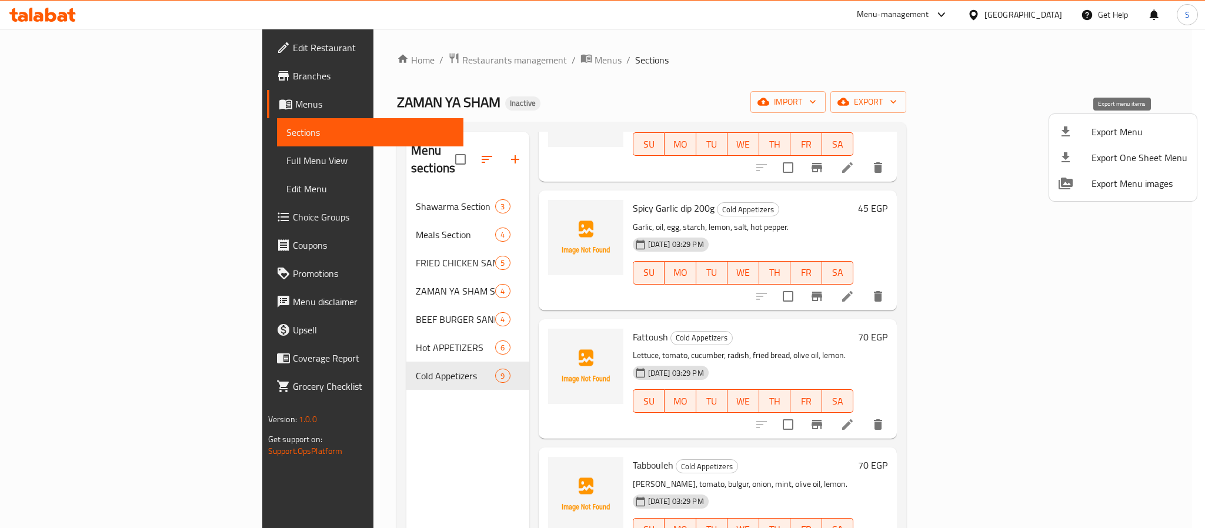
click at [746, 132] on span "Export Menu" at bounding box center [1139, 132] width 96 height 14
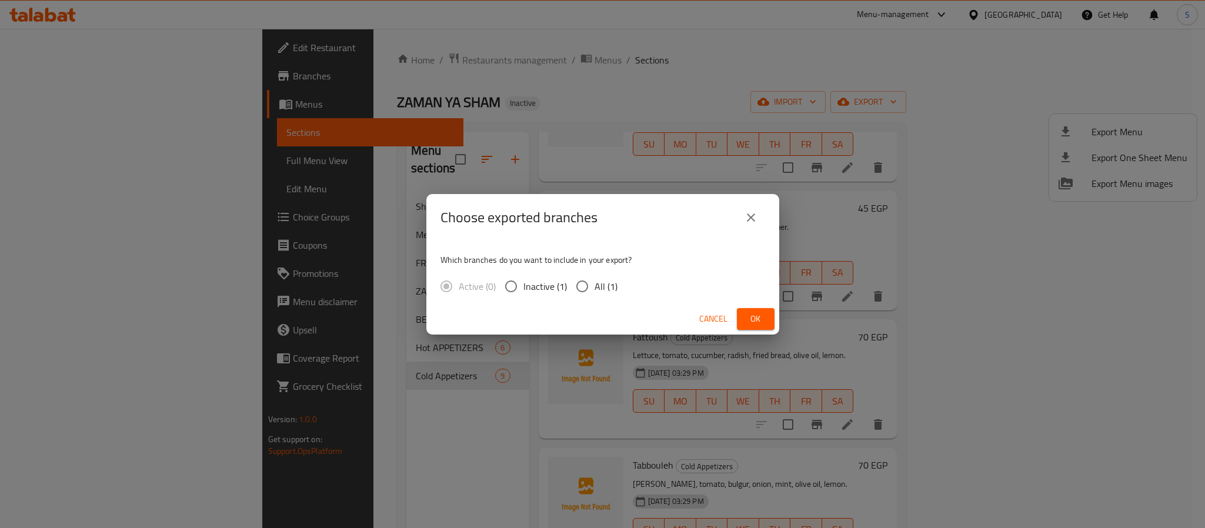
click at [594, 291] on span "All (1)" at bounding box center [605, 286] width 23 height 14
click at [593, 291] on input "All (1)" at bounding box center [582, 286] width 25 height 25
radio input "true"
click at [746, 325] on span "Ok" at bounding box center [755, 319] width 19 height 15
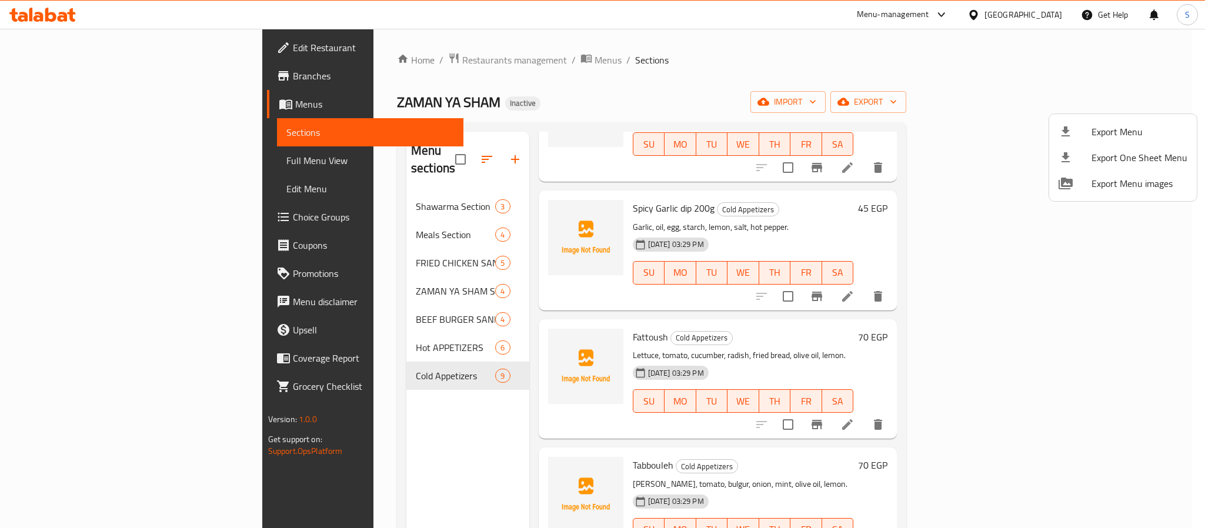
click at [69, 56] on div at bounding box center [602, 264] width 1205 height 528
click at [293, 55] on span "Edit Restaurant" at bounding box center [373, 48] width 161 height 14
click at [293, 43] on span "Edit Restaurant" at bounding box center [373, 48] width 161 height 14
click at [610, 62] on ol "Home / Restaurants management / Menus / Sections" at bounding box center [651, 59] width 509 height 15
click at [293, 46] on span "Edit Restaurant" at bounding box center [373, 48] width 161 height 14
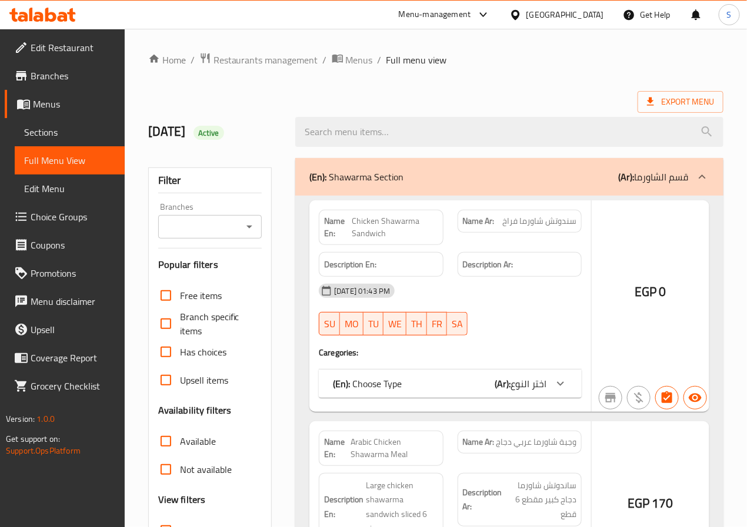
click at [279, 151] on div at bounding box center [373, 263] width 747 height 527
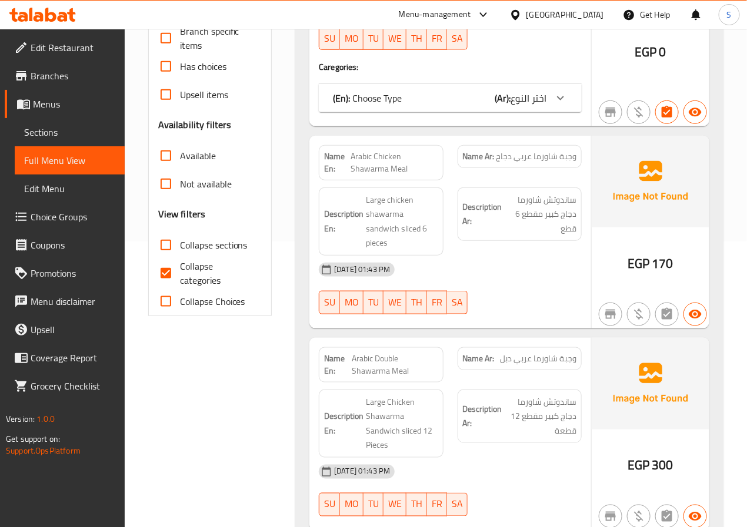
scroll to position [285, 0]
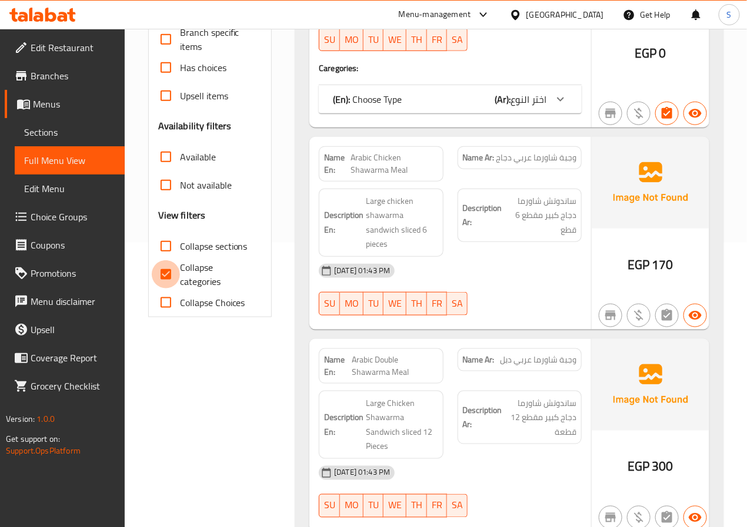
click at [166, 269] on input "Collapse categories" at bounding box center [166, 274] width 28 height 28
checkbox input "false"
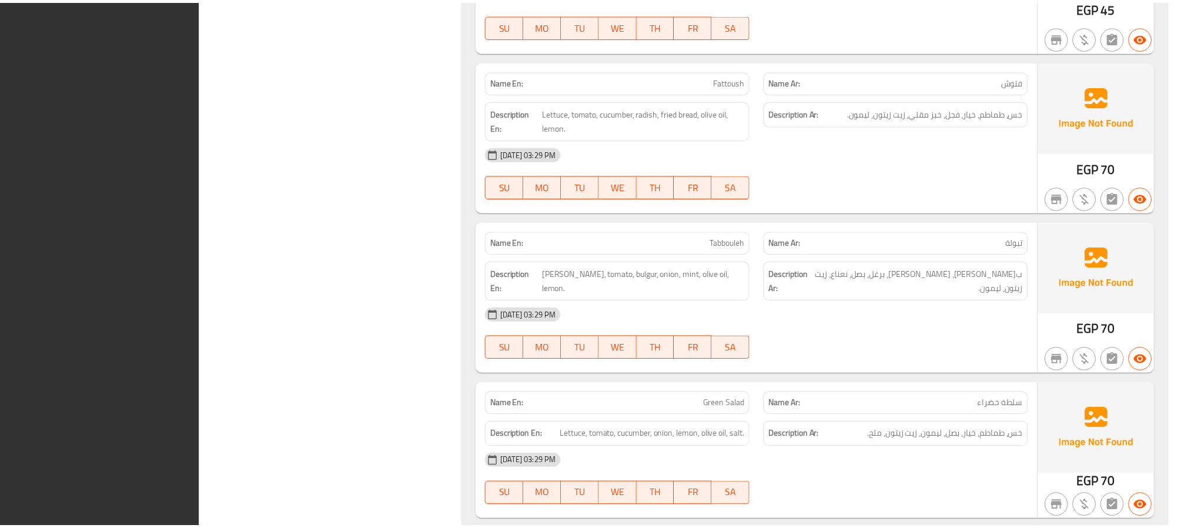
scroll to position [6154, 0]
